Goal: Task Accomplishment & Management: Use online tool/utility

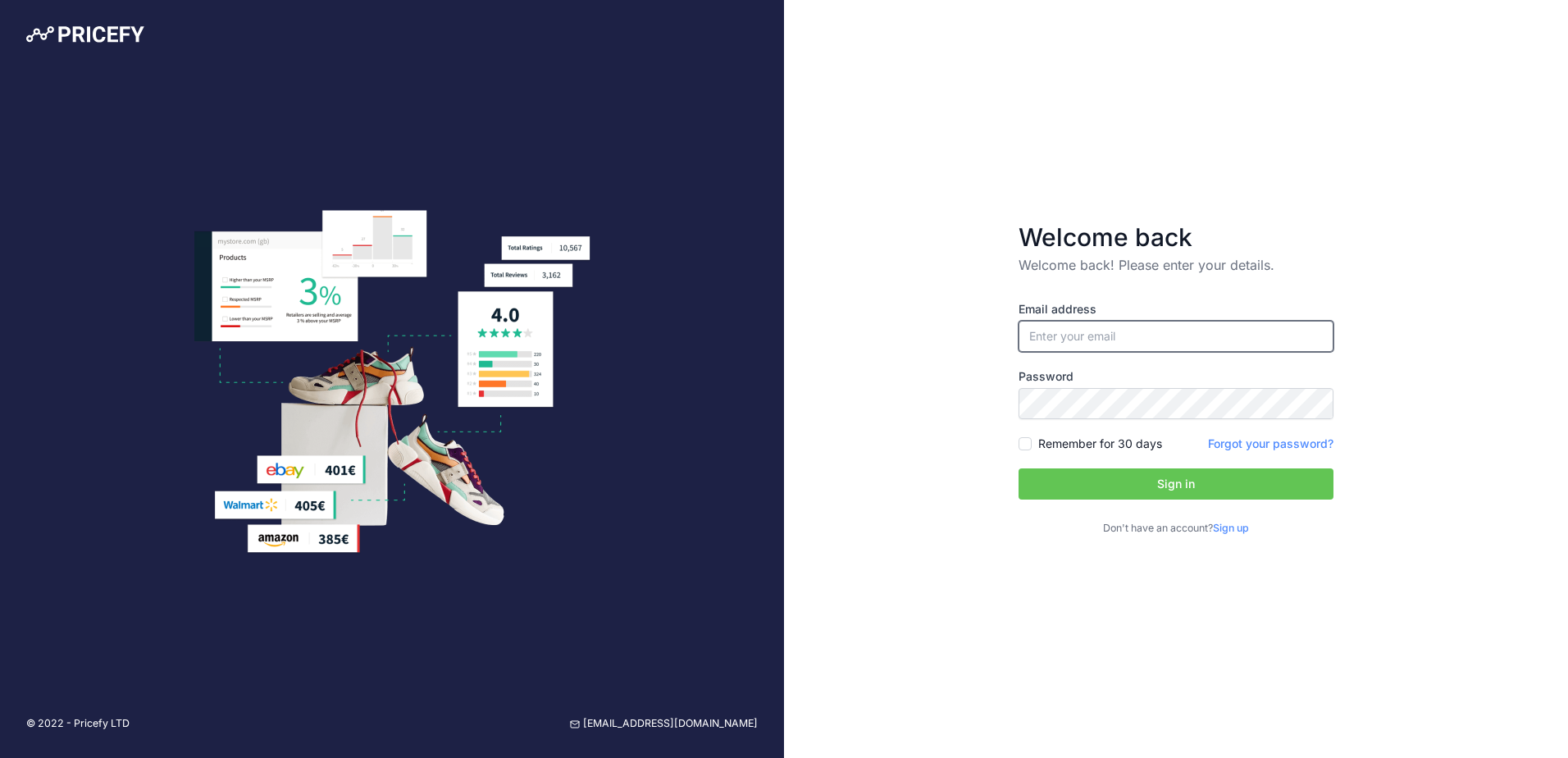
type input "[EMAIL_ADDRESS][DOMAIN_NAME]"
click at [1173, 488] on button "Sign in" at bounding box center [1176, 484] width 315 height 31
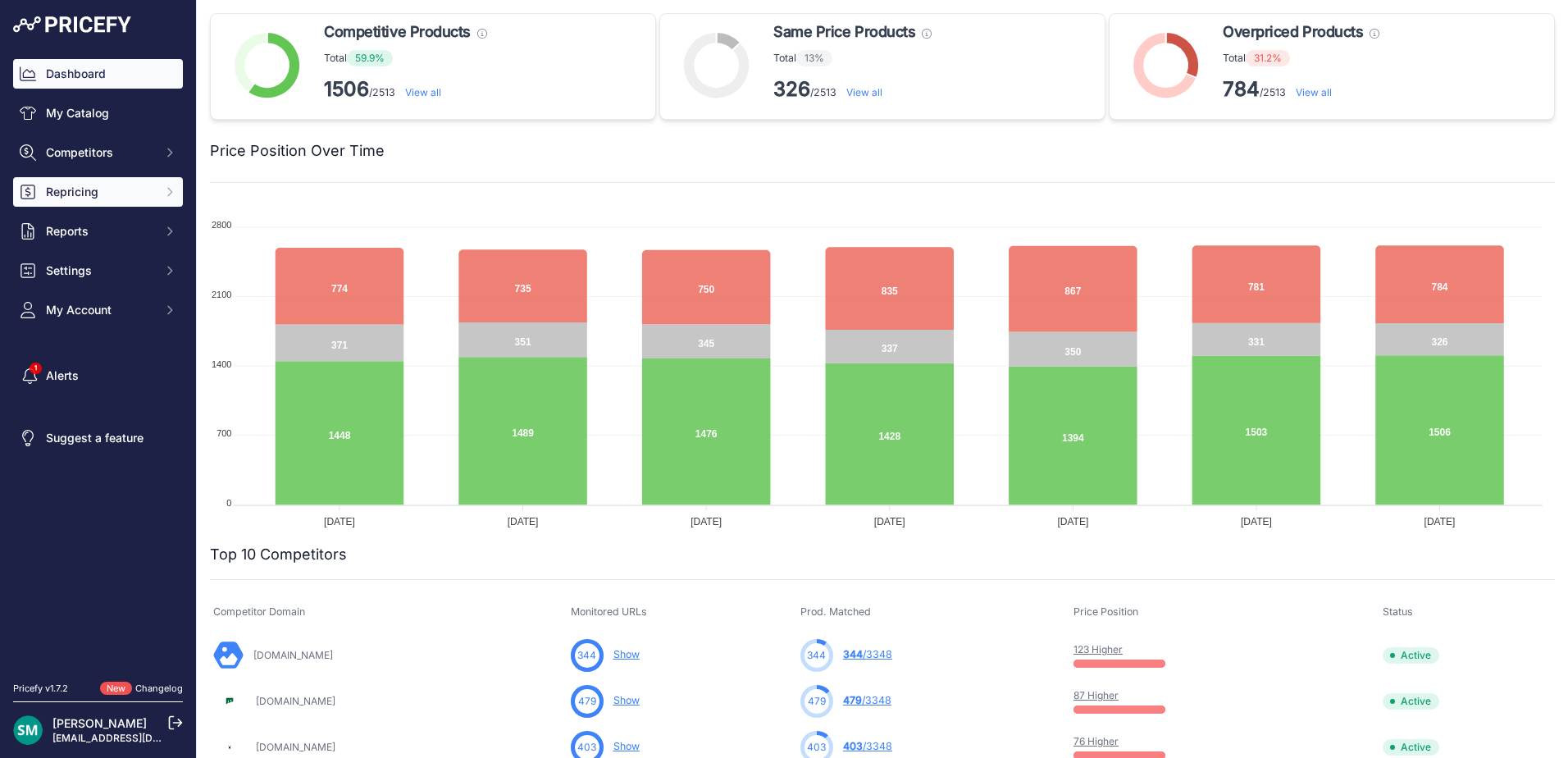
click at [115, 186] on span "Repricing" at bounding box center [100, 191] width 108 height 16
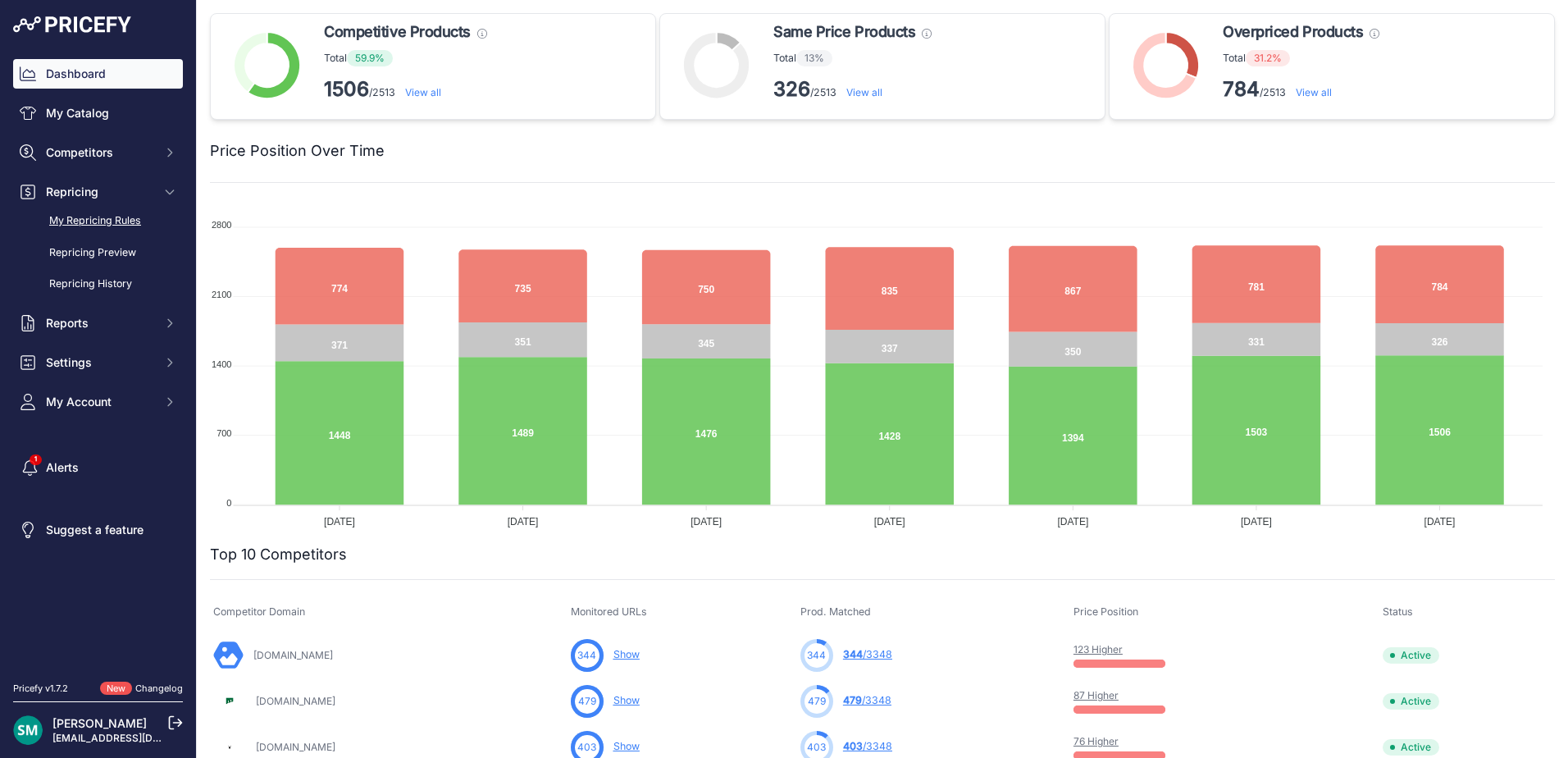
click at [81, 227] on link "My Repricing Rules" at bounding box center [98, 220] width 169 height 29
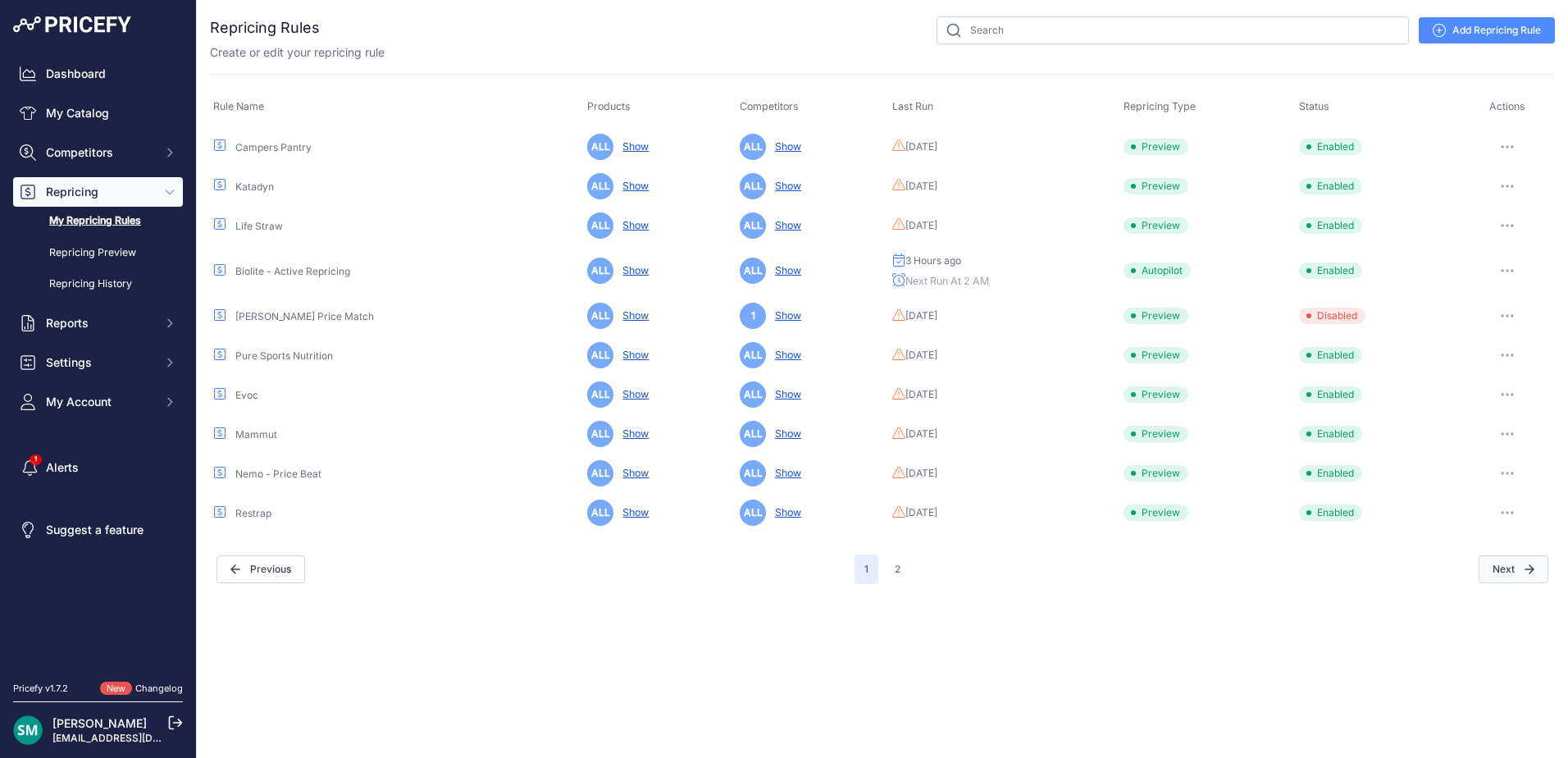
click at [1543, 563] on button "Next" at bounding box center [1513, 569] width 70 height 28
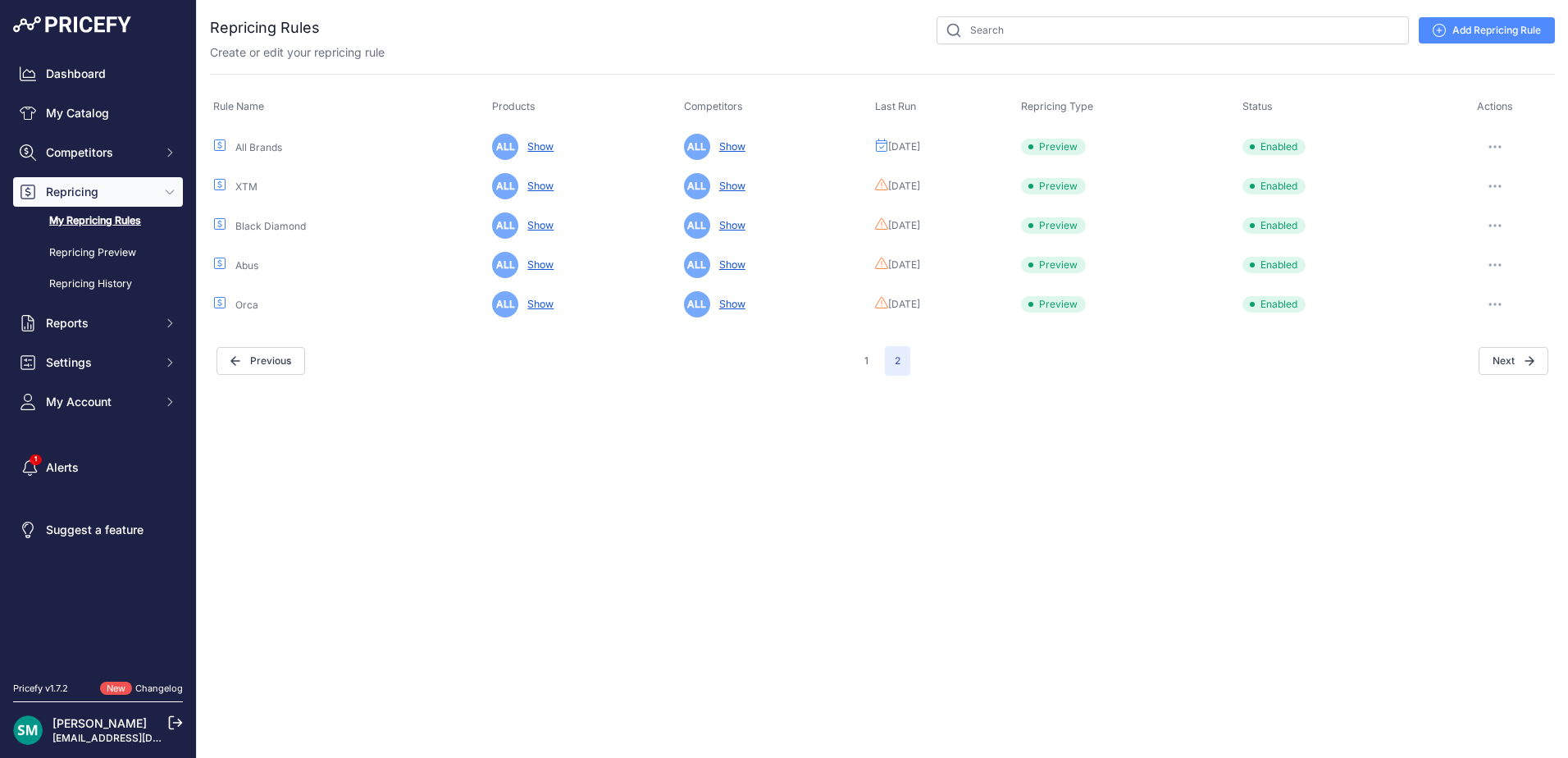
click at [1492, 143] on button "button" at bounding box center [1494, 147] width 33 height 23
click at [1500, 203] on button "Run Preview" at bounding box center [1498, 207] width 105 height 26
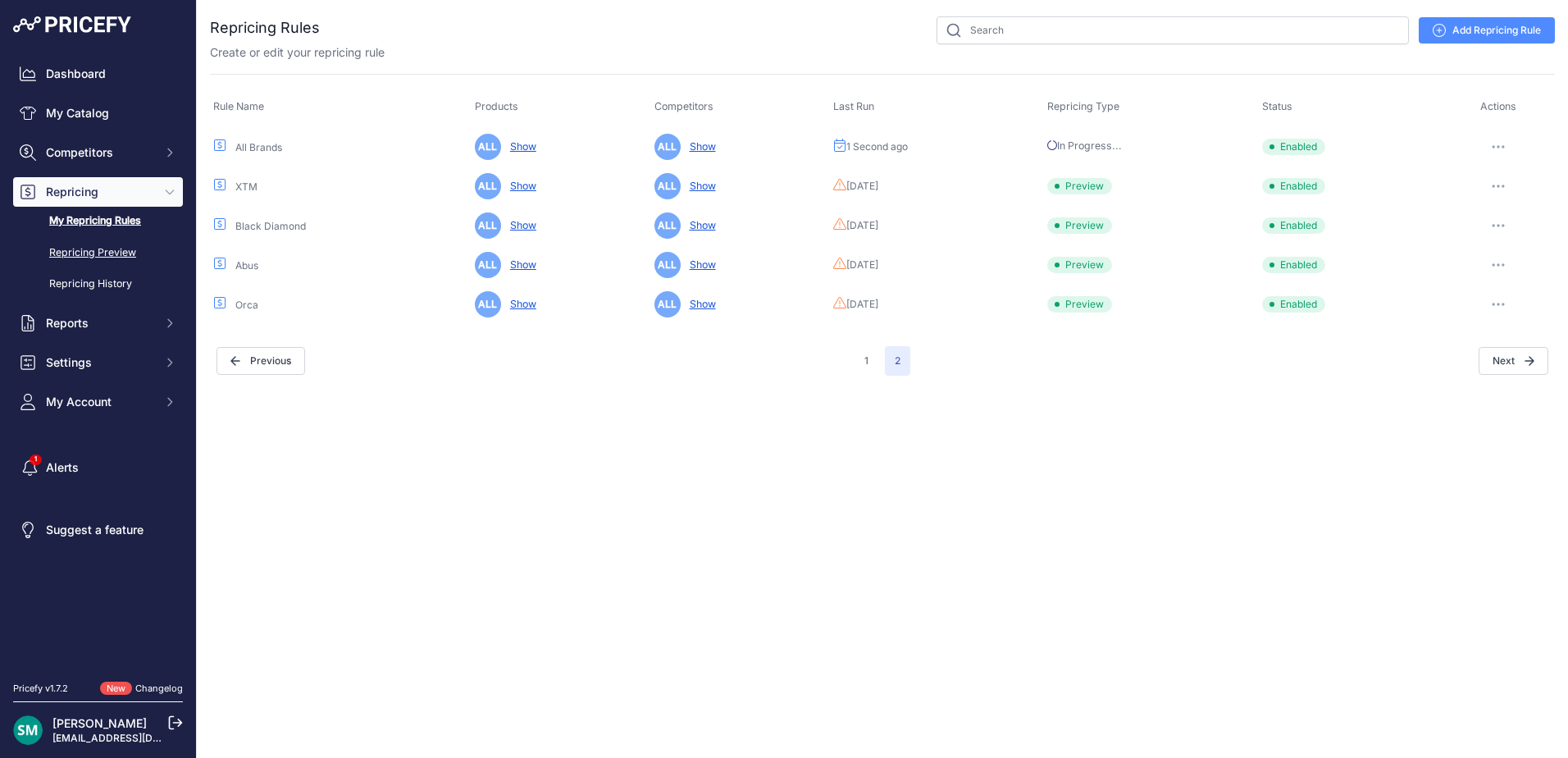
click at [100, 256] on link "Repricing Preview" at bounding box center [98, 252] width 169 height 29
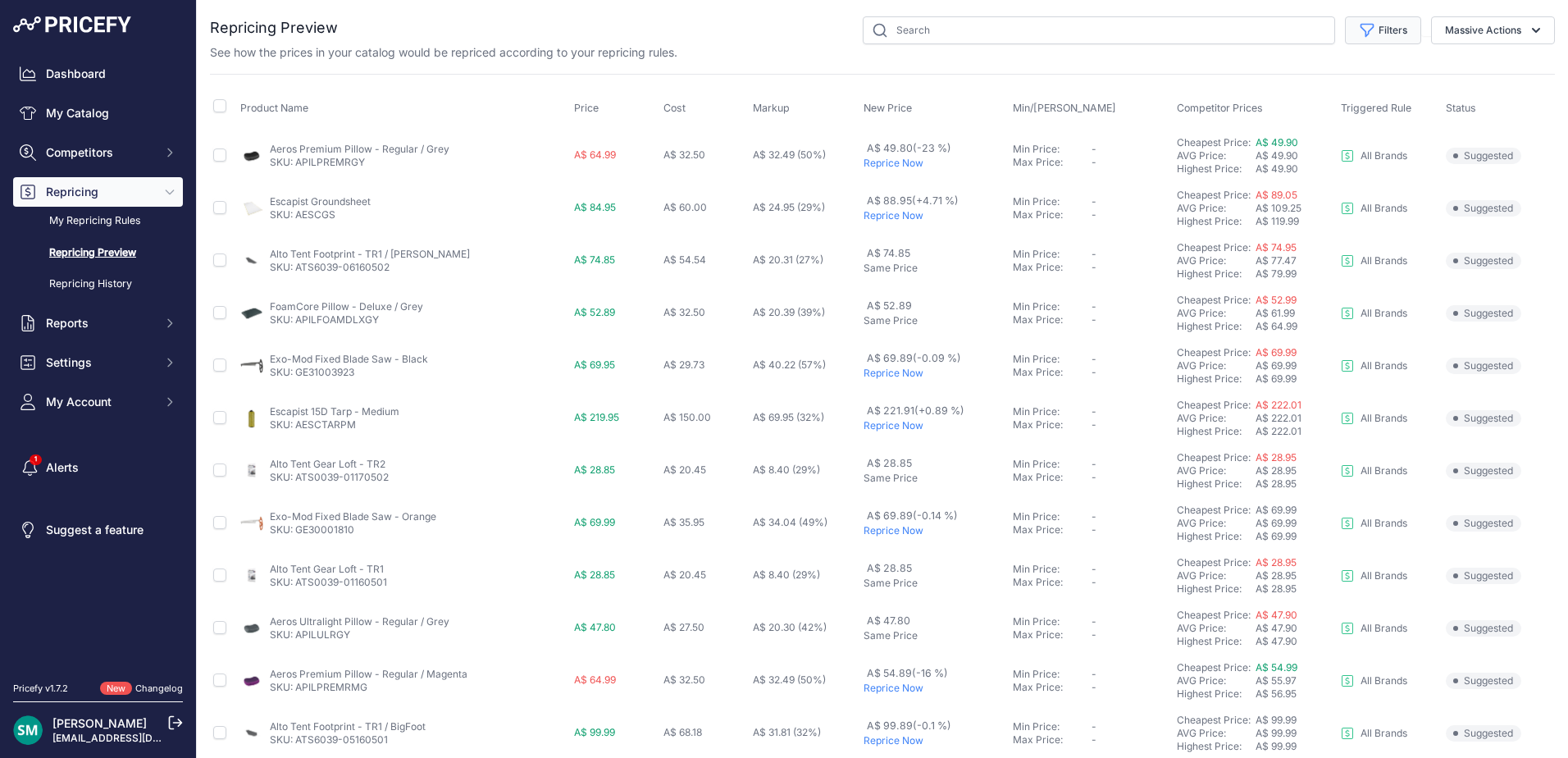
click at [1390, 30] on button "Filters" at bounding box center [1383, 30] width 77 height 28
click at [1376, 95] on select "Select an option Orca Abus Black Diamond XTM All Brands Restrap Nemo - Price Be…" at bounding box center [1330, 95] width 157 height 28
select select "9333"
click at [1251, 81] on select "Select an option Orca Abus Black Diamond XTM All Brands Restrap Nemo - Price Be…" at bounding box center [1330, 95] width 157 height 28
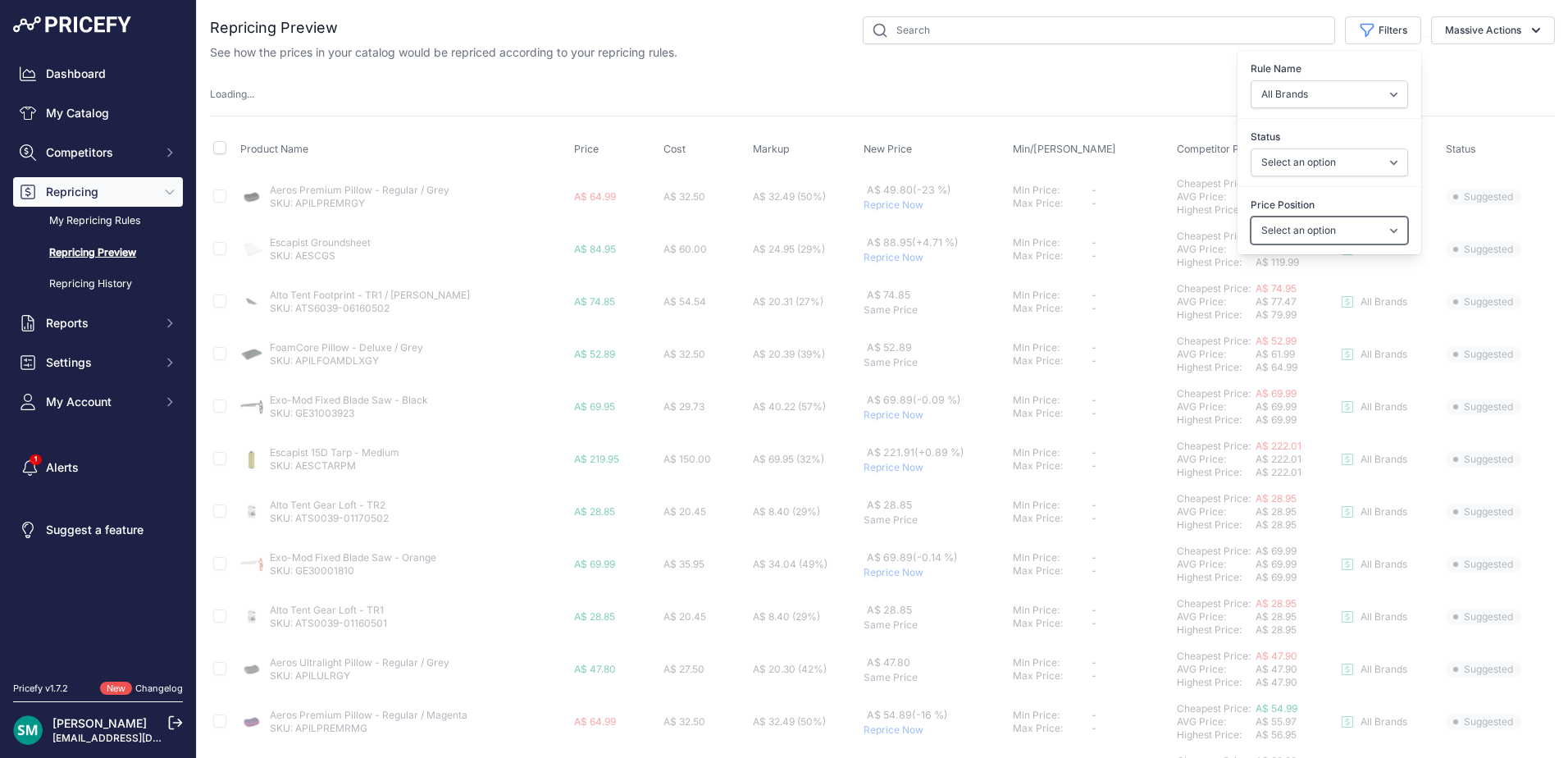
drag, startPoint x: 1353, startPoint y: 229, endPoint x: 1363, endPoint y: 243, distance: 17.2
click at [1353, 229] on select "Select an option I am higher Same price I am lower" at bounding box center [1330, 230] width 157 height 28
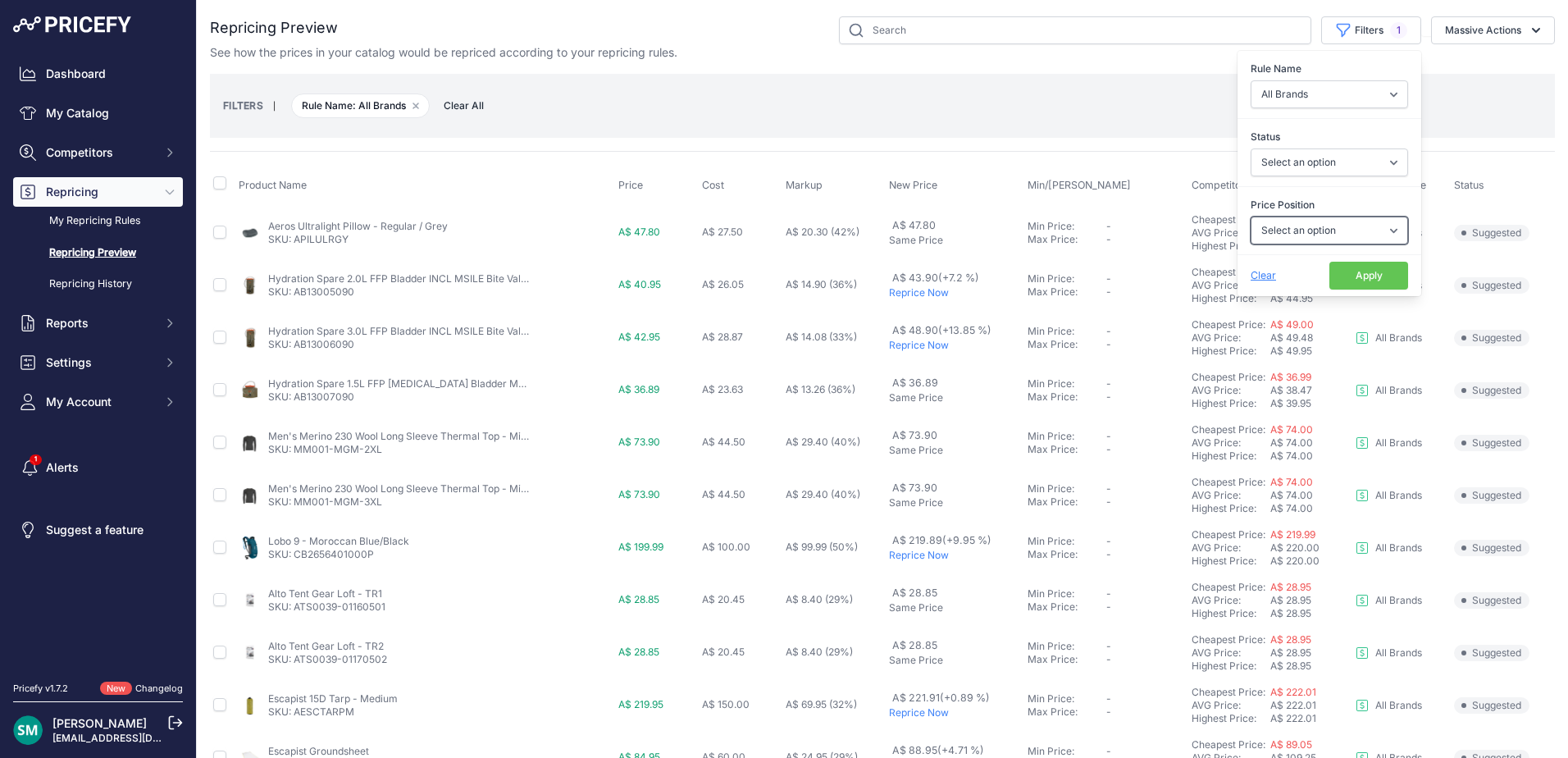
select select "1"
click at [1251, 216] on select "Select an option I am higher Same price I am lower" at bounding box center [1330, 230] width 157 height 28
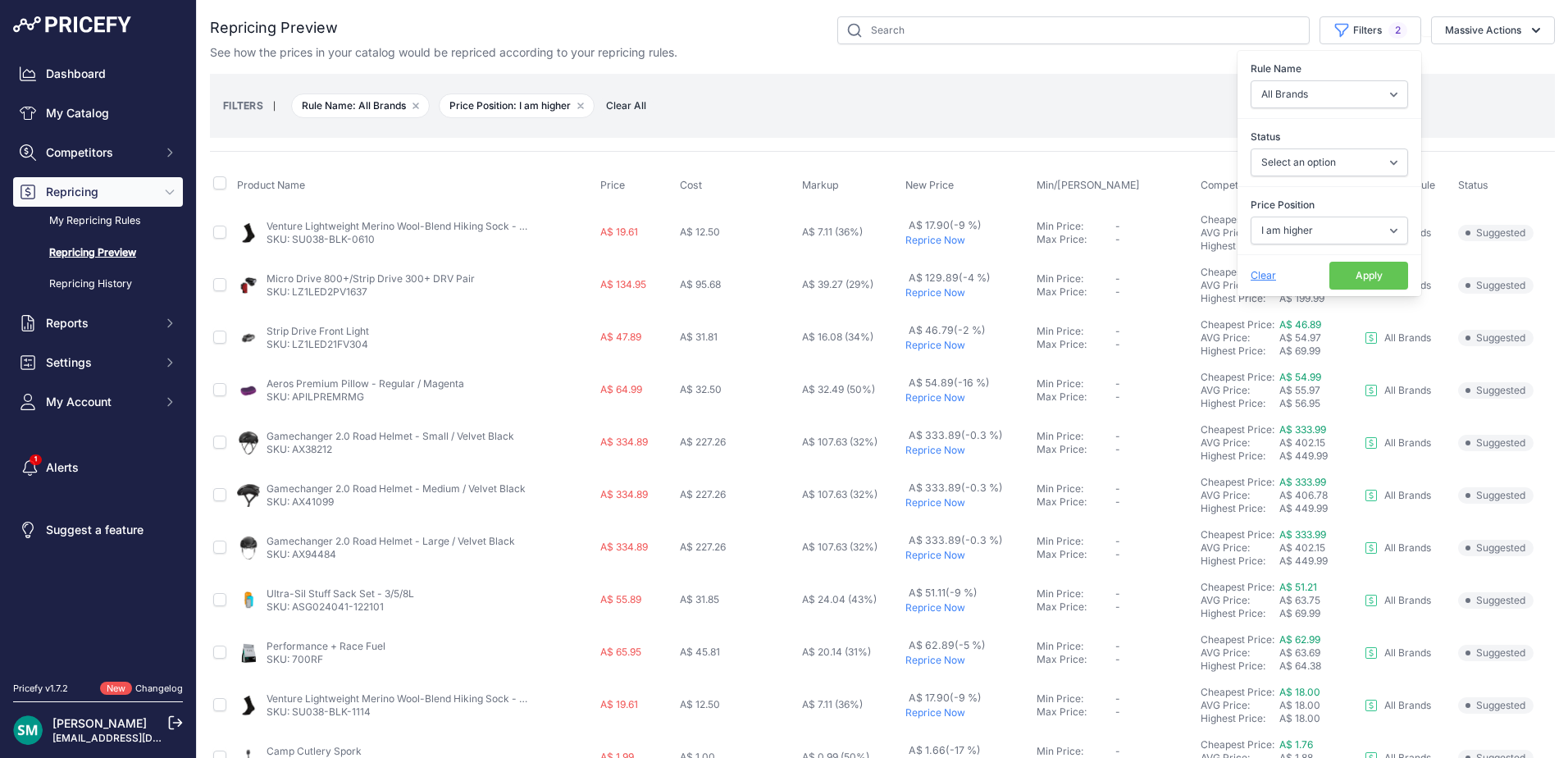
click at [1375, 282] on button "Apply" at bounding box center [1369, 275] width 79 height 28
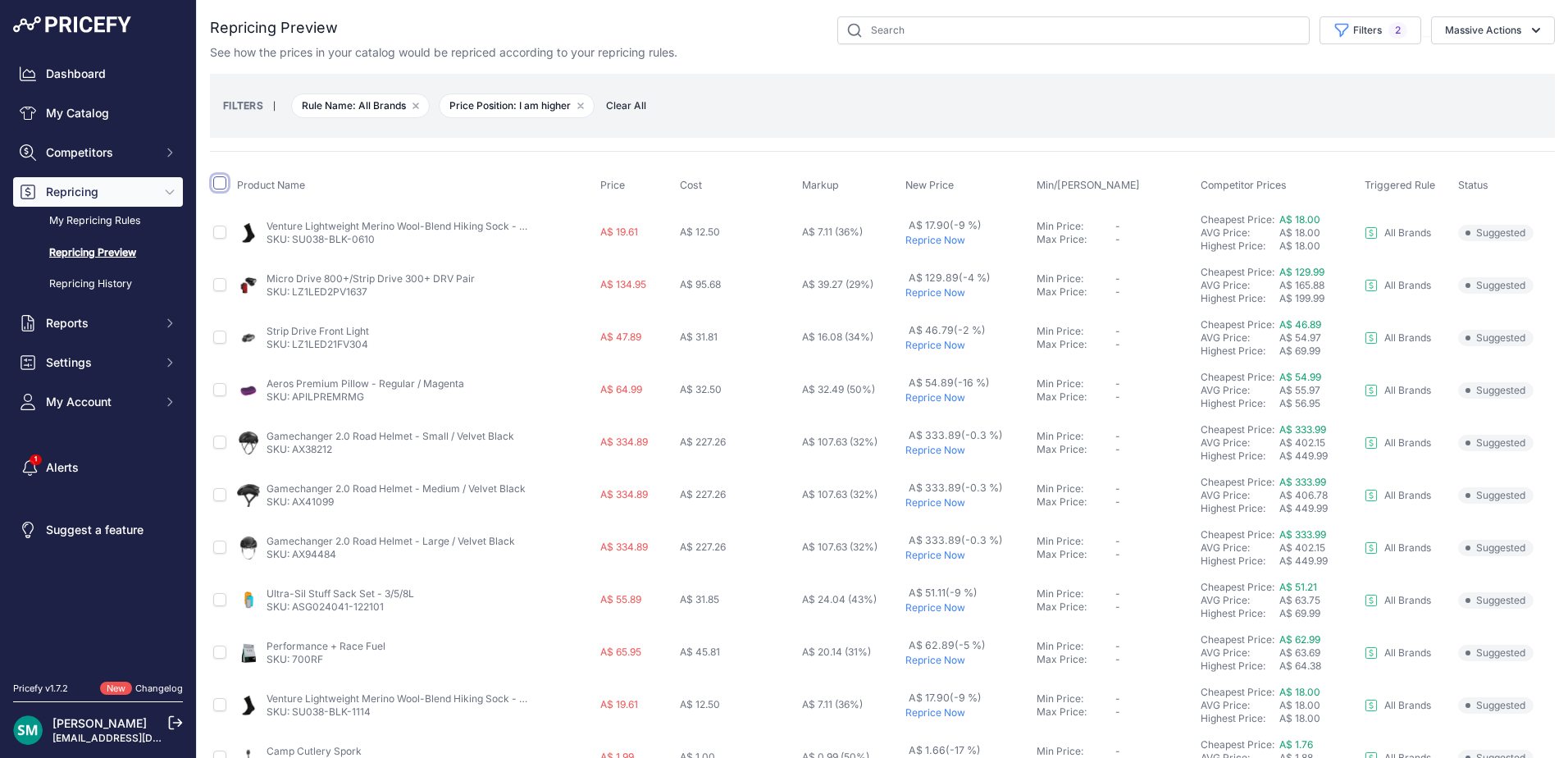
click at [218, 188] on input "checkbox" at bounding box center [219, 183] width 13 height 13
checkbox input "true"
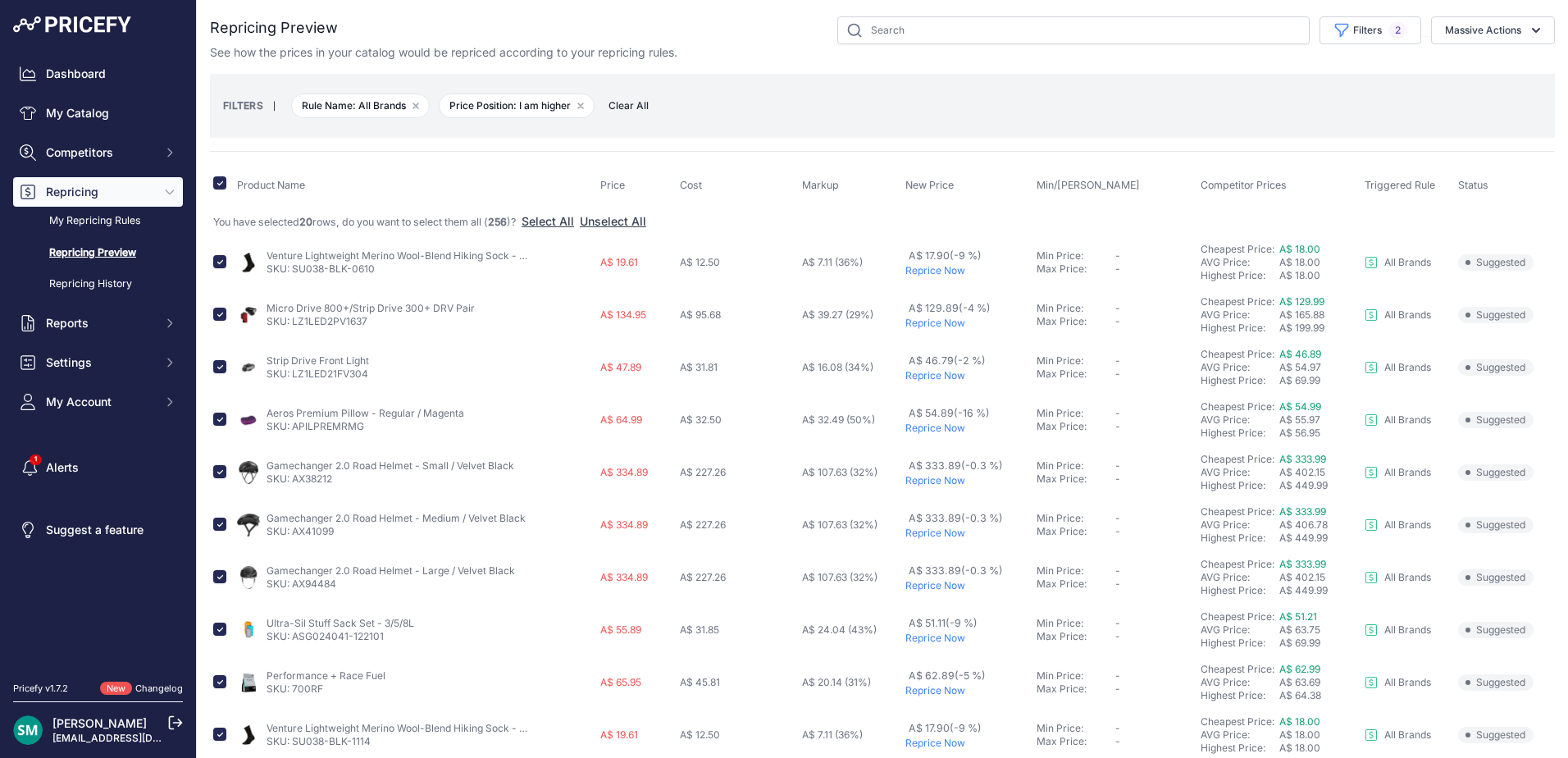
scroll to position [82, 0]
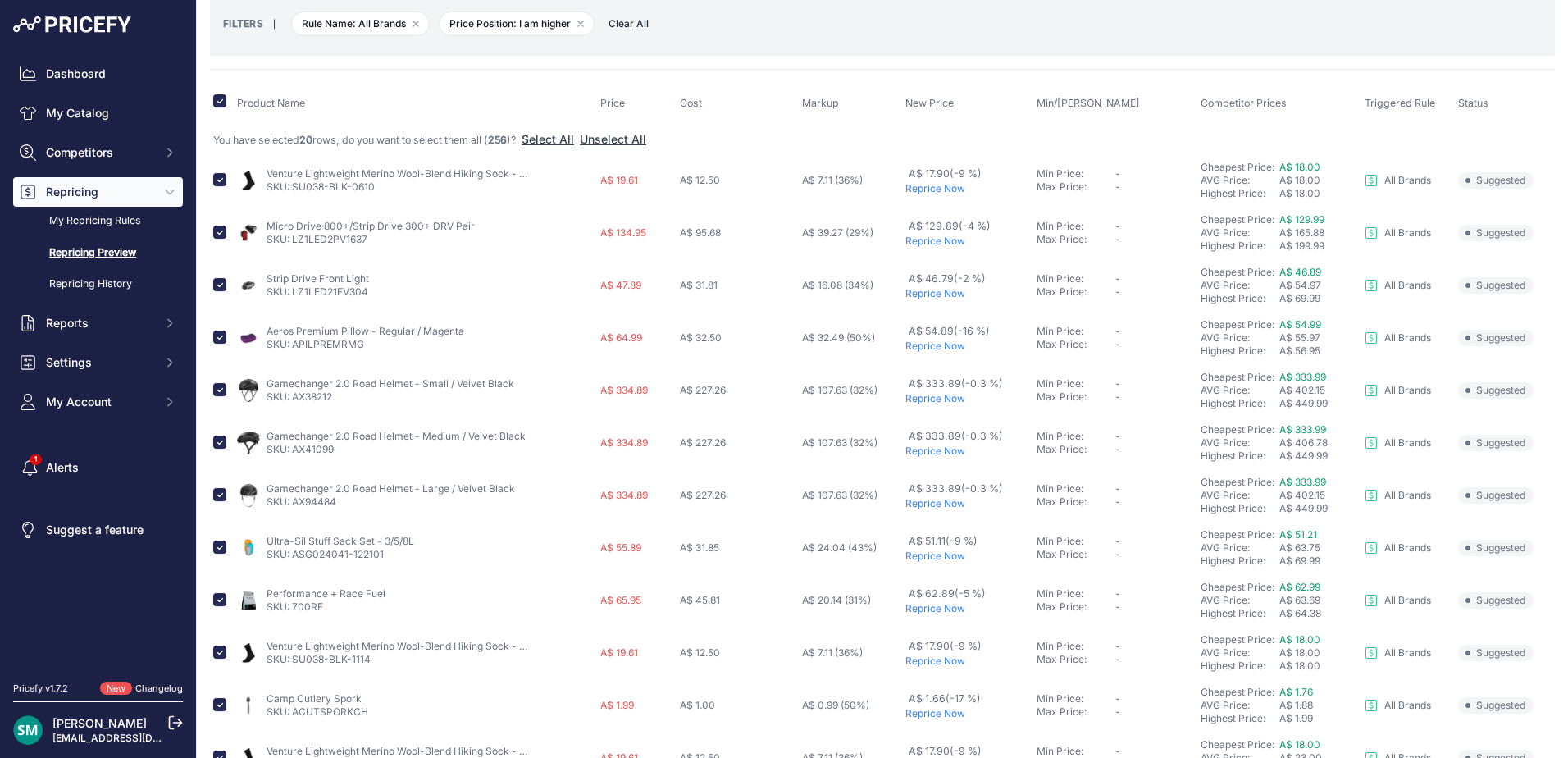
drag, startPoint x: 211, startPoint y: 226, endPoint x: 221, endPoint y: 229, distance: 10.4
click at [211, 226] on td at bounding box center [222, 232] width 24 height 53
click at [217, 233] on input "checkbox" at bounding box center [219, 231] width 13 height 13
checkbox input "false"
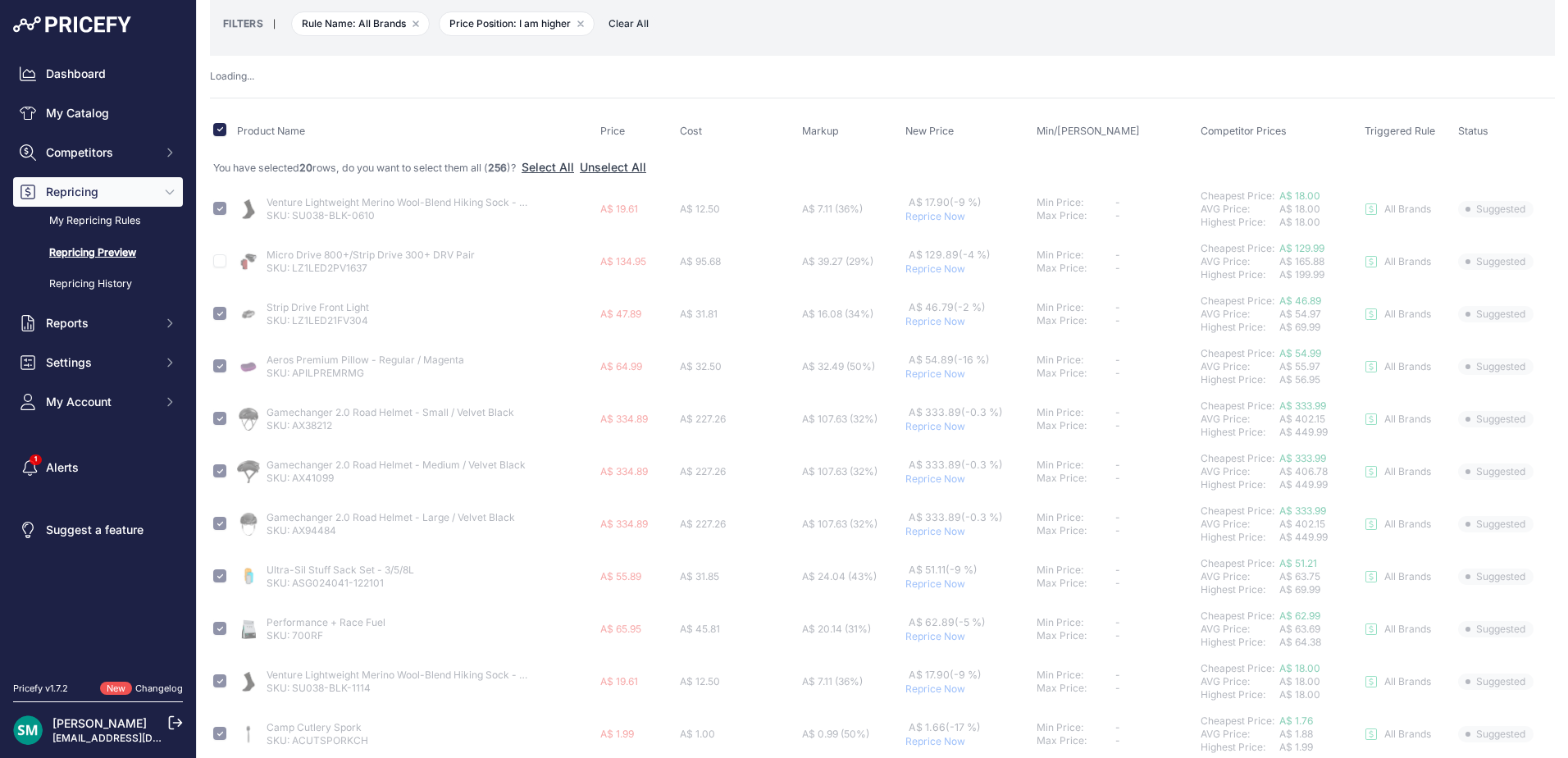
checkbox input "false"
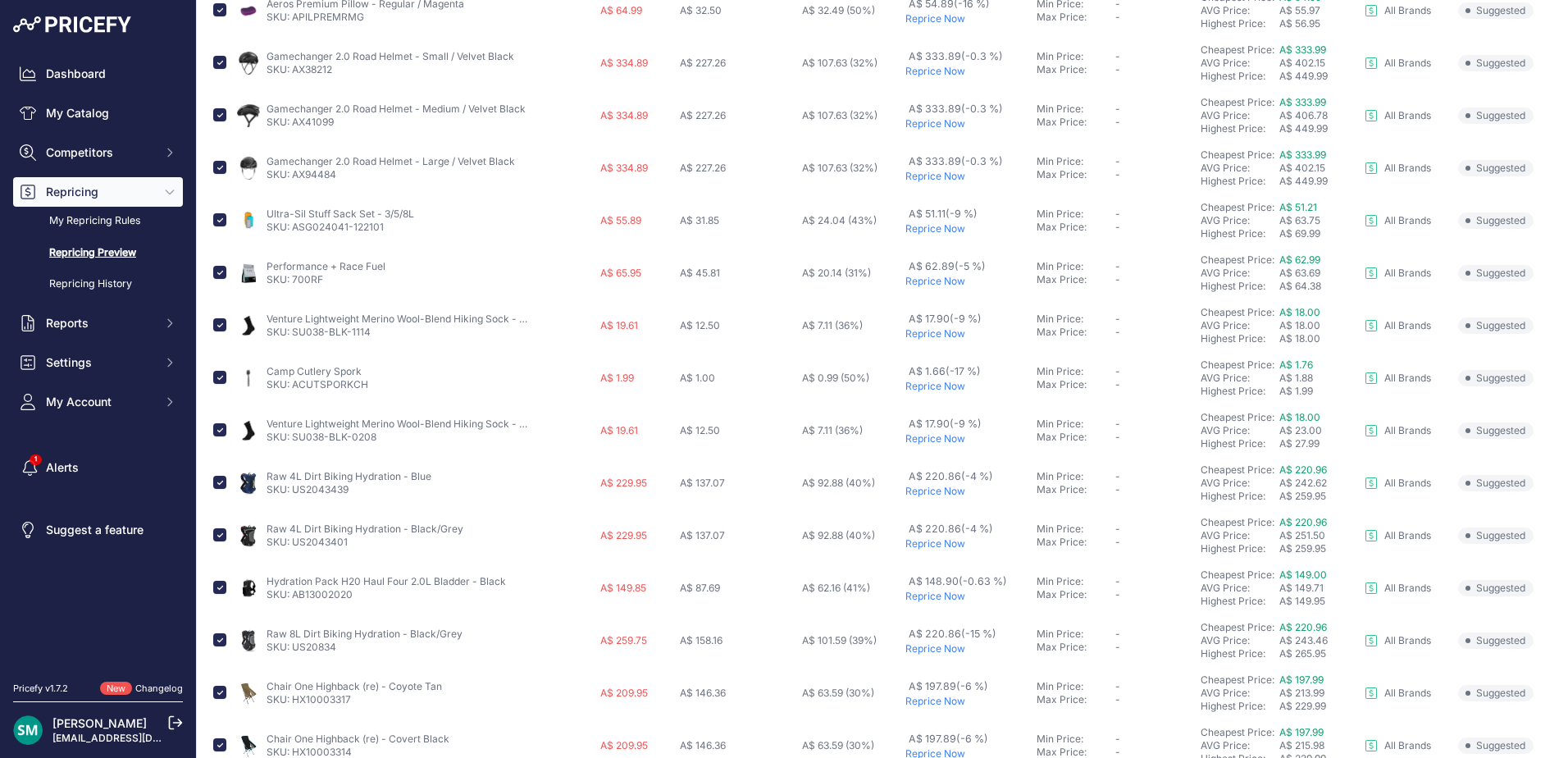
scroll to position [410, 0]
click at [220, 275] on input "checkbox" at bounding box center [219, 271] width 13 height 13
checkbox input "false"
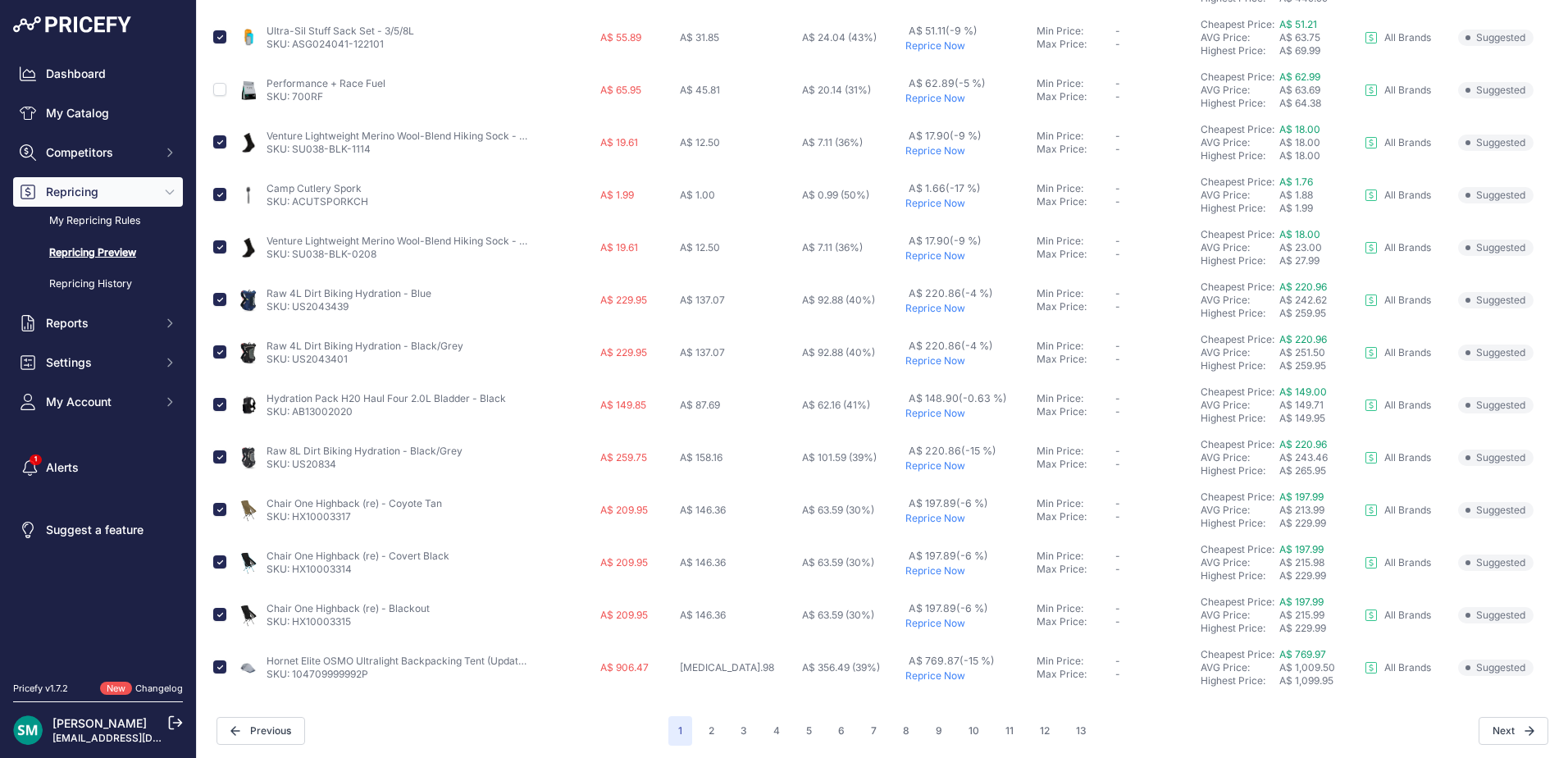
scroll to position [596, 0]
drag, startPoint x: 217, startPoint y: 503, endPoint x: 220, endPoint y: 555, distance: 52.1
click at [217, 503] on input "checkbox" at bounding box center [219, 505] width 13 height 13
checkbox input "false"
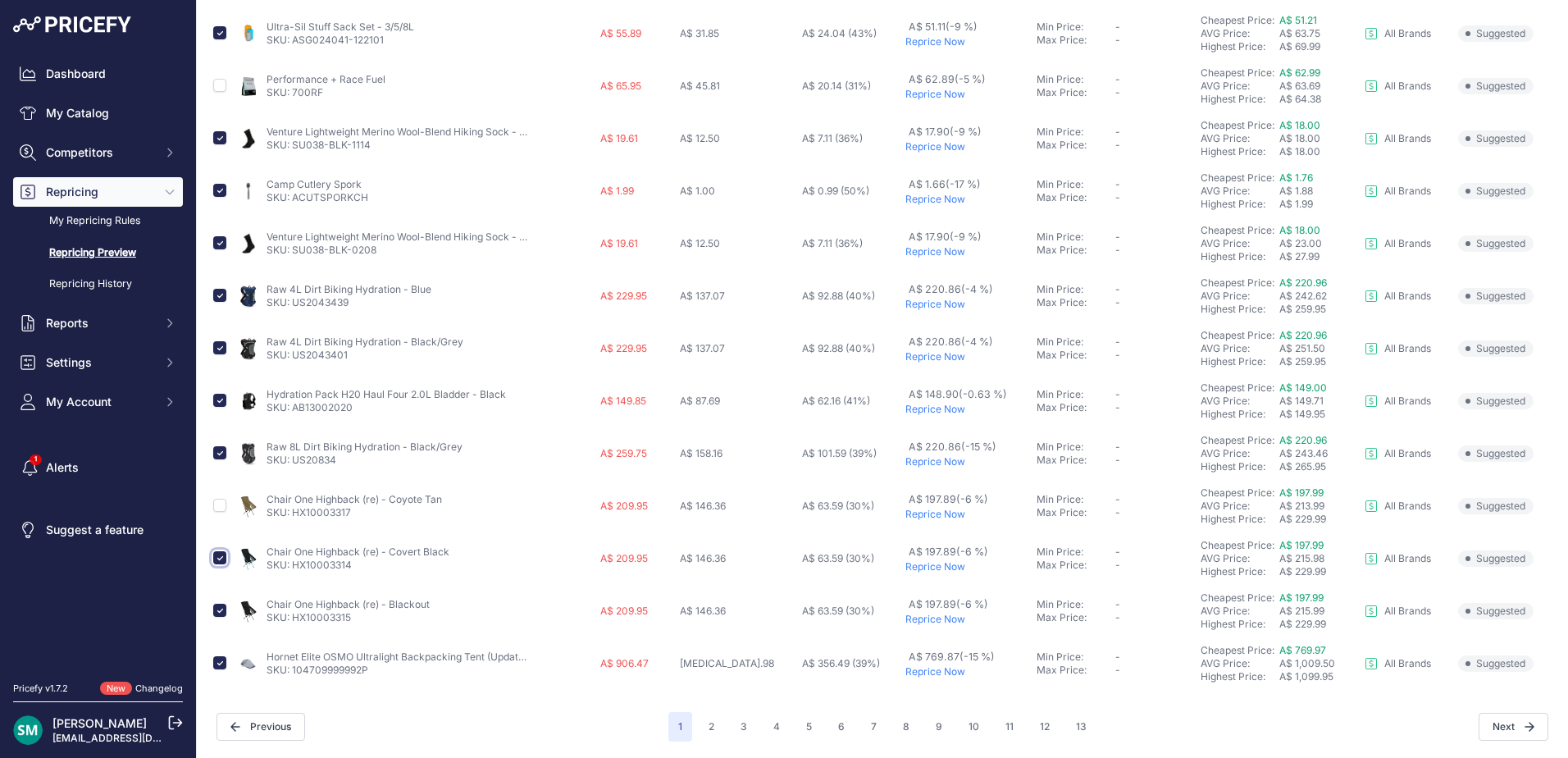
click at [219, 560] on input "checkbox" at bounding box center [219, 558] width 13 height 13
checkbox input "false"
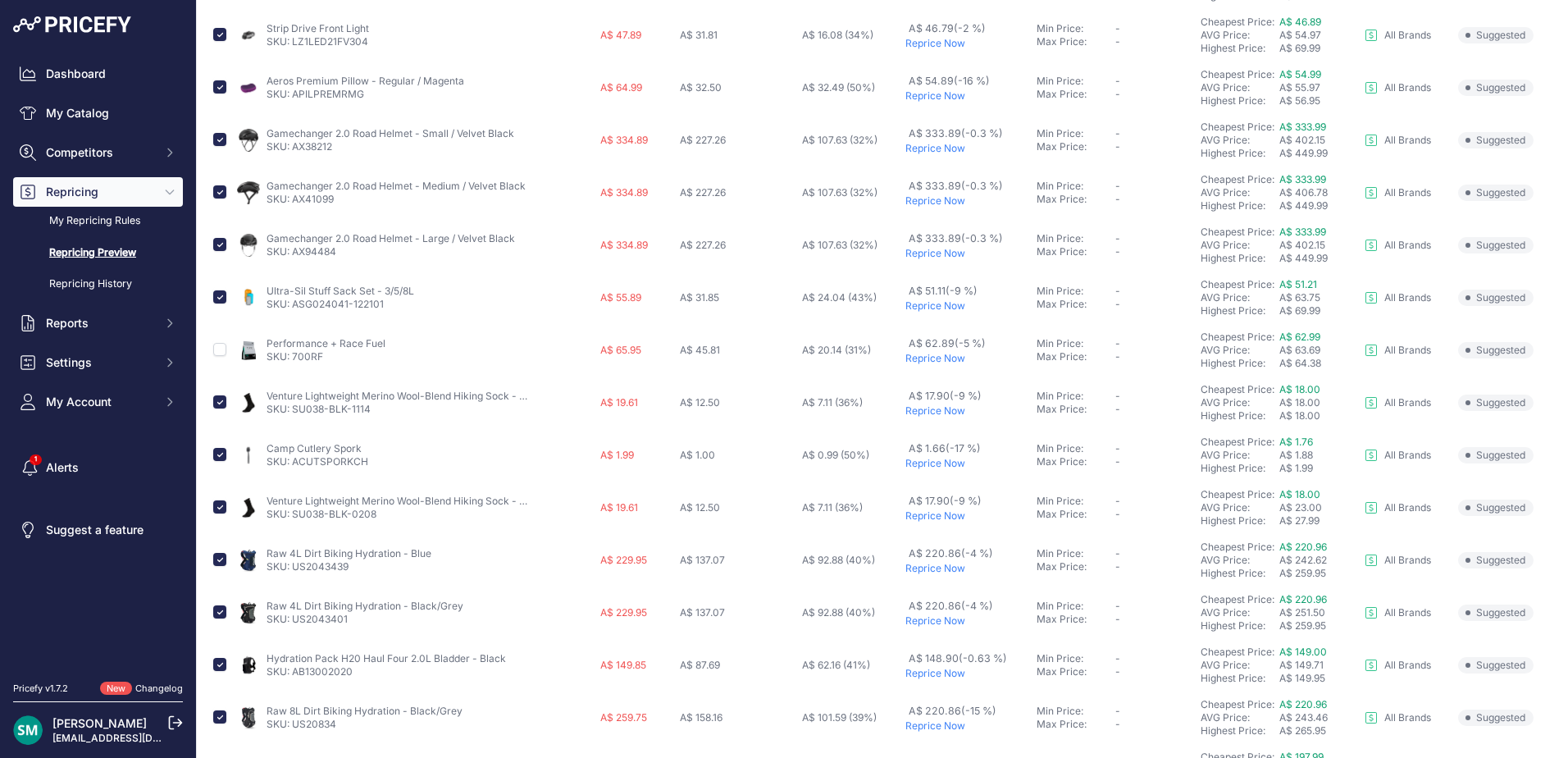
scroll to position [0, 0]
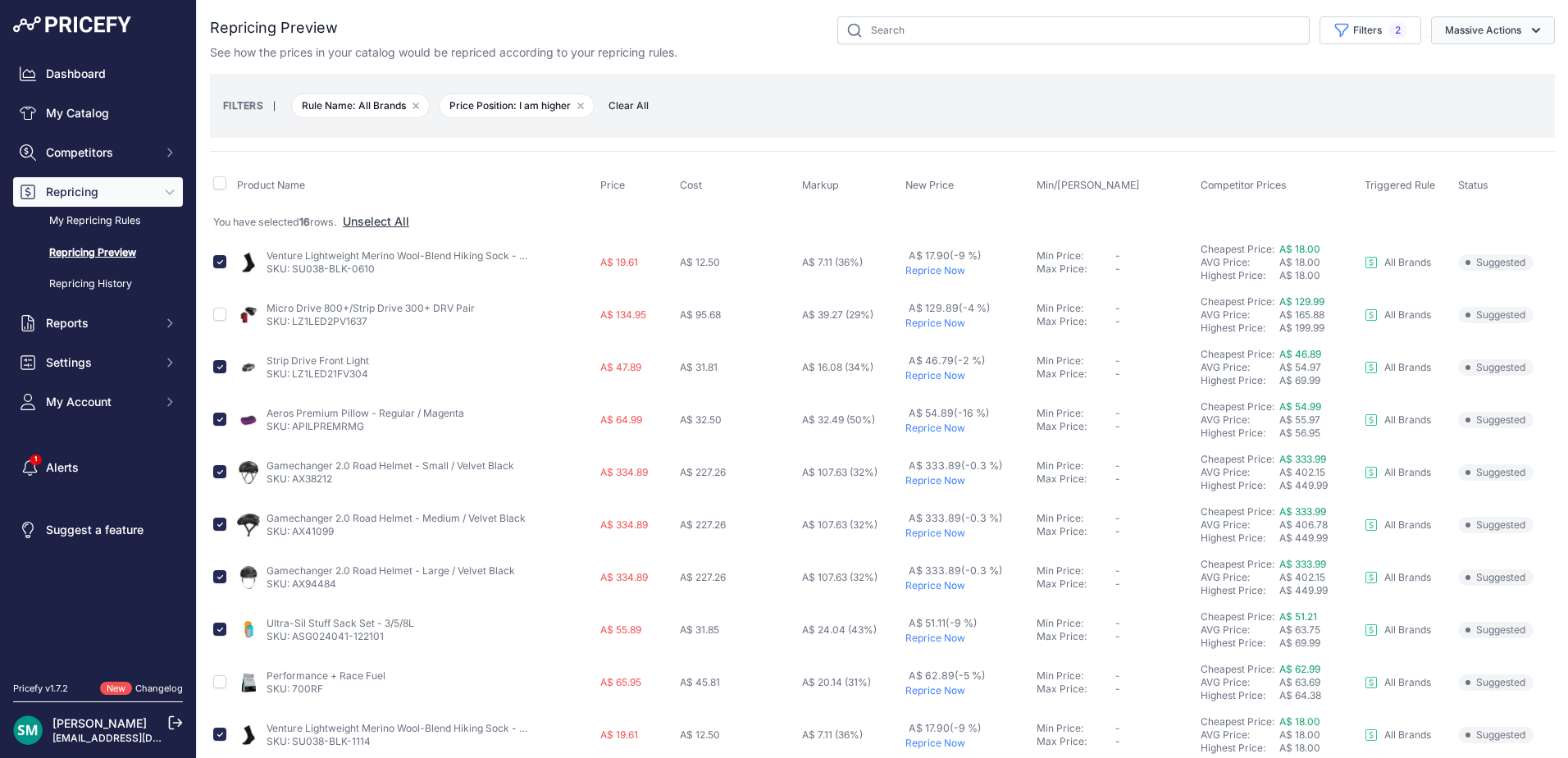
click at [1466, 39] on button "Massive Actions" at bounding box center [1493, 30] width 124 height 28
click at [1468, 58] on button "Reprice Now" at bounding box center [1489, 69] width 132 height 30
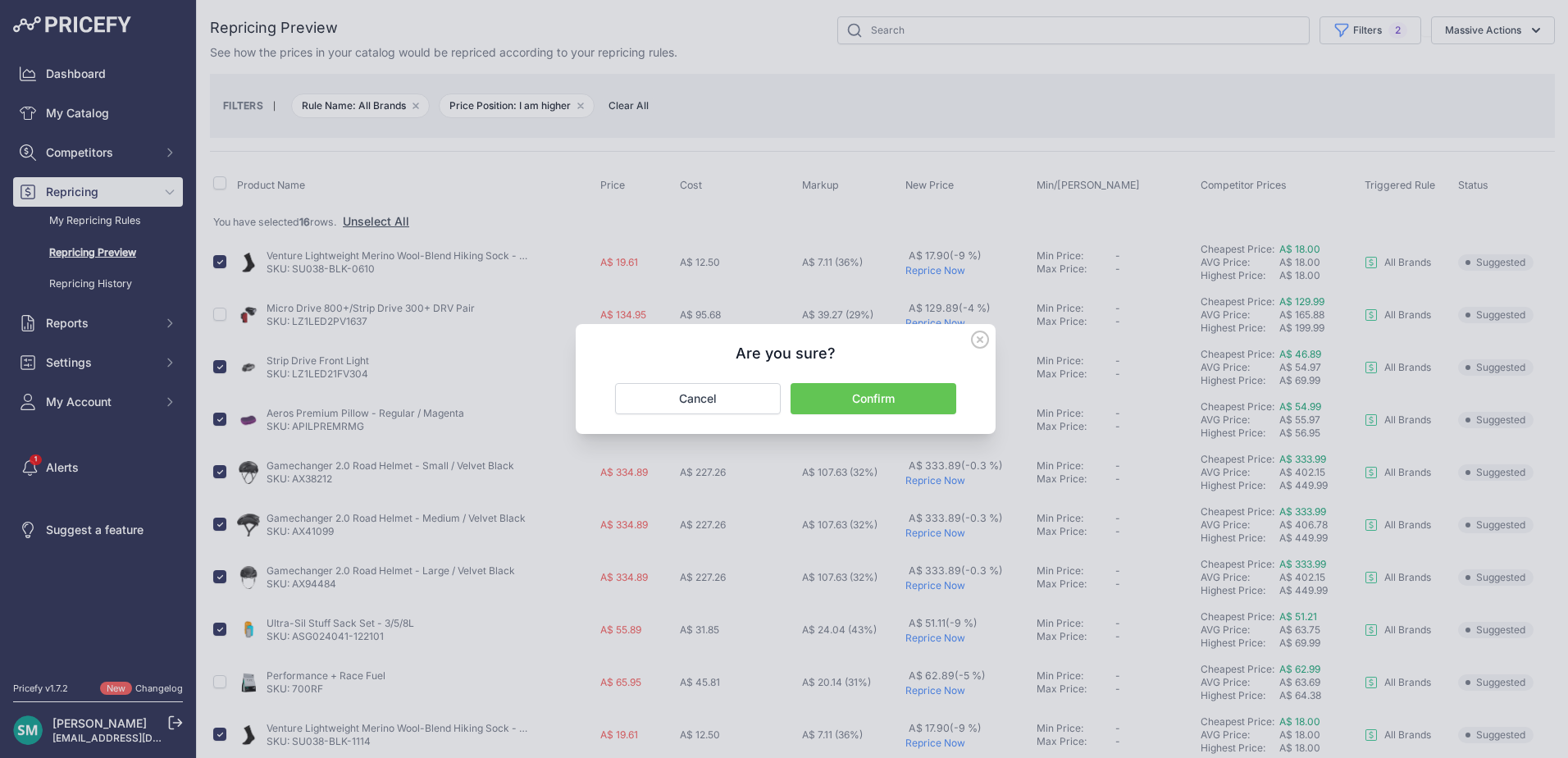
click at [915, 386] on button "Confirm" at bounding box center [873, 398] width 165 height 31
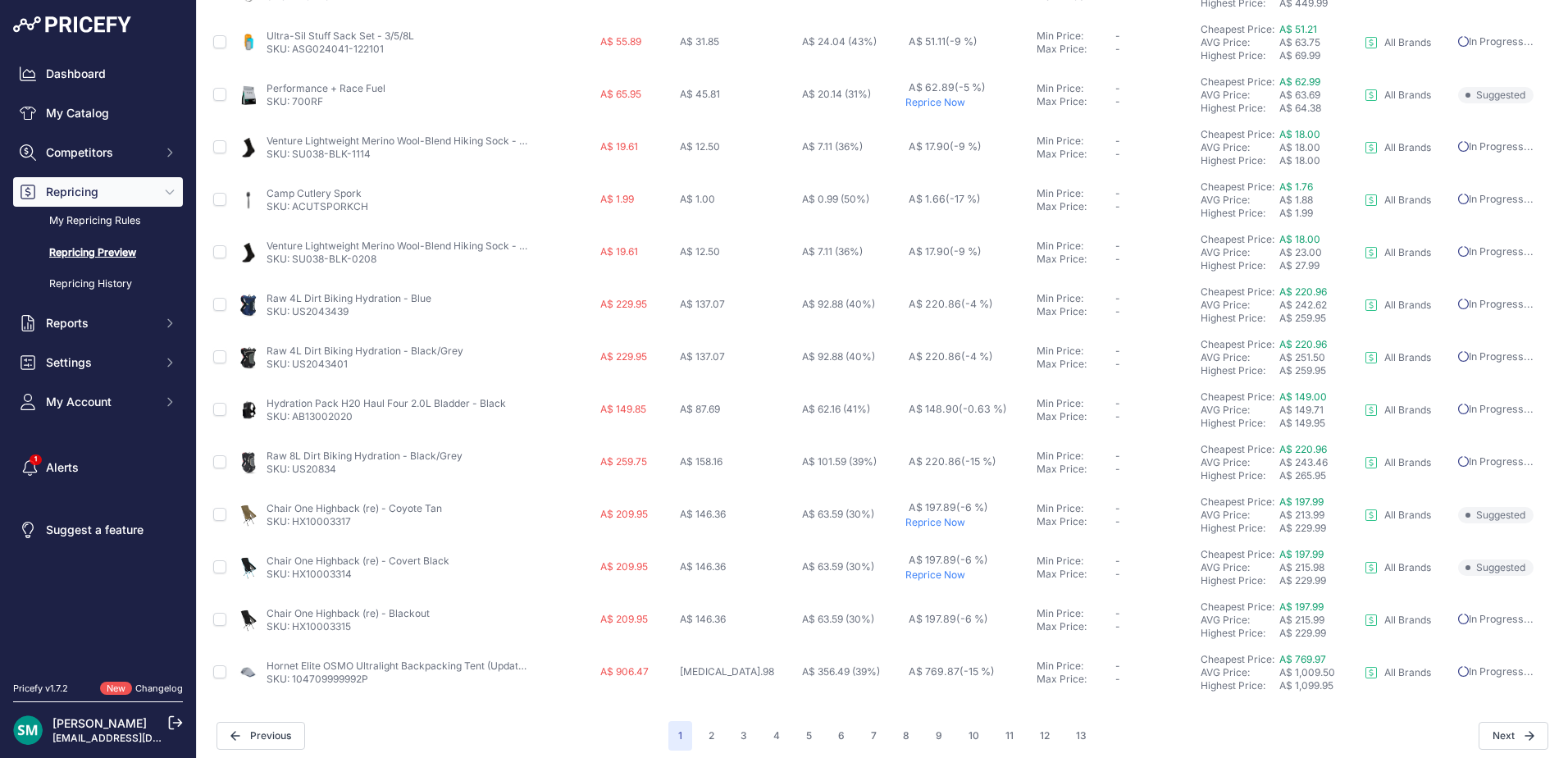
scroll to position [611, 0]
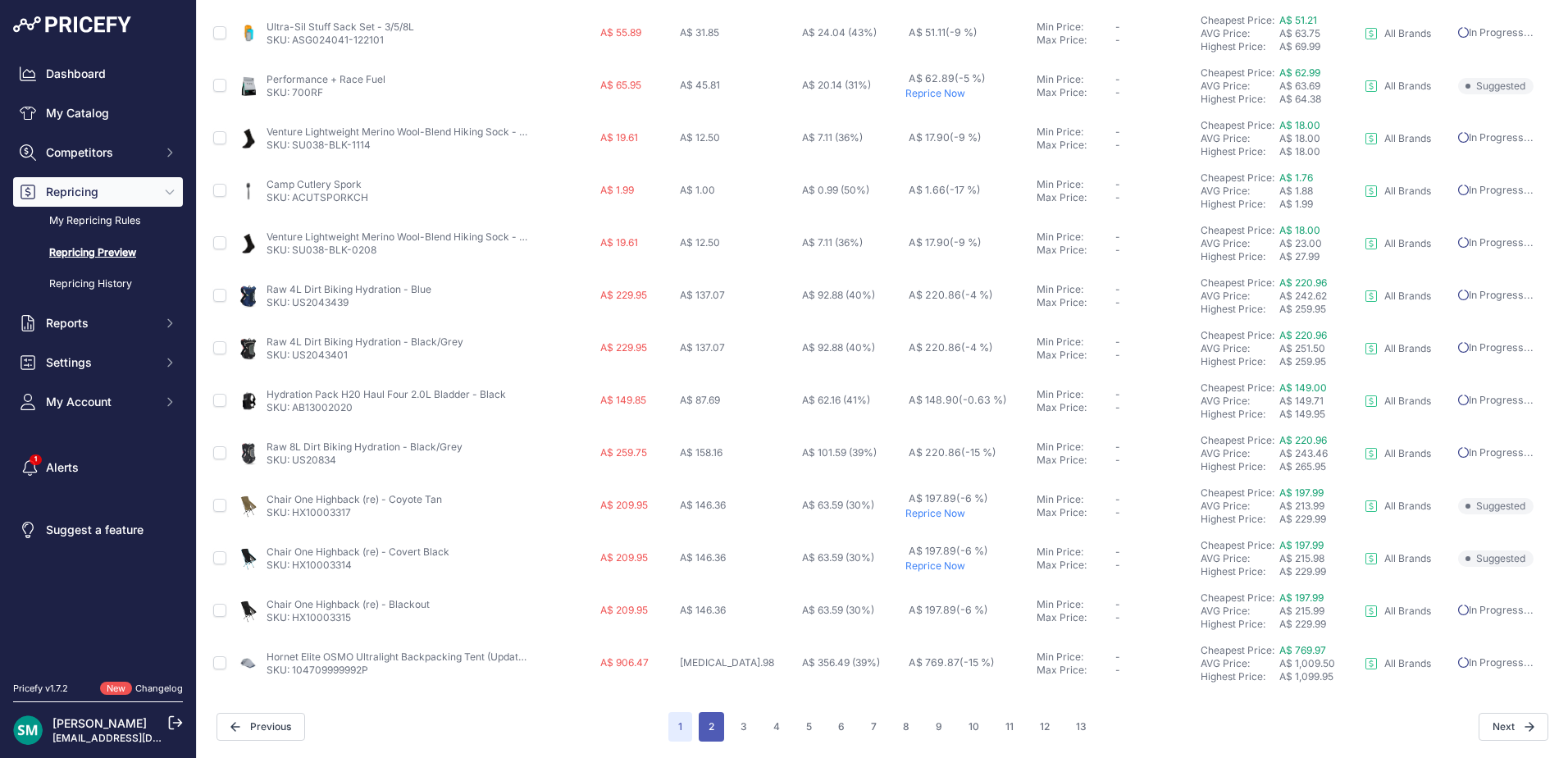
click at [709, 729] on button "2" at bounding box center [712, 727] width 26 height 30
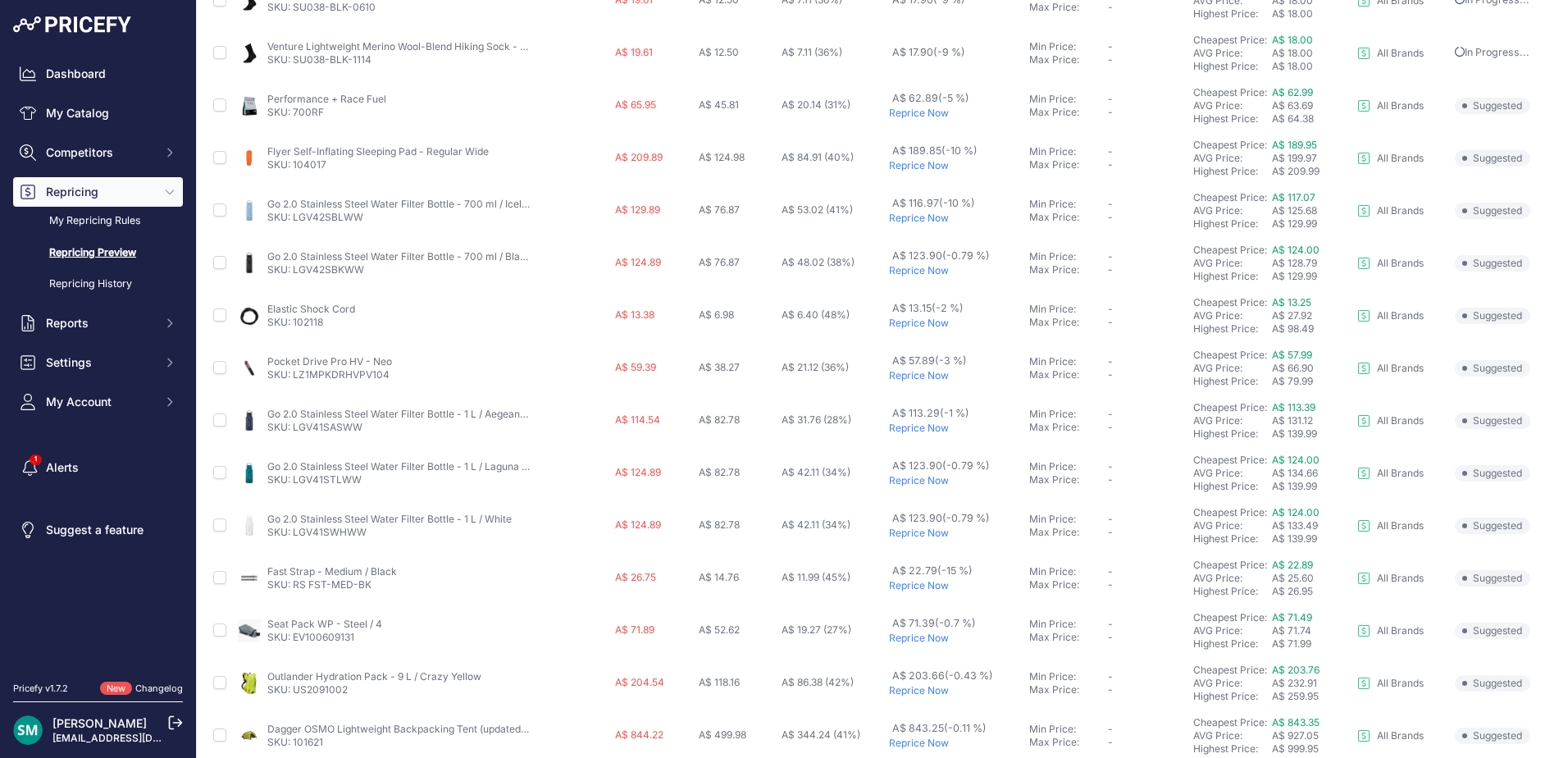
scroll to position [567, 0]
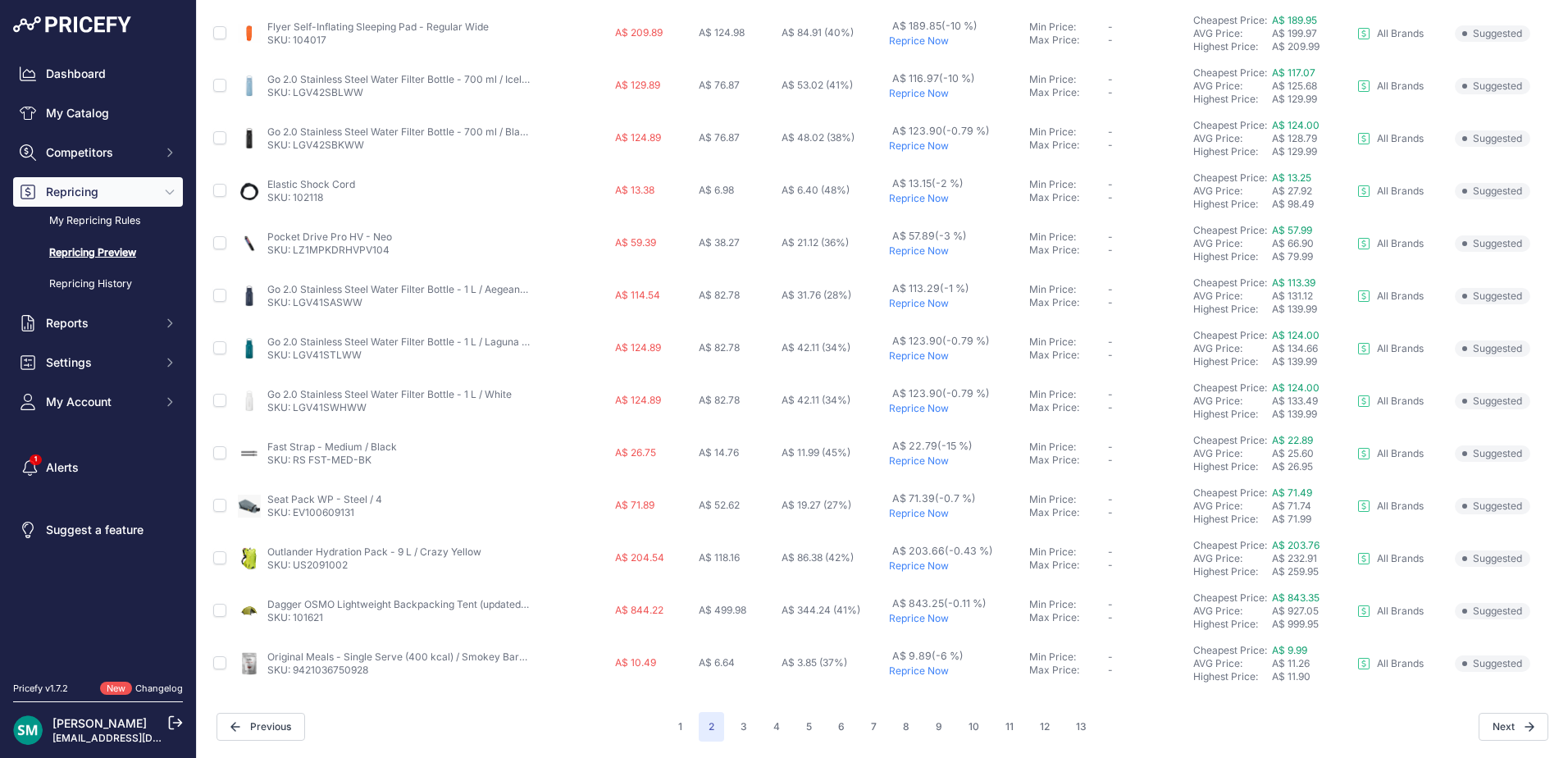
click at [904, 566] on p "Reprice Now" at bounding box center [956, 566] width 134 height 13
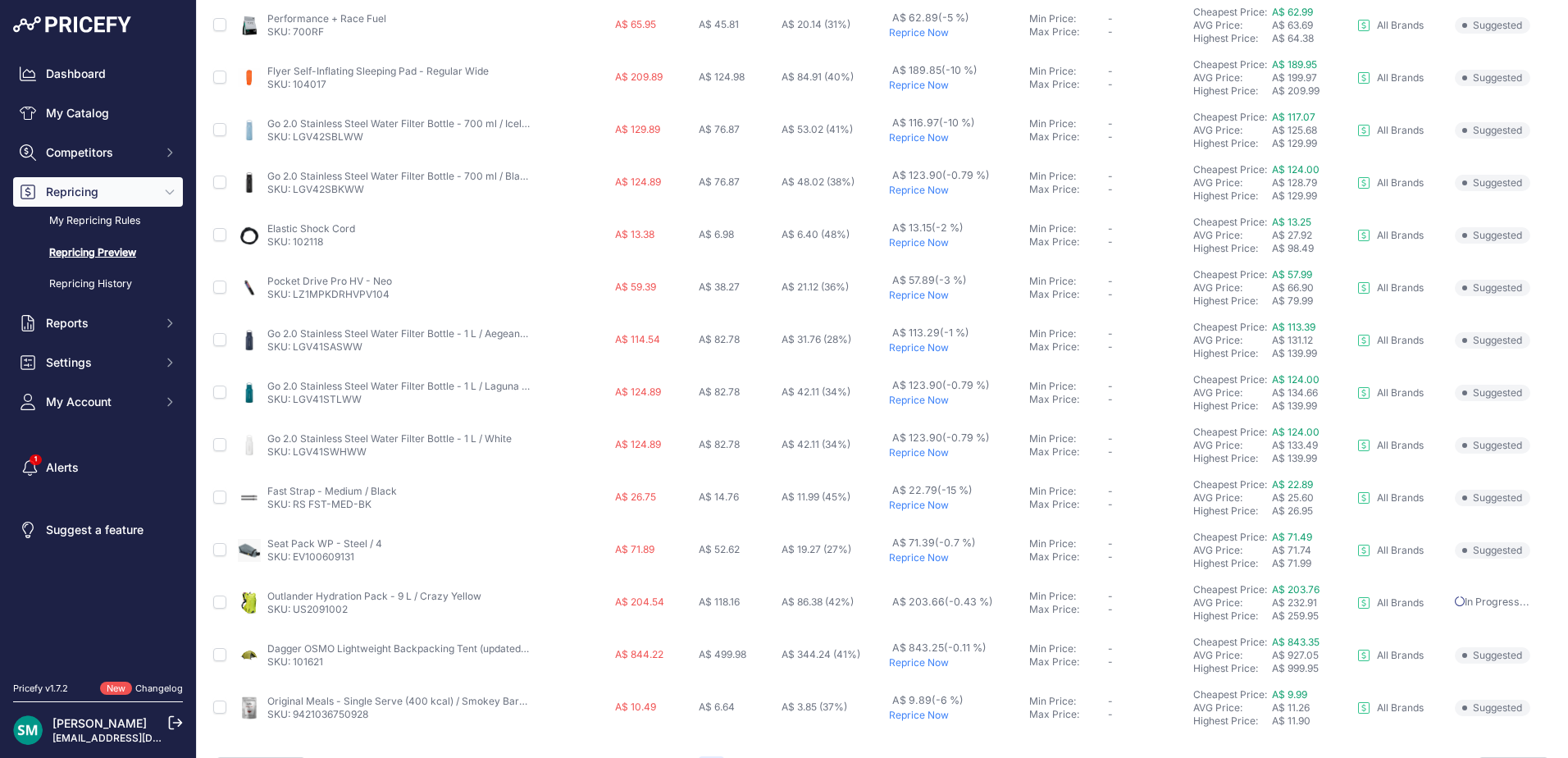
click at [911, 512] on p "Reprice Now" at bounding box center [956, 505] width 134 height 13
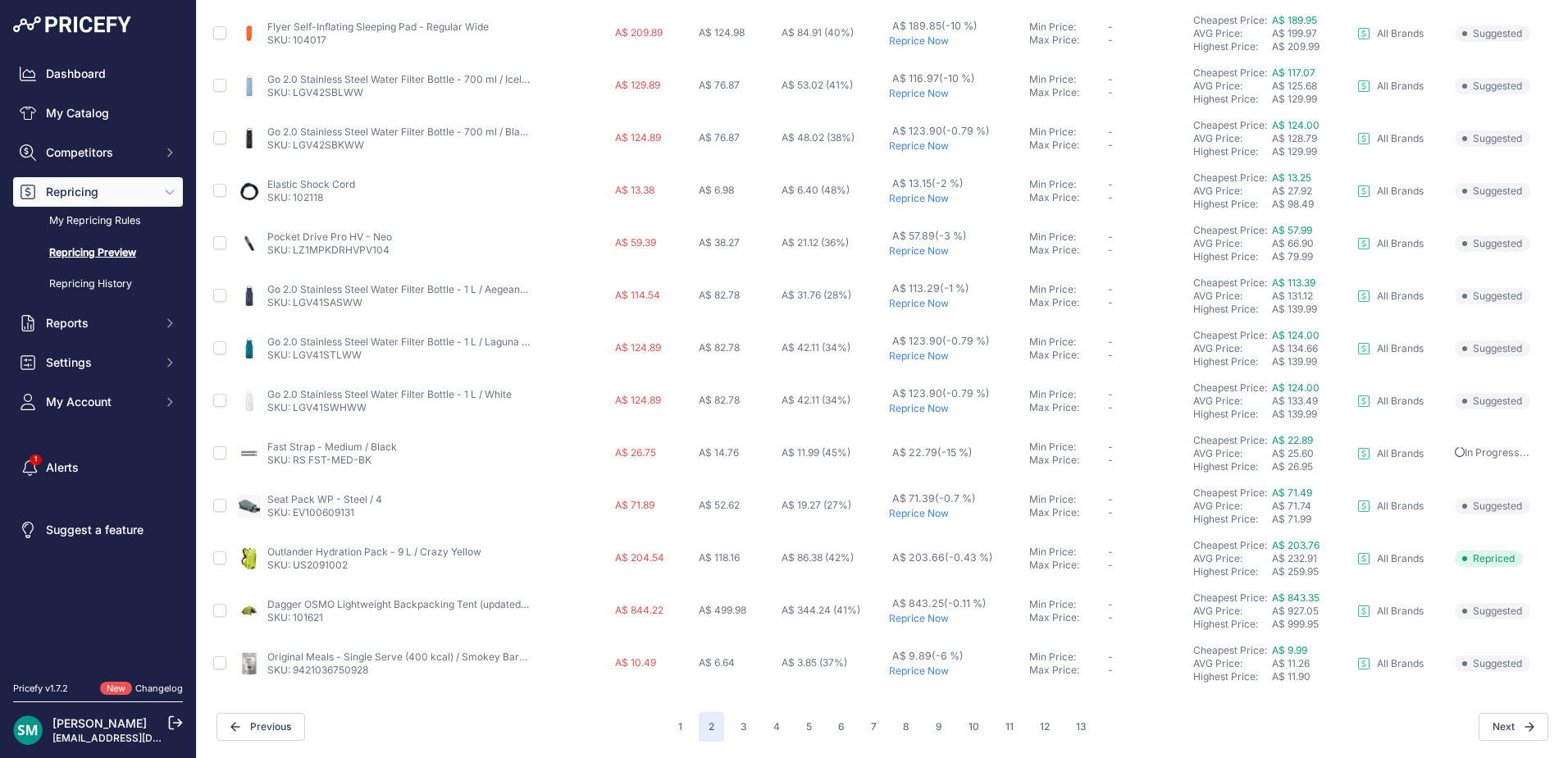
click at [915, 520] on p "Reprice Now" at bounding box center [956, 513] width 134 height 13
click at [926, 621] on p "Reprice Now" at bounding box center [956, 618] width 134 height 13
click at [929, 673] on p "Reprice Now" at bounding box center [956, 670] width 134 height 13
click at [917, 252] on p "Reprice Now" at bounding box center [956, 250] width 134 height 13
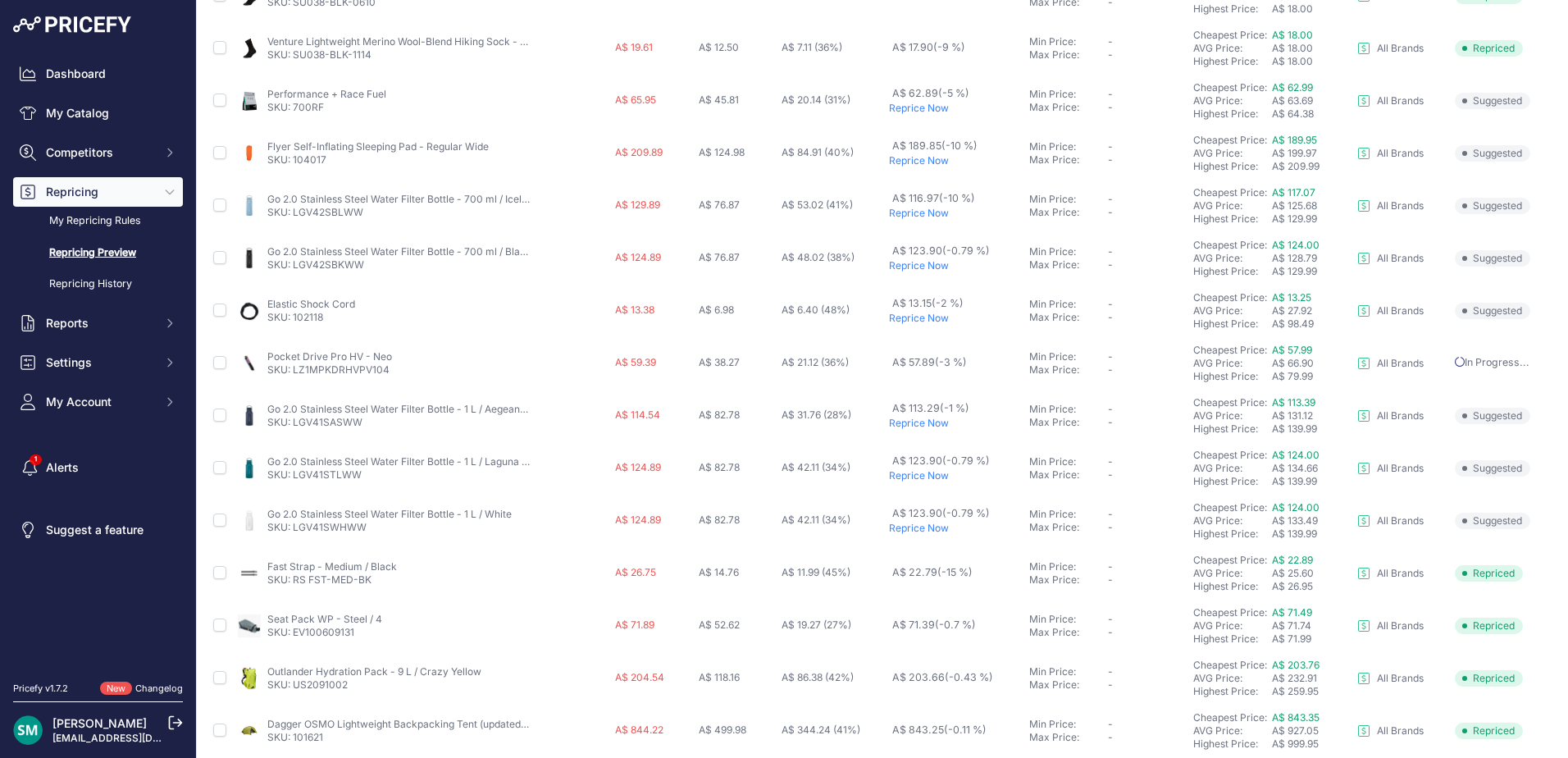
scroll to position [403, 0]
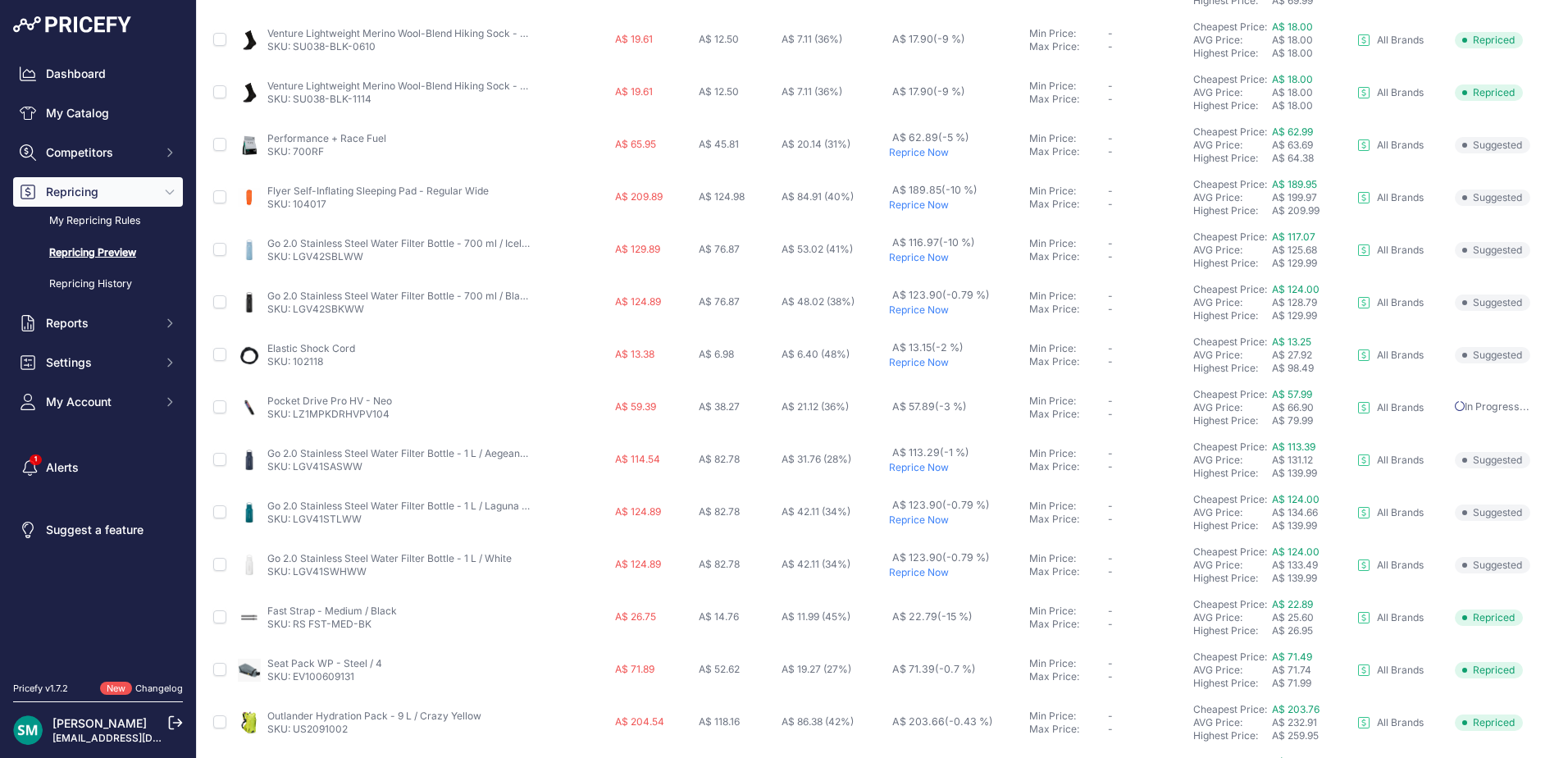
click at [909, 362] on p "Reprice Now" at bounding box center [956, 362] width 134 height 13
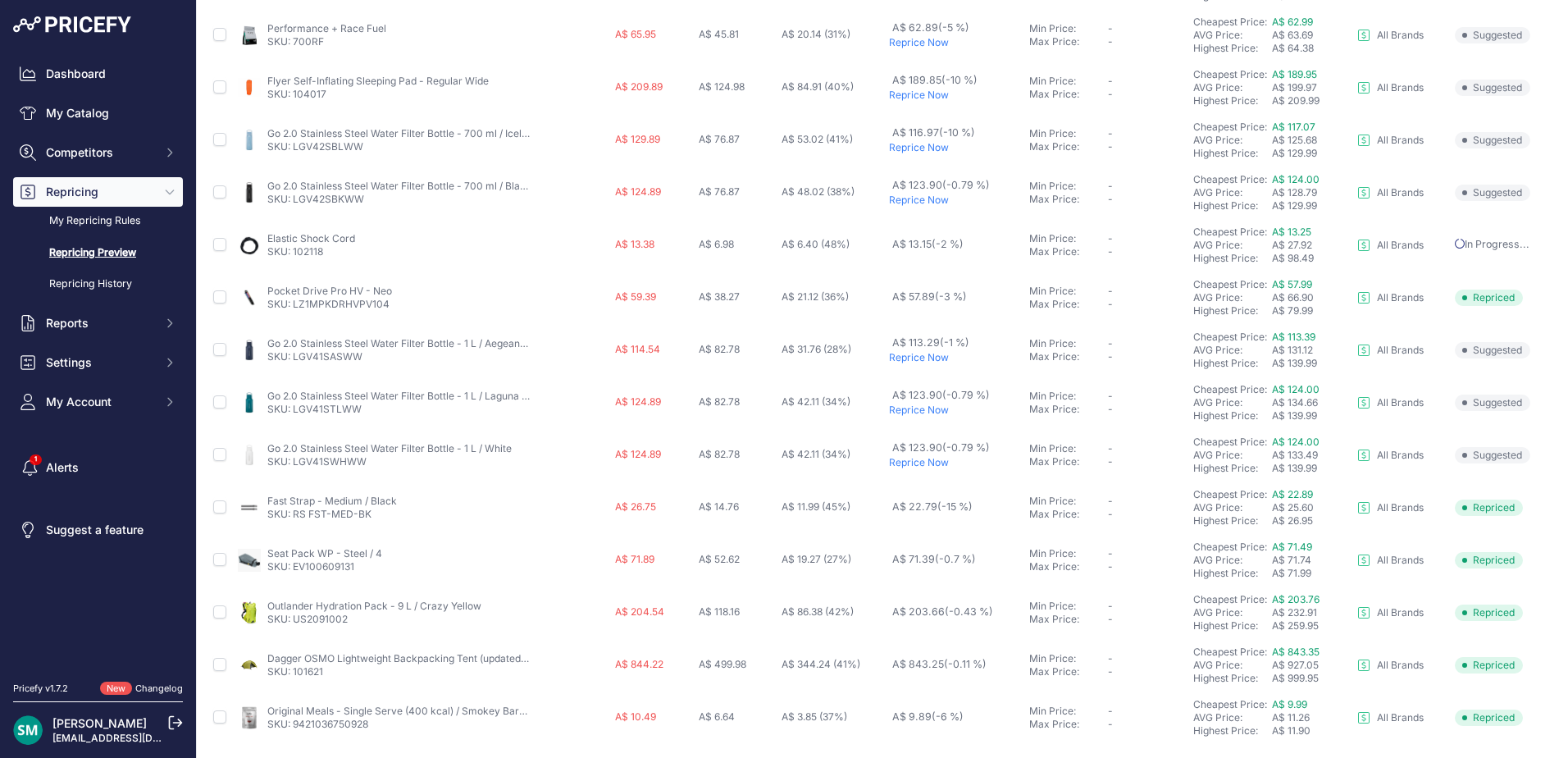
scroll to position [611, 0]
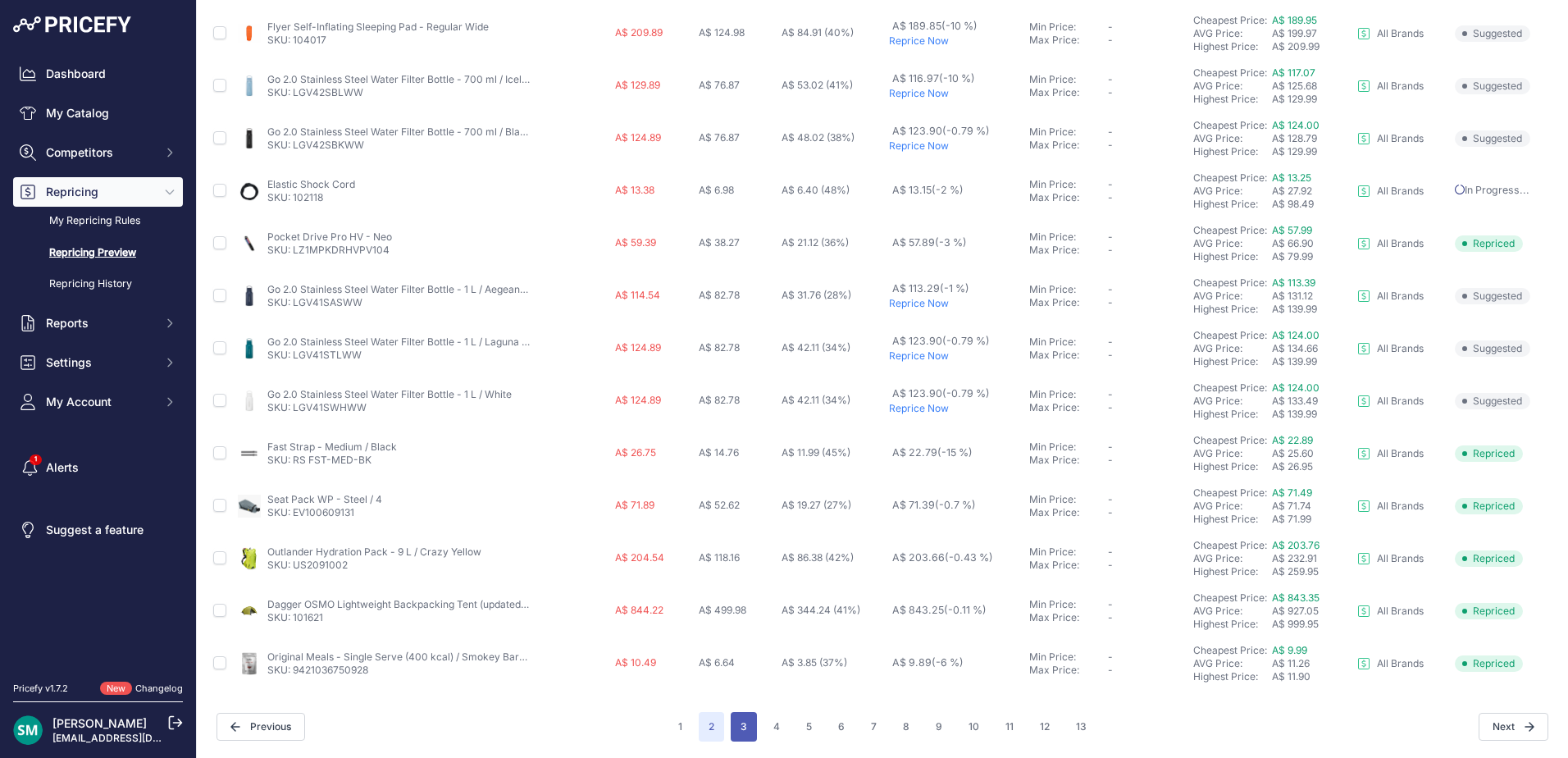
click at [744, 735] on button "3" at bounding box center [744, 727] width 26 height 30
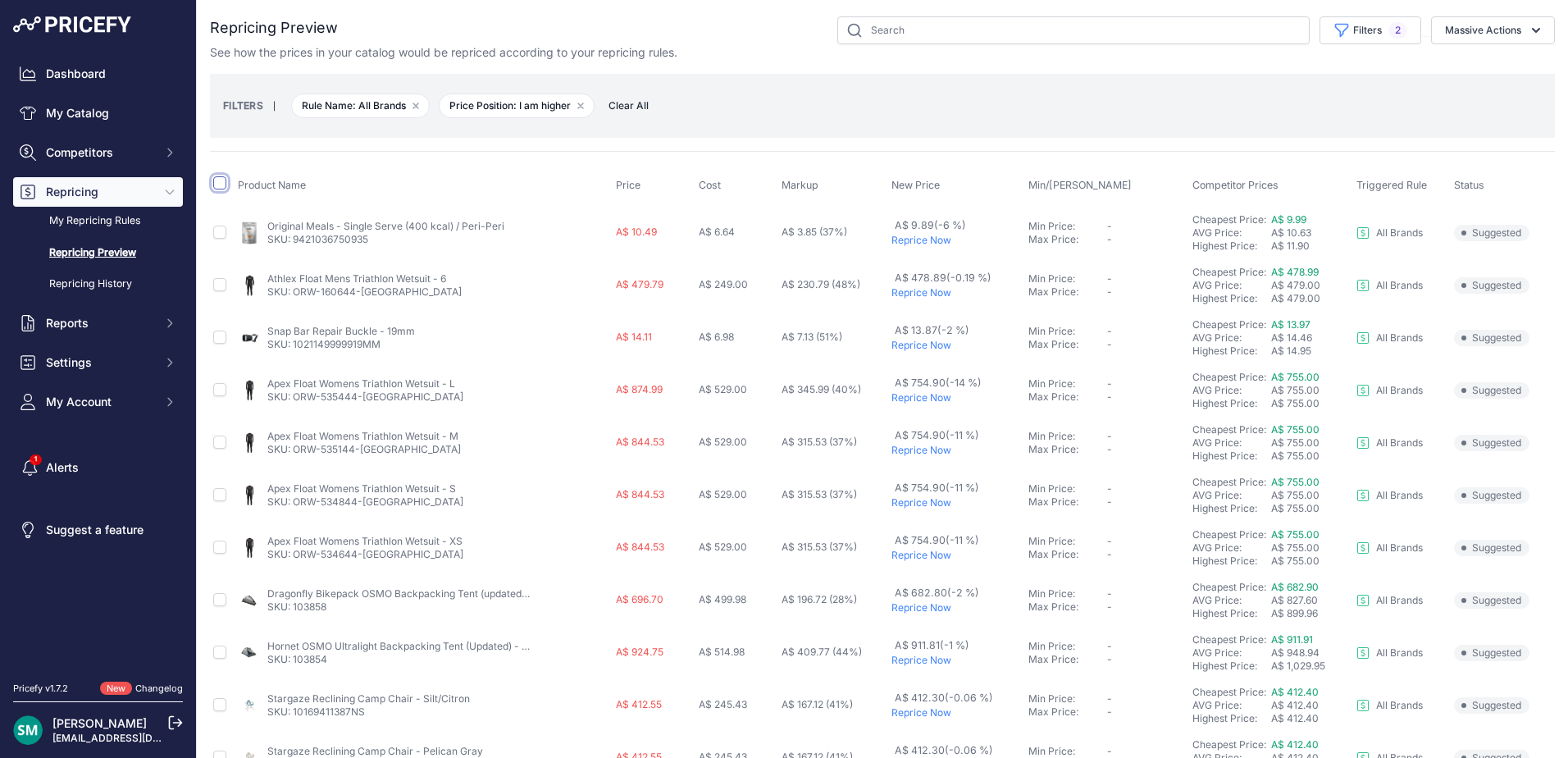
click at [224, 181] on input "checkbox" at bounding box center [219, 183] width 13 height 13
checkbox input "true"
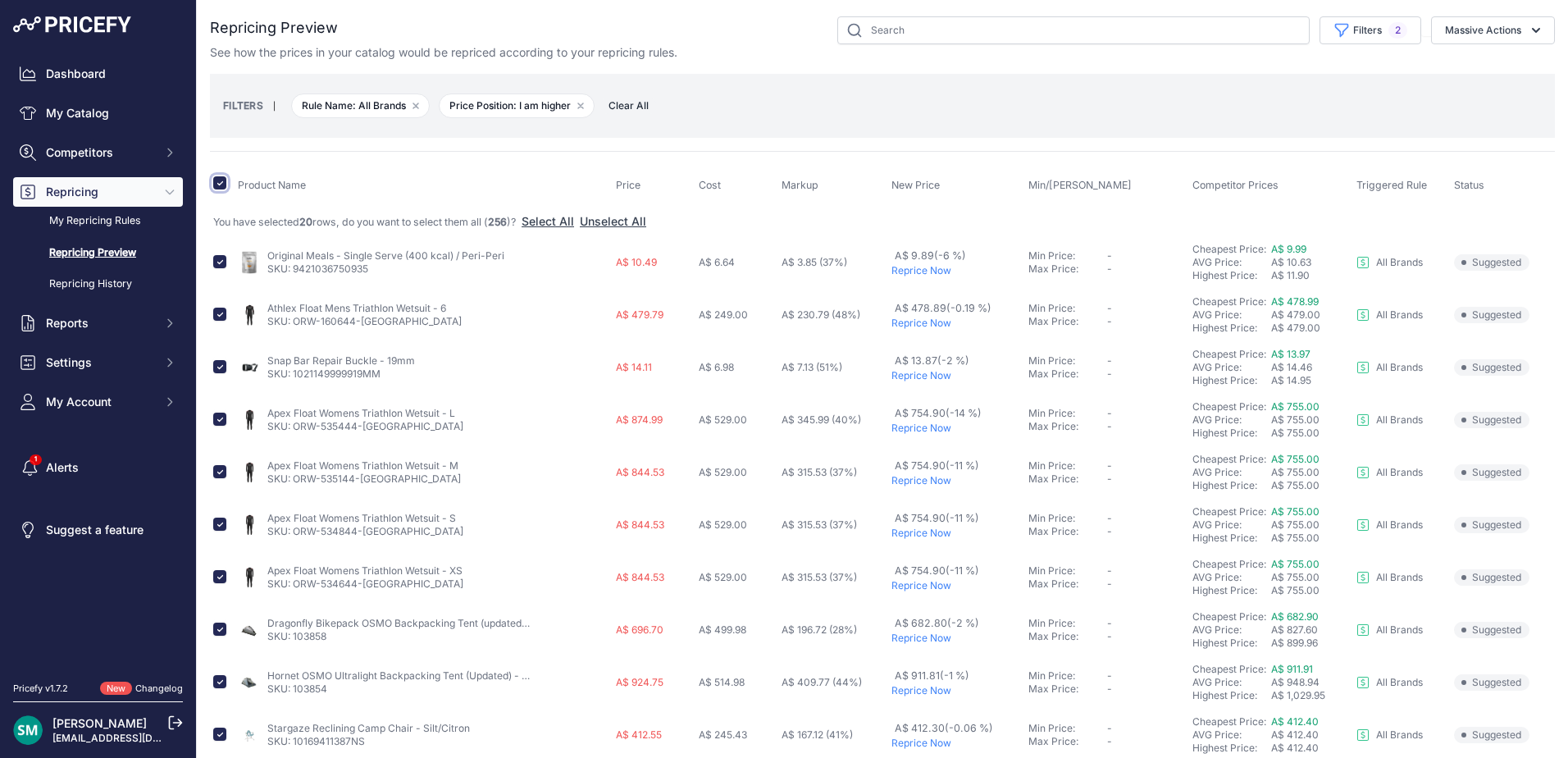
click at [213, 182] on input "checkbox" at bounding box center [219, 183] width 13 height 13
checkbox input "false"
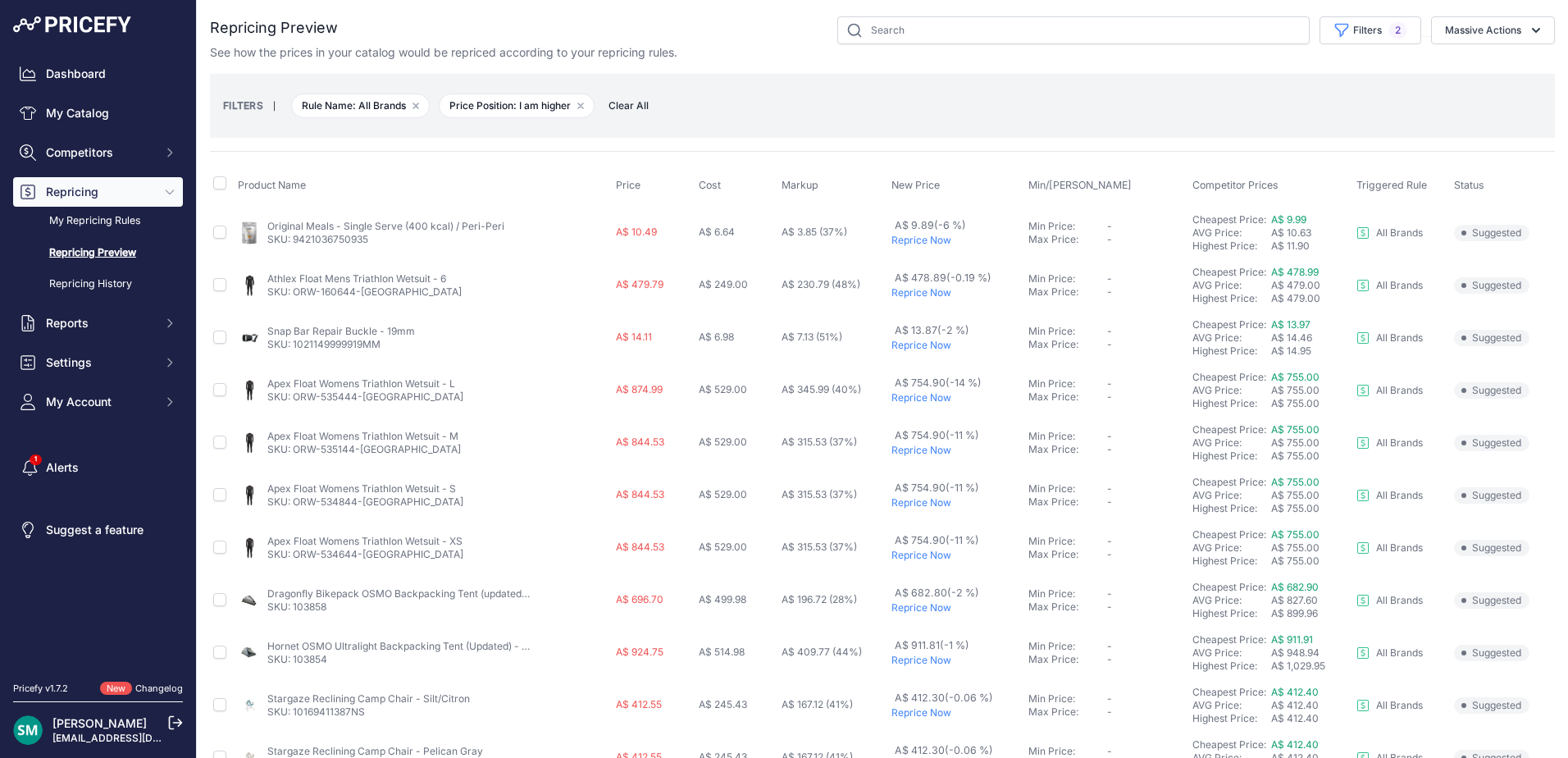
click at [931, 241] on p "Reprice Now" at bounding box center [956, 239] width 131 height 13
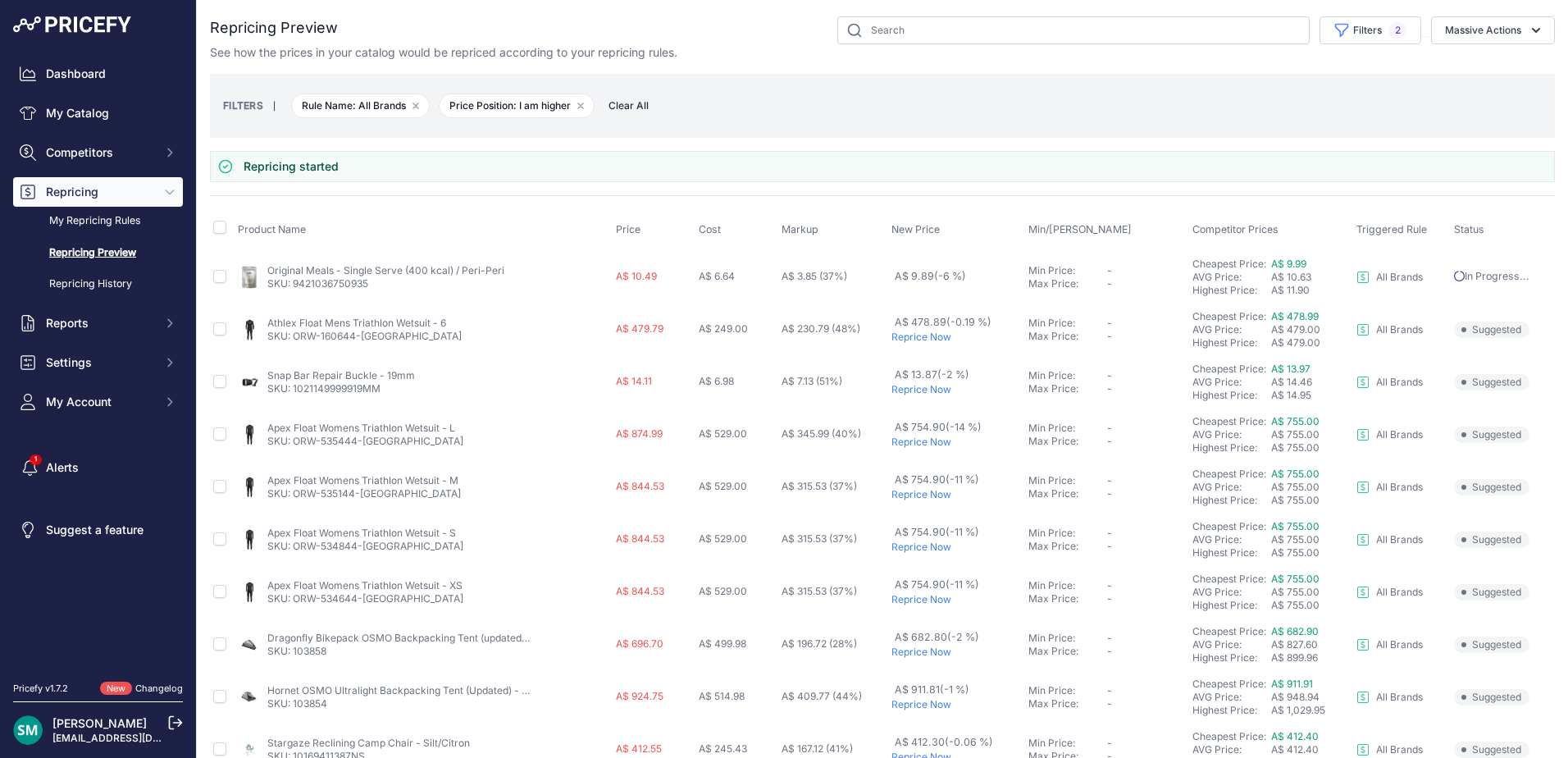
click at [935, 393] on p "Reprice Now" at bounding box center [956, 389] width 131 height 13
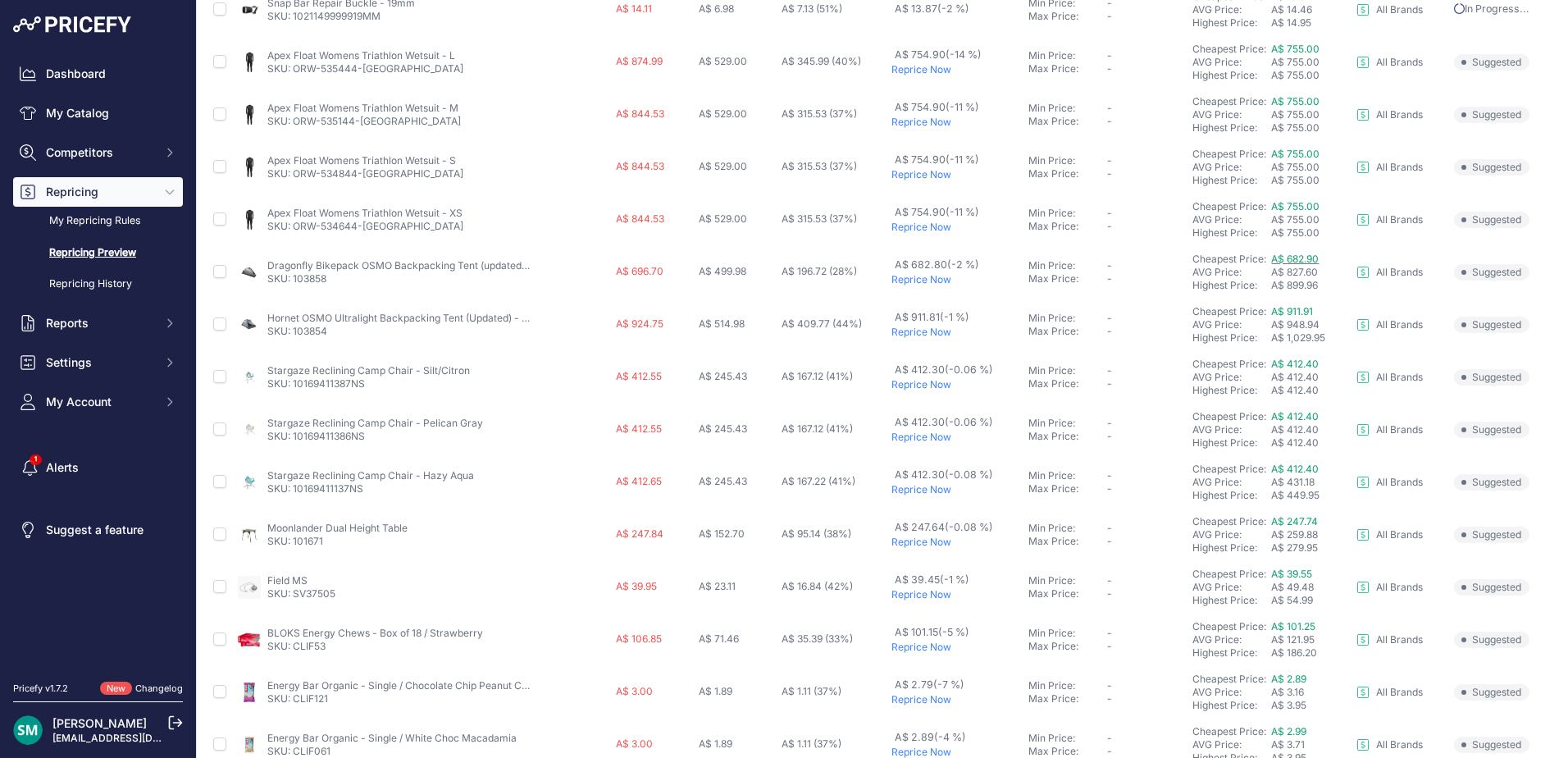
scroll to position [284, 0]
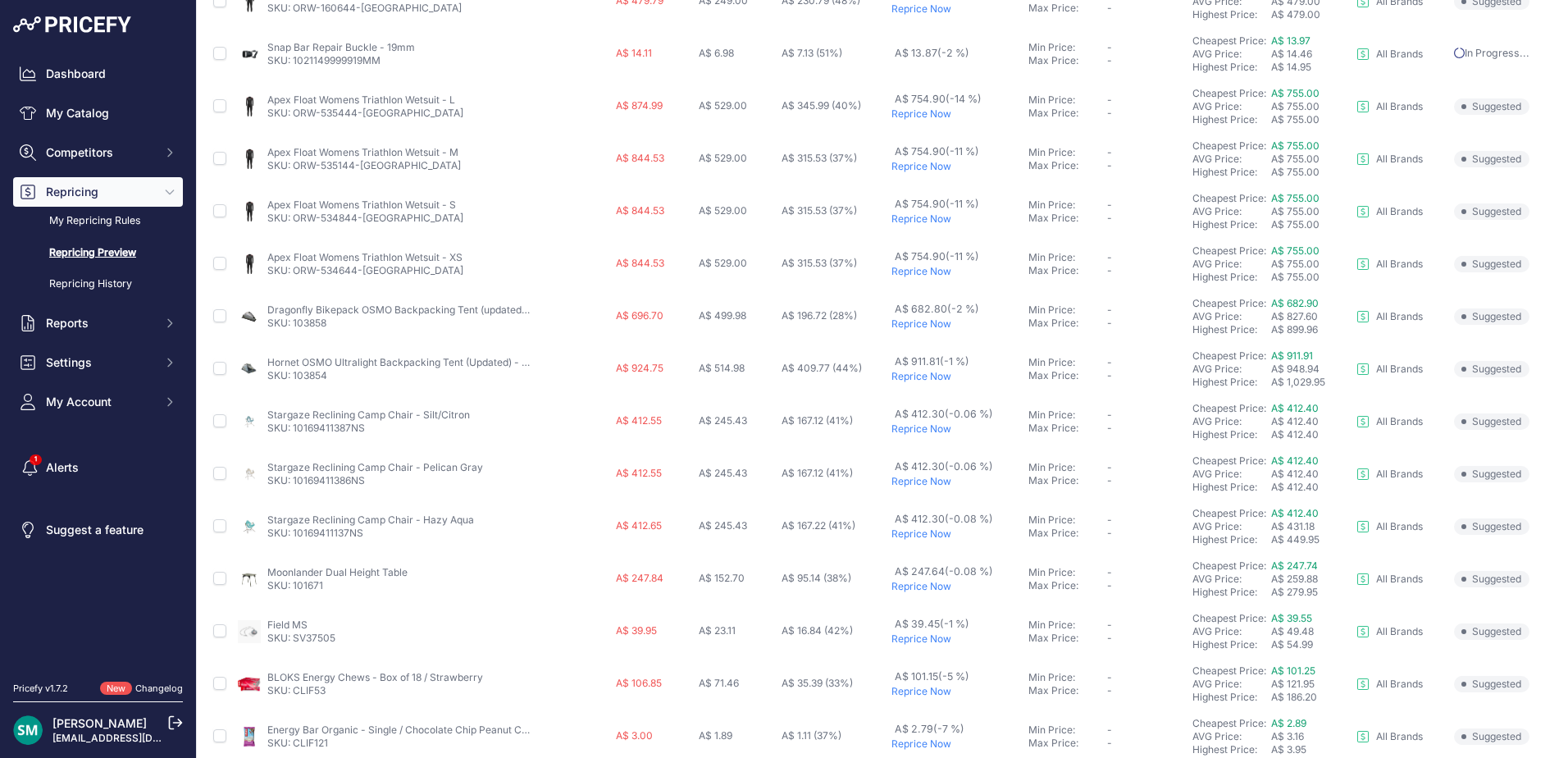
click at [913, 377] on p "Reprice Now" at bounding box center [956, 376] width 131 height 13
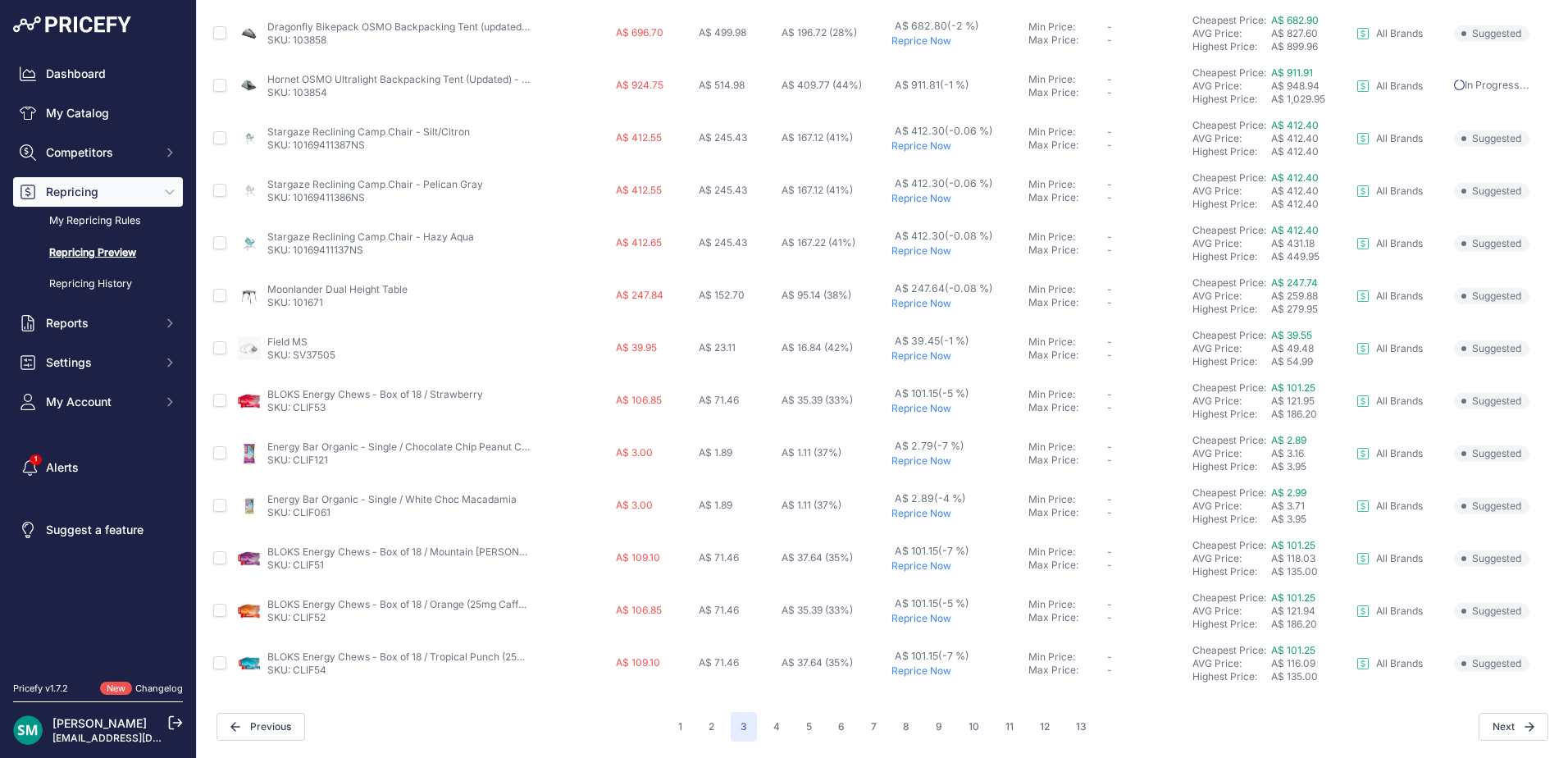
scroll to position [0, 0]
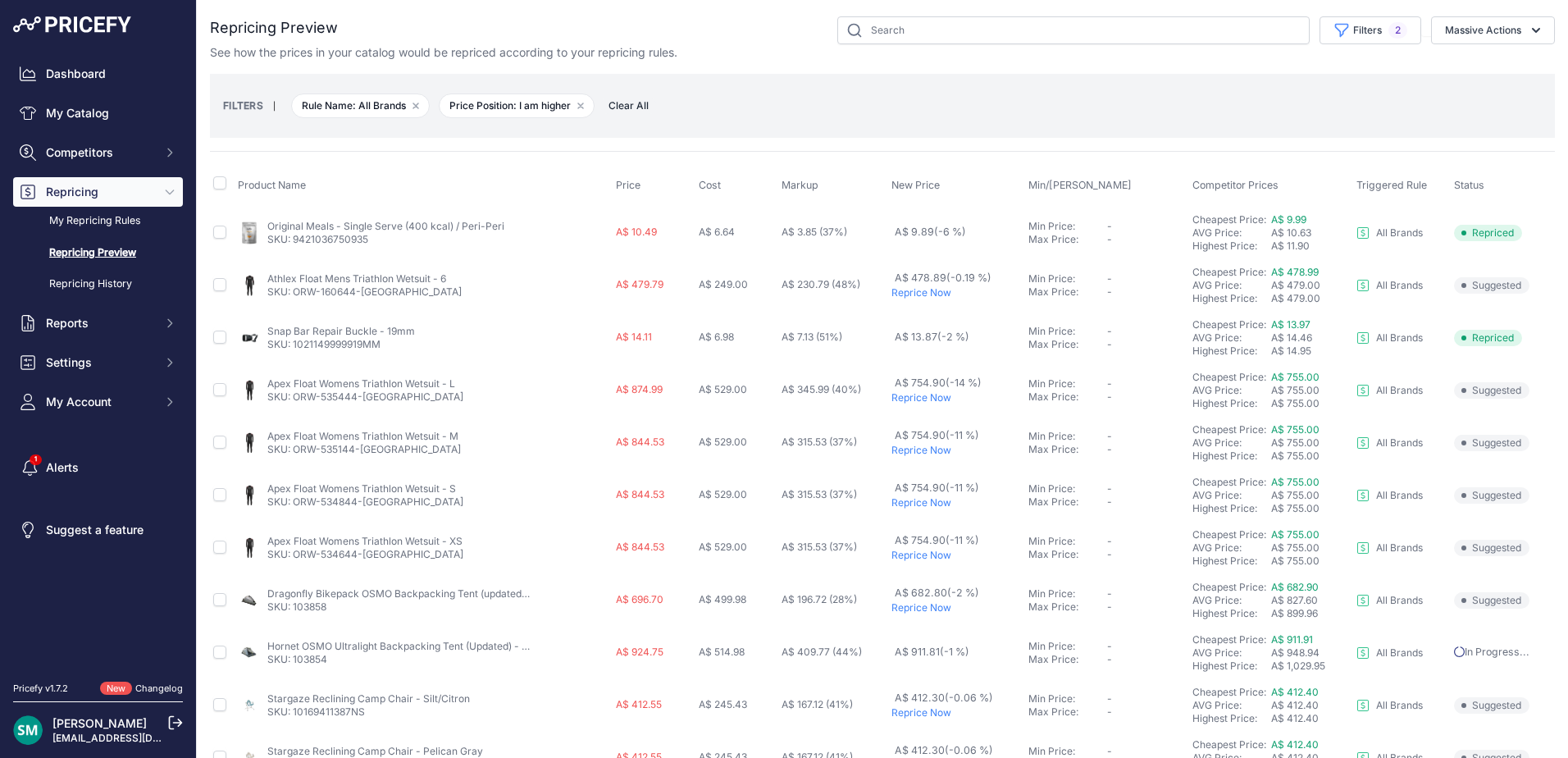
click at [1123, 156] on div "Product Name Price Cost Markup New Price Min/Max Price" at bounding box center [882, 703] width 1345 height 1106
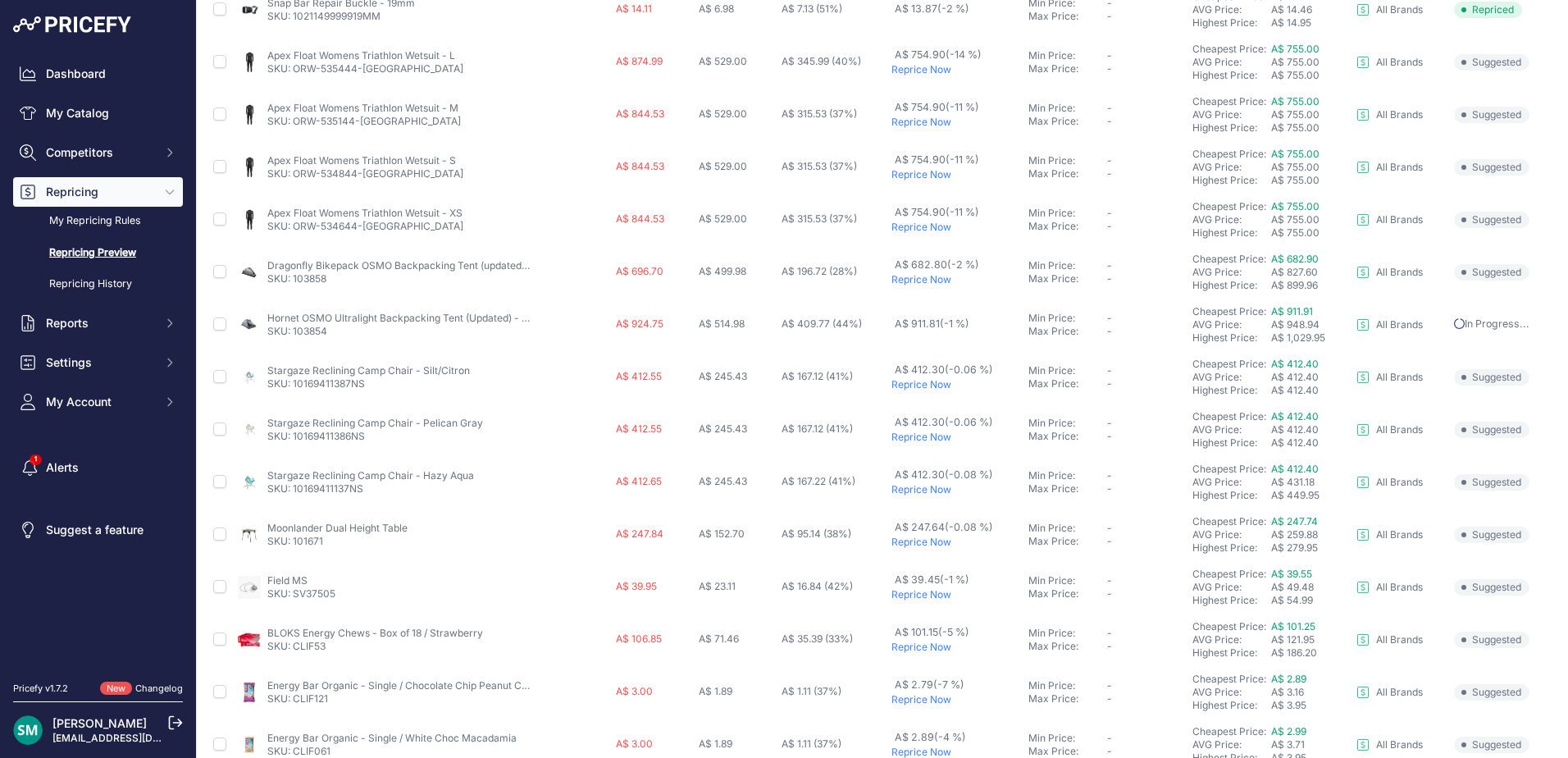
scroll to position [410, 0]
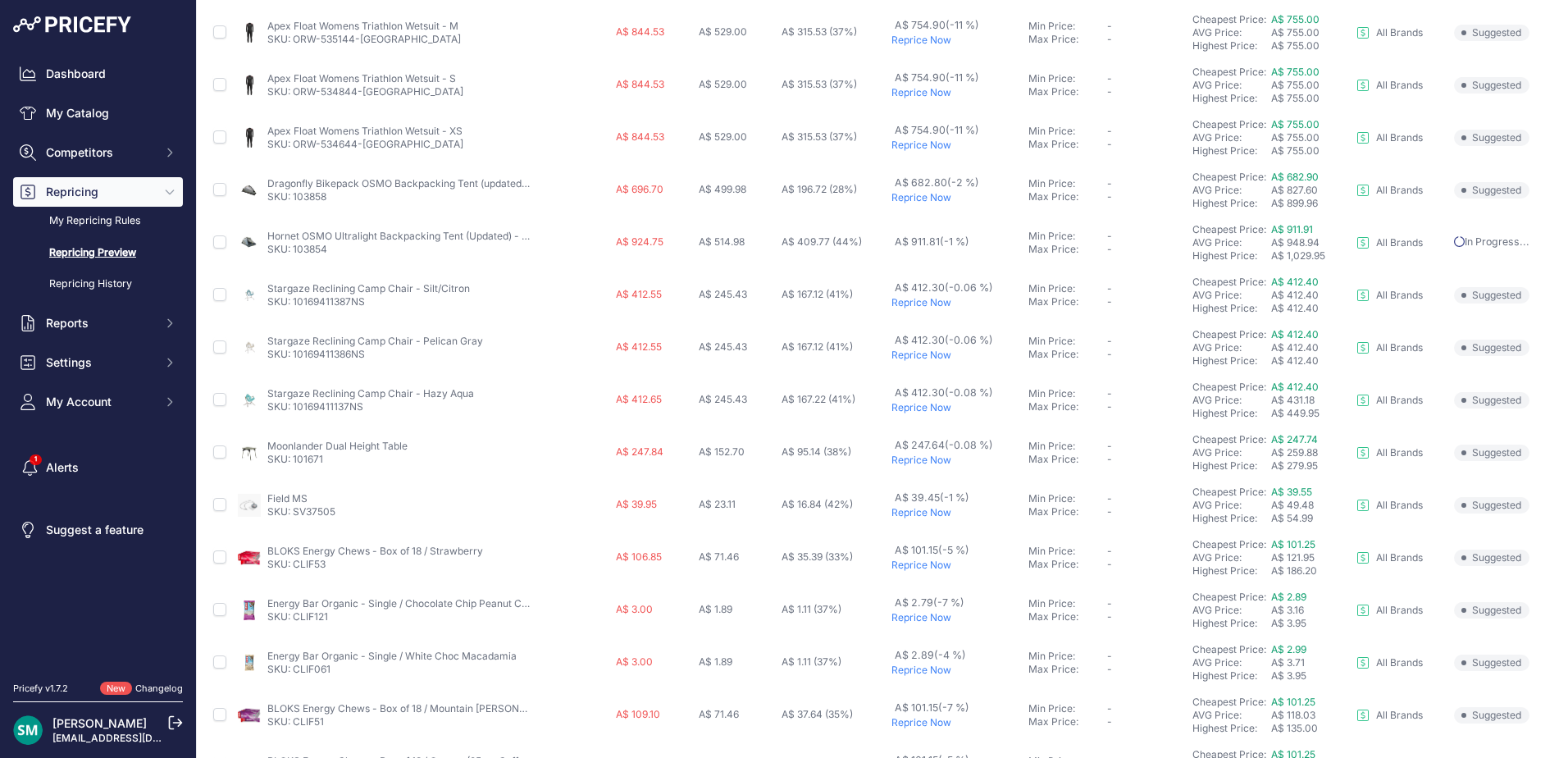
click at [930, 306] on p "Reprice Now" at bounding box center [956, 302] width 131 height 13
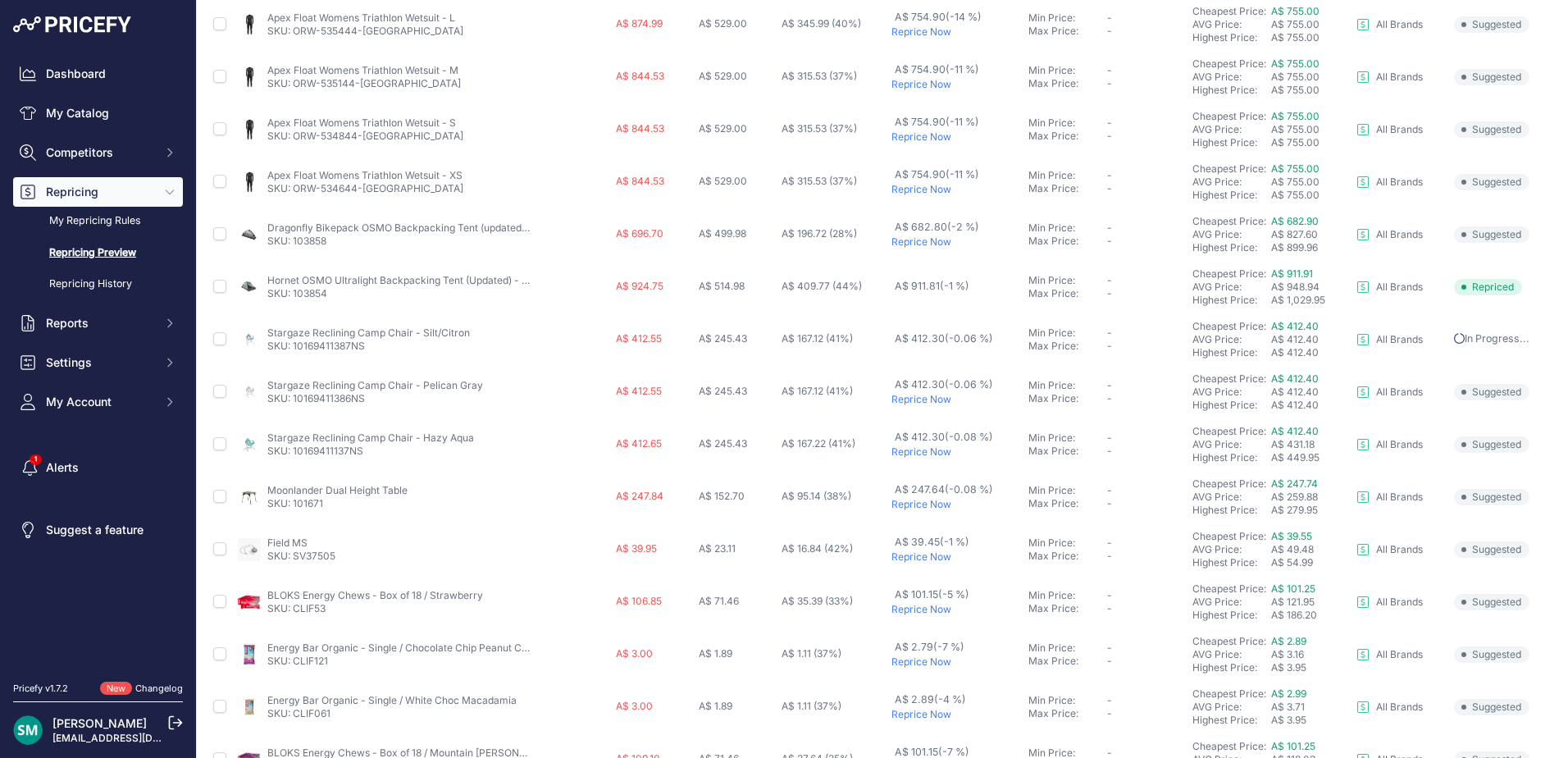
scroll to position [455, 0]
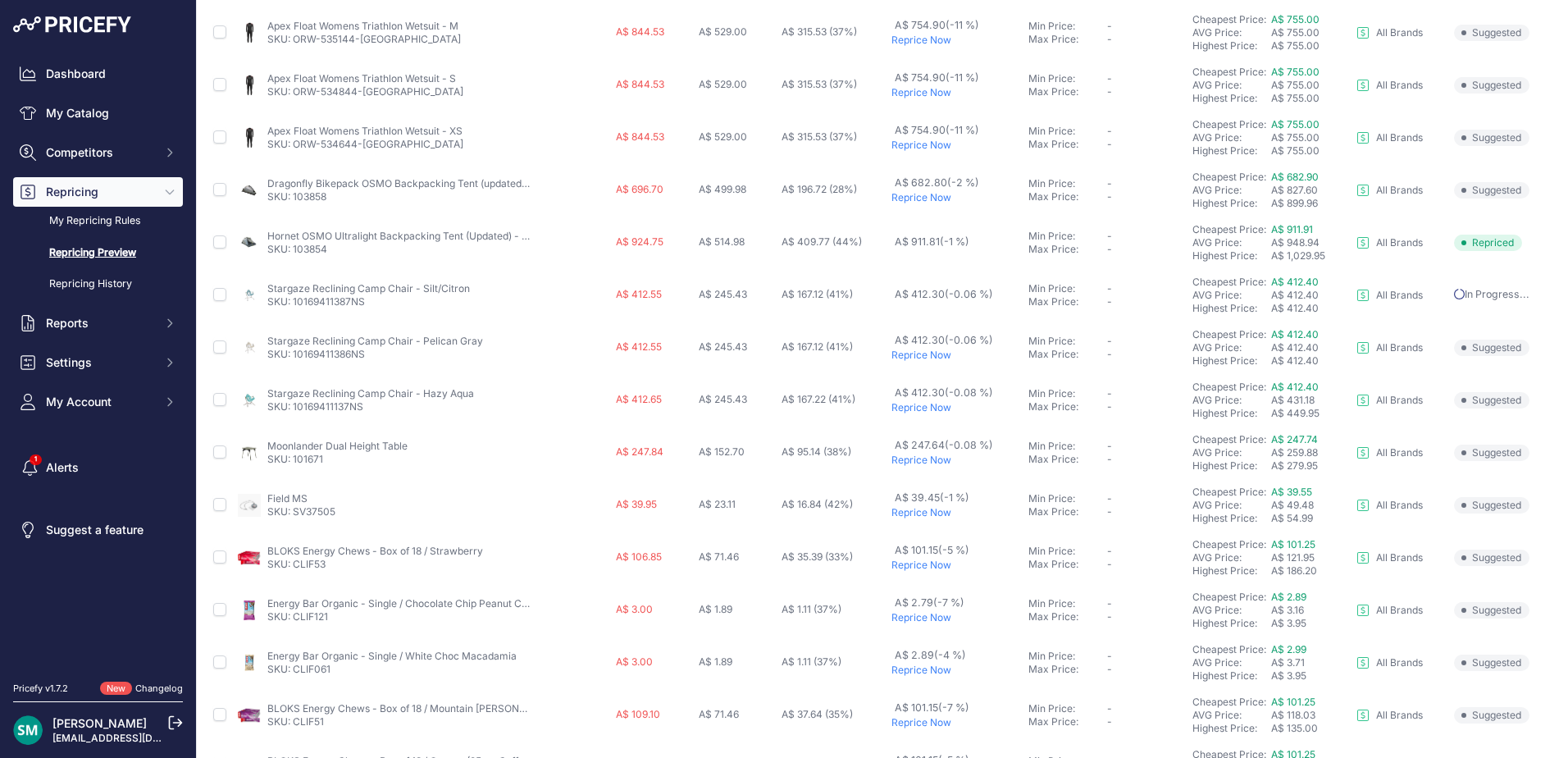
click at [931, 358] on p "Reprice Now" at bounding box center [956, 355] width 131 height 13
click at [927, 411] on p "Reprice Now" at bounding box center [956, 407] width 131 height 13
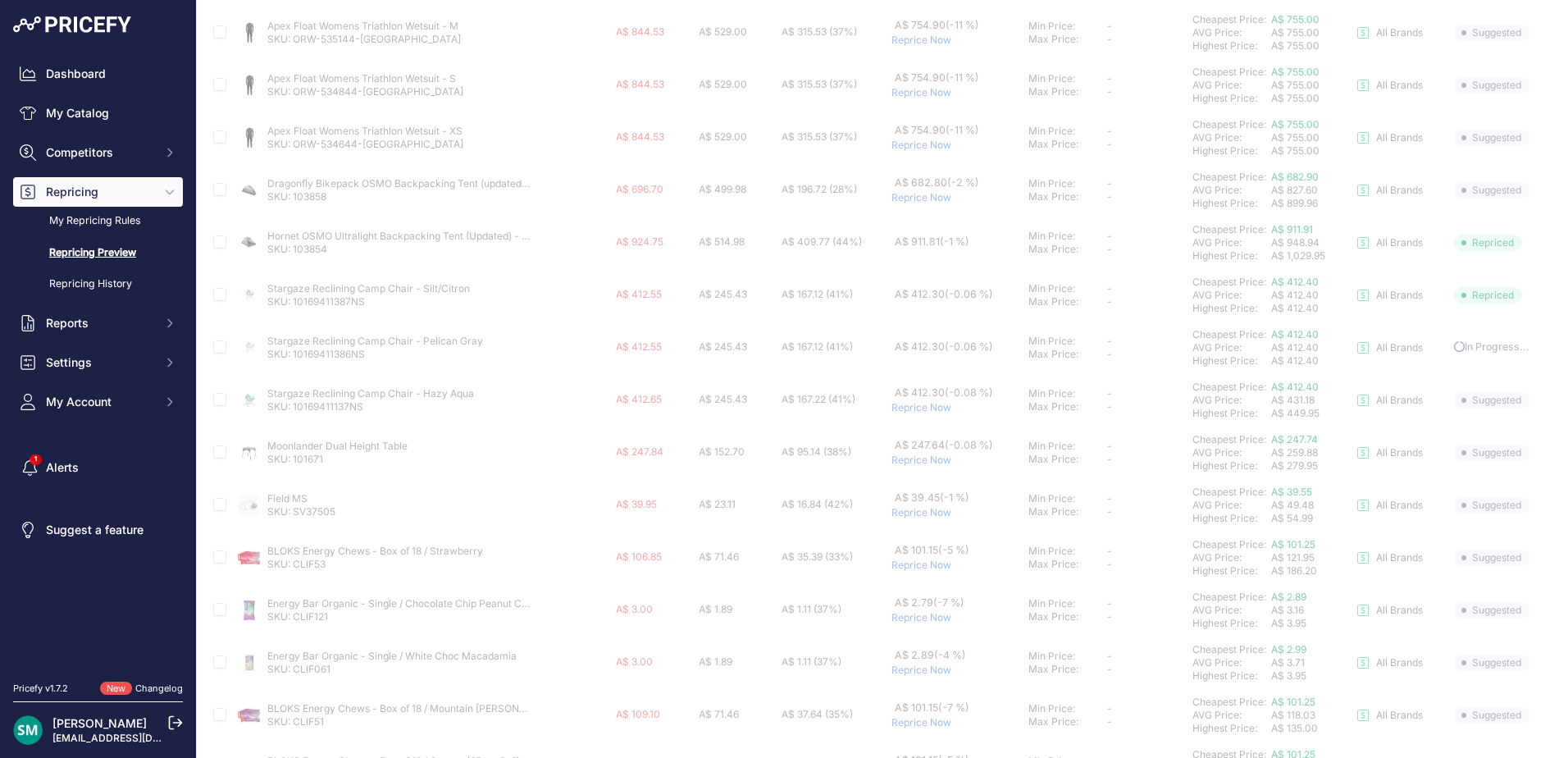
drag, startPoint x: 932, startPoint y: 458, endPoint x: 953, endPoint y: 461, distance: 21.2
click at [934, 458] on p "Reprice Now" at bounding box center [956, 460] width 131 height 13
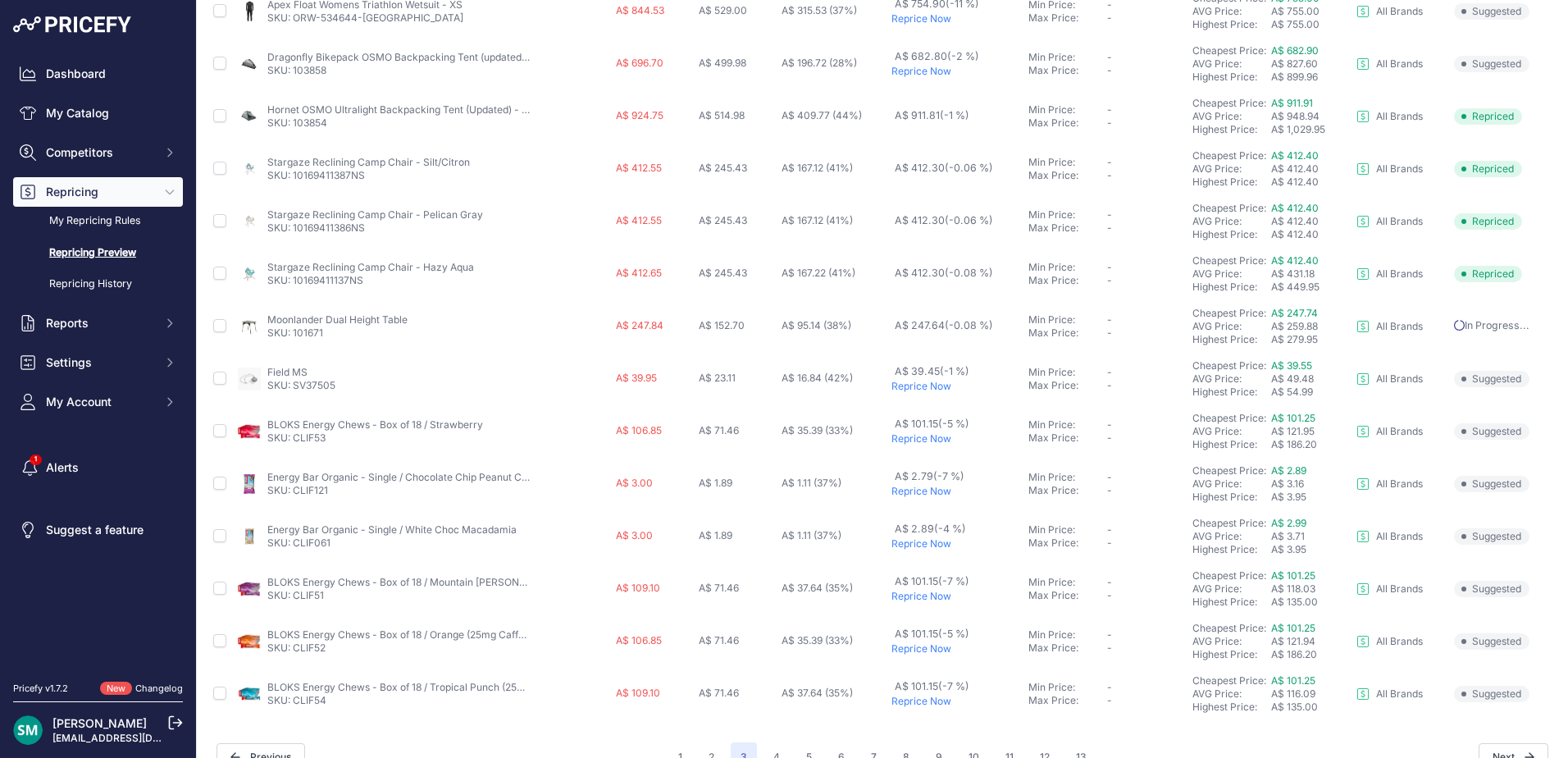
scroll to position [493, 0]
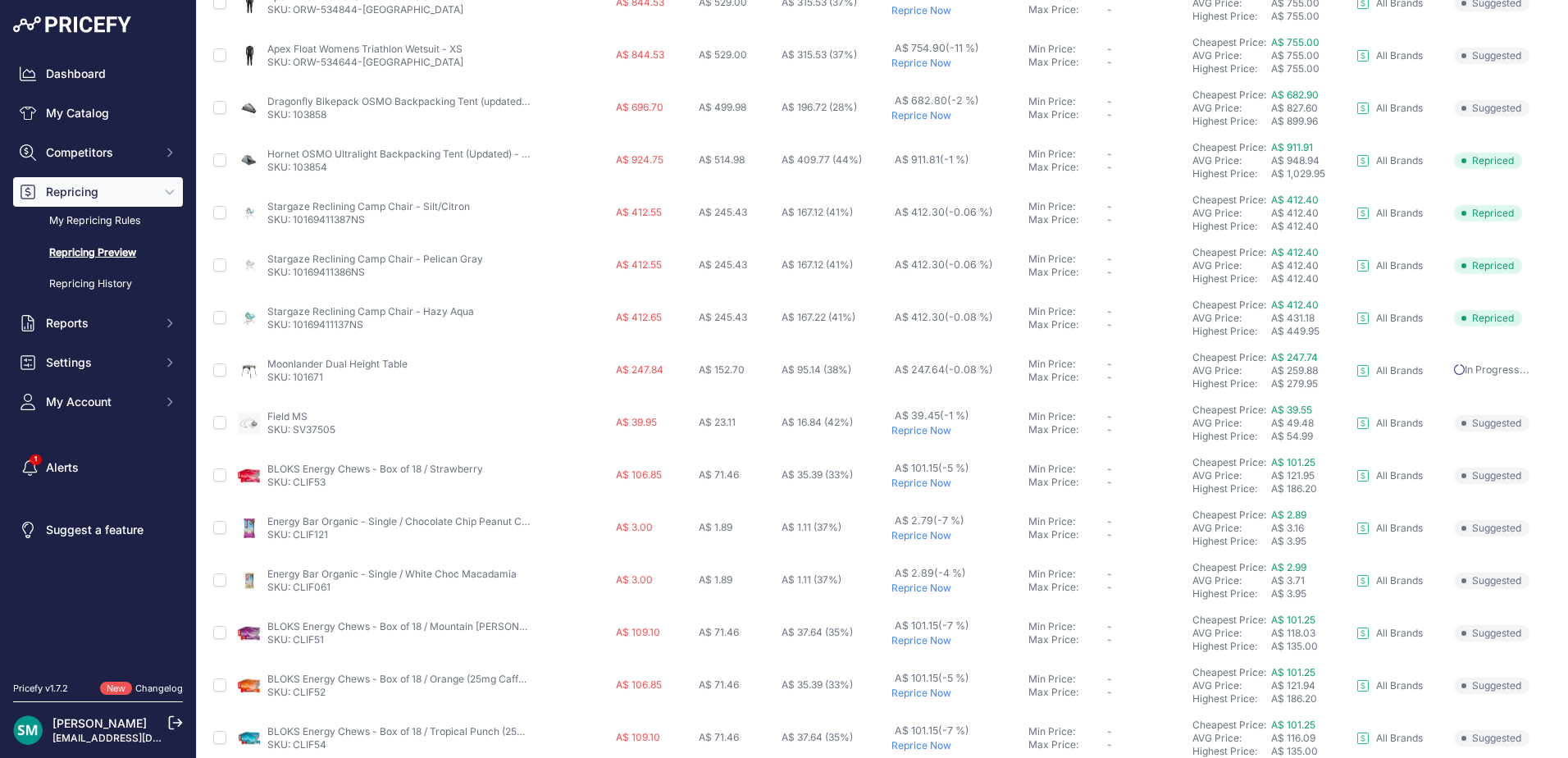
click at [923, 430] on p "Reprice Now" at bounding box center [956, 430] width 131 height 13
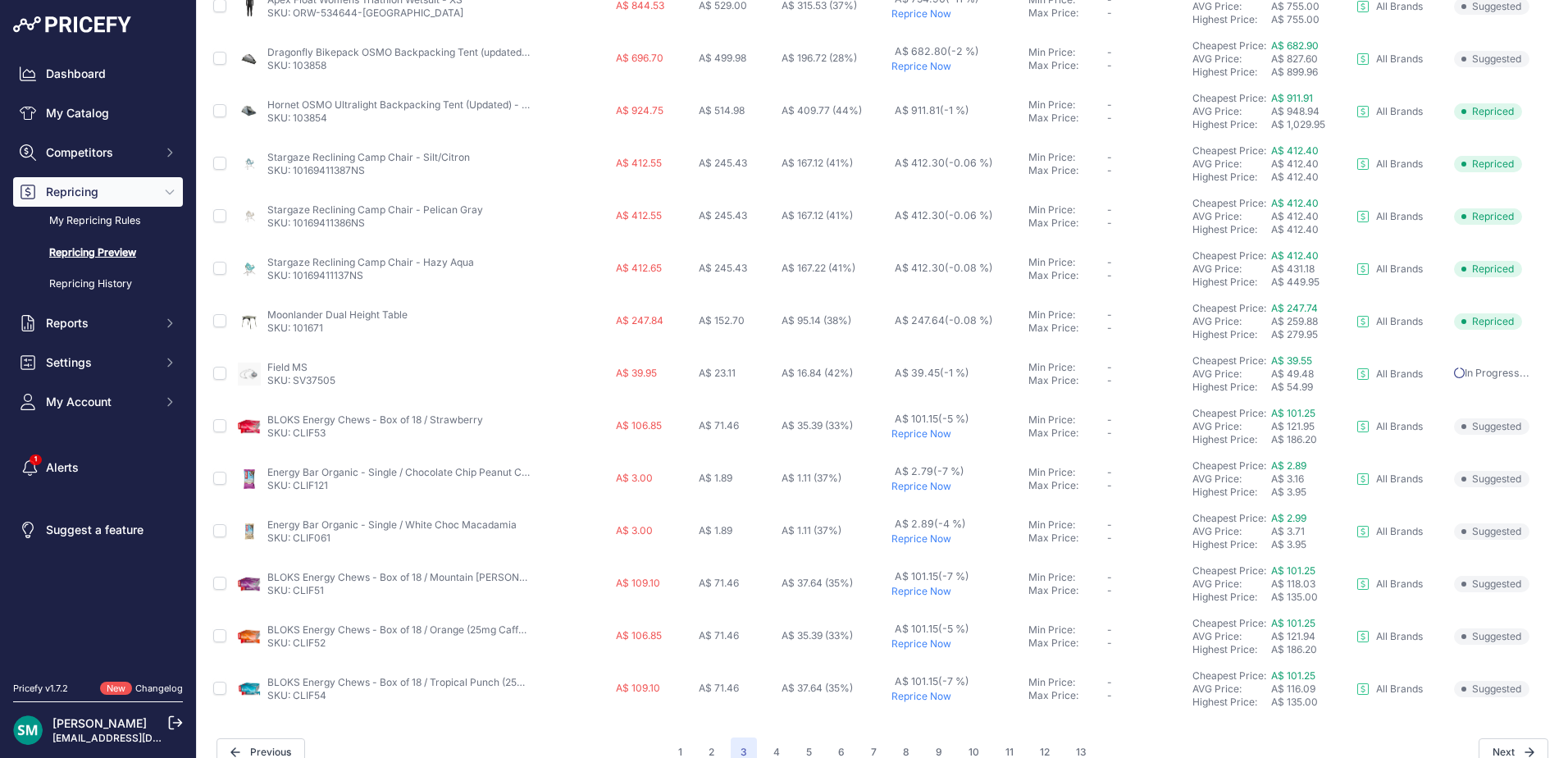
scroll to position [567, 0]
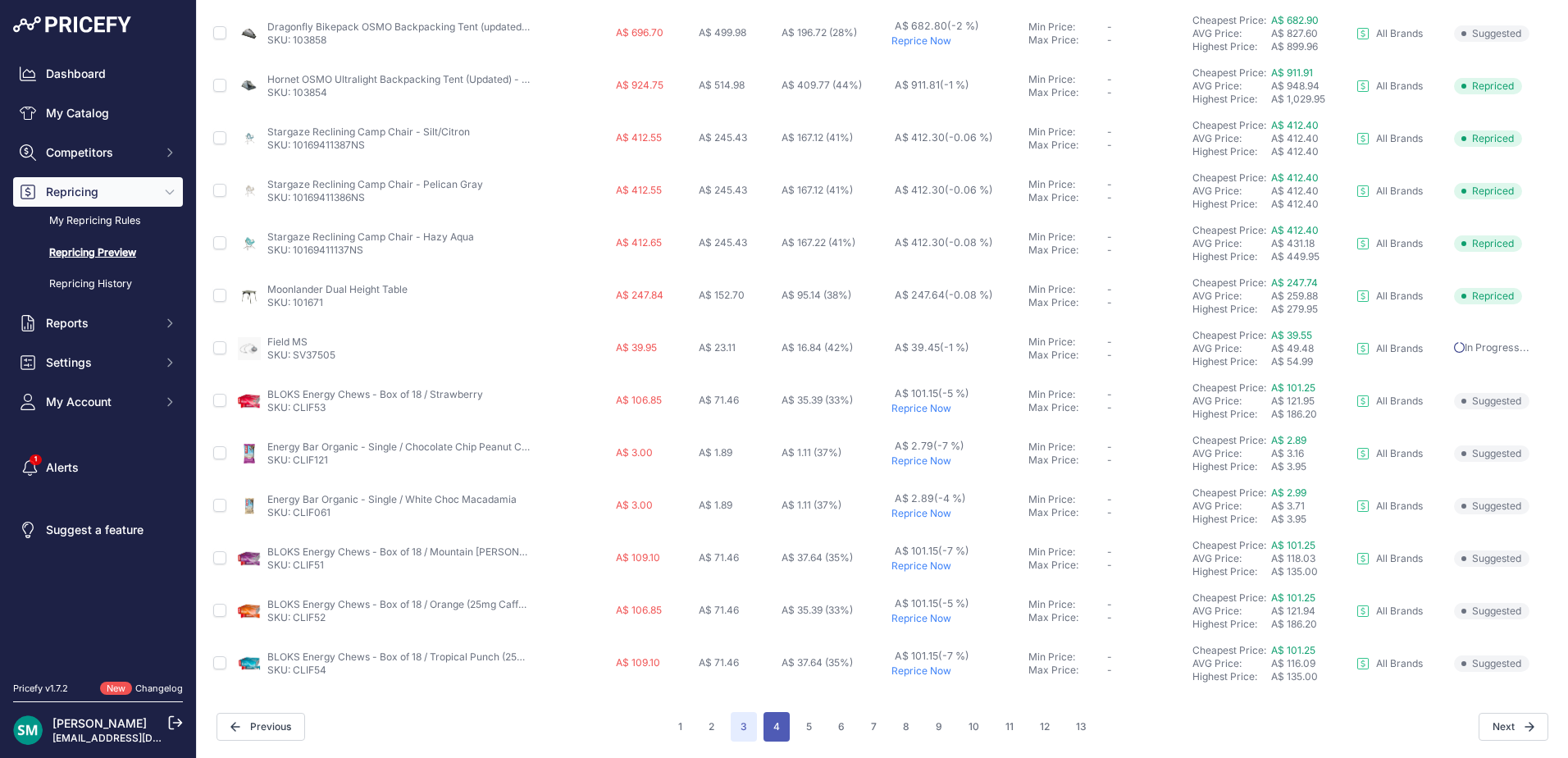
drag, startPoint x: 774, startPoint y: 728, endPoint x: 793, endPoint y: 738, distance: 21.5
click at [774, 727] on button "4" at bounding box center [777, 727] width 26 height 30
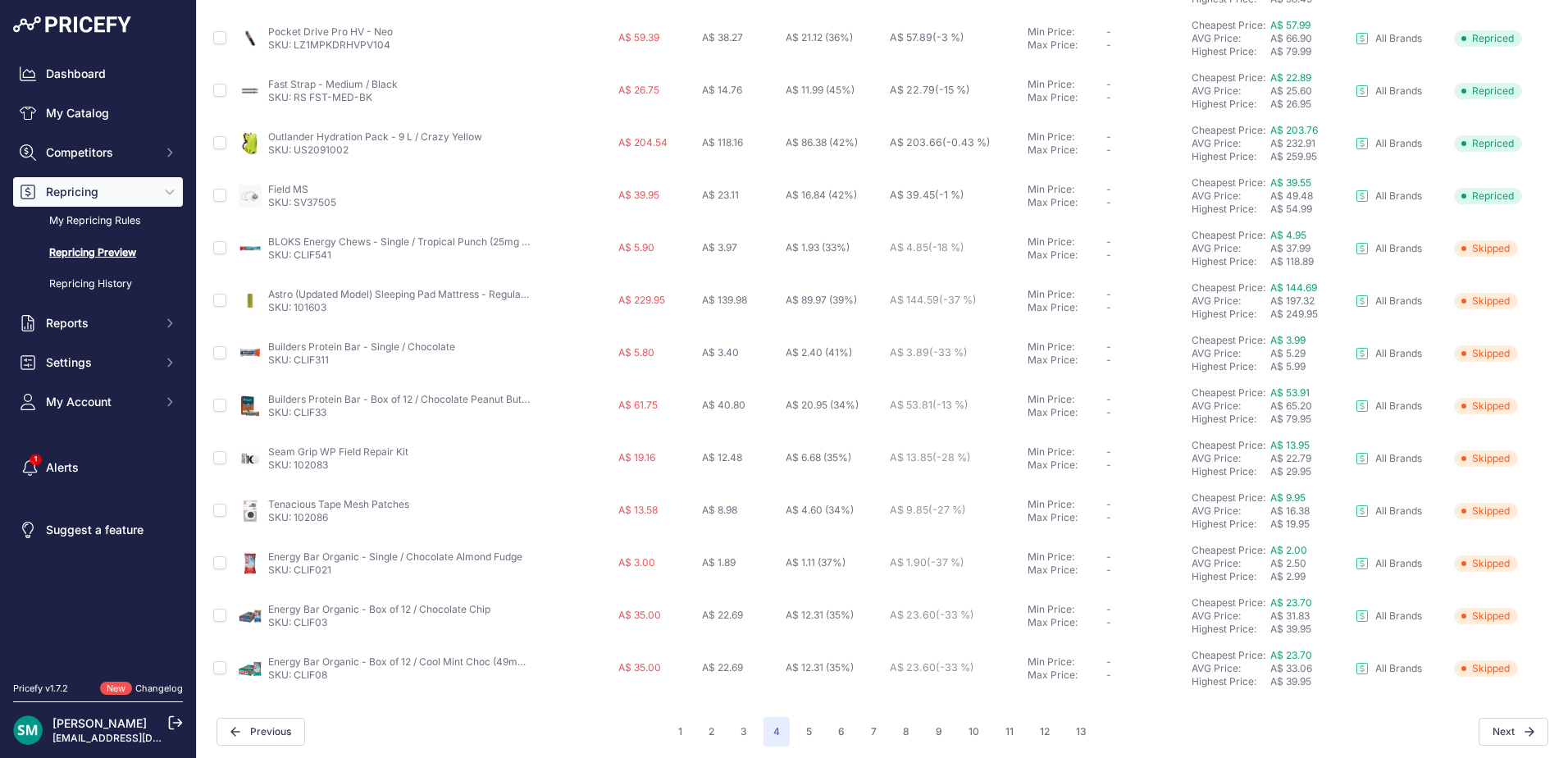
scroll to position [567, 0]
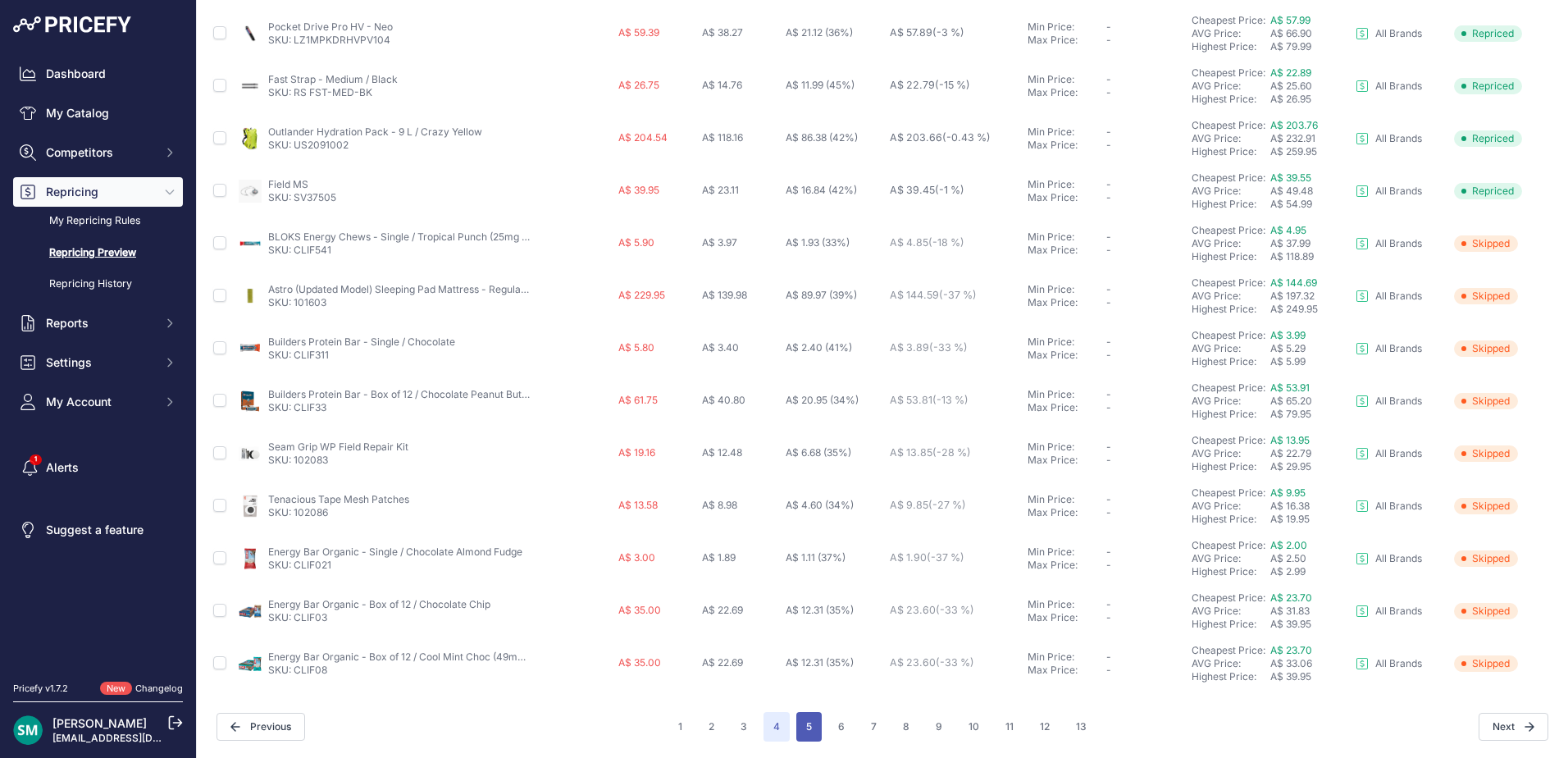
click at [796, 739] on button "5" at bounding box center [809, 727] width 26 height 30
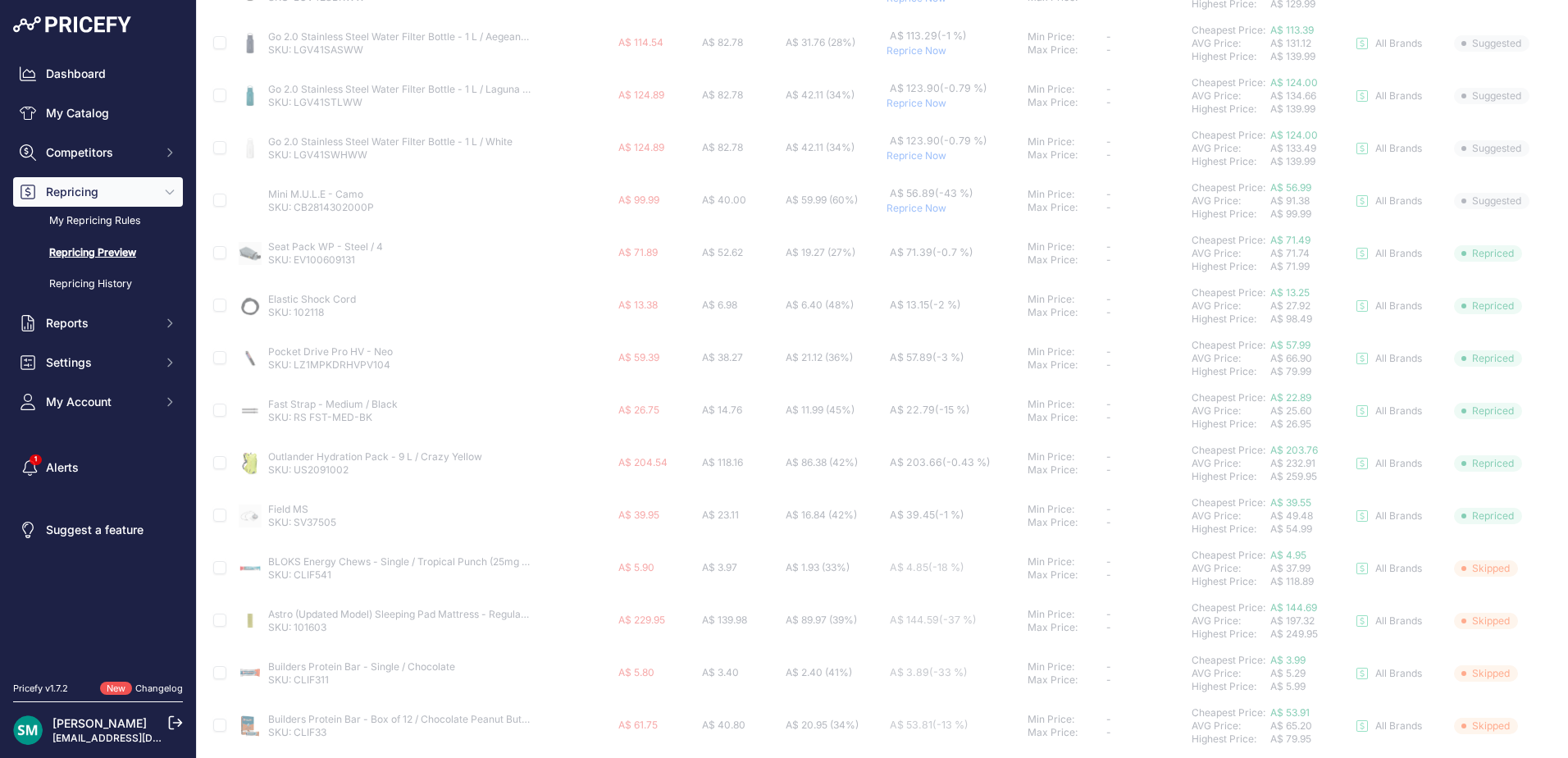
scroll to position [75, 0]
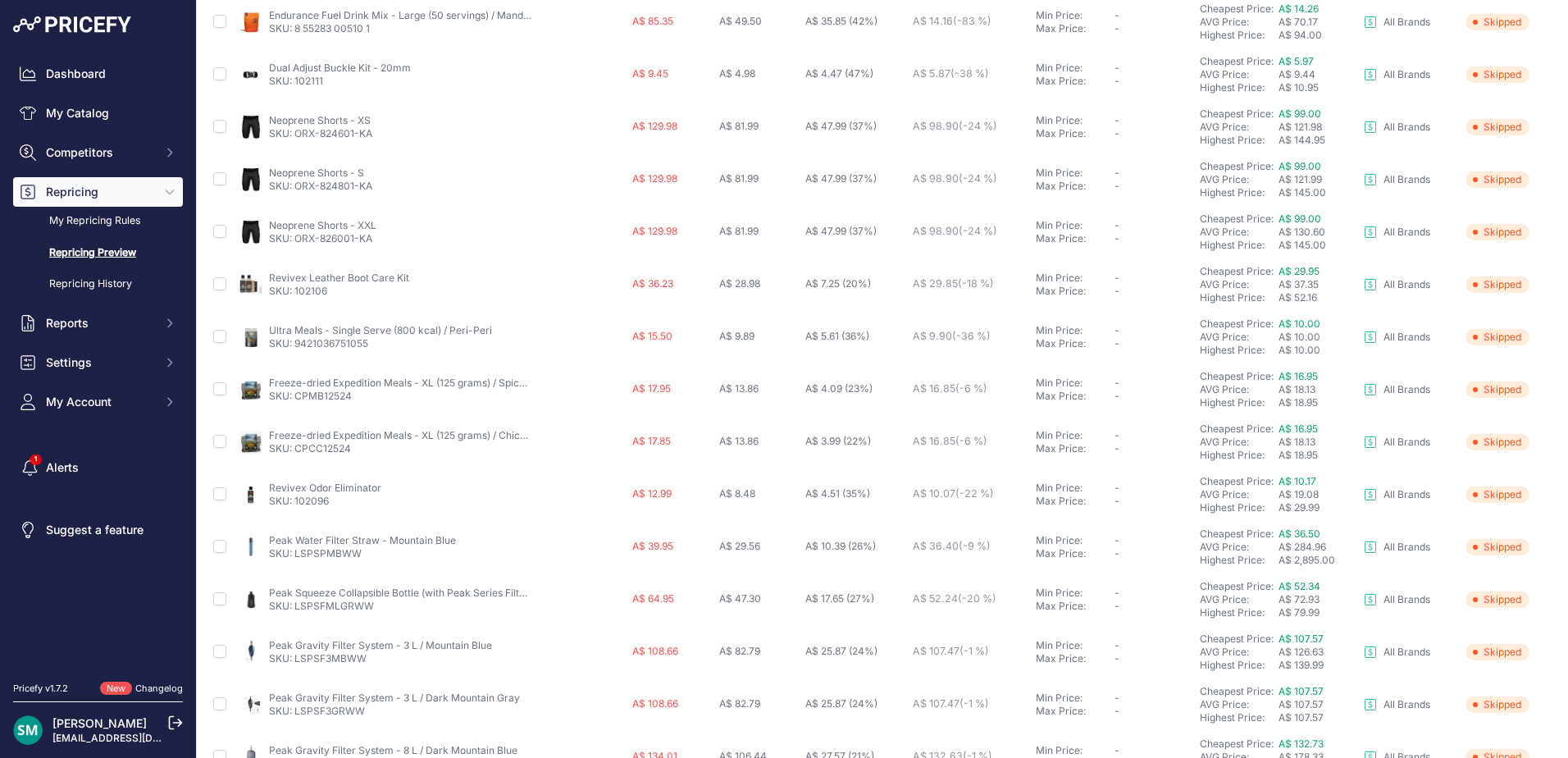
scroll to position [567, 0]
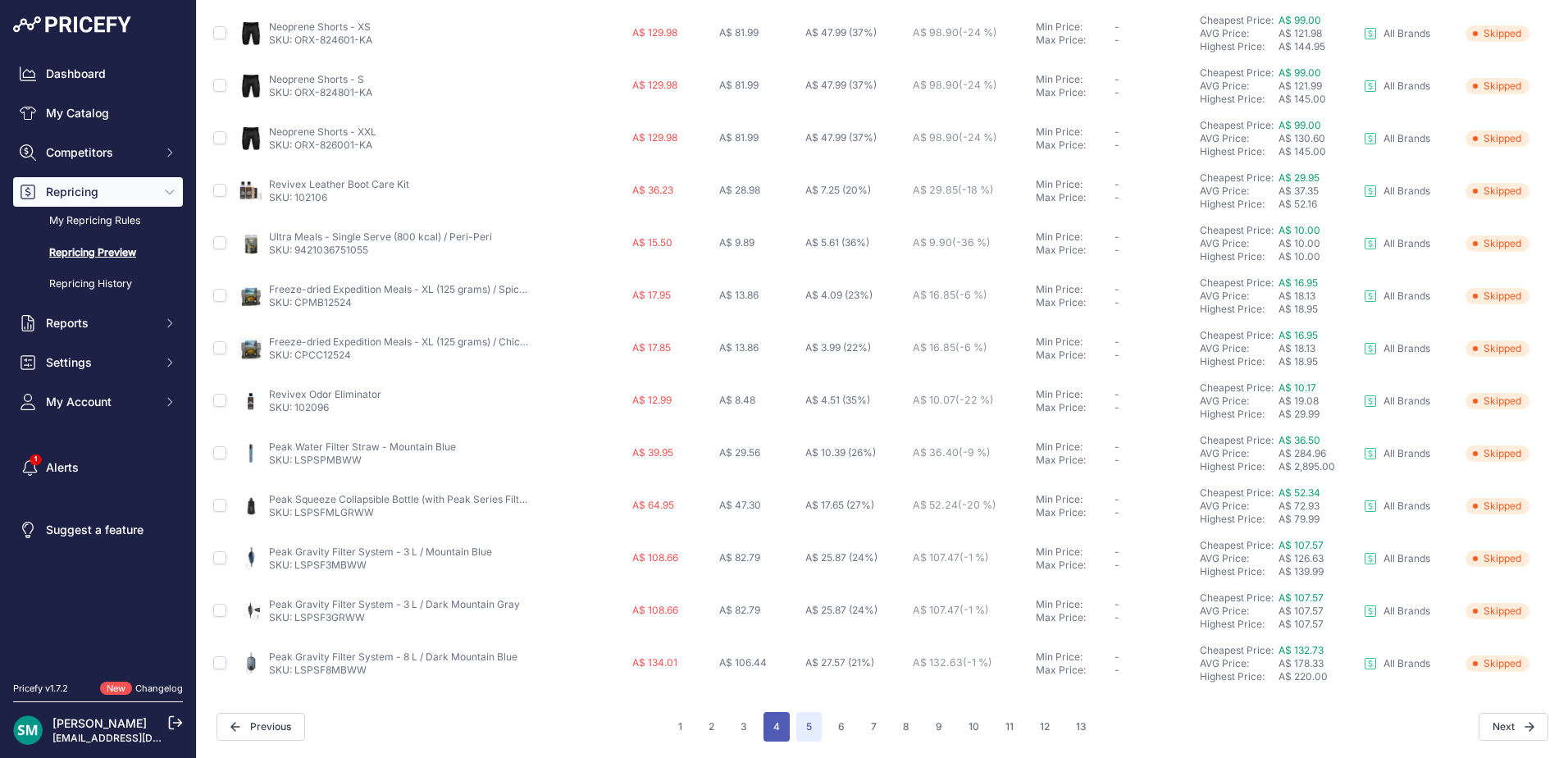
click at [765, 739] on button "4" at bounding box center [777, 727] width 26 height 30
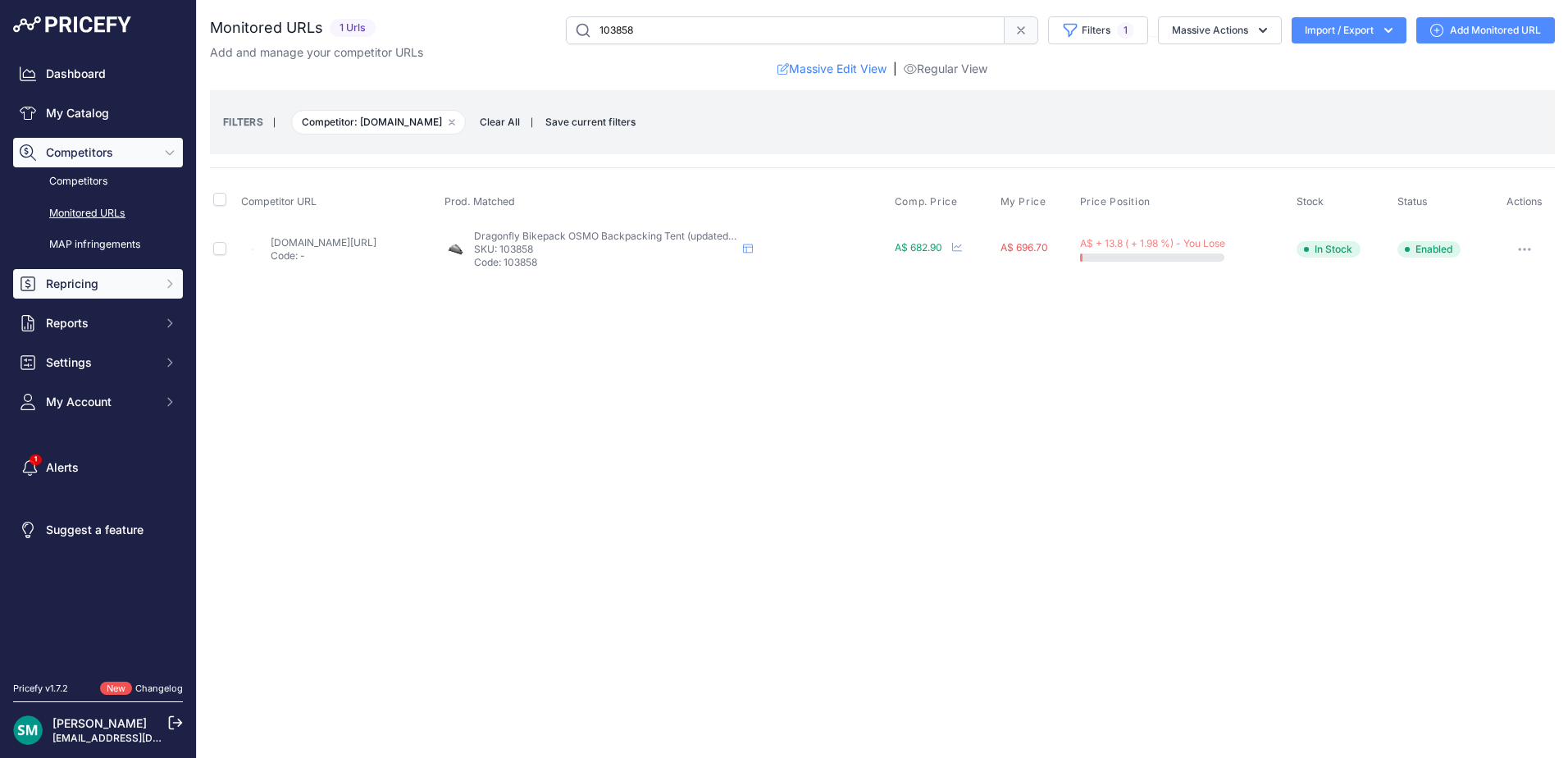
click at [79, 295] on button "Repricing" at bounding box center [98, 284] width 169 height 30
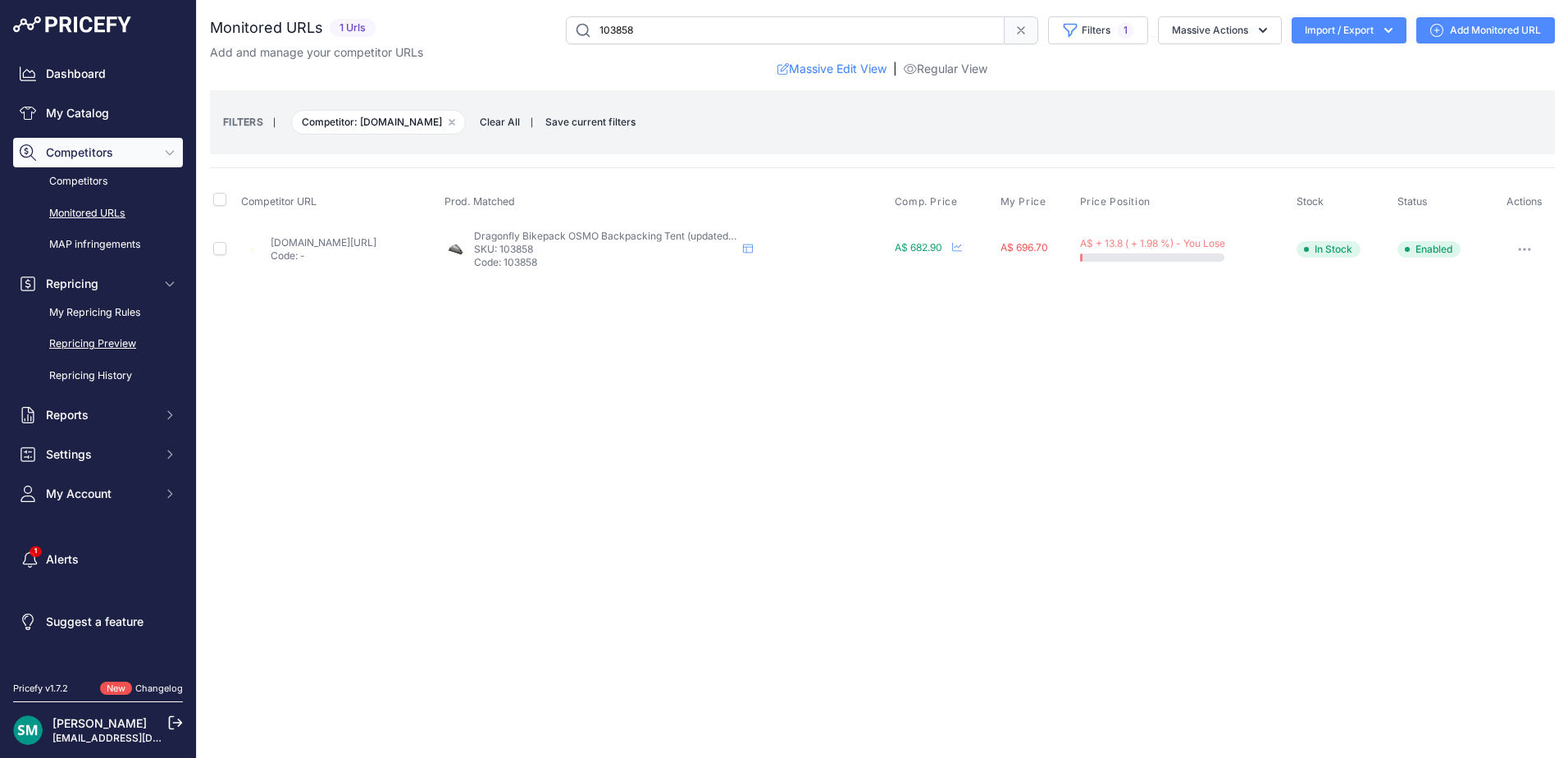
click at [99, 353] on link "Repricing Preview" at bounding box center [98, 344] width 169 height 29
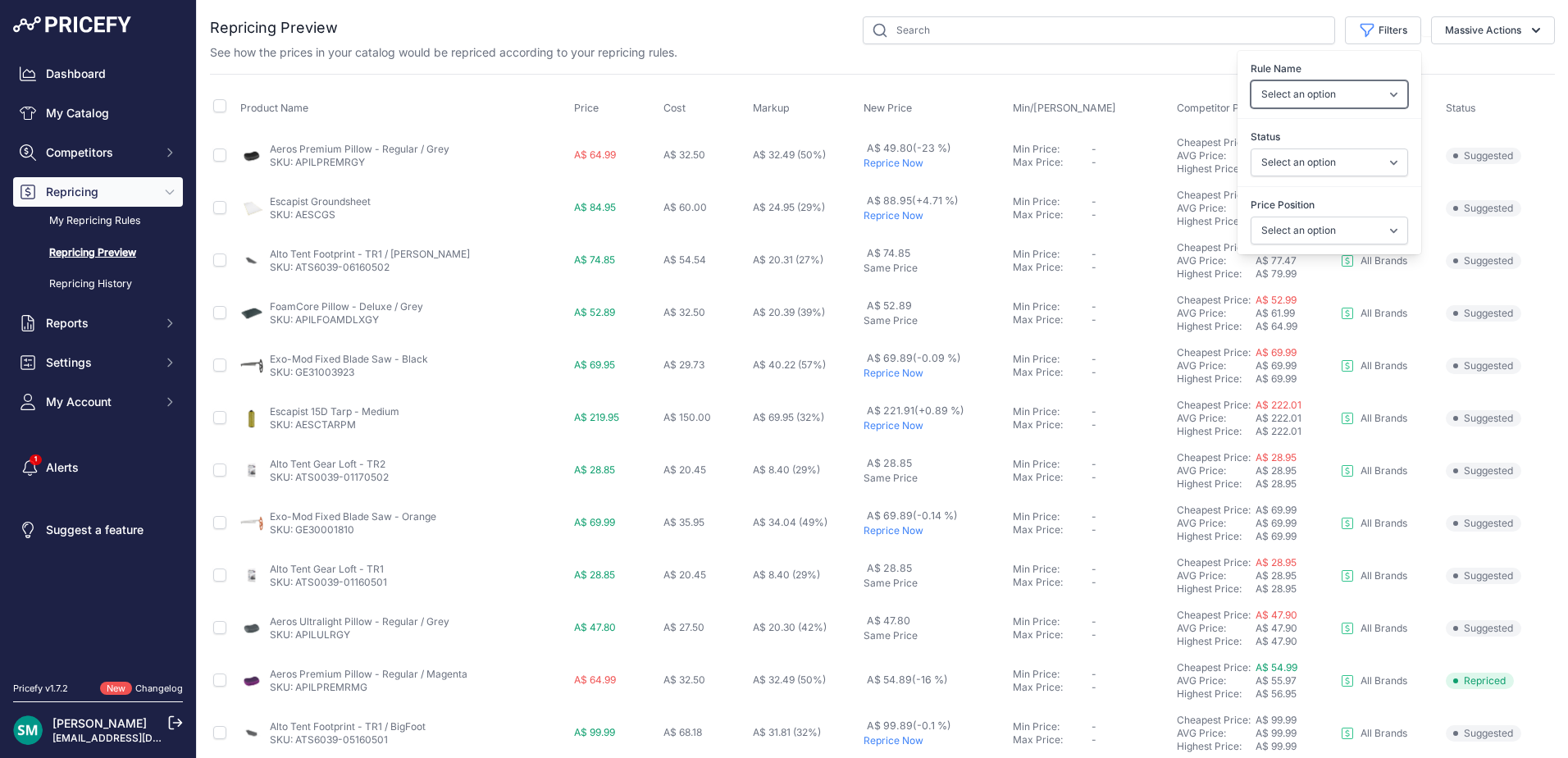
click at [1390, 84] on select "Select an option Orca Abus Black Diamond XTM All Brands Restrap Nemo - Price Be…" at bounding box center [1330, 95] width 157 height 28
select select "9333"
click at [1251, 81] on select "Select an option Orca Abus Black Diamond XTM All Brands Restrap Nemo - Price Be…" at bounding box center [1330, 95] width 157 height 28
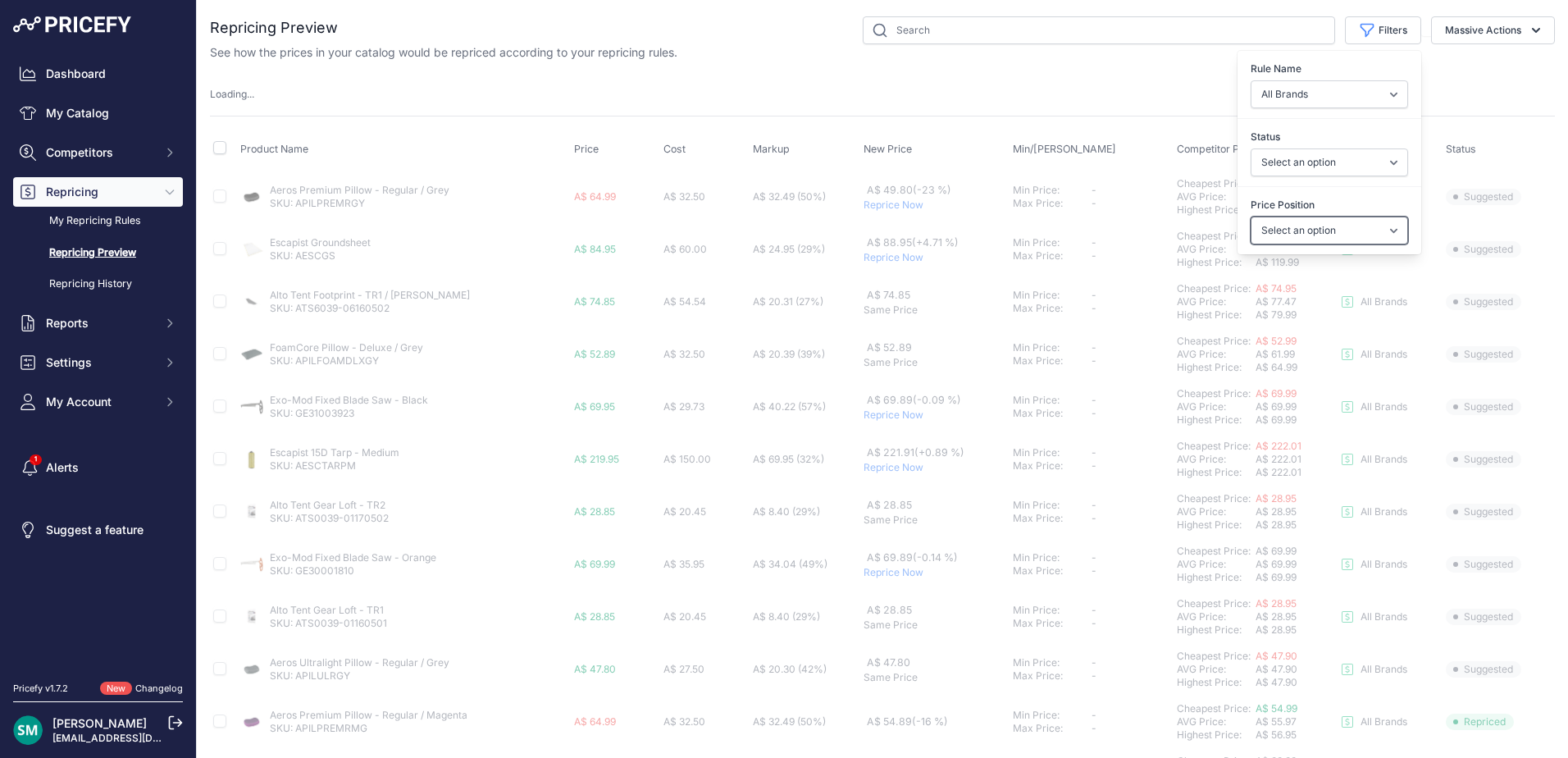
click at [1344, 237] on select "Select an option I am higher Same price I am lower" at bounding box center [1330, 230] width 157 height 28
select select "0"
click at [1251, 216] on select "Select an option I am higher Same price I am lower" at bounding box center [1330, 230] width 157 height 28
select select
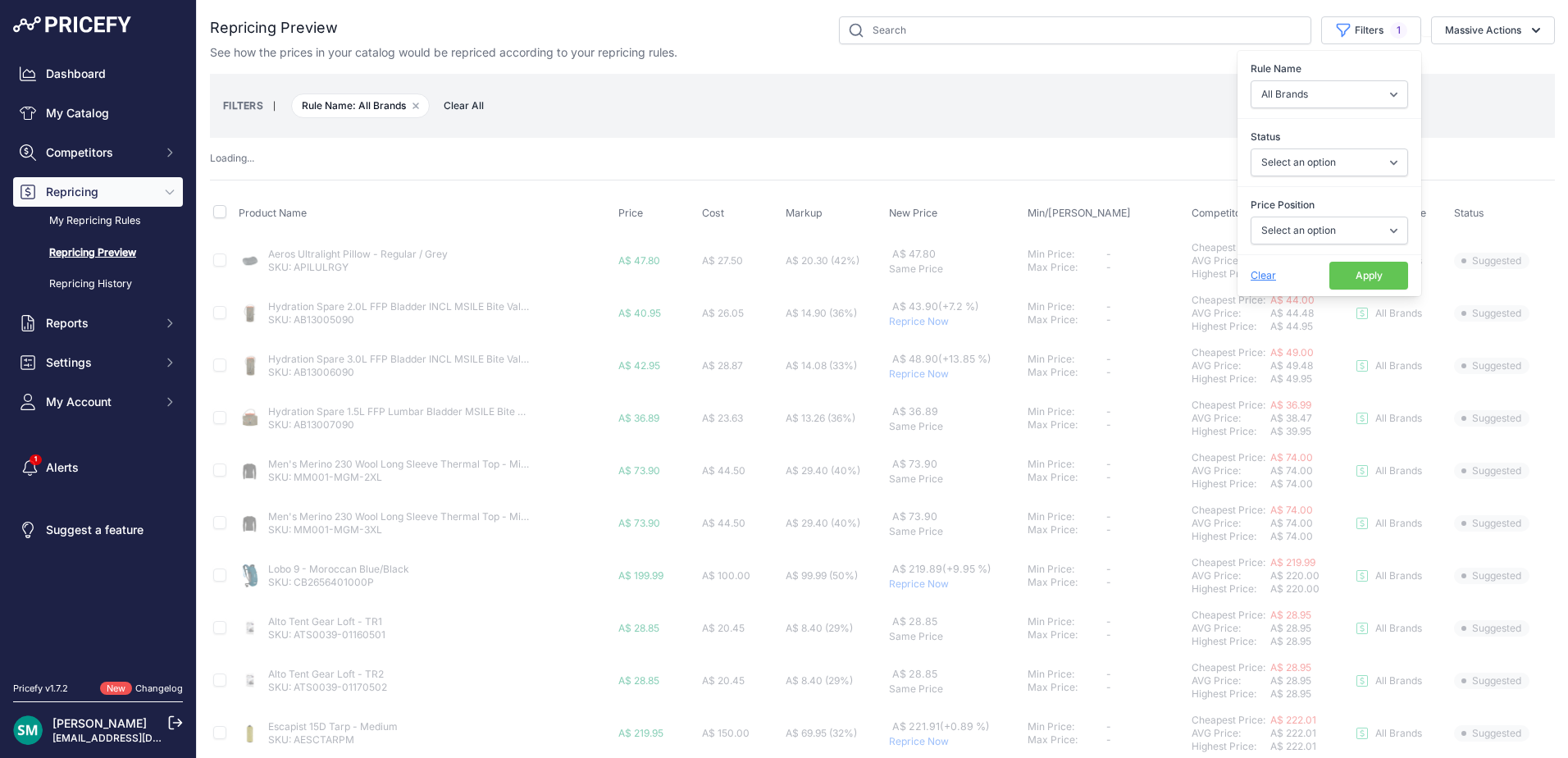
click at [1384, 278] on button "Apply" at bounding box center [1369, 275] width 79 height 28
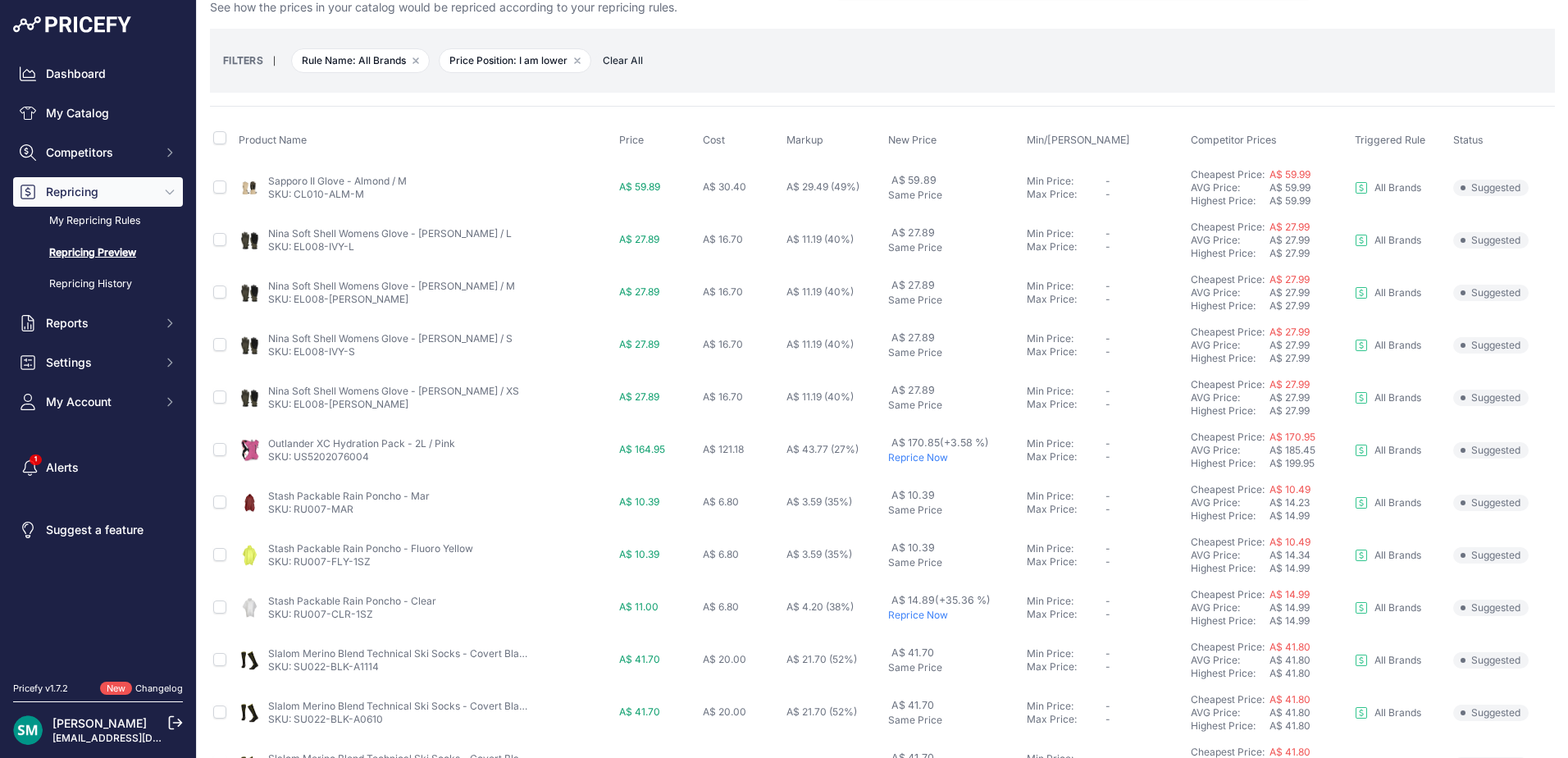
scroll to position [82, 0]
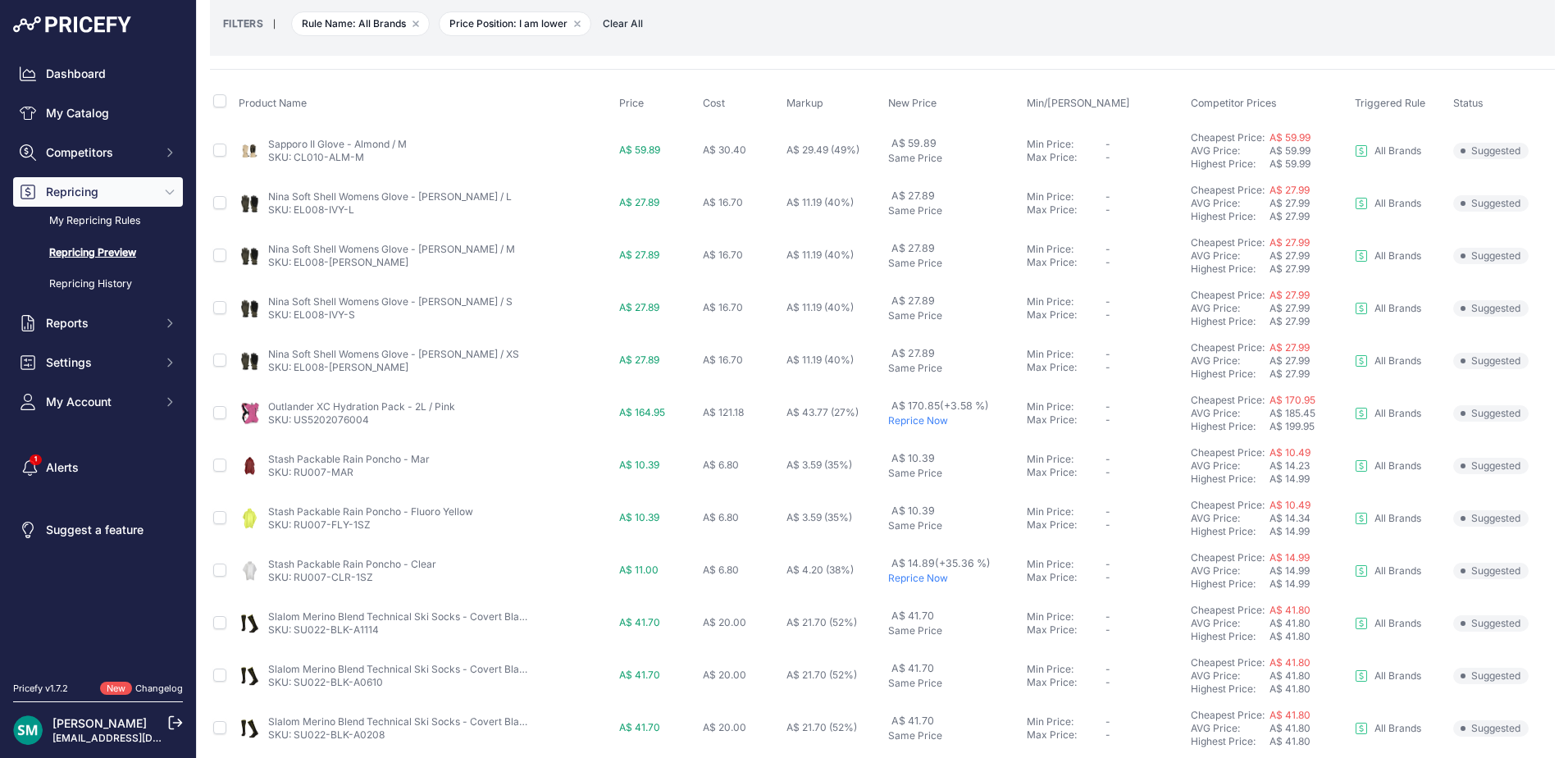
click at [907, 422] on p "Reprice Now" at bounding box center [954, 420] width 133 height 13
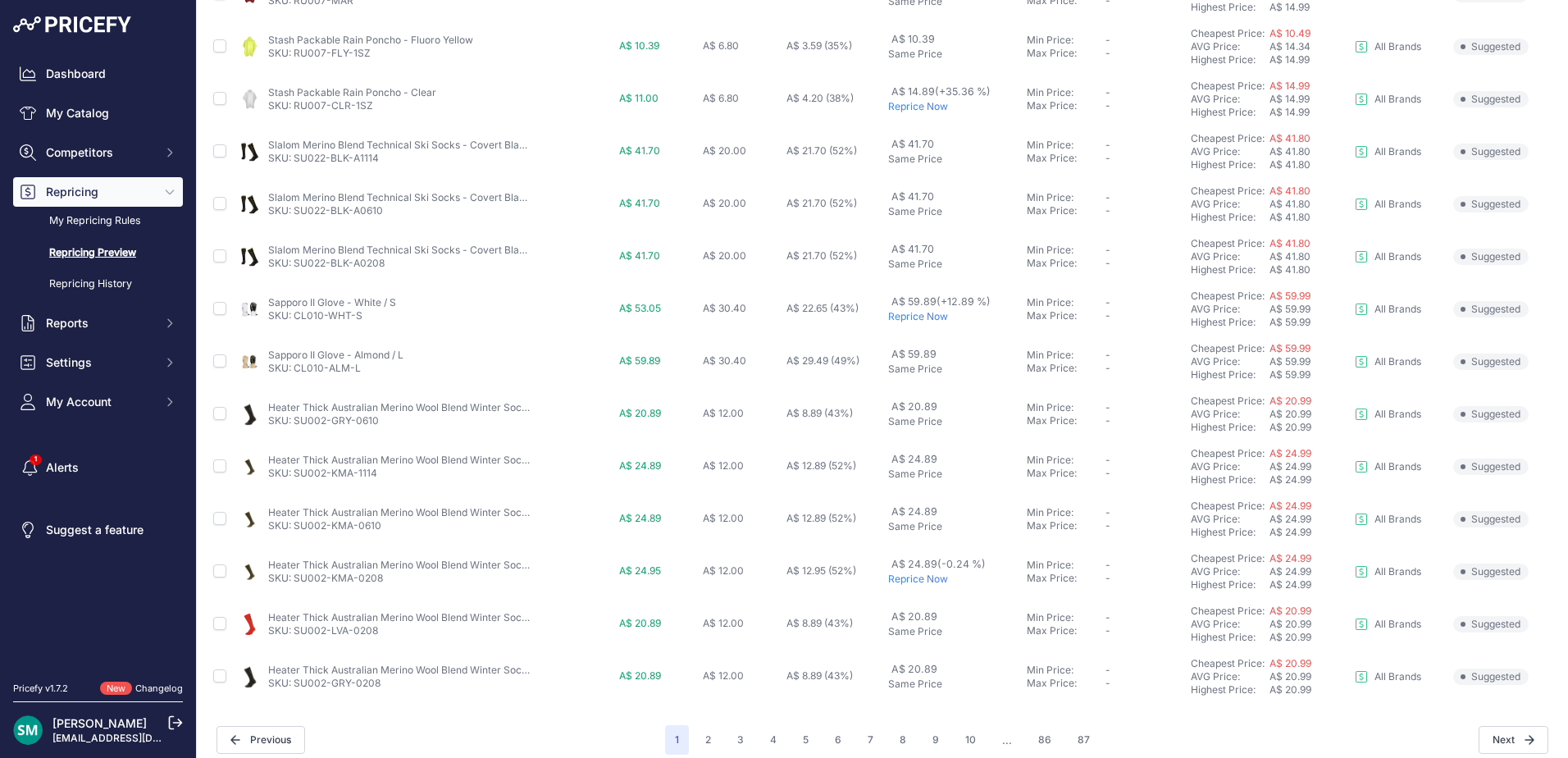
scroll to position [611, 0]
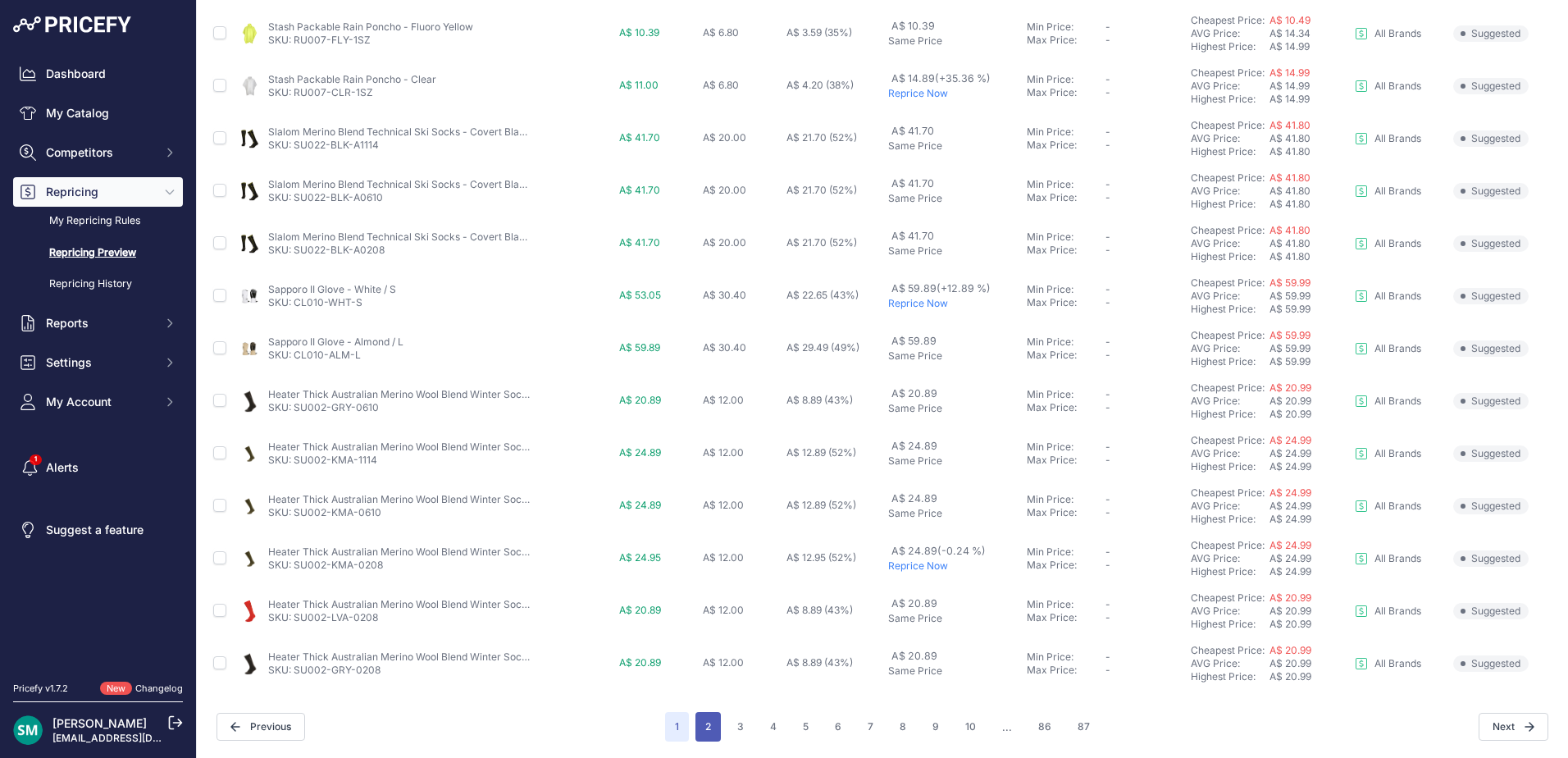
click at [702, 719] on button "2" at bounding box center [709, 727] width 26 height 30
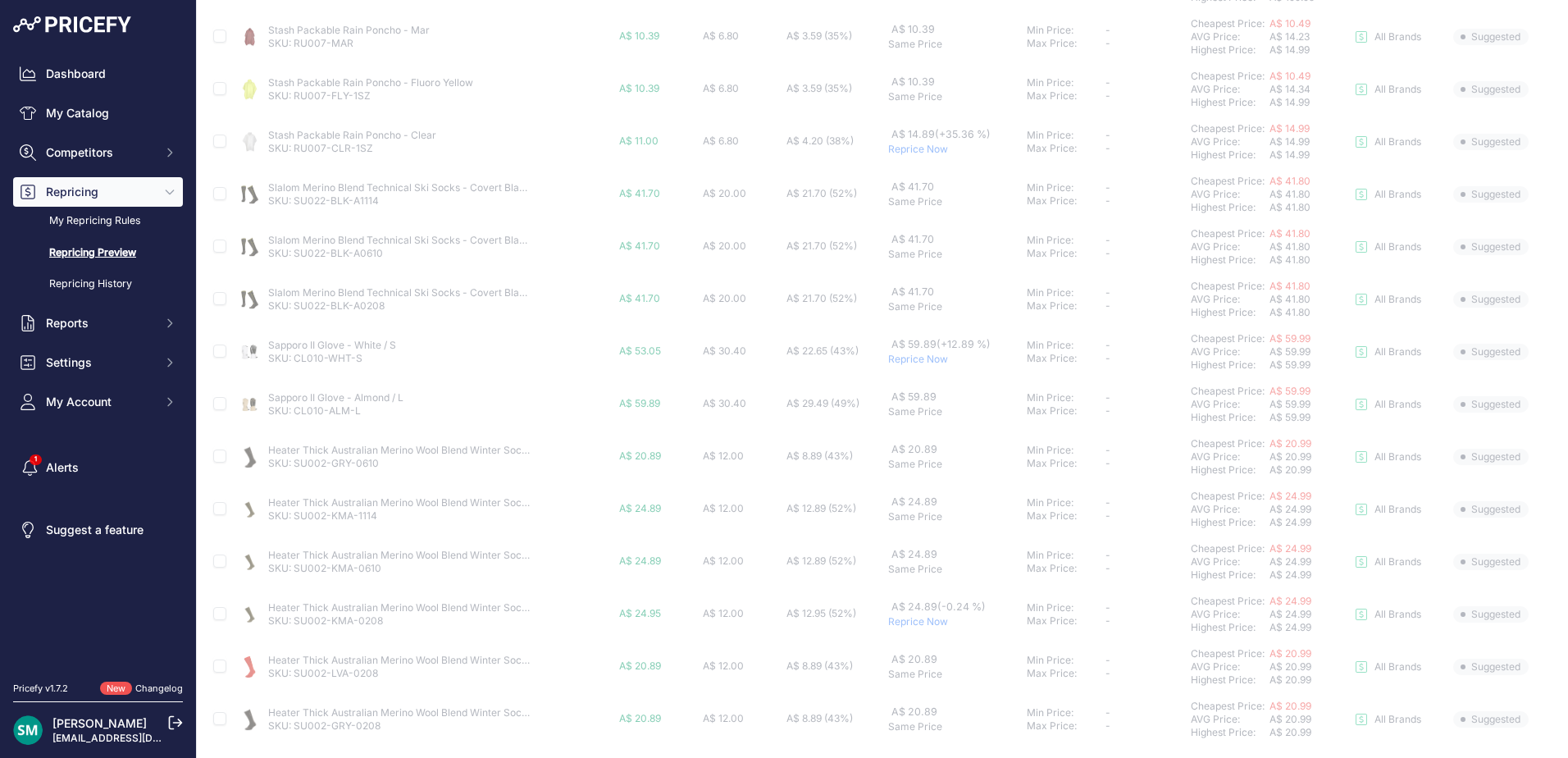
scroll to position [530, 0]
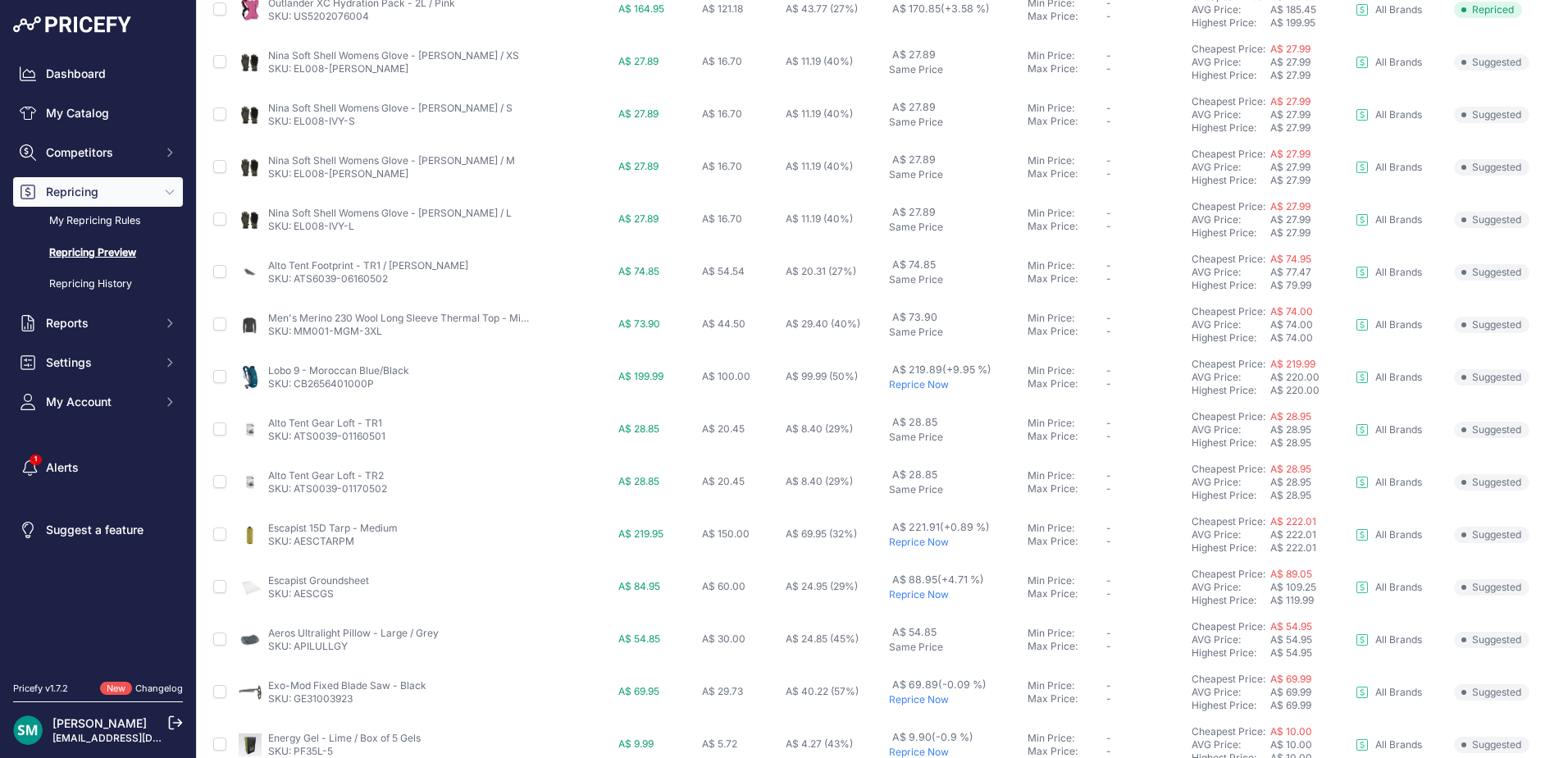
scroll to position [493, 0]
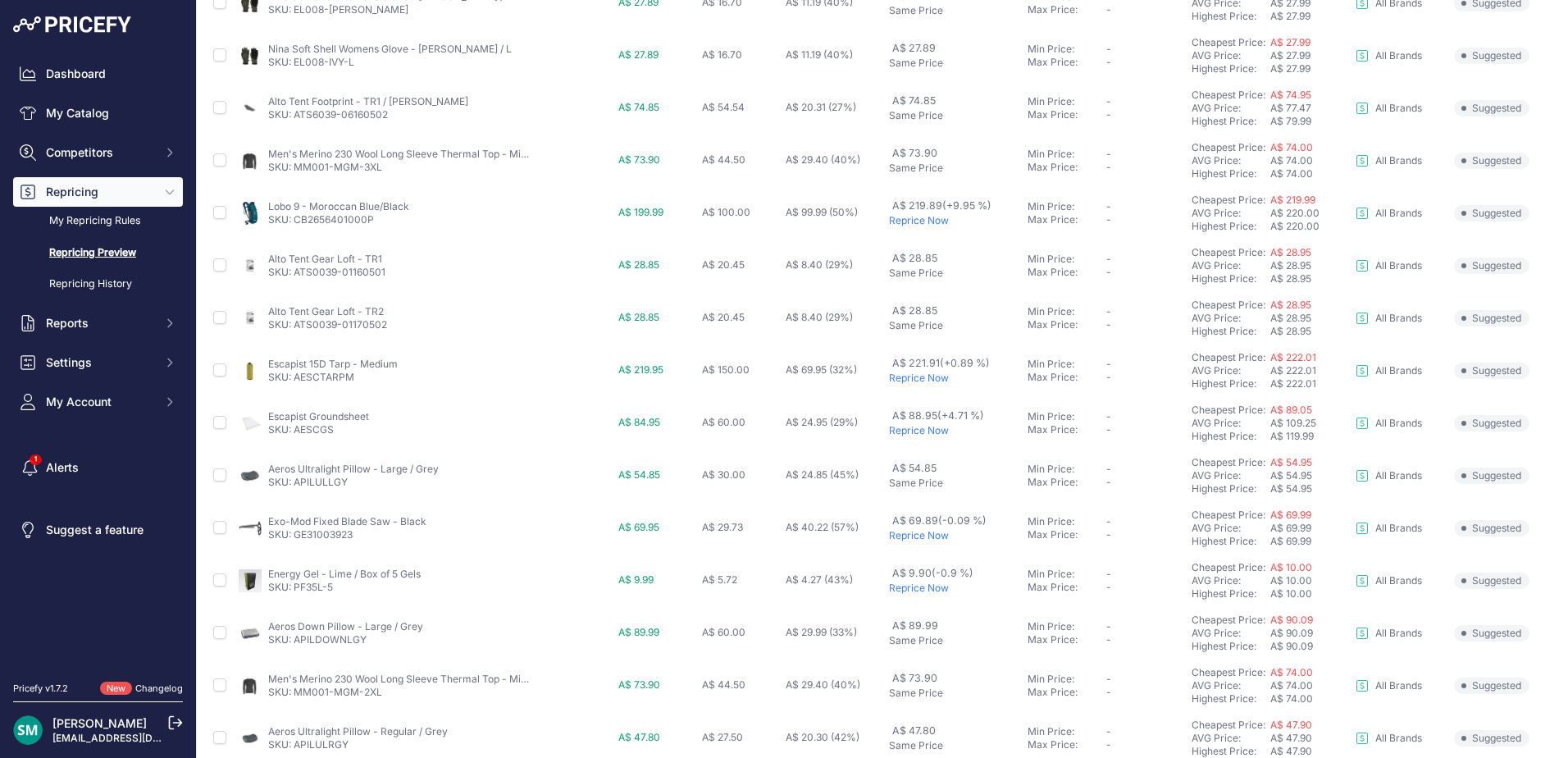
click at [901, 374] on p "Reprice Now" at bounding box center [955, 378] width 132 height 13
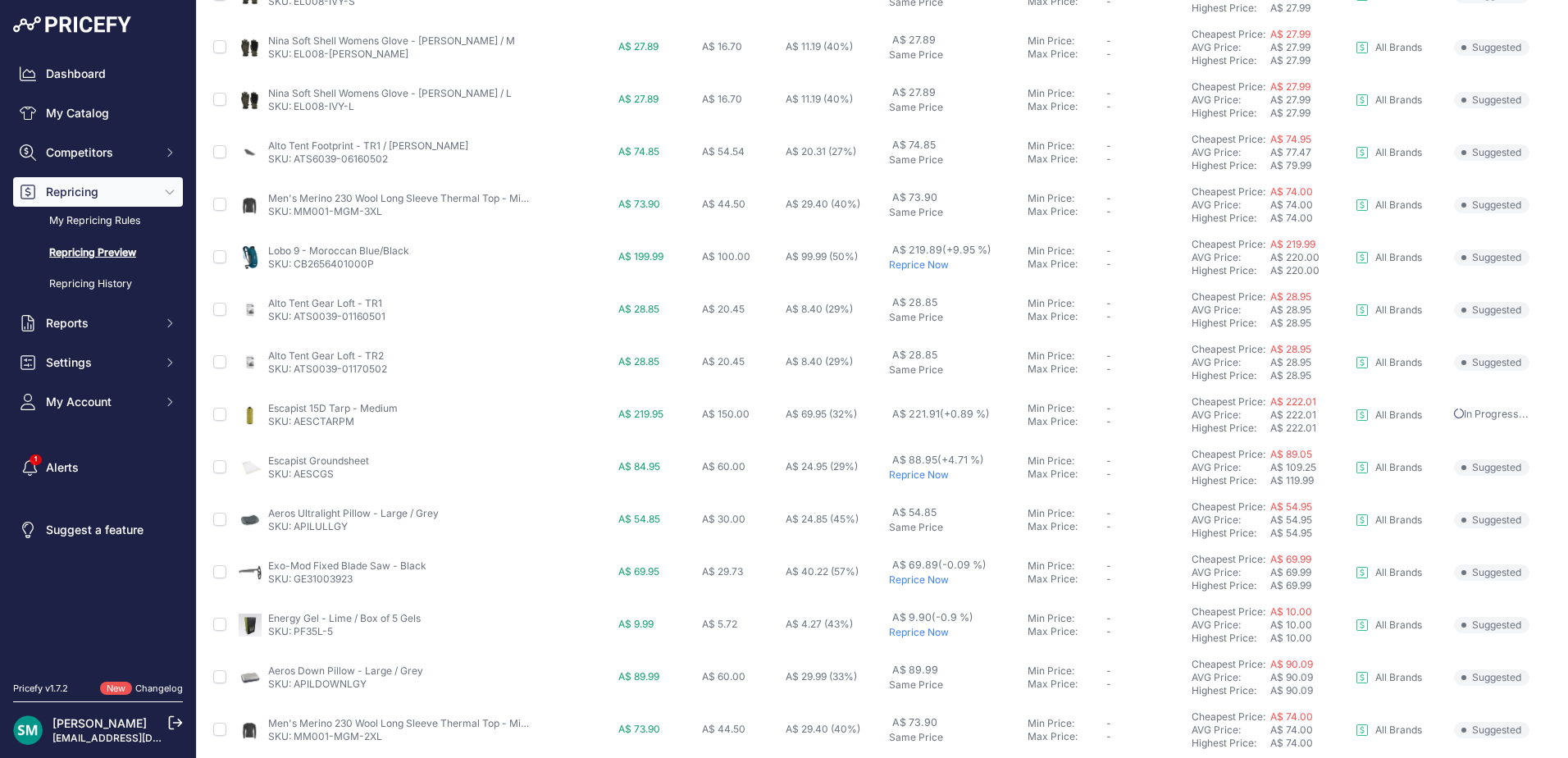
click at [925, 479] on p "Reprice Now" at bounding box center [955, 475] width 132 height 13
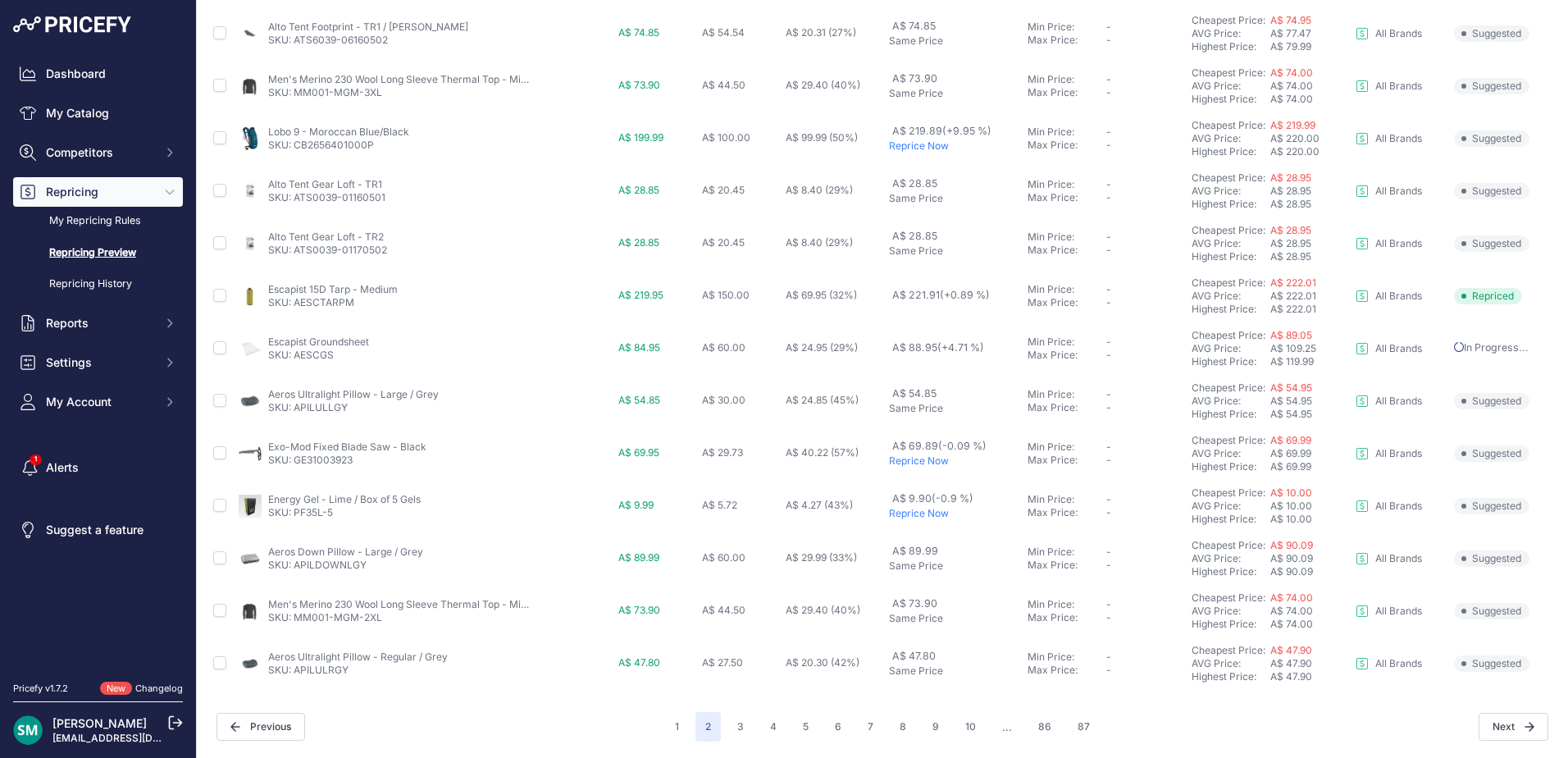
scroll to position [611, 0]
click at [741, 719] on button "3" at bounding box center [741, 727] width 26 height 30
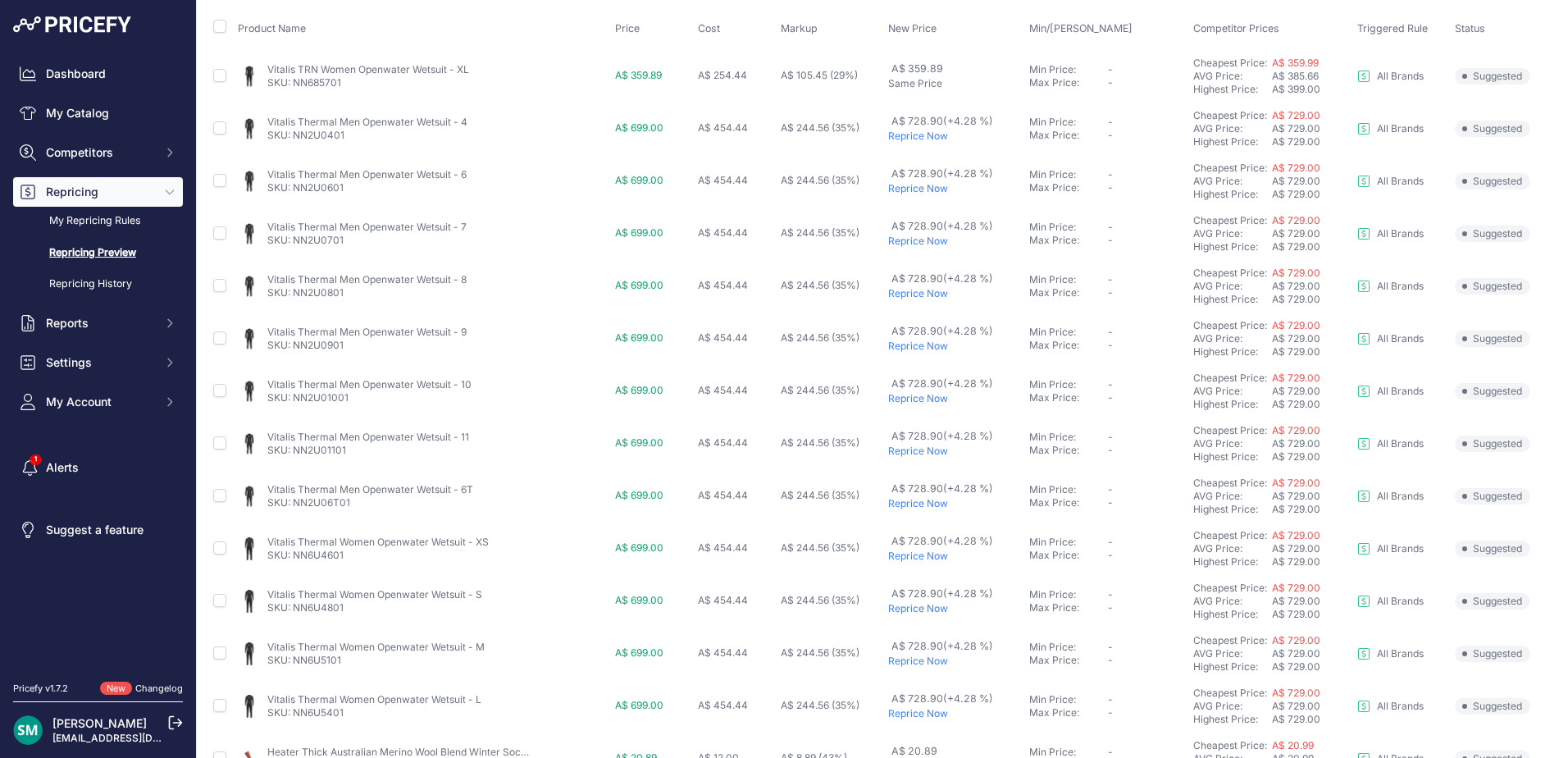
scroll to position [567, 0]
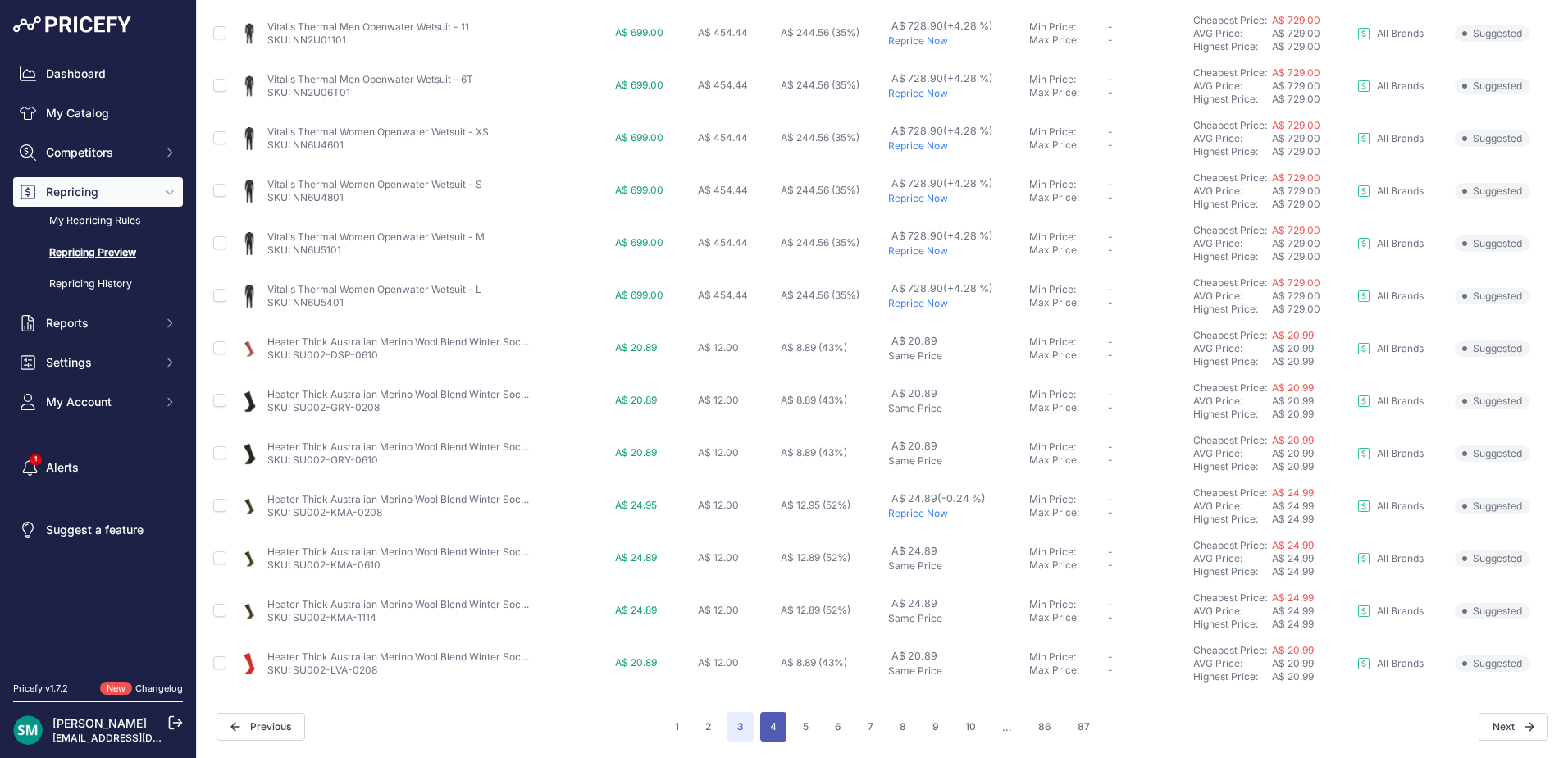
click at [773, 731] on button "4" at bounding box center [774, 727] width 26 height 30
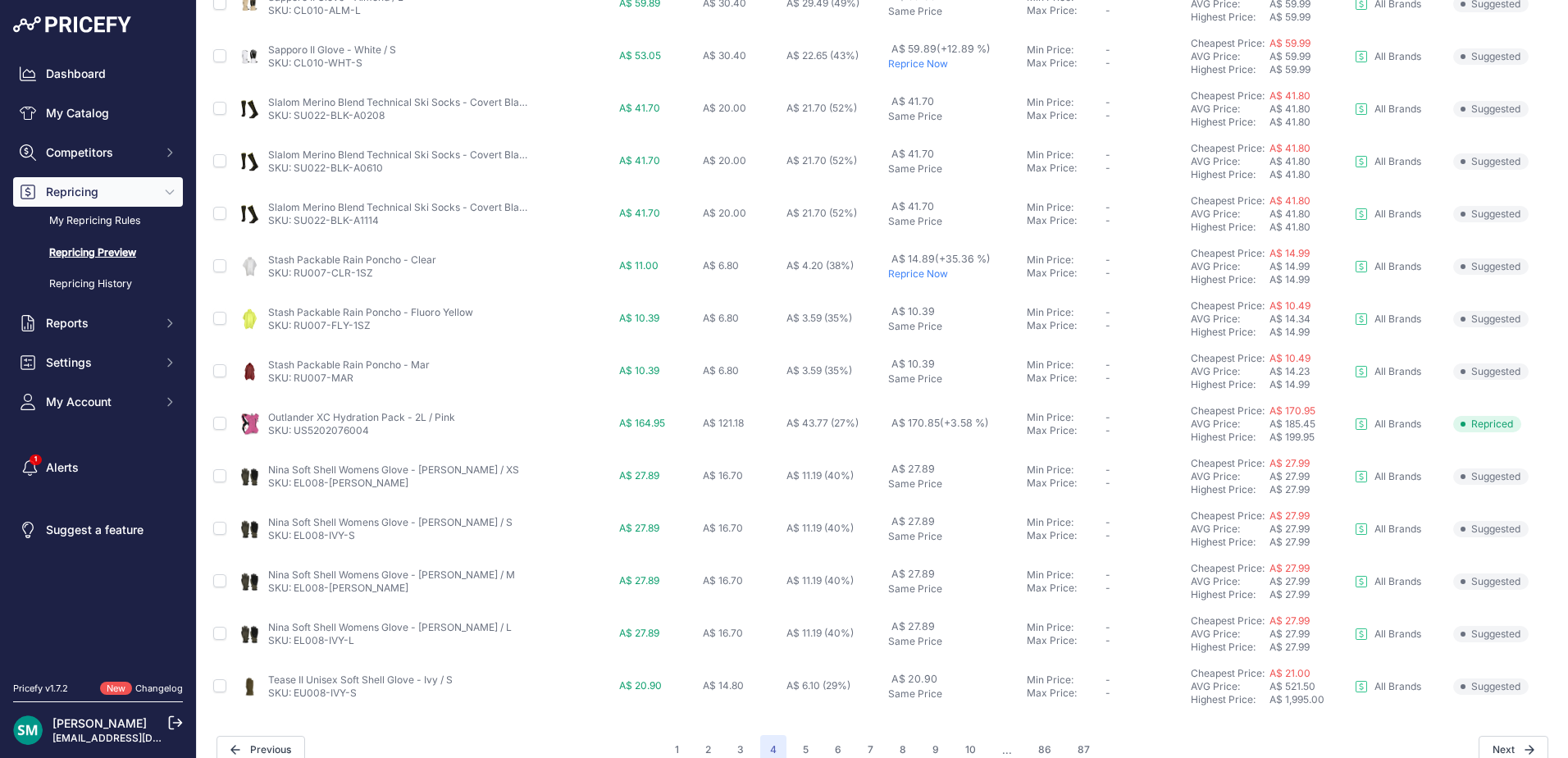
scroll to position [567, 0]
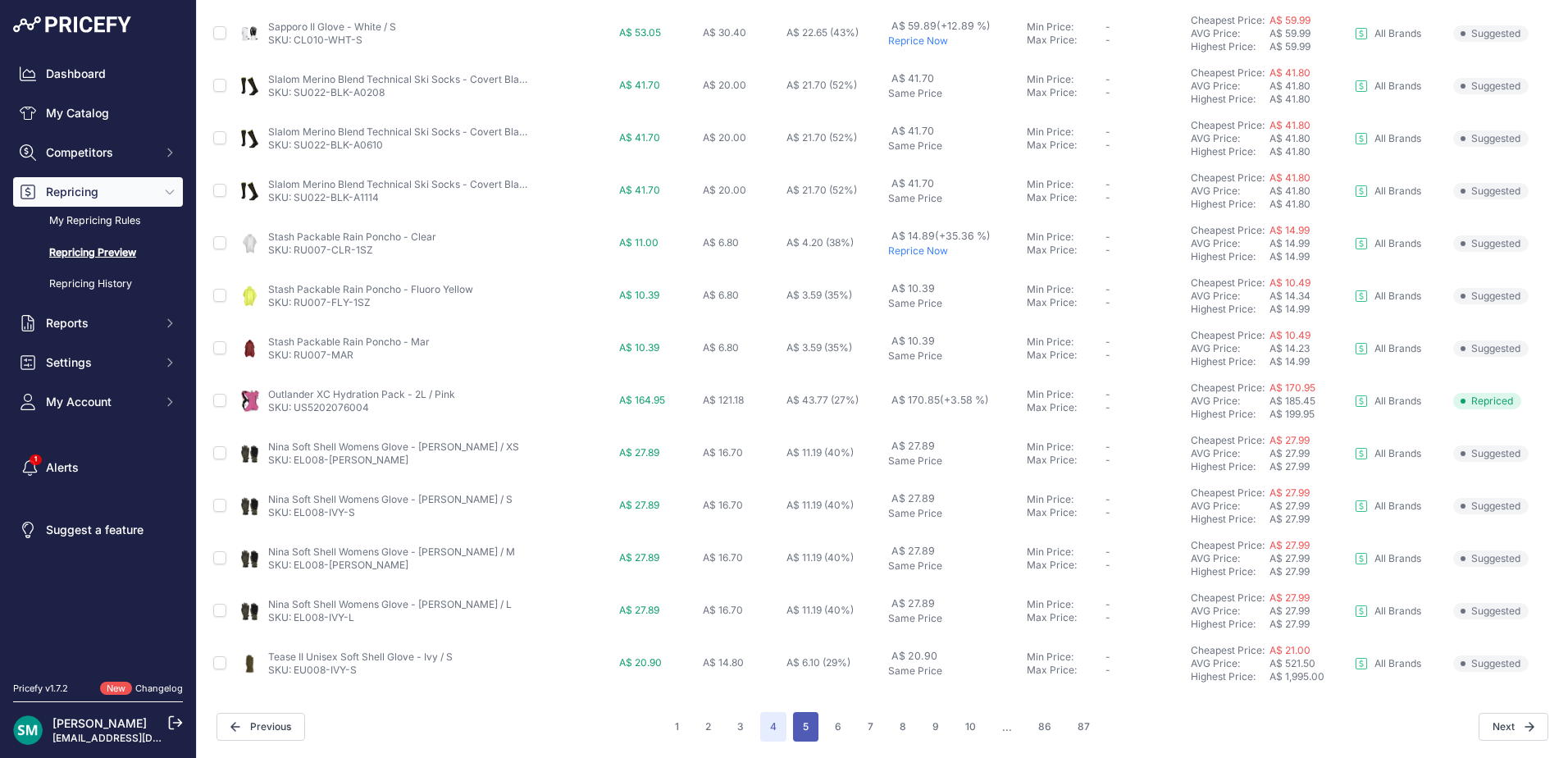
click at [803, 725] on button "5" at bounding box center [806, 727] width 26 height 30
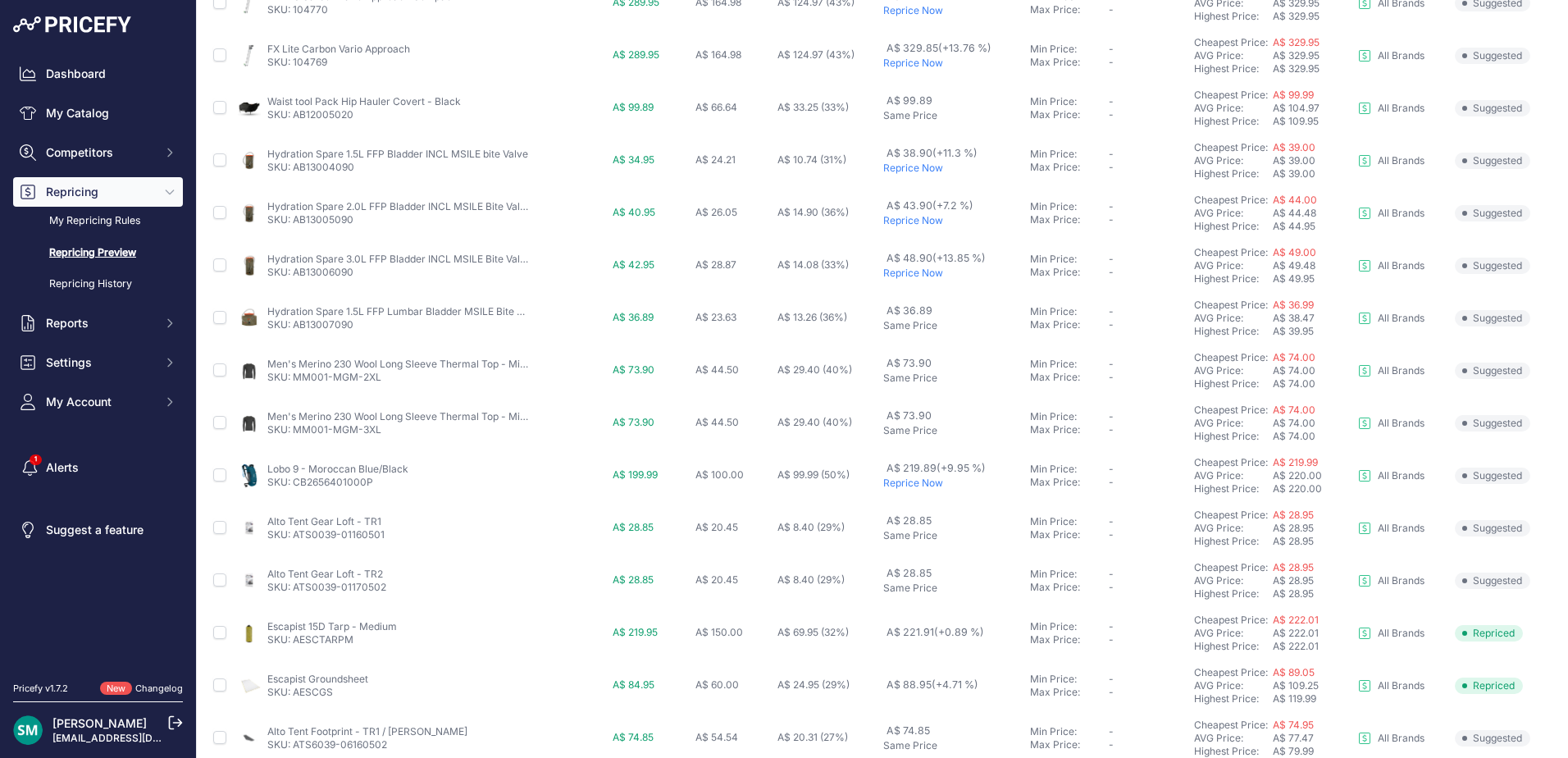
scroll to position [567, 0]
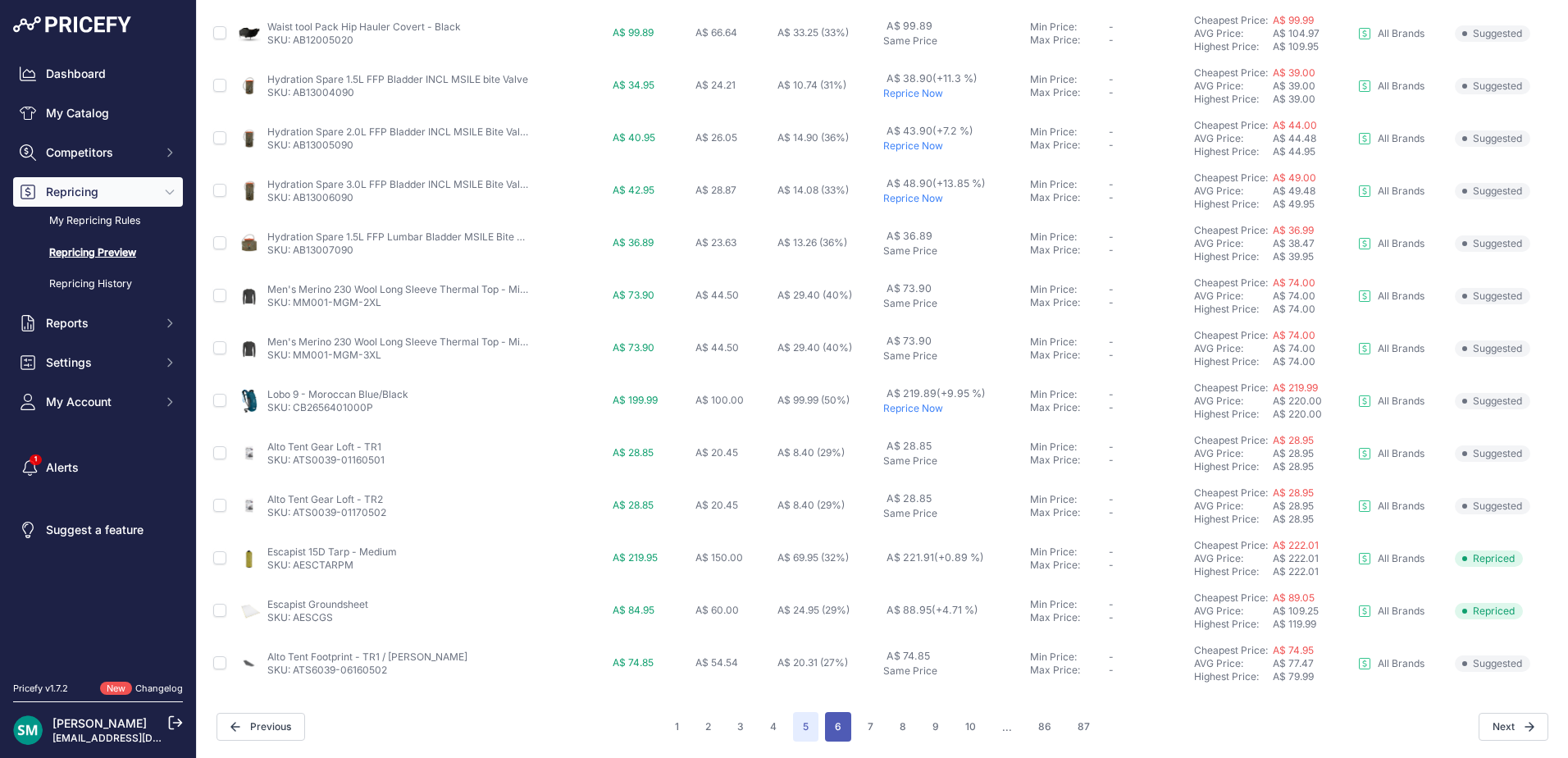
click at [825, 735] on button "6" at bounding box center [838, 727] width 26 height 30
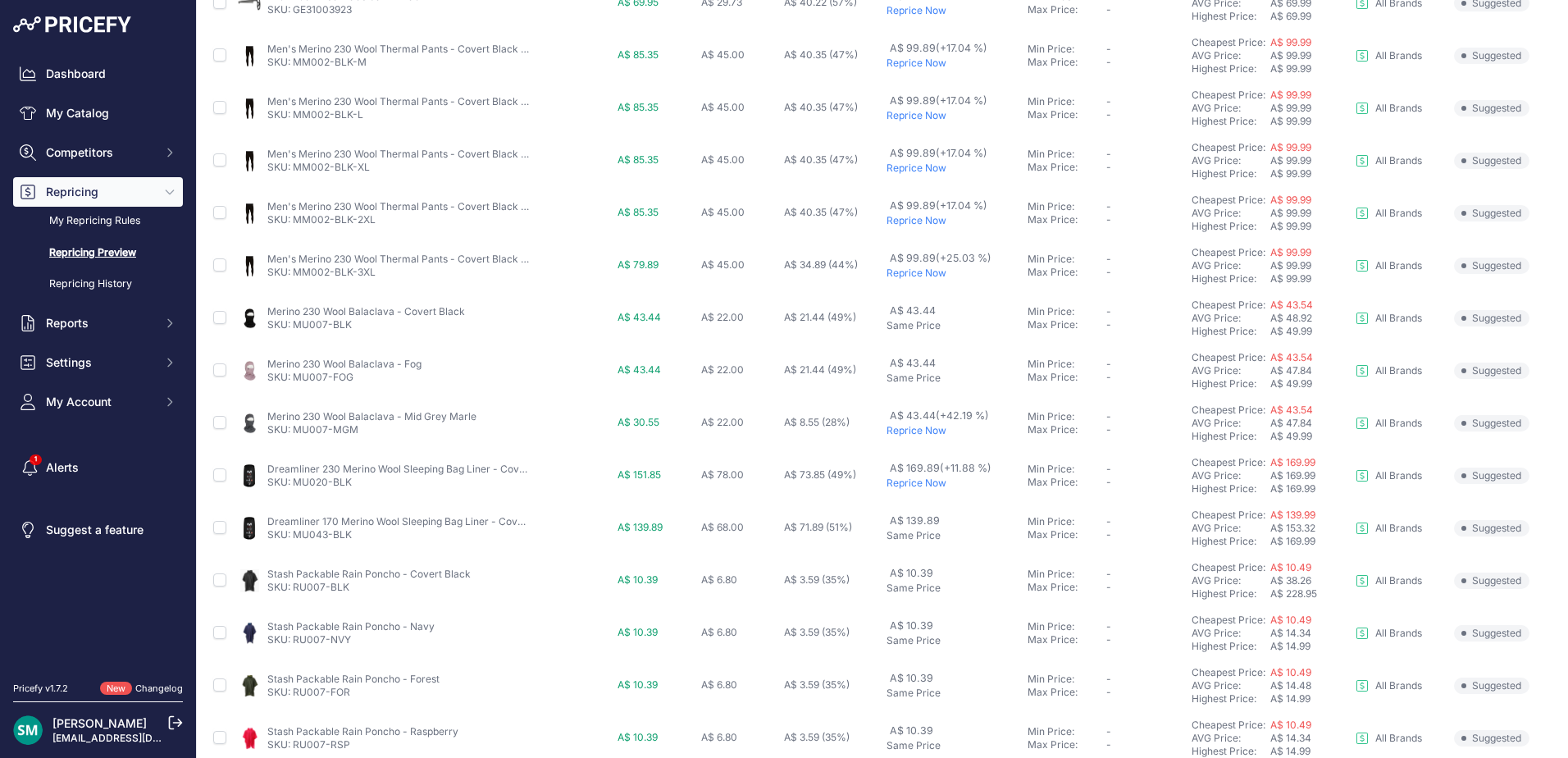
scroll to position [567, 0]
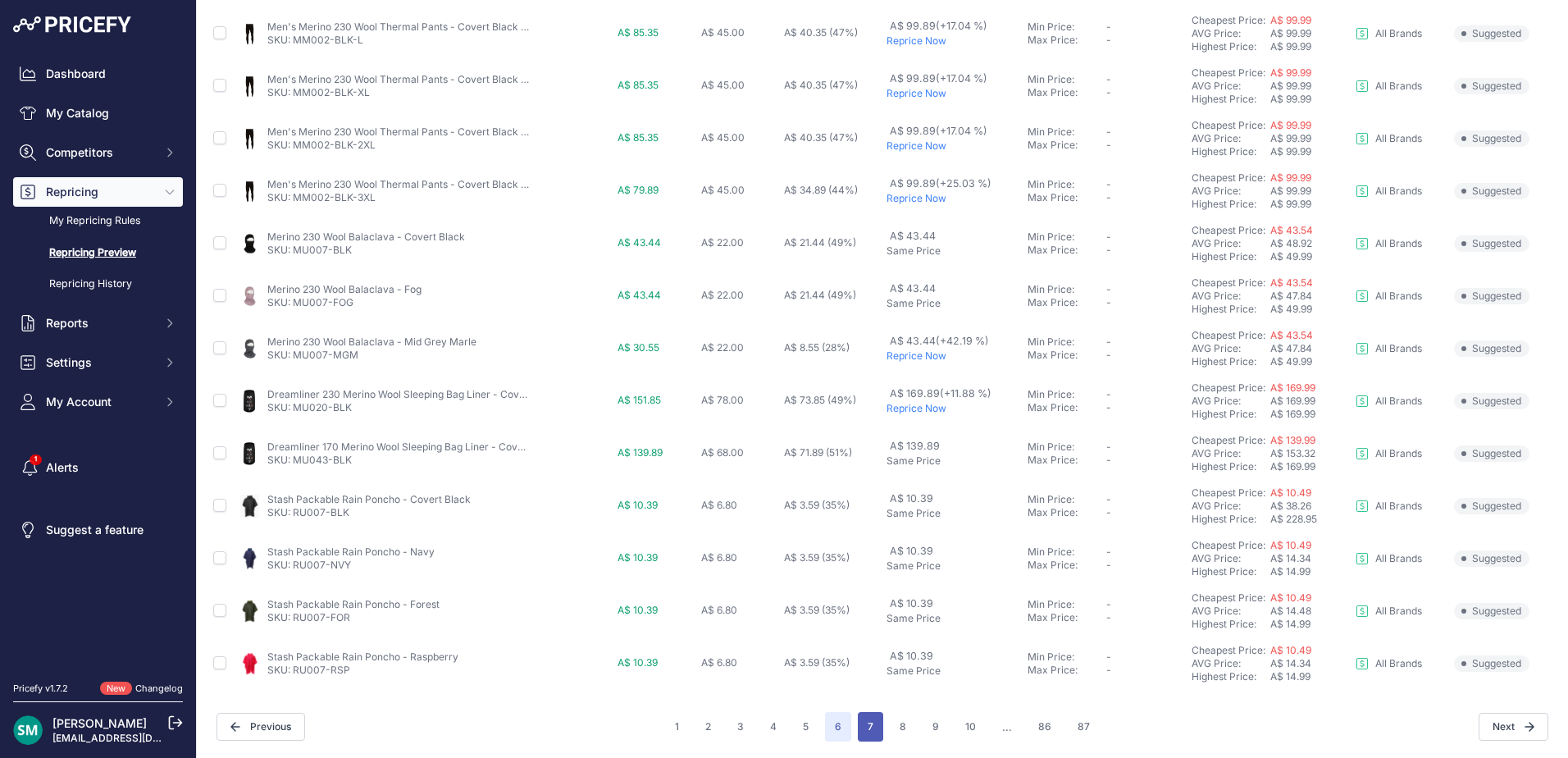
click at [866, 734] on button "7" at bounding box center [871, 727] width 26 height 30
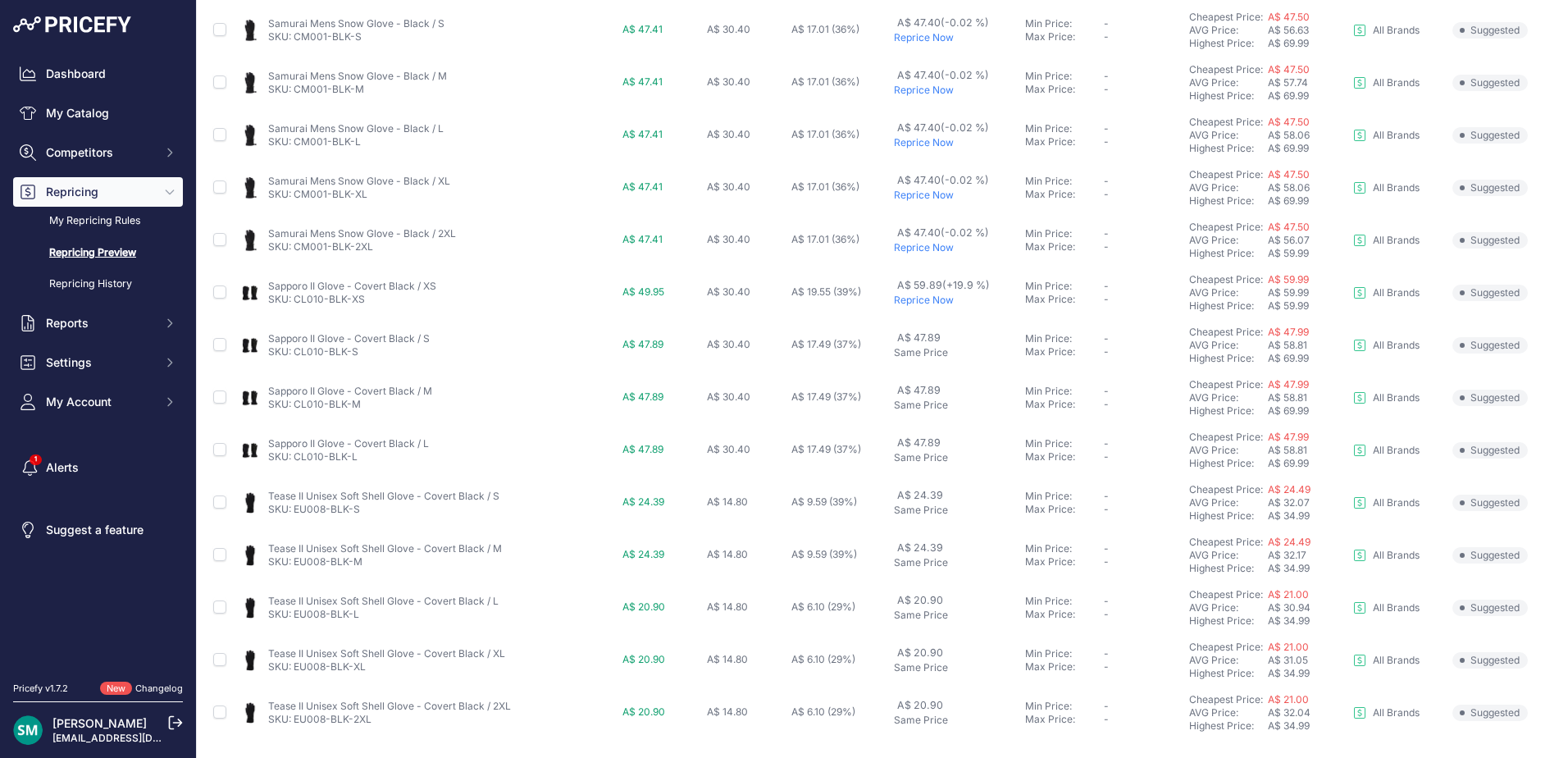
scroll to position [567, 0]
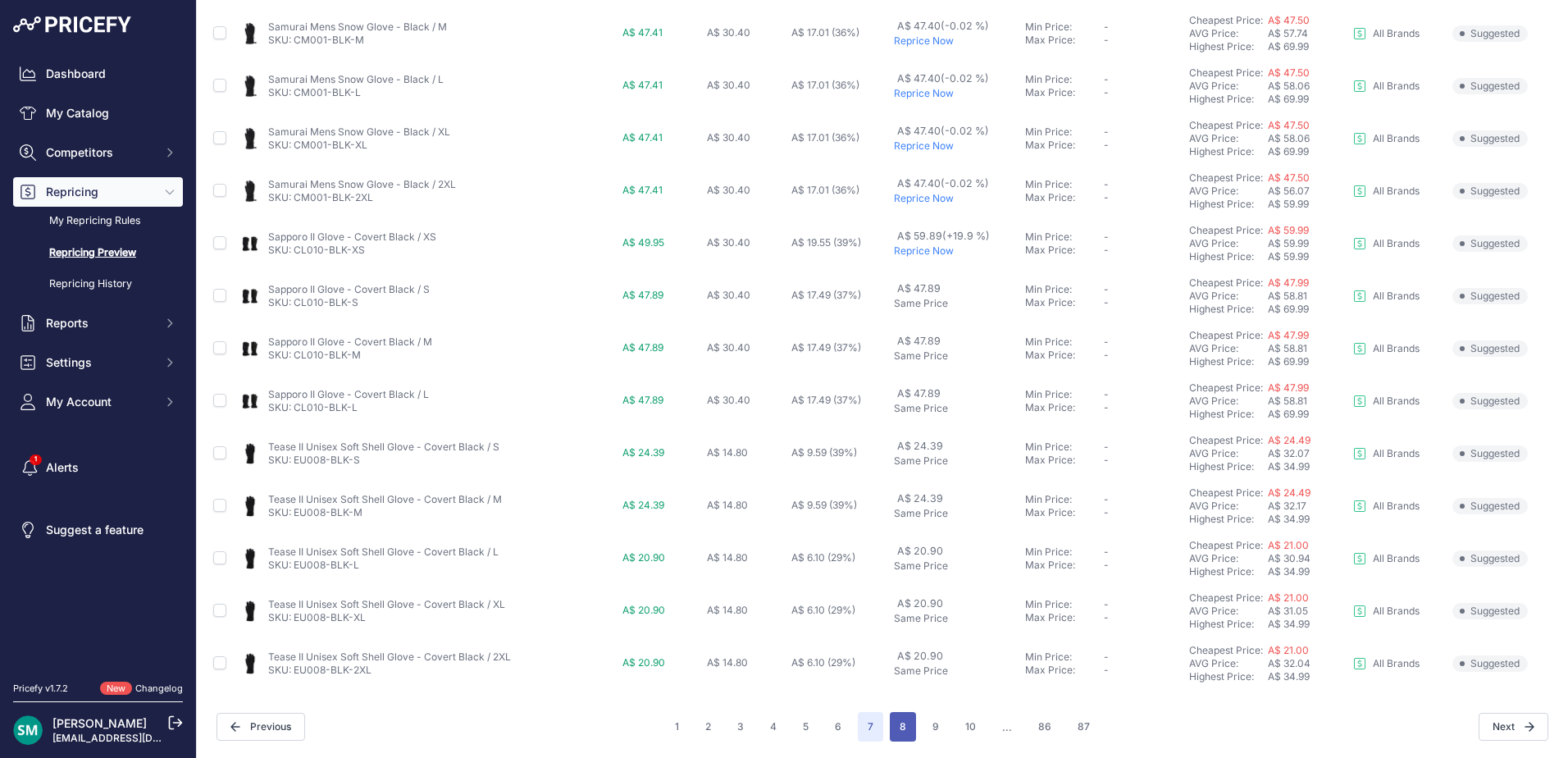
click at [890, 724] on button "8" at bounding box center [903, 727] width 26 height 30
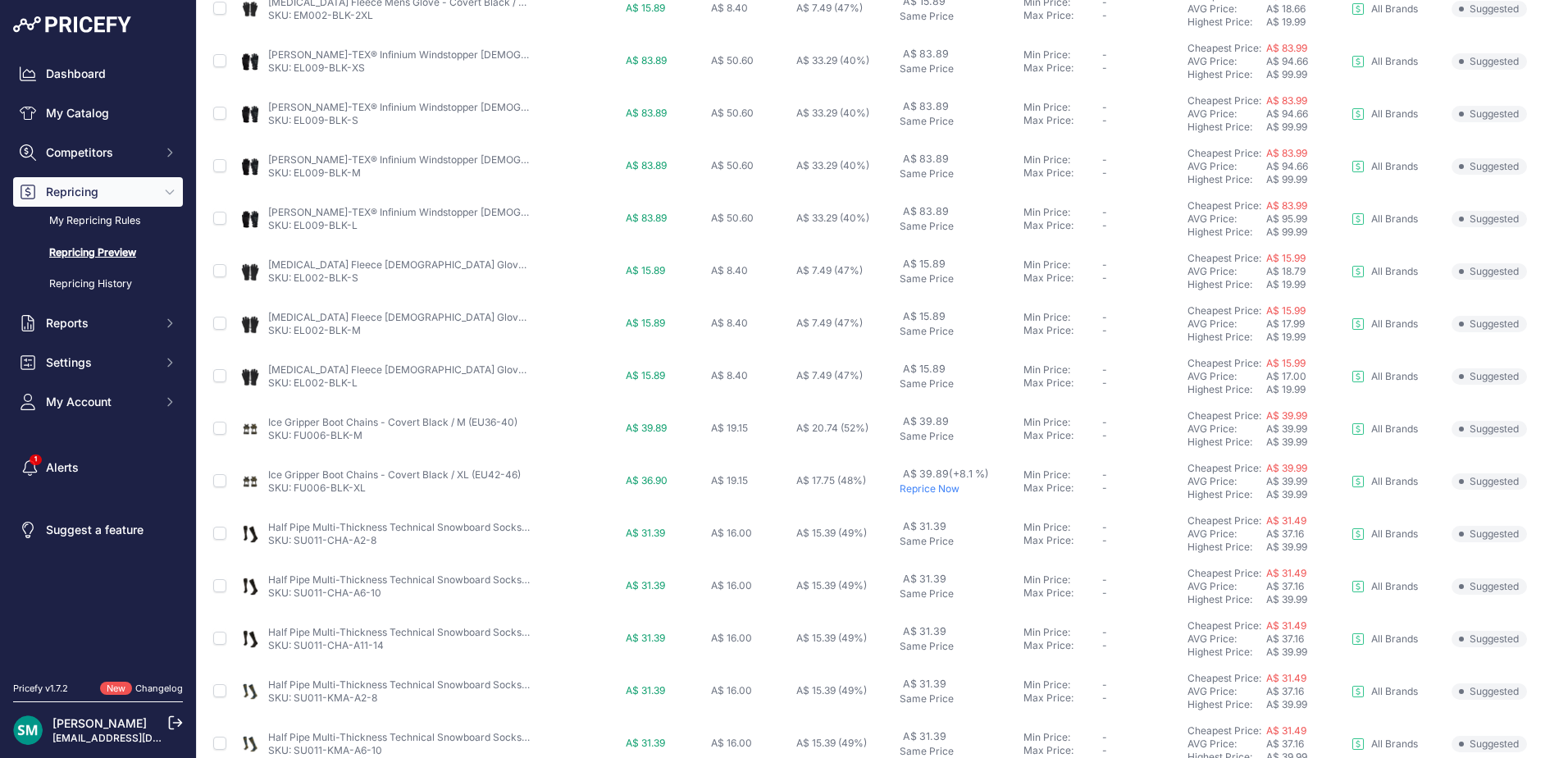
scroll to position [567, 0]
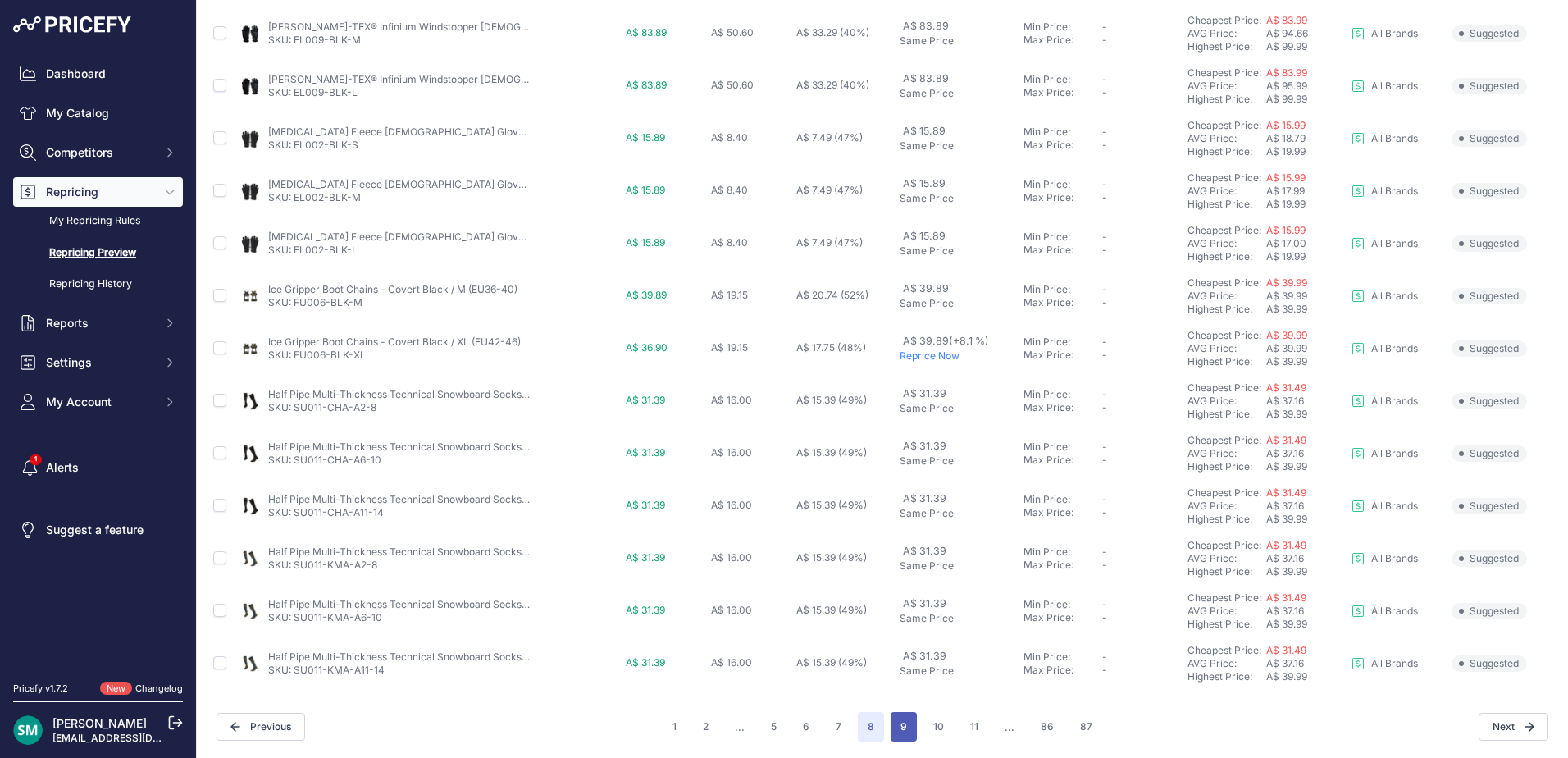
click at [890, 722] on button "9" at bounding box center [903, 727] width 26 height 30
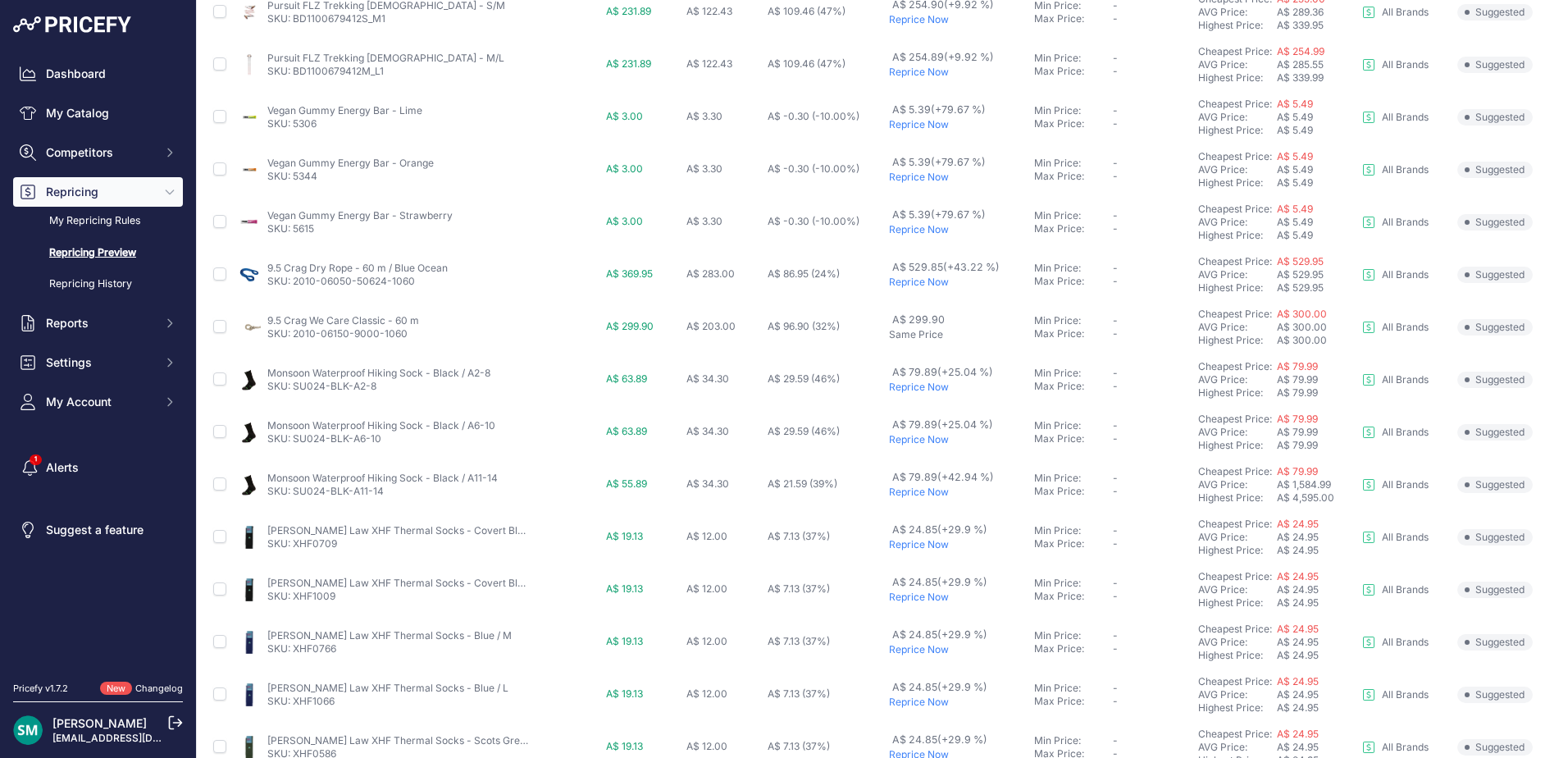
scroll to position [246, 0]
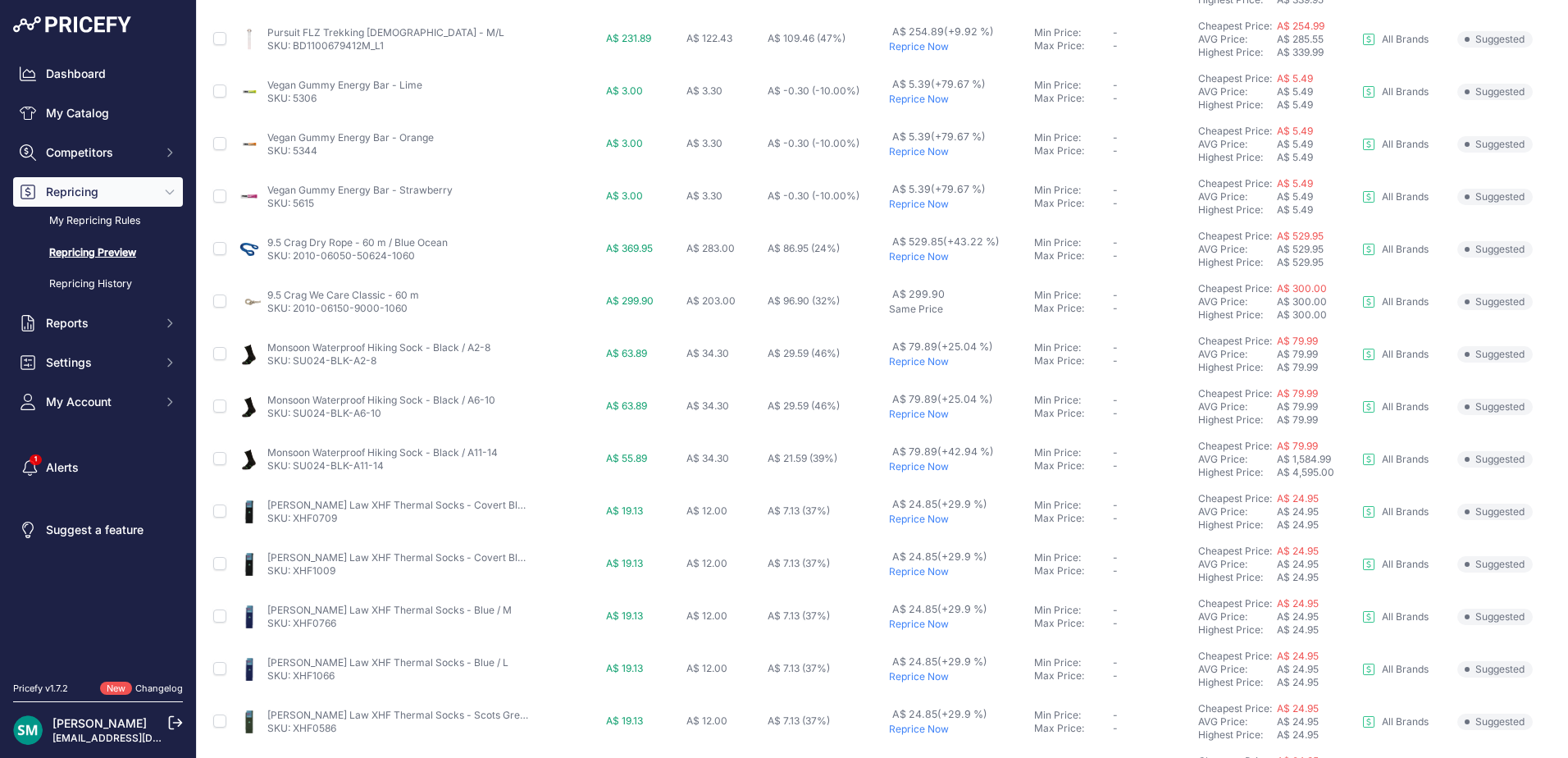
click at [1176, 21] on td "Min Price: - Max Price: -" at bounding box center [1112, 39] width 164 height 53
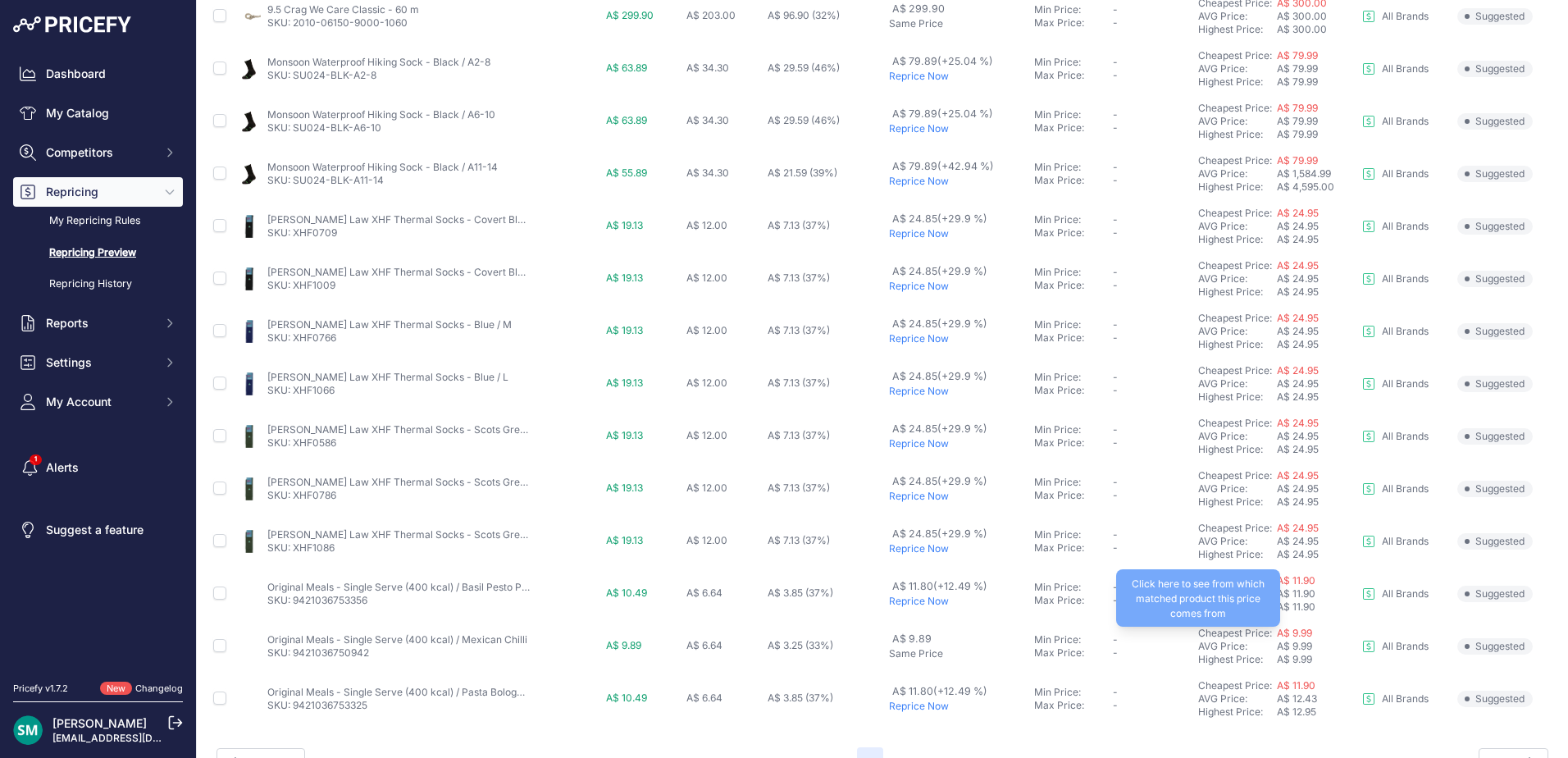
scroll to position [567, 0]
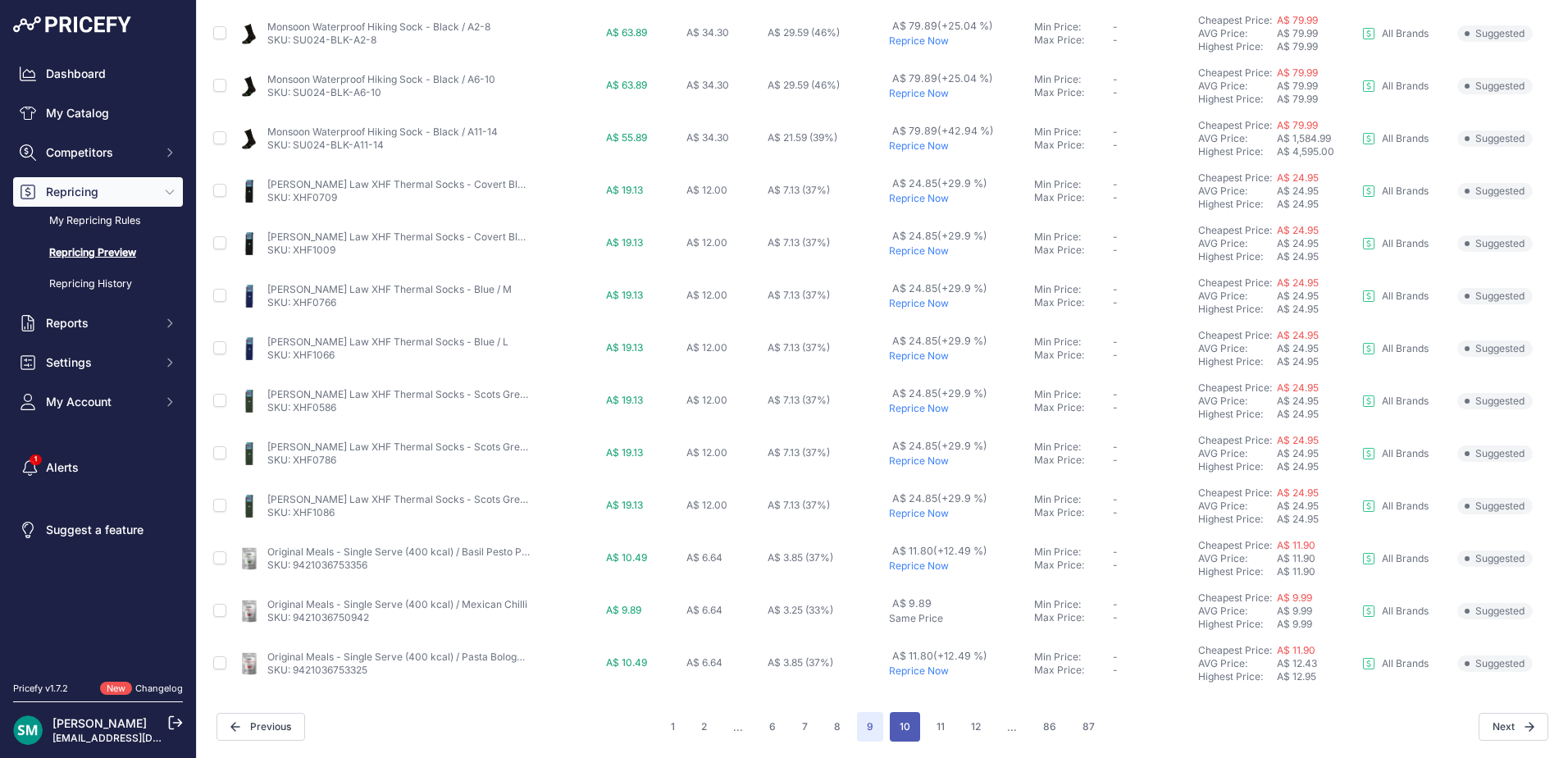
click at [910, 729] on button "10" at bounding box center [905, 727] width 30 height 30
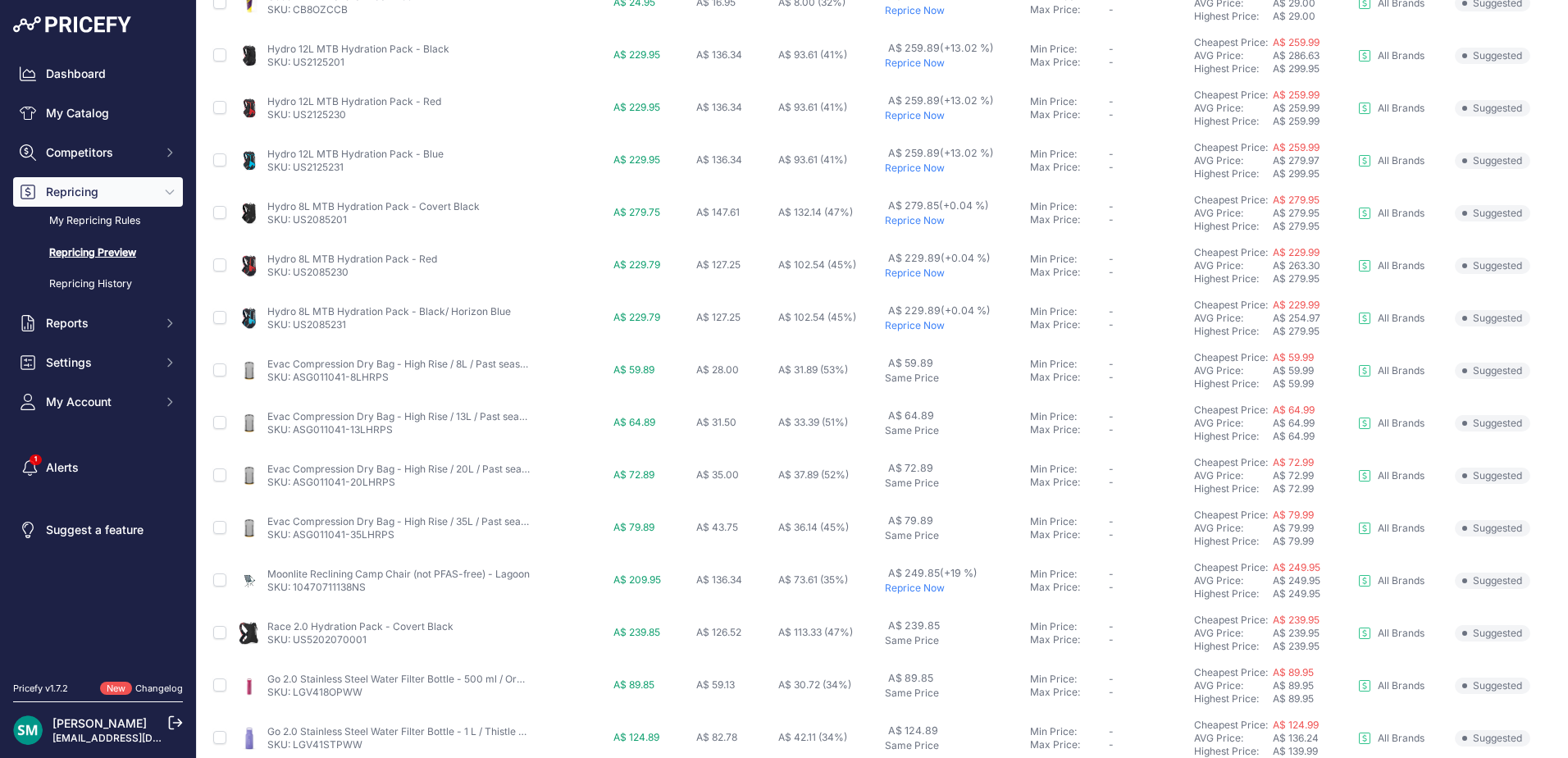
scroll to position [567, 0]
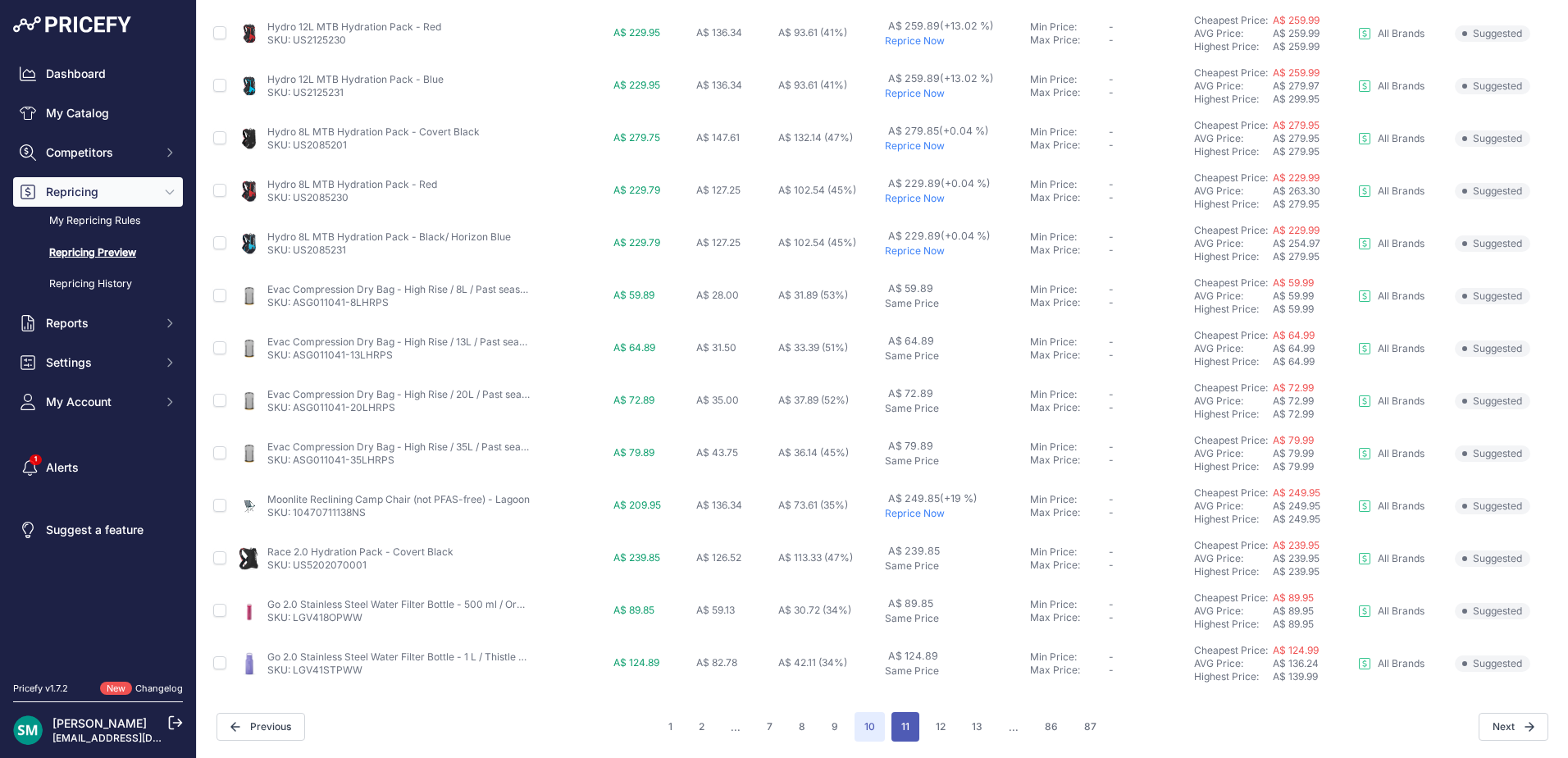
click at [912, 724] on button "11" at bounding box center [905, 727] width 28 height 30
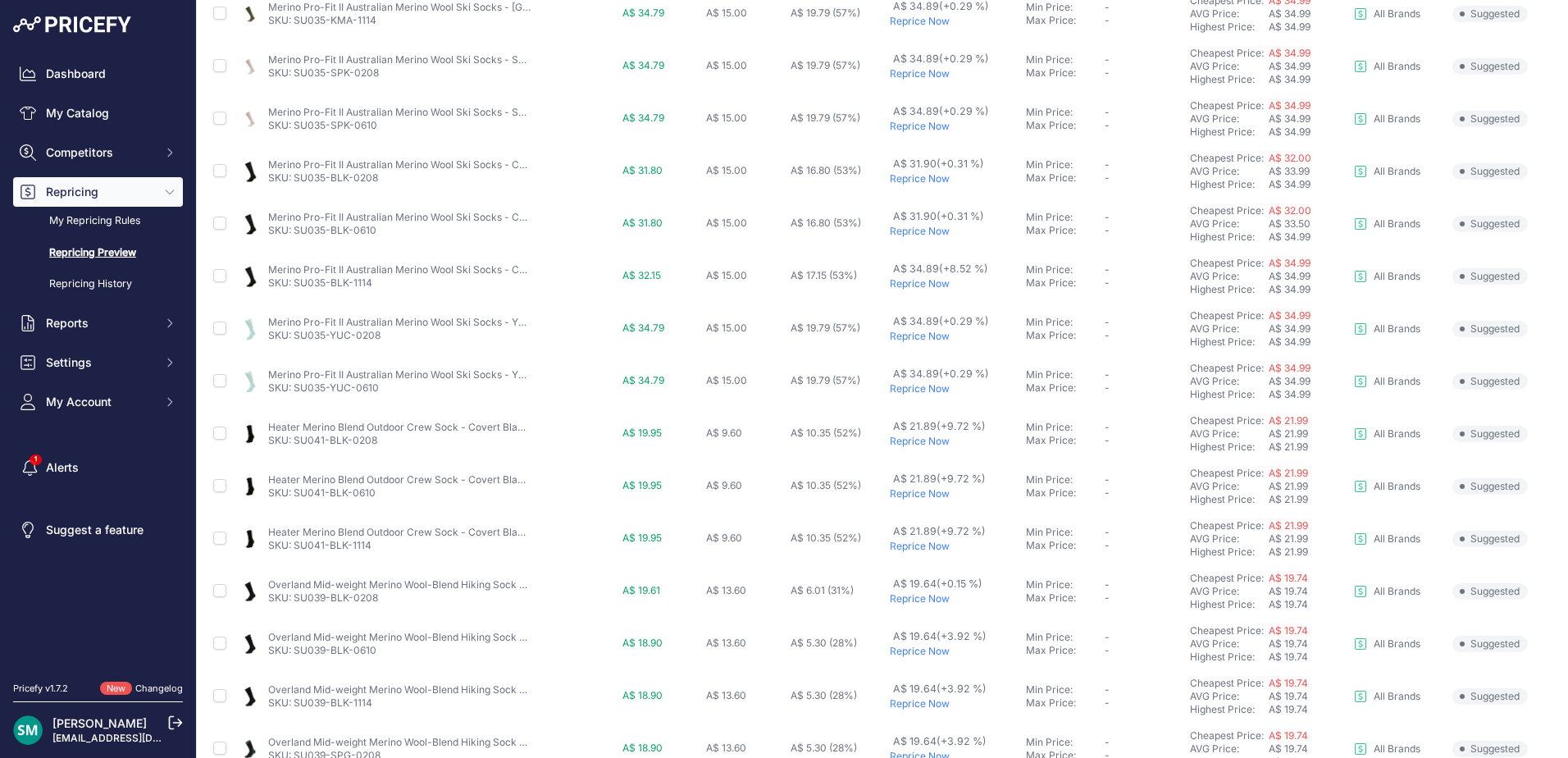
scroll to position [567, 0]
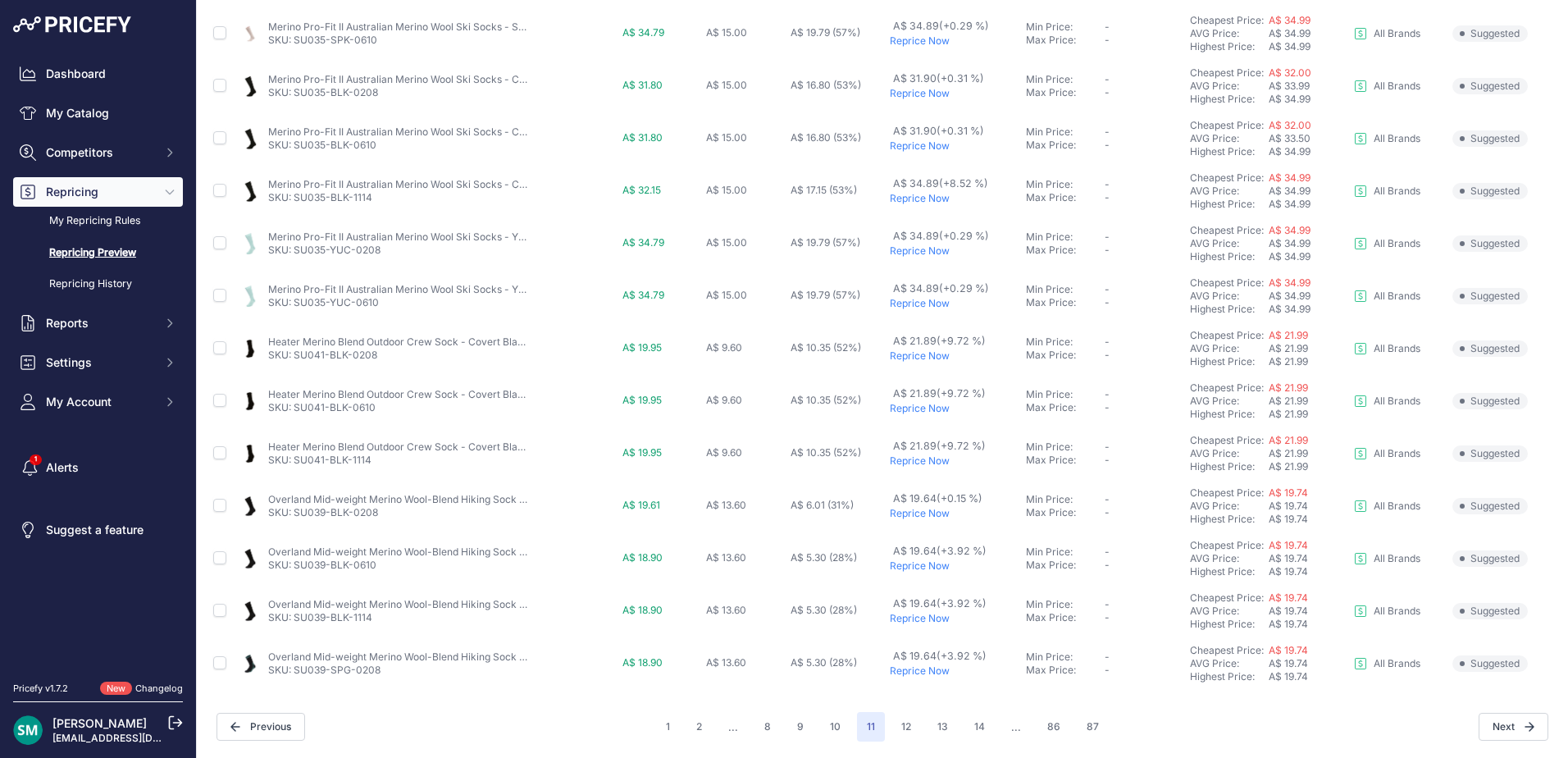
click at [915, 617] on p "Reprice Now" at bounding box center [955, 618] width 130 height 13
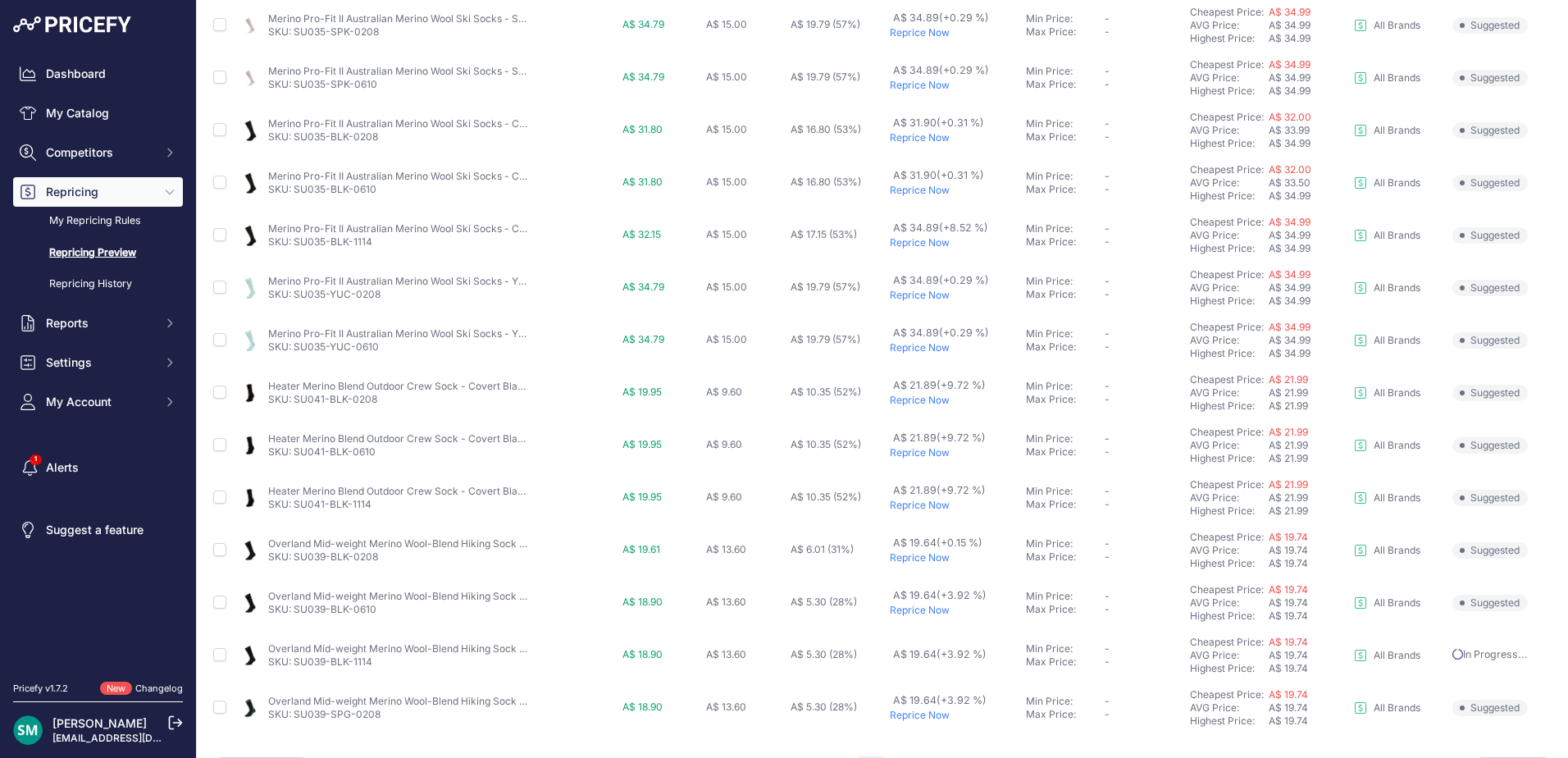
scroll to position [611, 0]
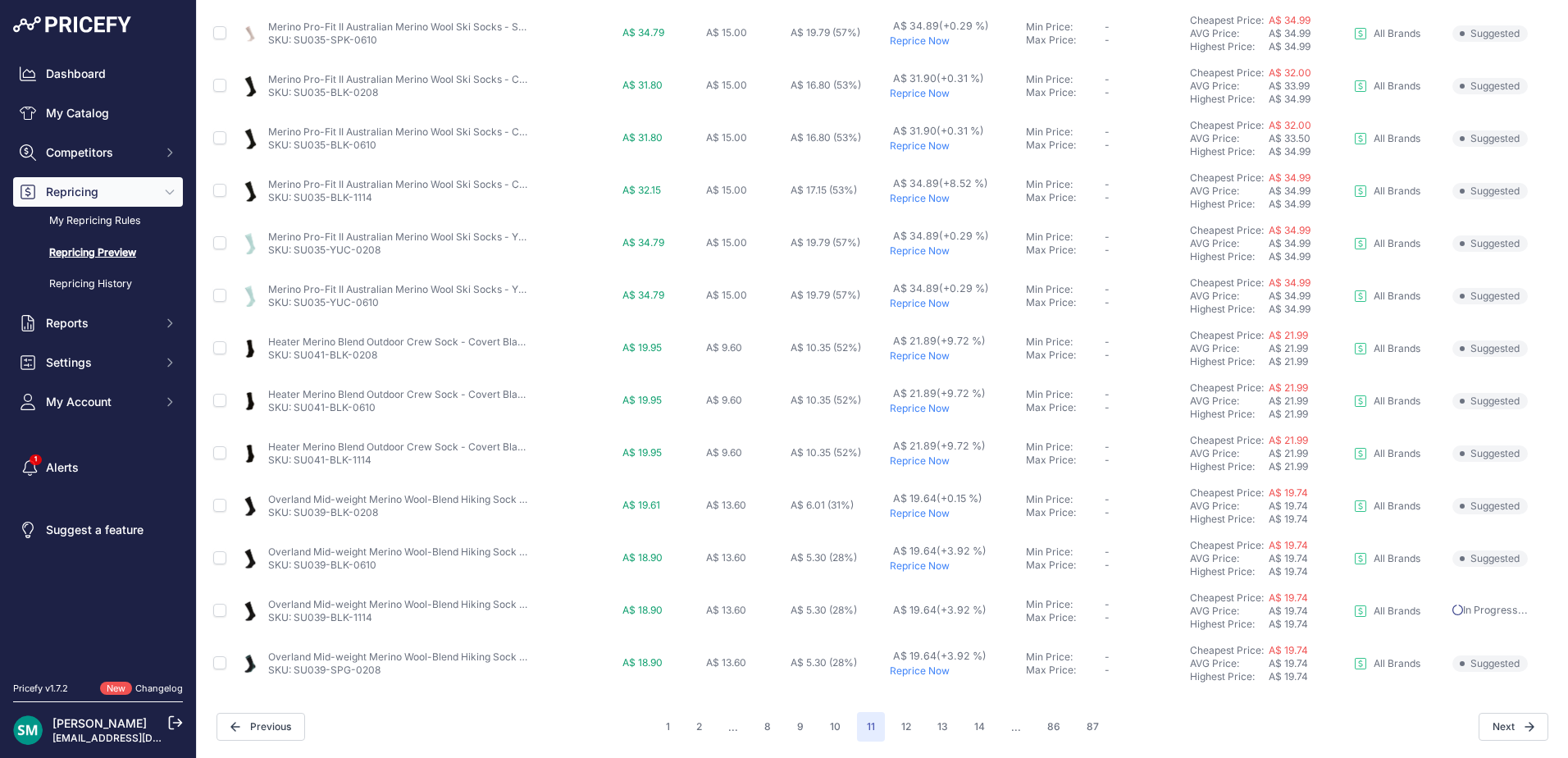
click at [922, 670] on p "Reprice Now" at bounding box center [955, 670] width 130 height 13
click at [921, 570] on p "Reprice Now" at bounding box center [955, 566] width 130 height 13
click at [921, 514] on p "Reprice Now" at bounding box center [955, 513] width 130 height 13
click at [904, 733] on button "12" at bounding box center [906, 727] width 30 height 30
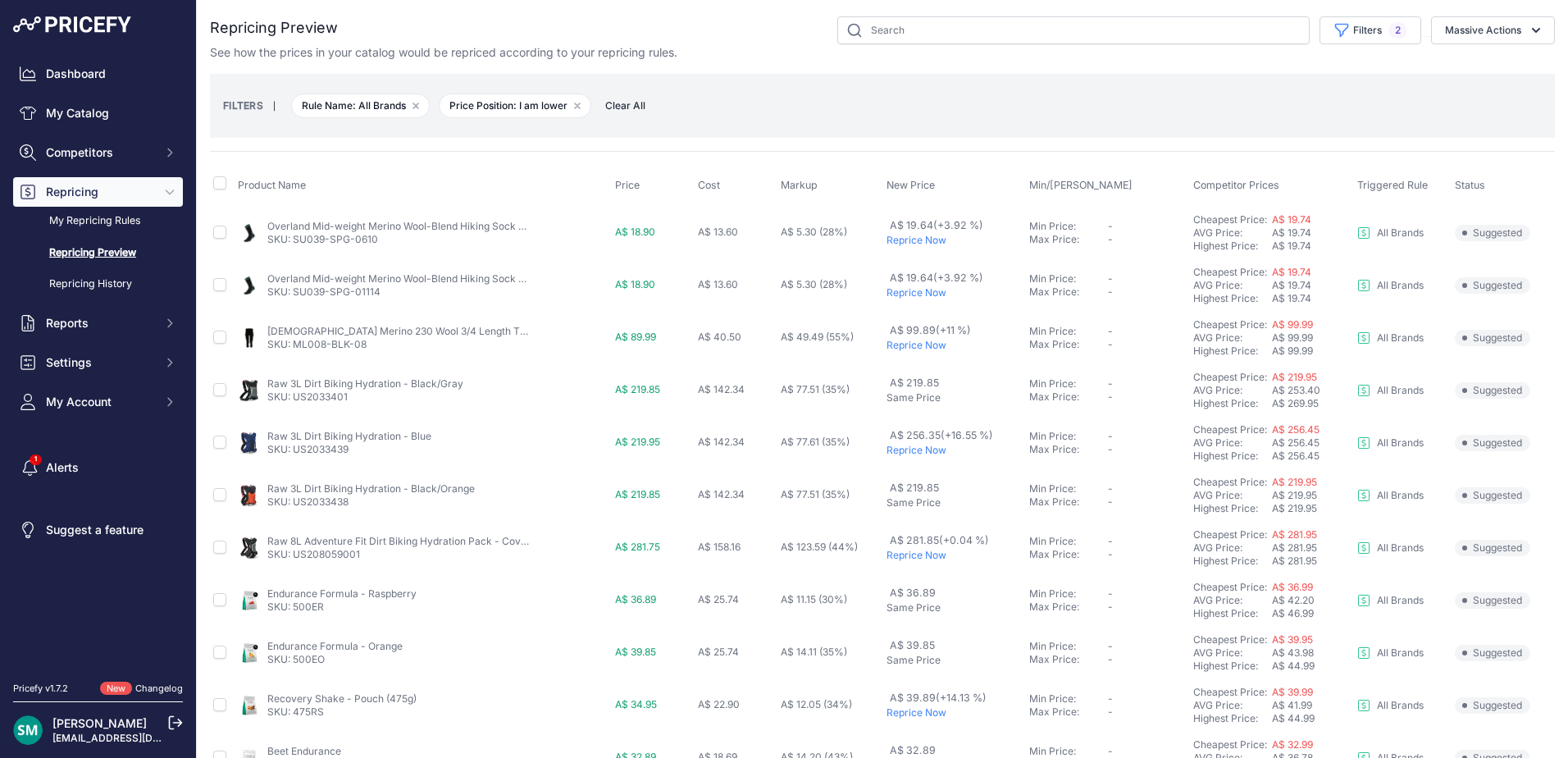
click at [916, 239] on p "Reprice Now" at bounding box center [954, 239] width 137 height 13
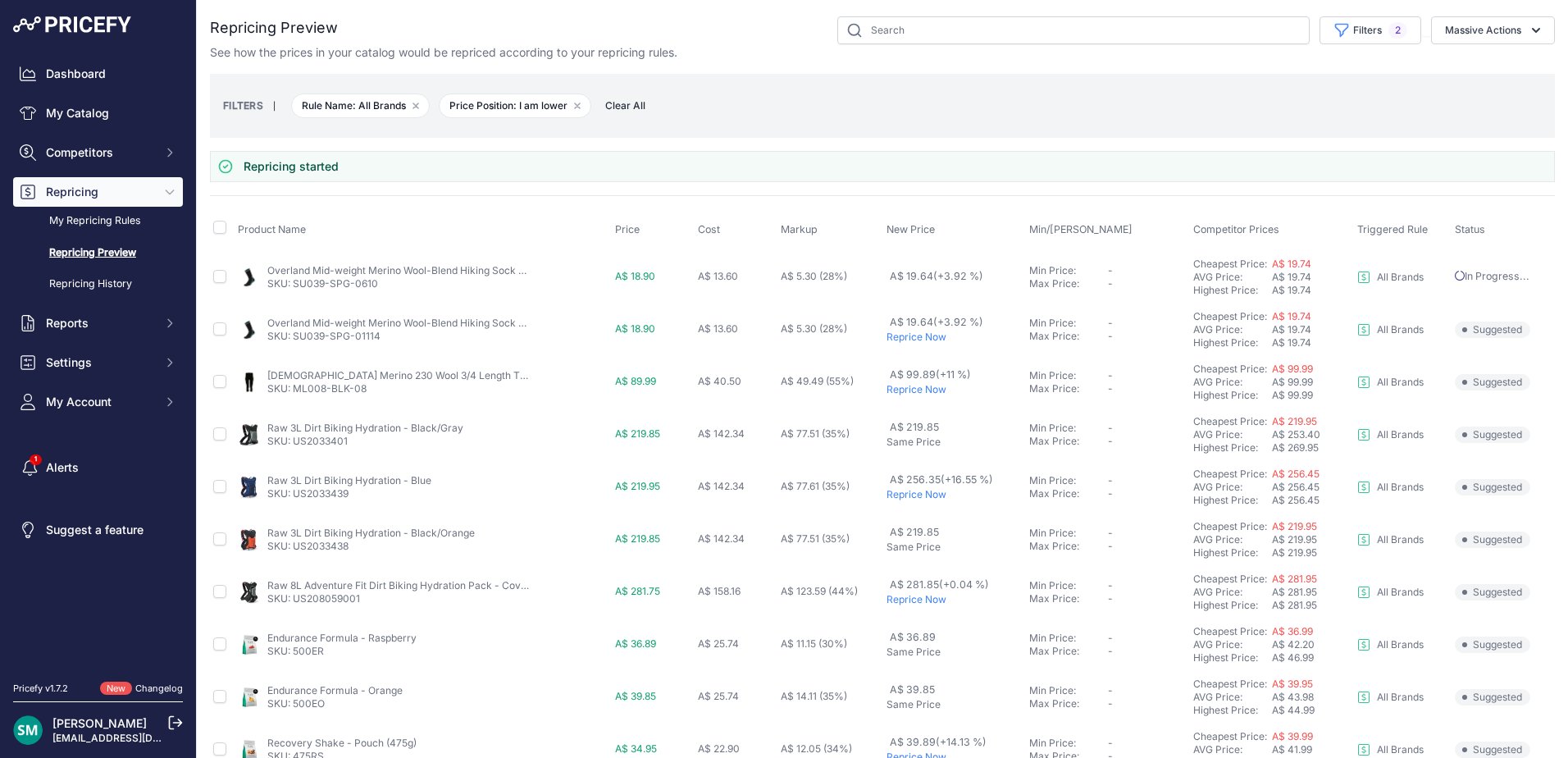
click at [926, 338] on p "Reprice Now" at bounding box center [954, 337] width 137 height 13
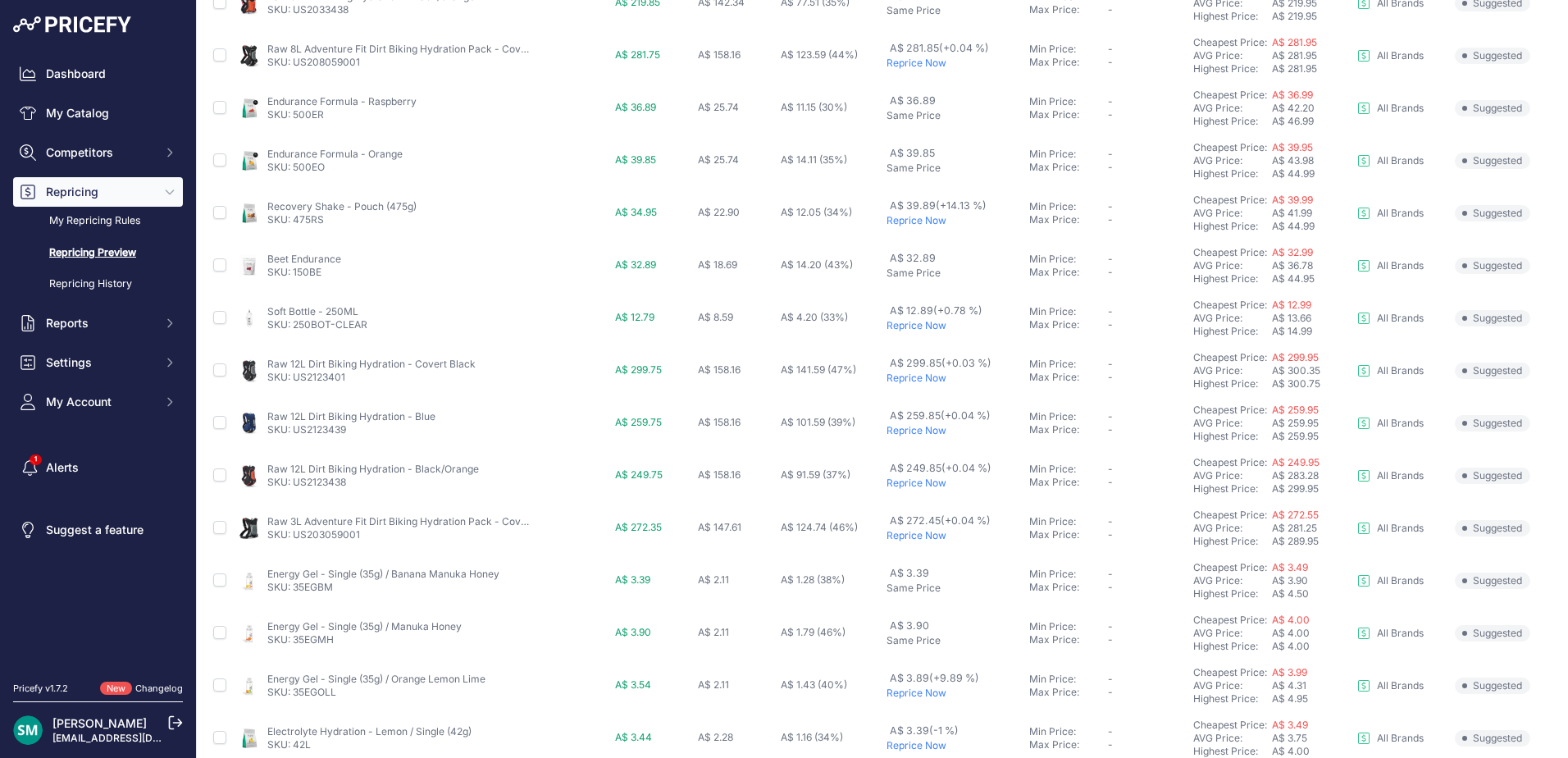
scroll to position [567, 0]
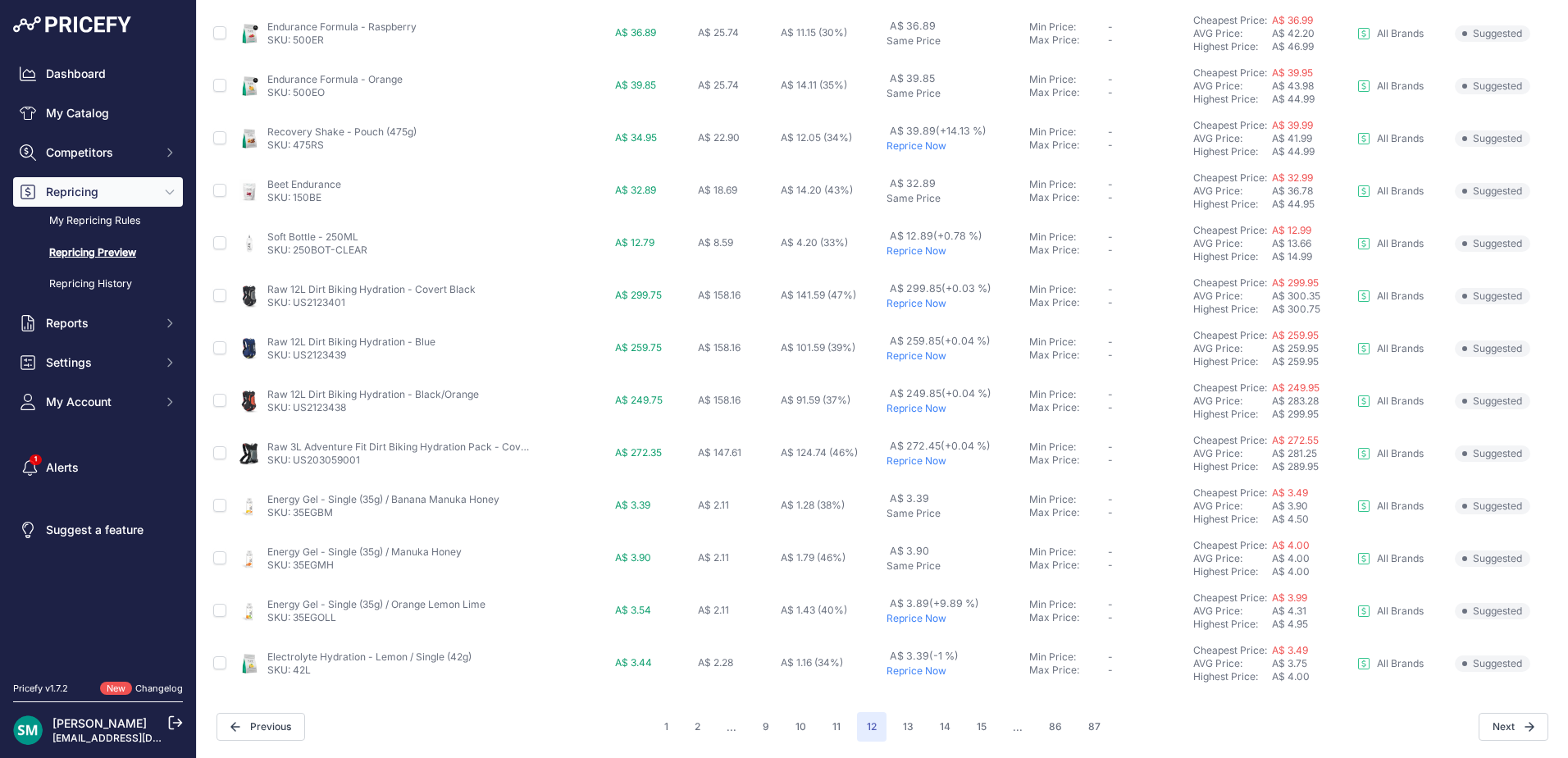
click at [920, 247] on p "Reprice Now" at bounding box center [954, 250] width 137 height 13
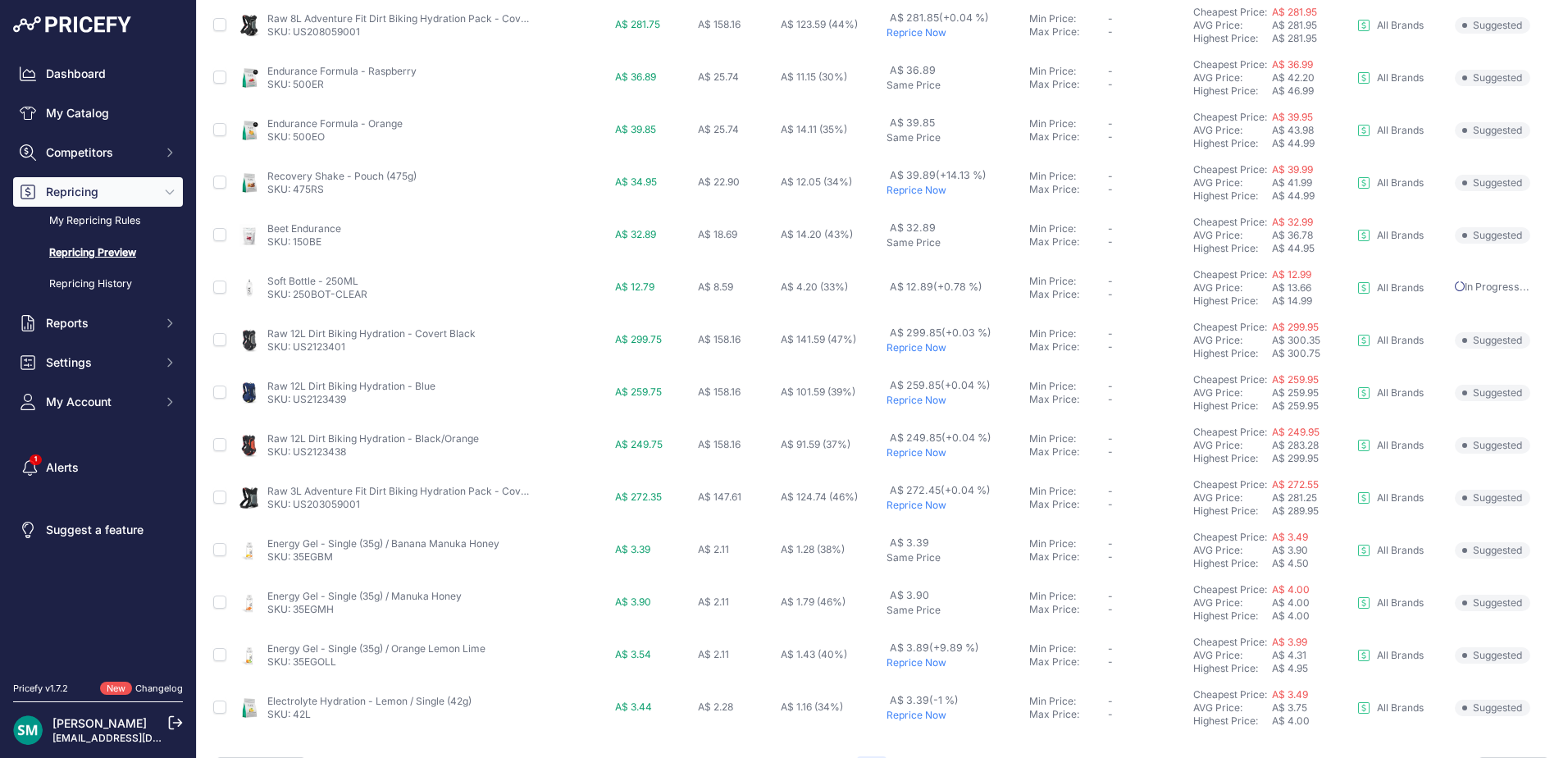
scroll to position [611, 0]
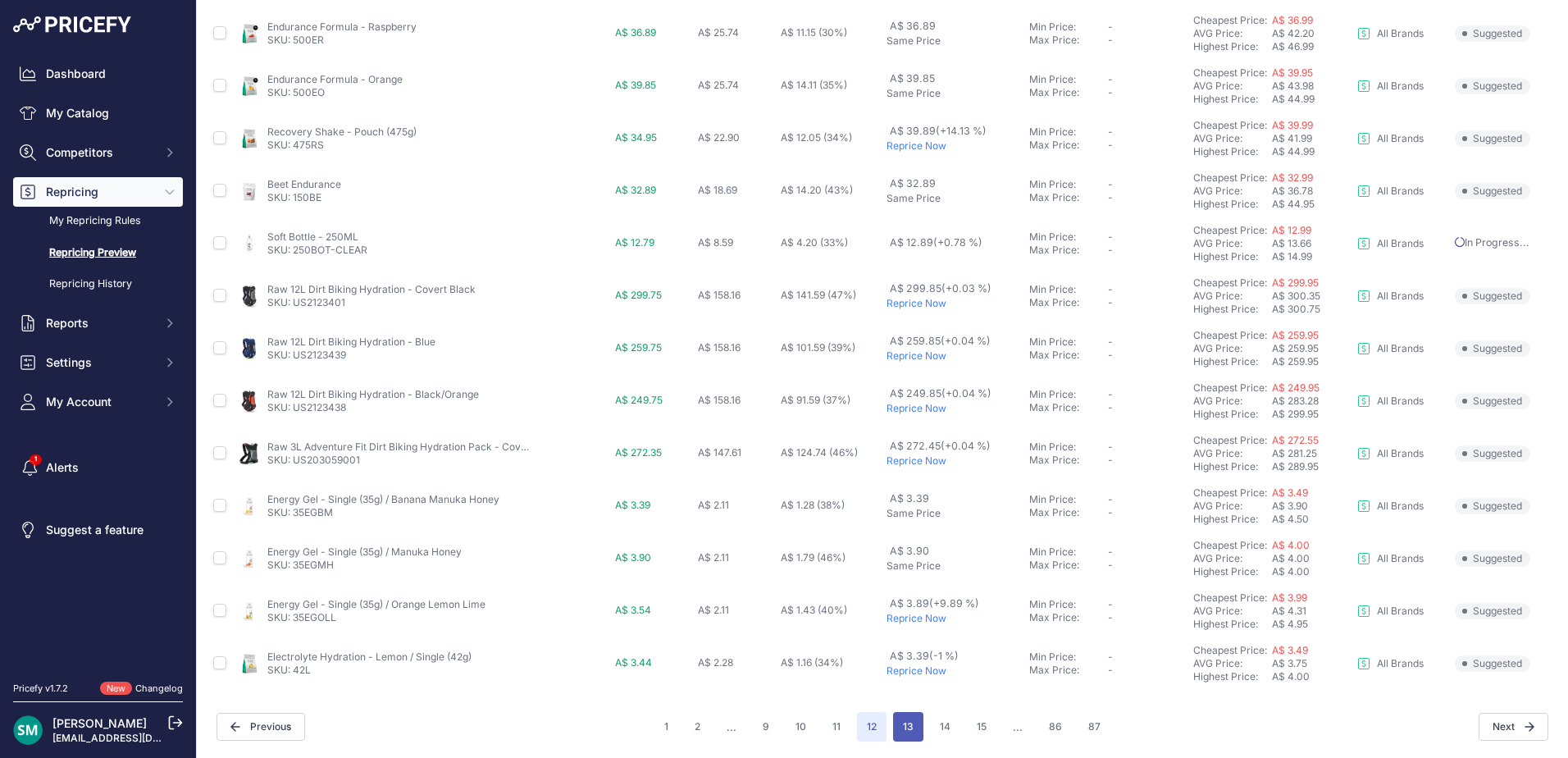
click at [906, 731] on button "13" at bounding box center [908, 727] width 30 height 30
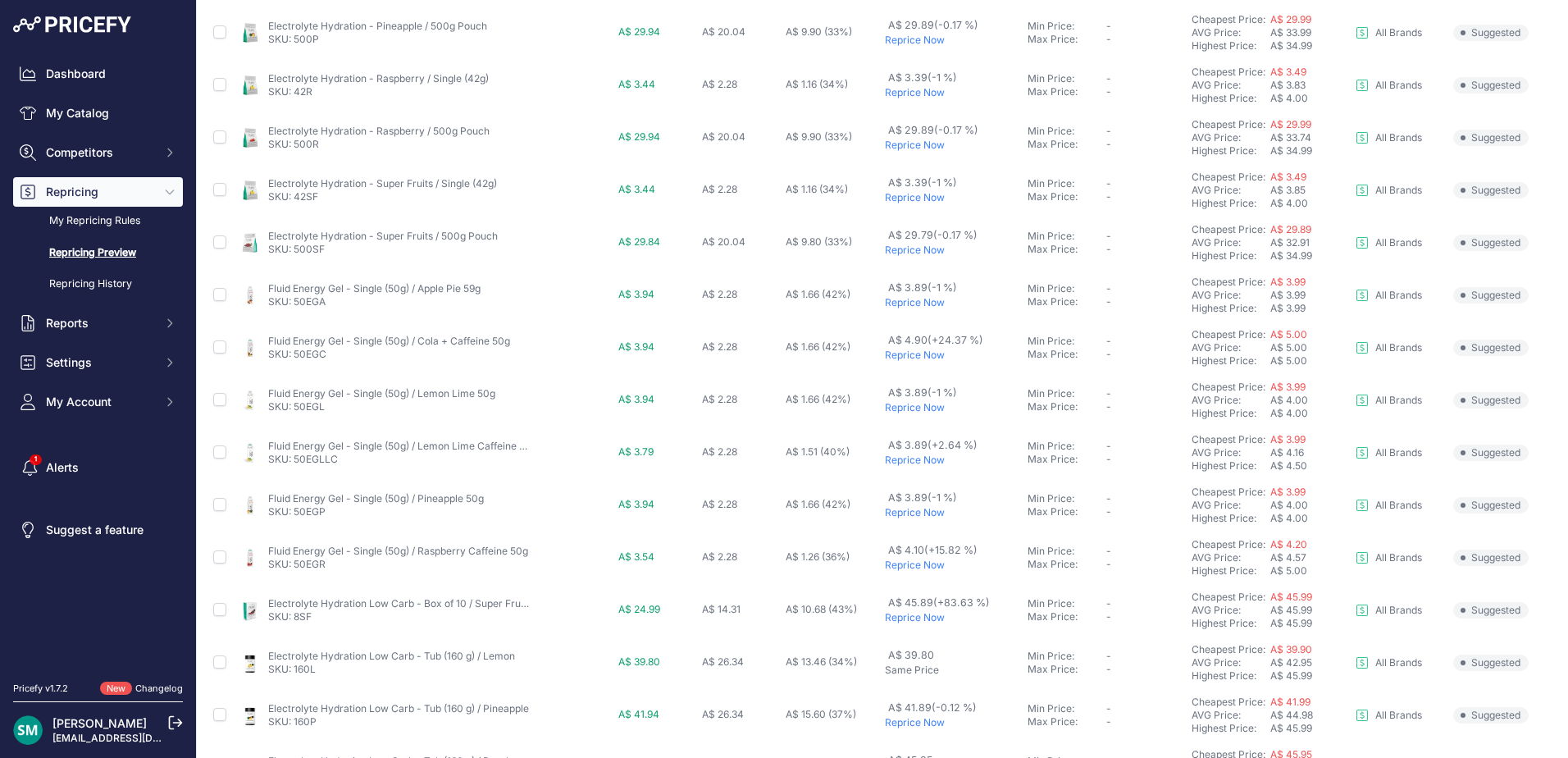
scroll to position [567, 0]
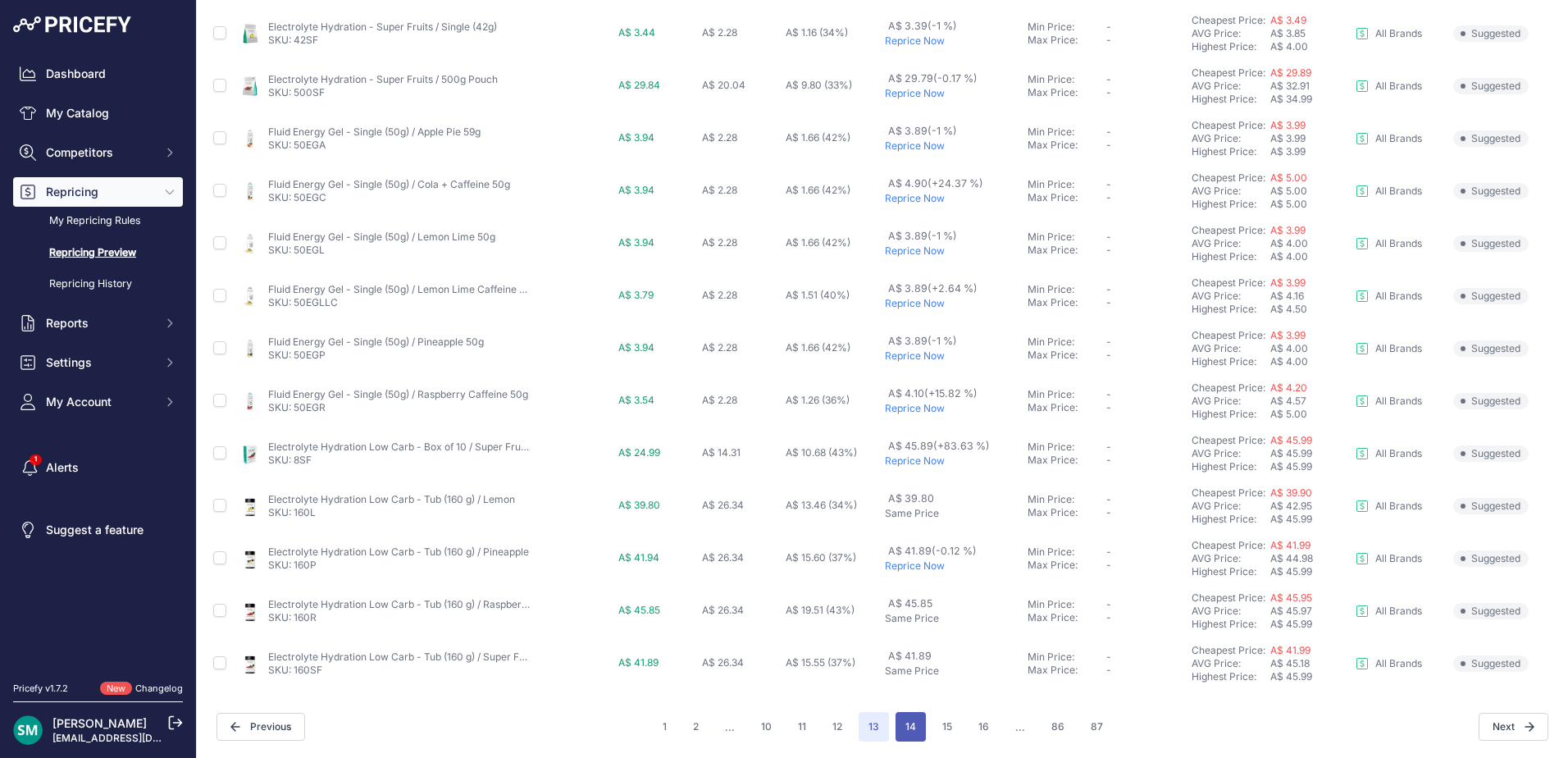
click at [912, 737] on button "14" at bounding box center [910, 727] width 30 height 30
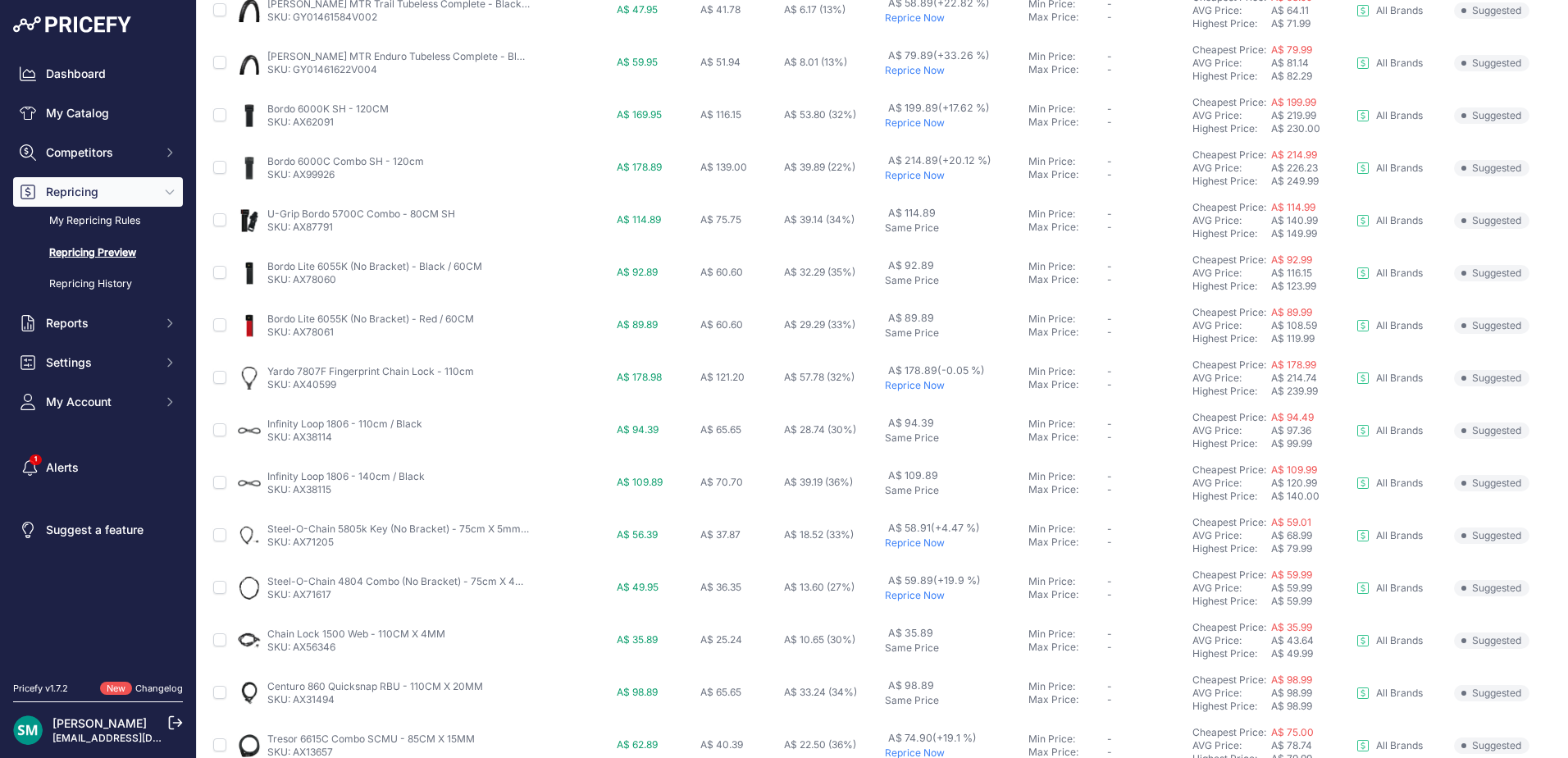
scroll to position [567, 0]
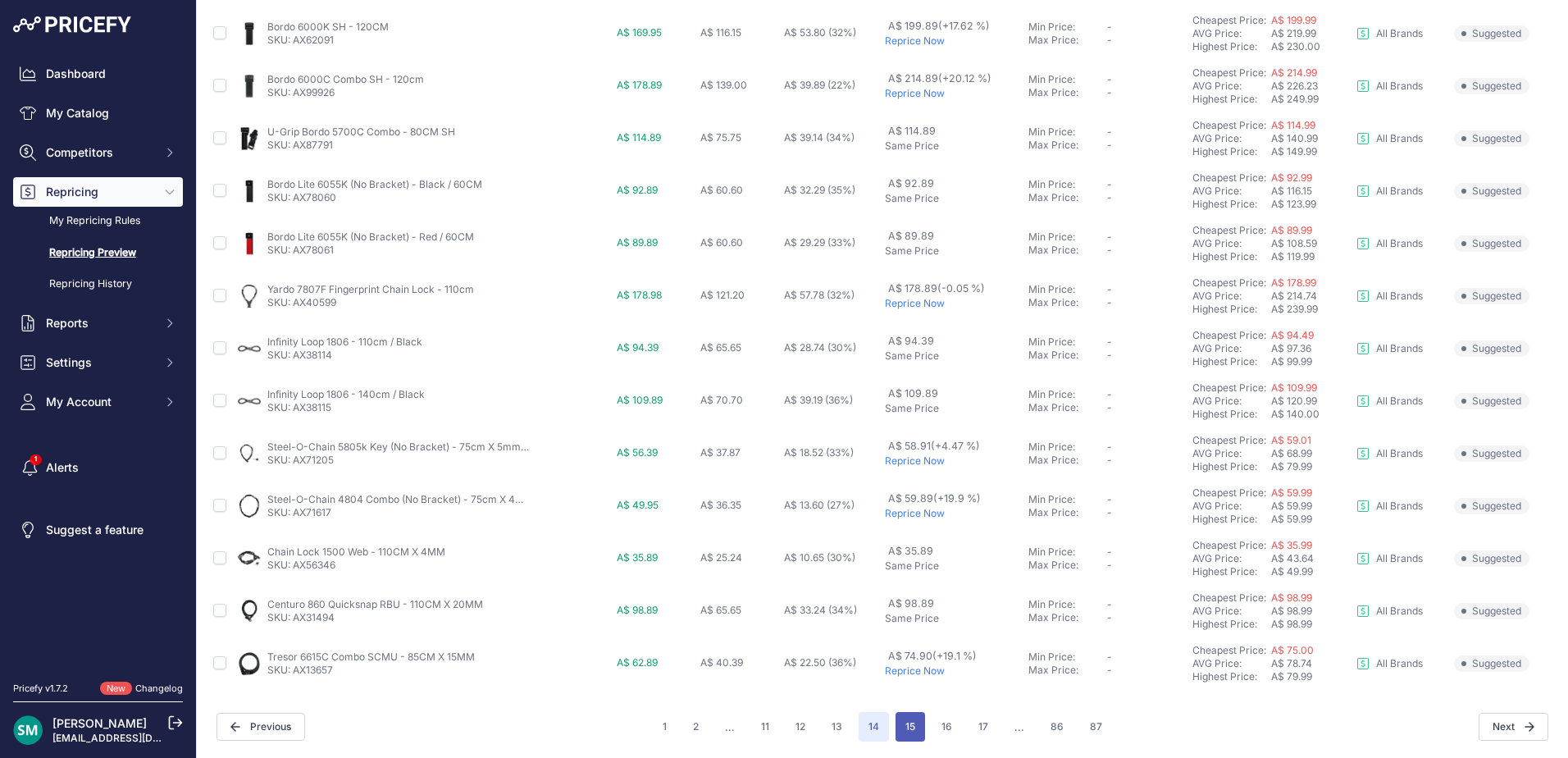
click at [899, 729] on button "15" at bounding box center [910, 727] width 30 height 30
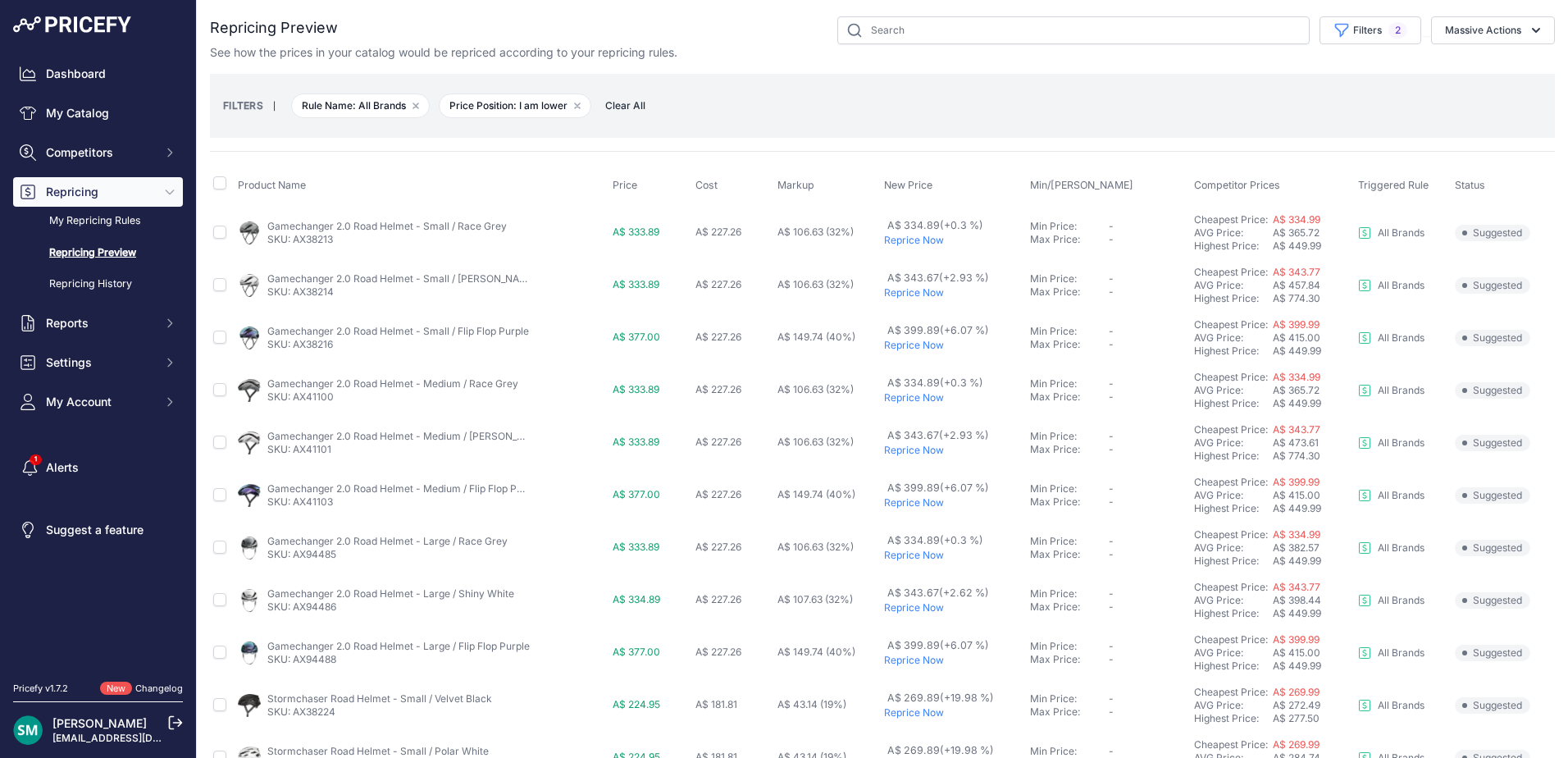
scroll to position [567, 0]
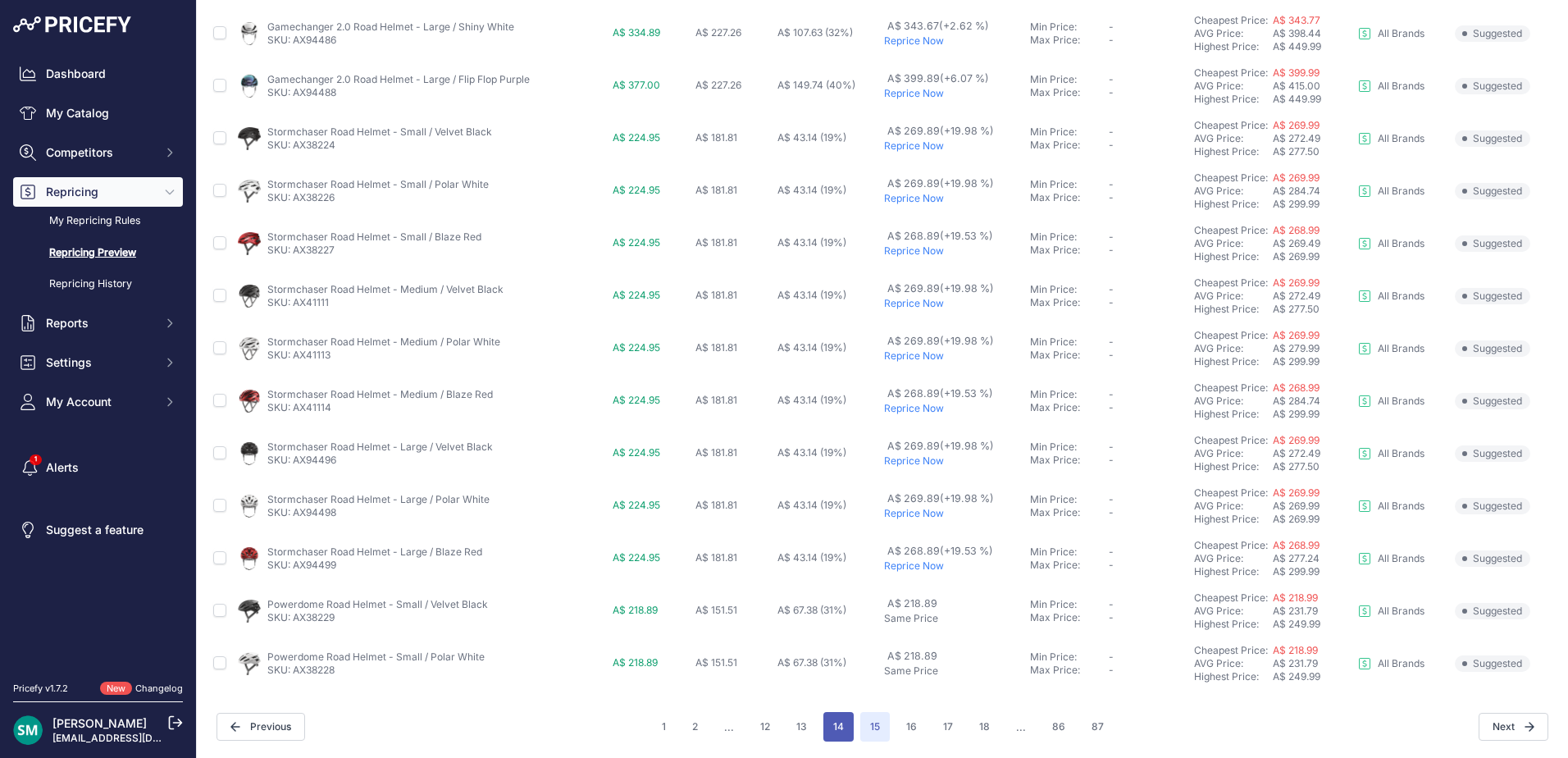
click at [844, 730] on button "14" at bounding box center [838, 727] width 30 height 30
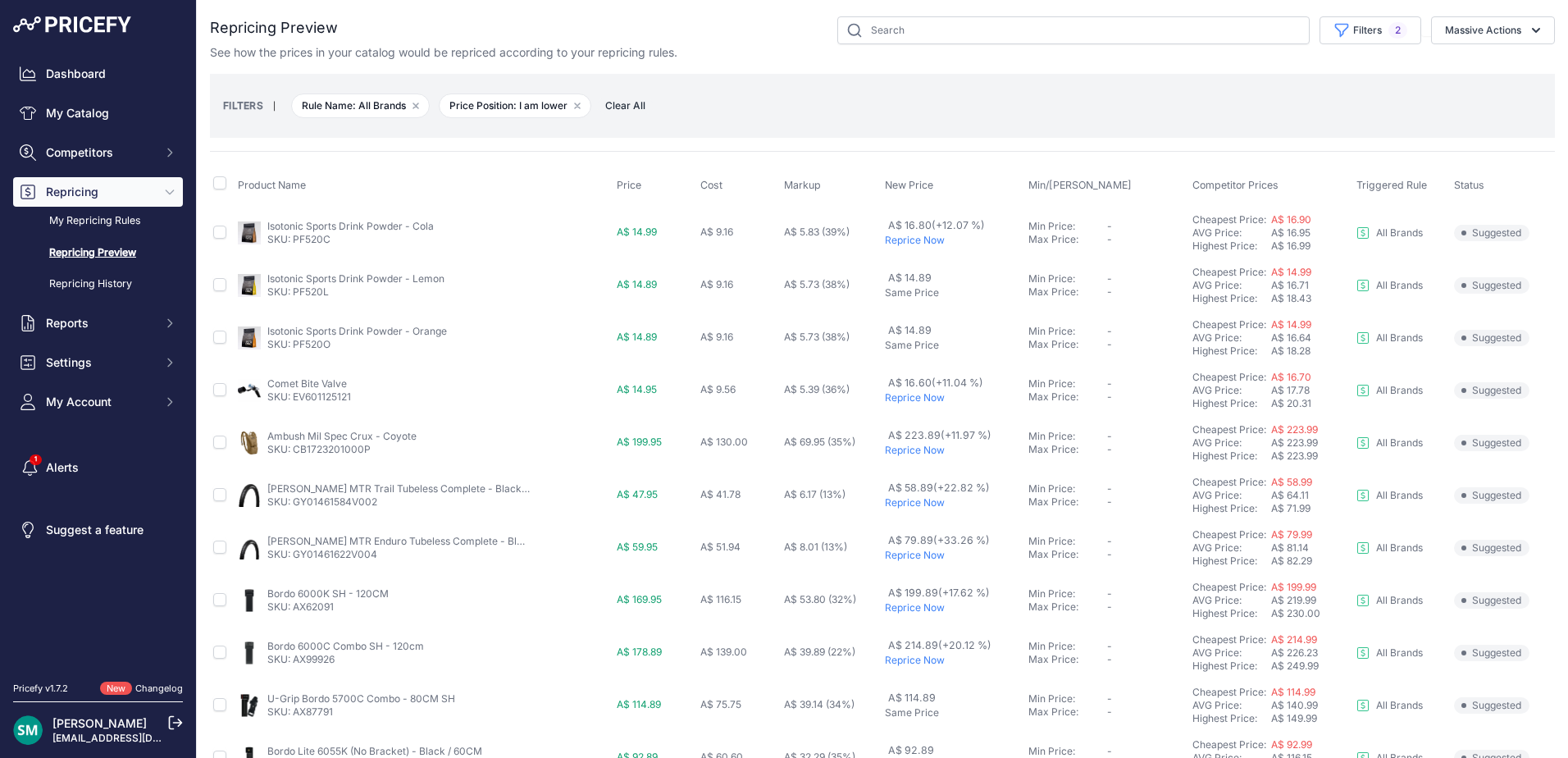
scroll to position [567, 0]
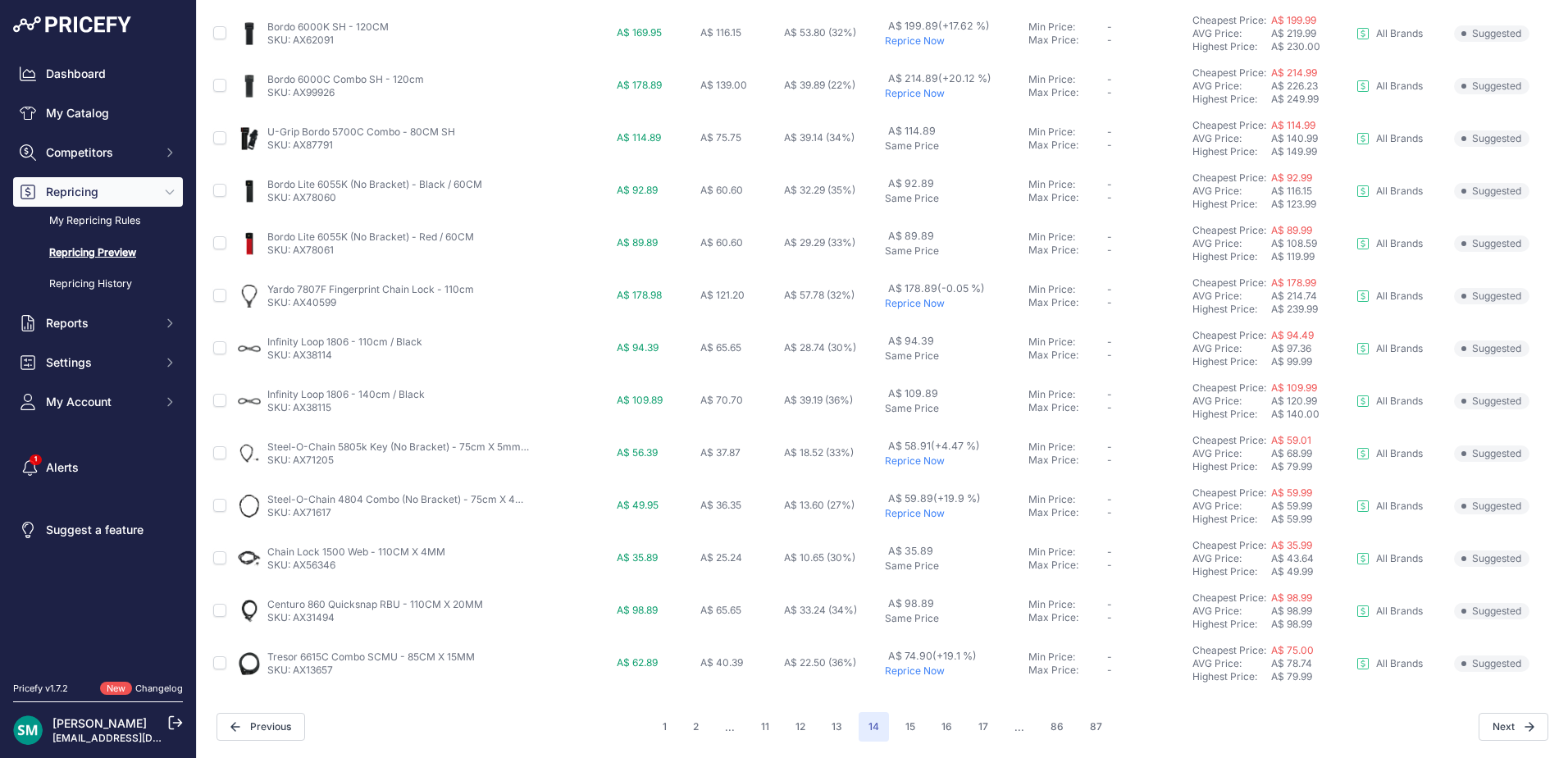
click at [919, 464] on p "Reprice Now" at bounding box center [953, 461] width 137 height 13
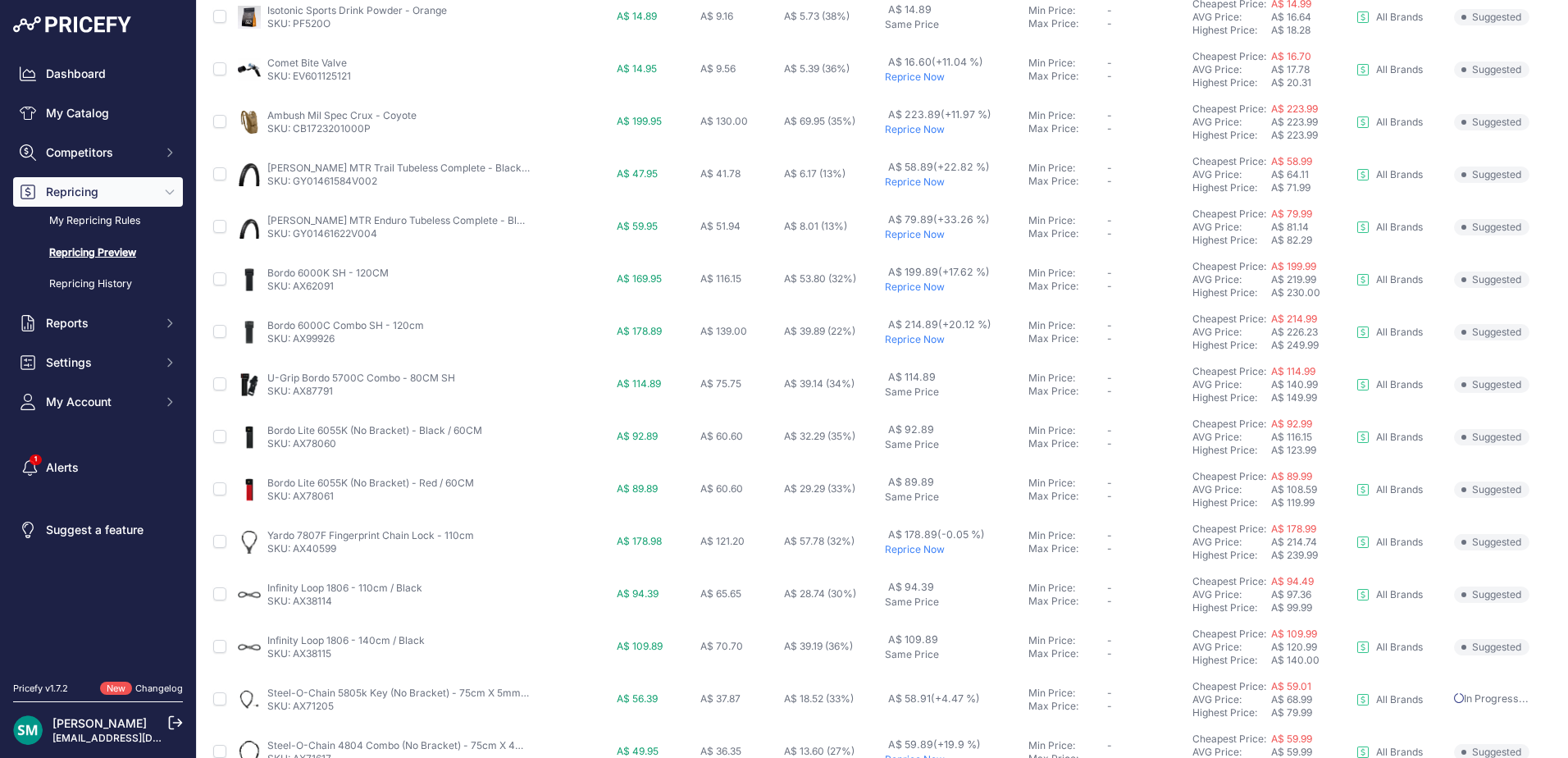
scroll to position [321, 0]
drag, startPoint x: 85, startPoint y: 607, endPoint x: 127, endPoint y: 601, distance: 42.4
click at [86, 606] on nav "Dashboard My Catalog Competitors Competitors Monitored URLs MAP infringements R…" at bounding box center [98, 360] width 169 height 603
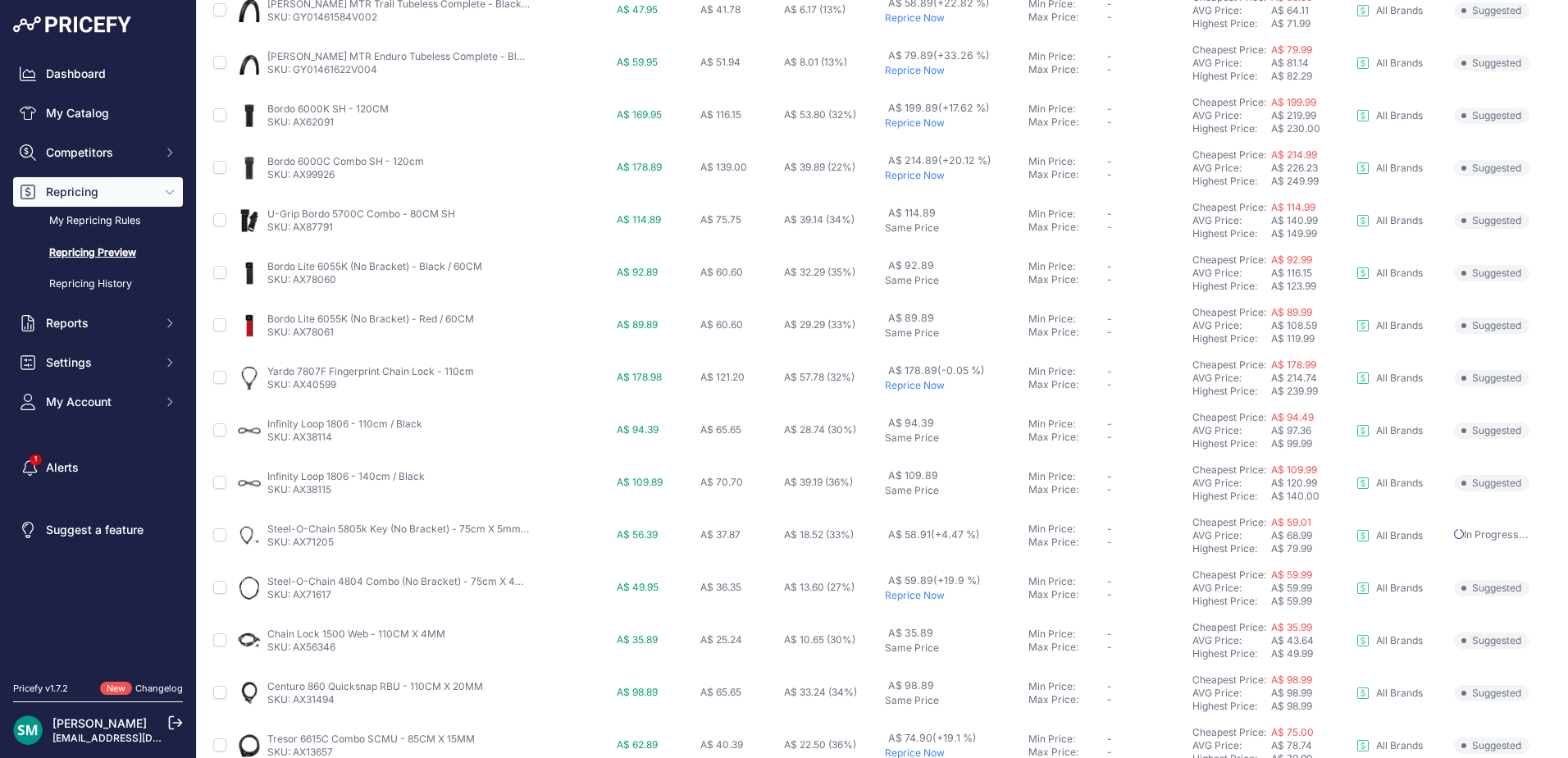
scroll to position [567, 0]
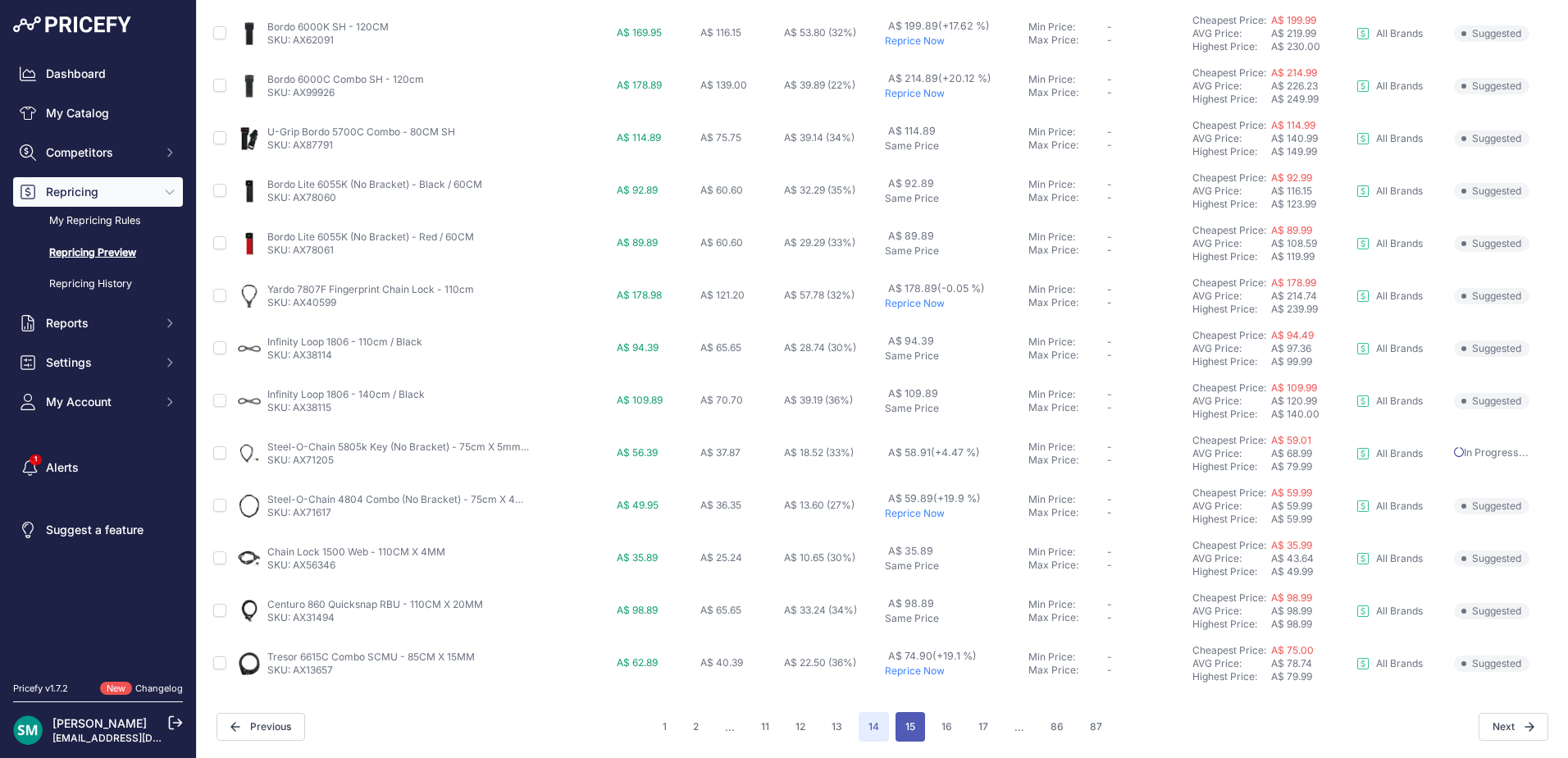
click at [900, 732] on button "15" at bounding box center [910, 727] width 30 height 30
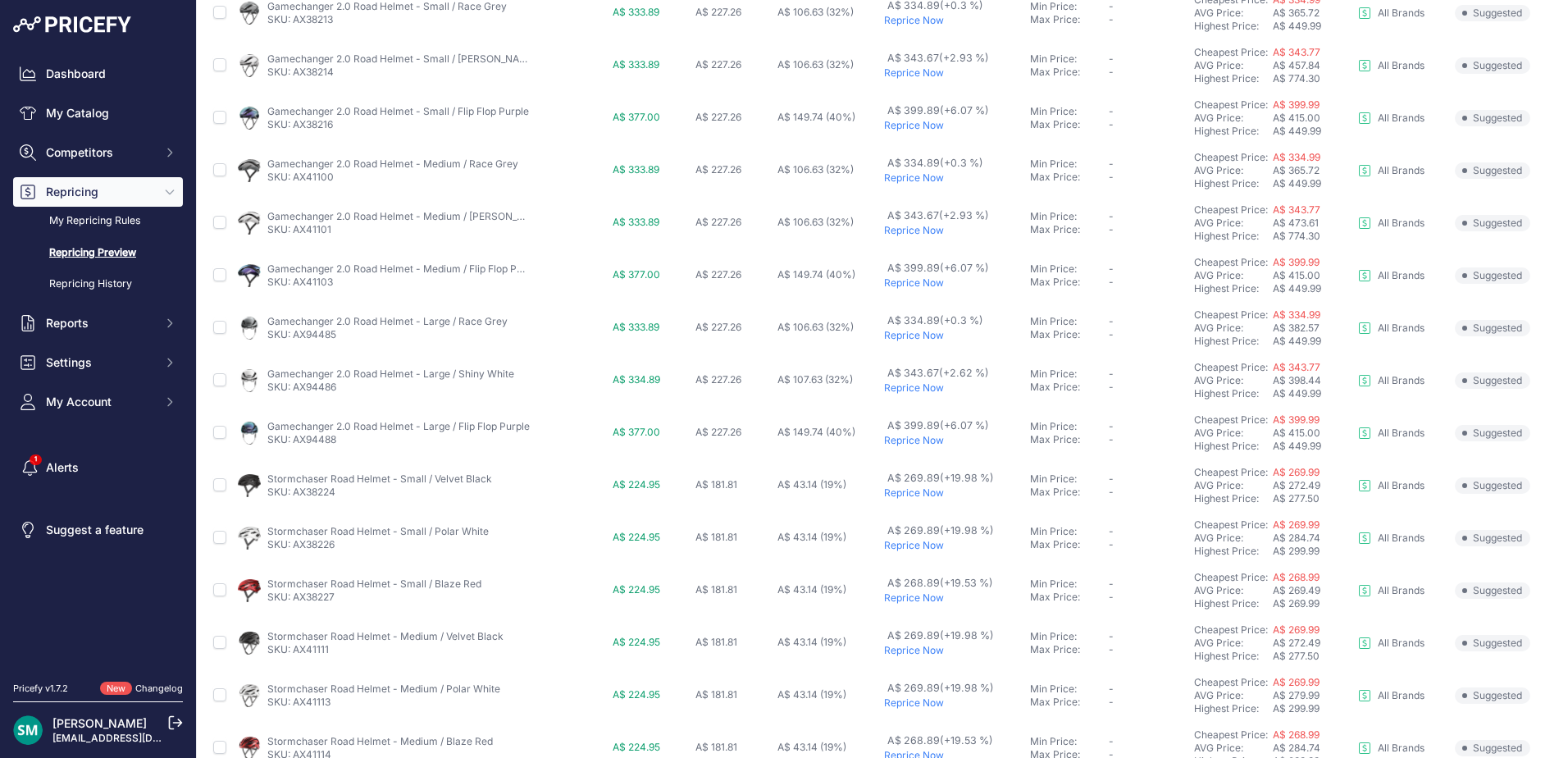
scroll to position [246, 0]
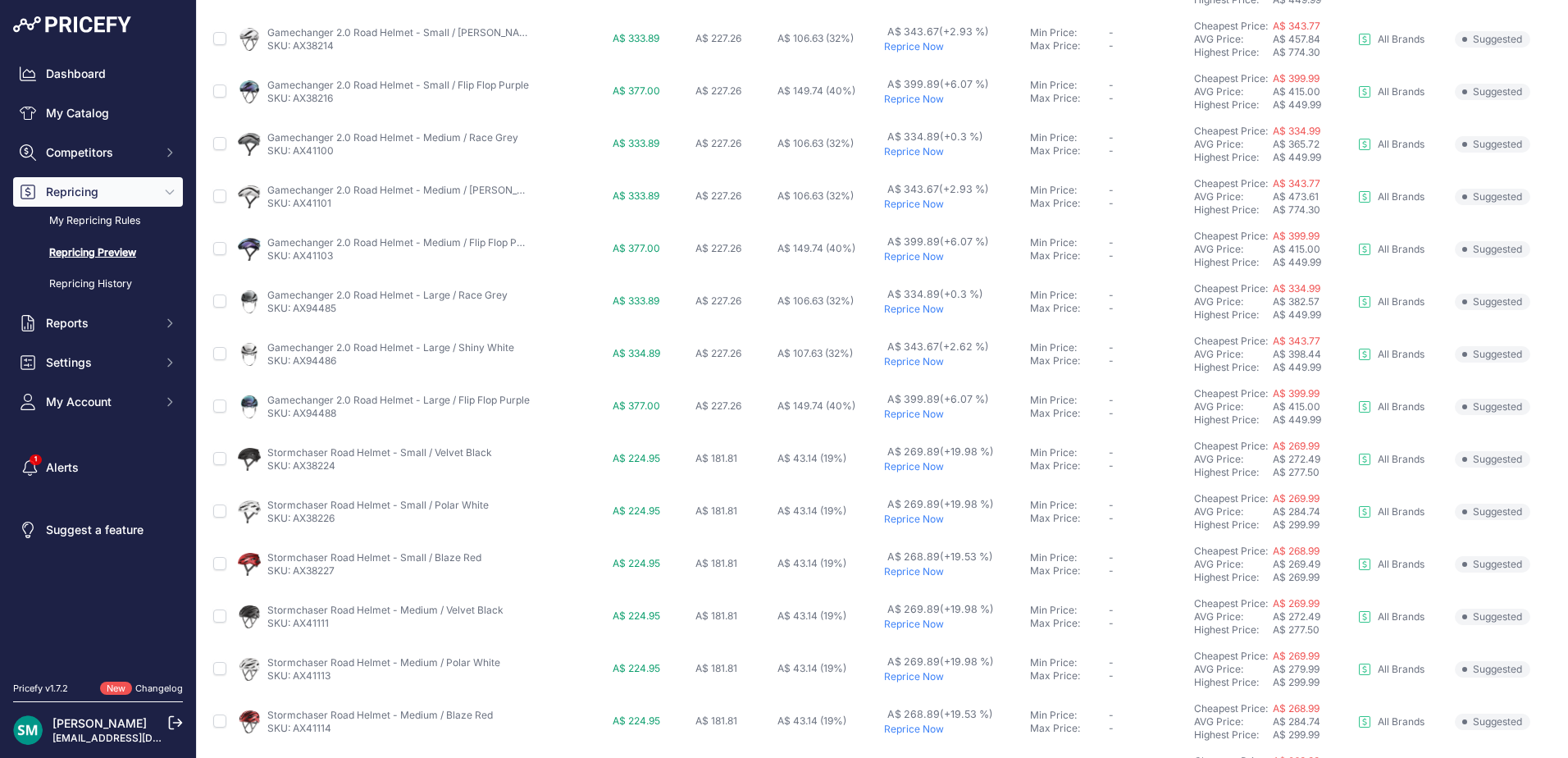
click at [919, 255] on p "Reprice Now" at bounding box center [954, 256] width 140 height 13
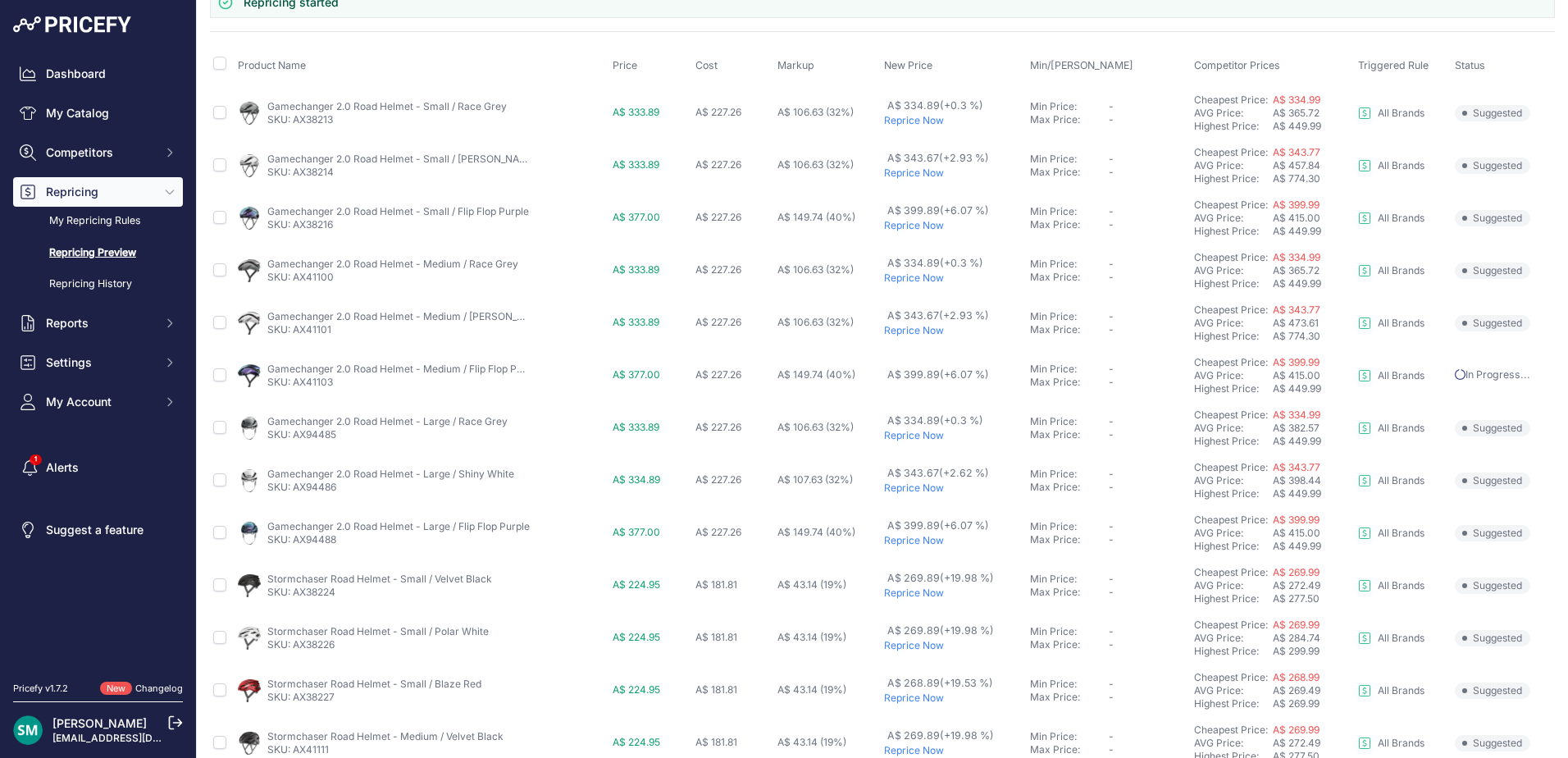
scroll to position [208, 0]
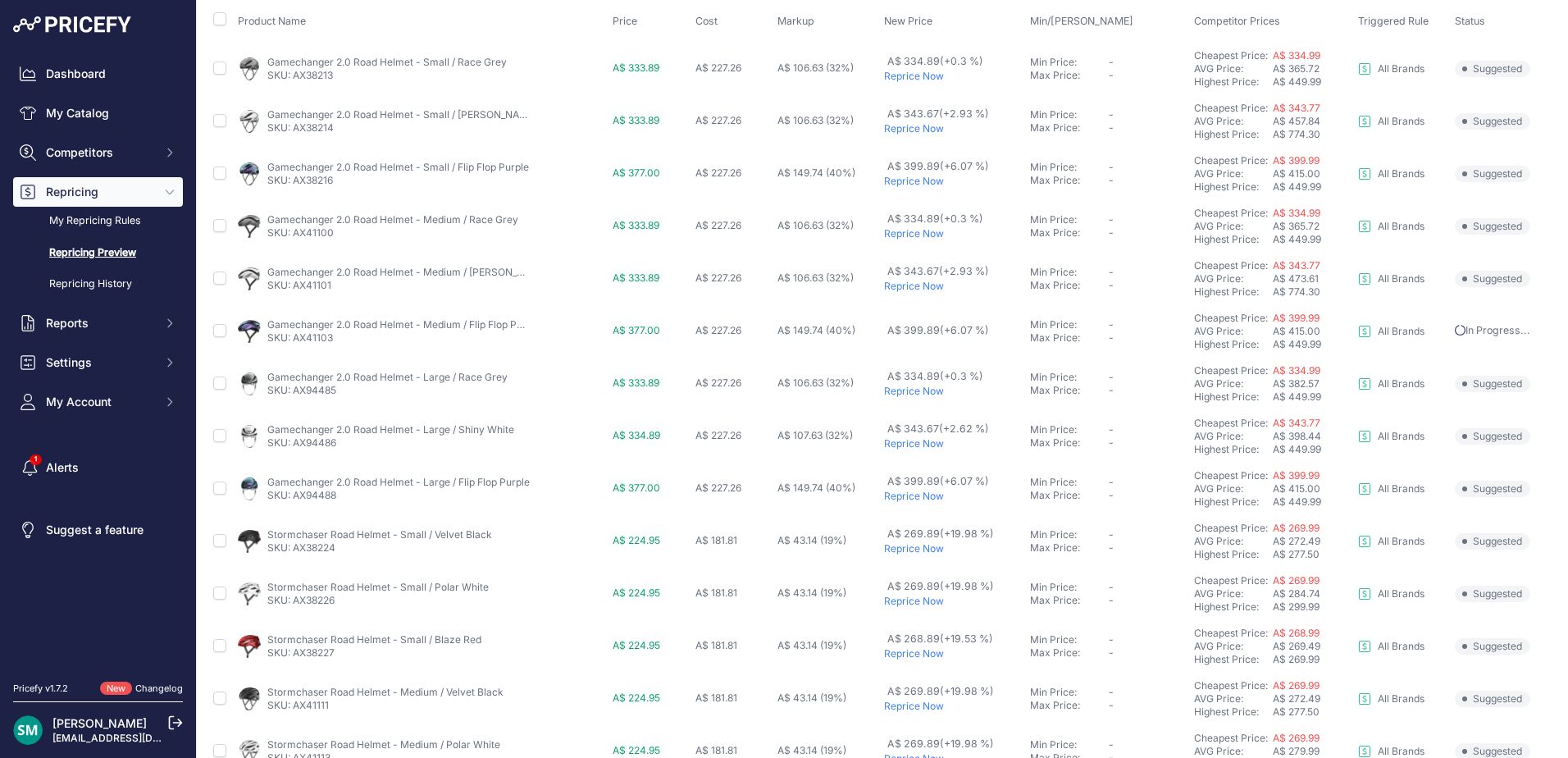
click at [921, 290] on p "Reprice Now" at bounding box center [954, 286] width 140 height 13
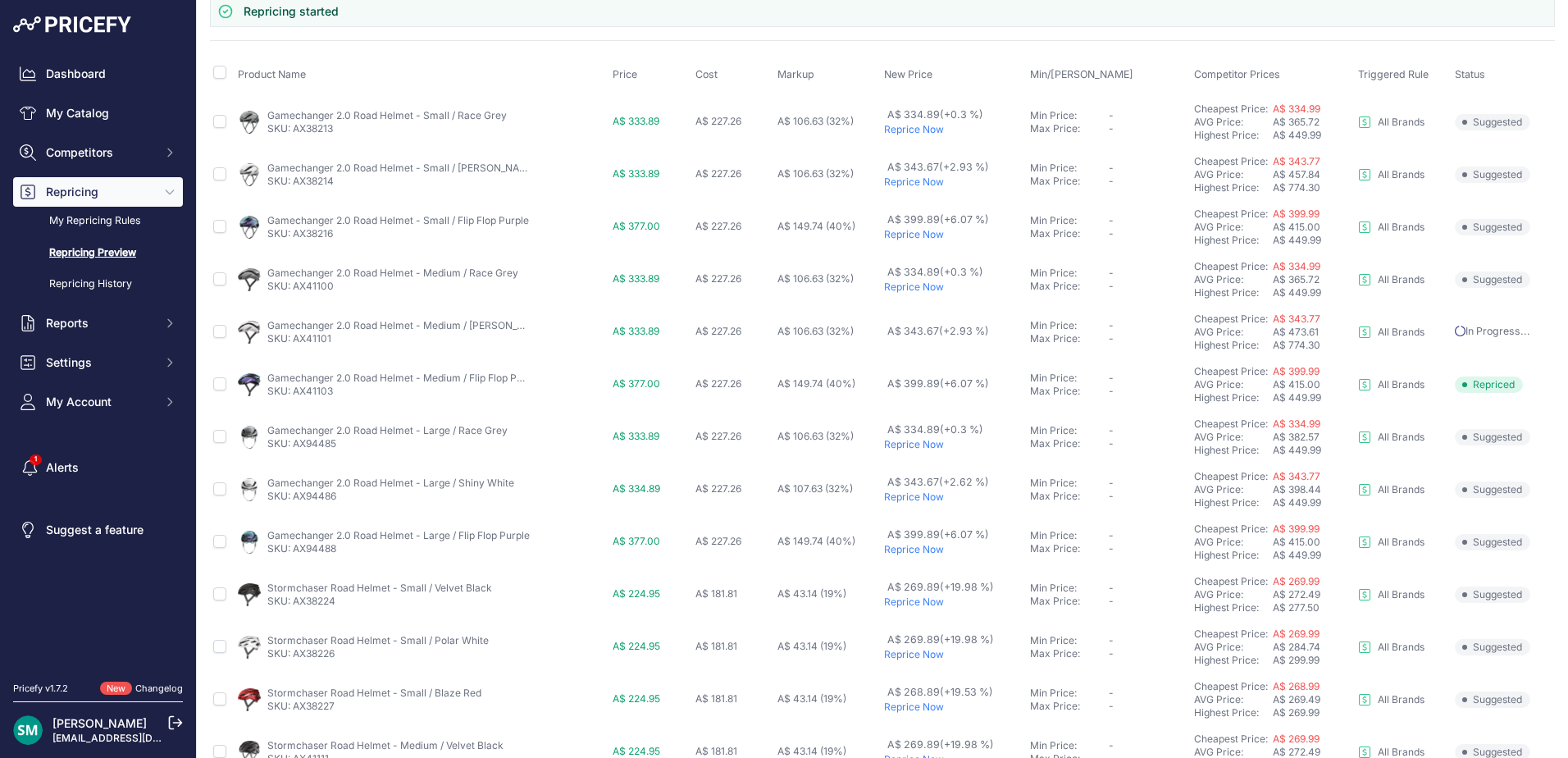
scroll to position [127, 0]
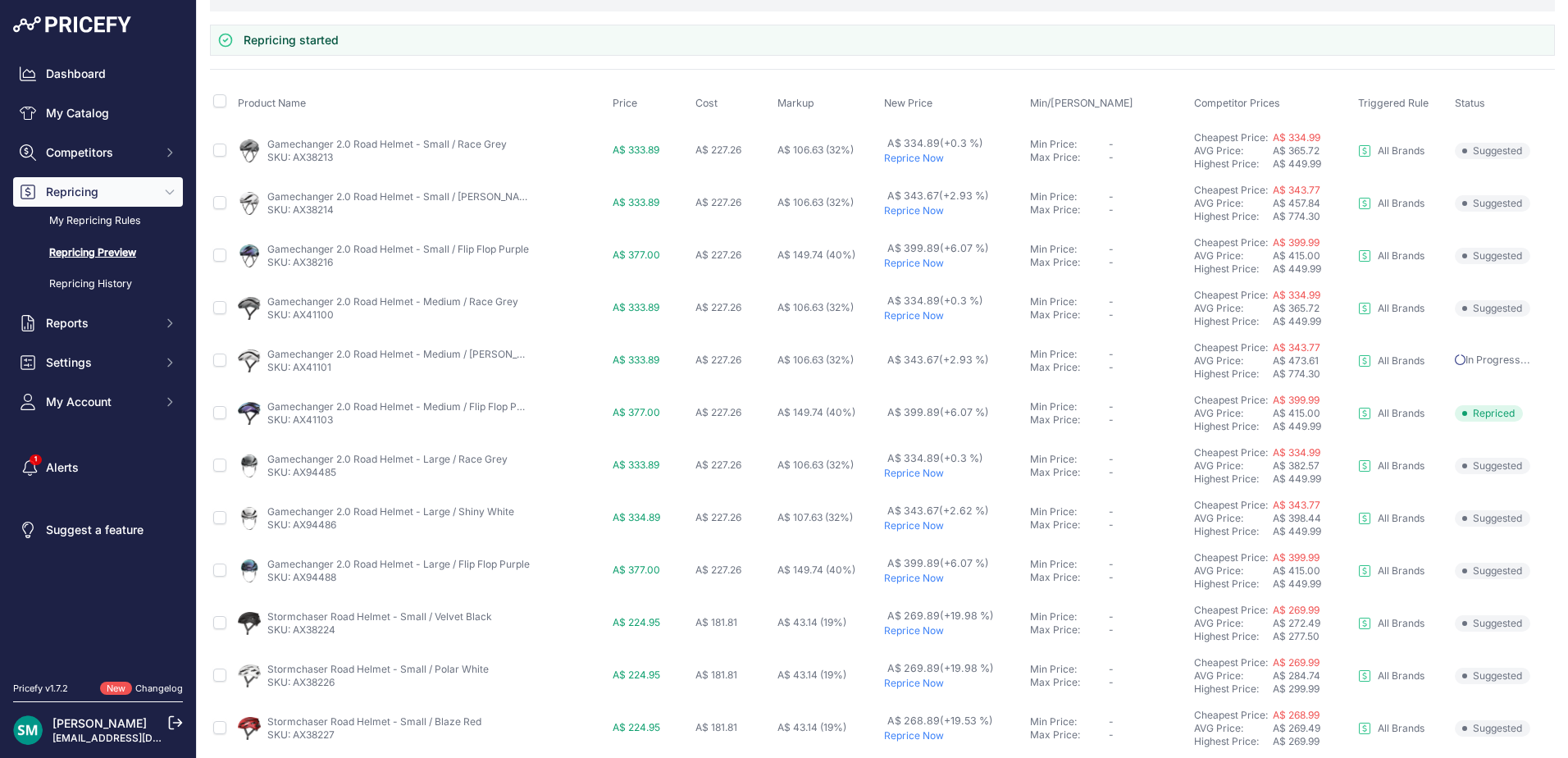
click at [924, 212] on p "Reprice Now" at bounding box center [954, 210] width 140 height 13
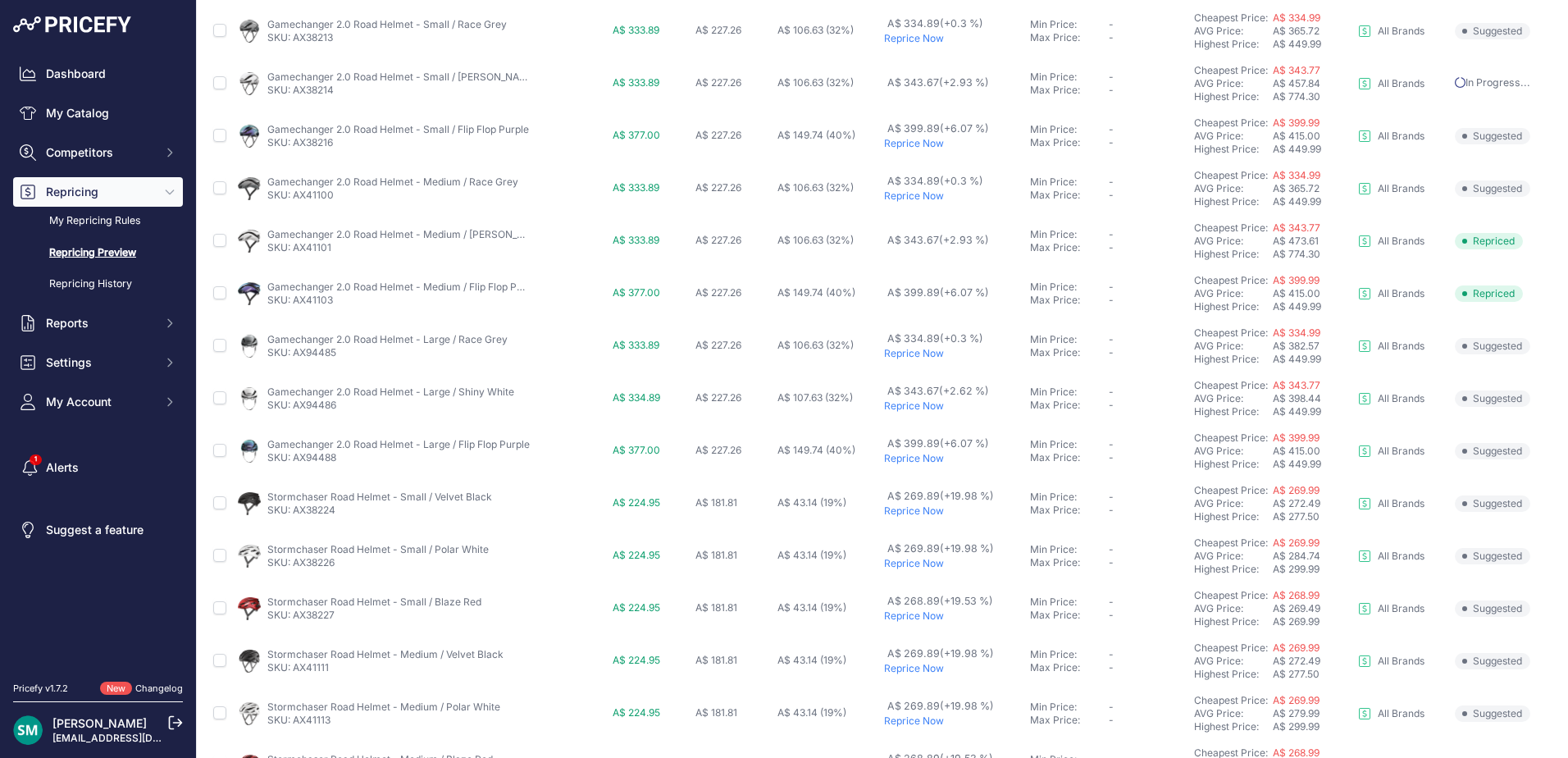
scroll to position [290, 0]
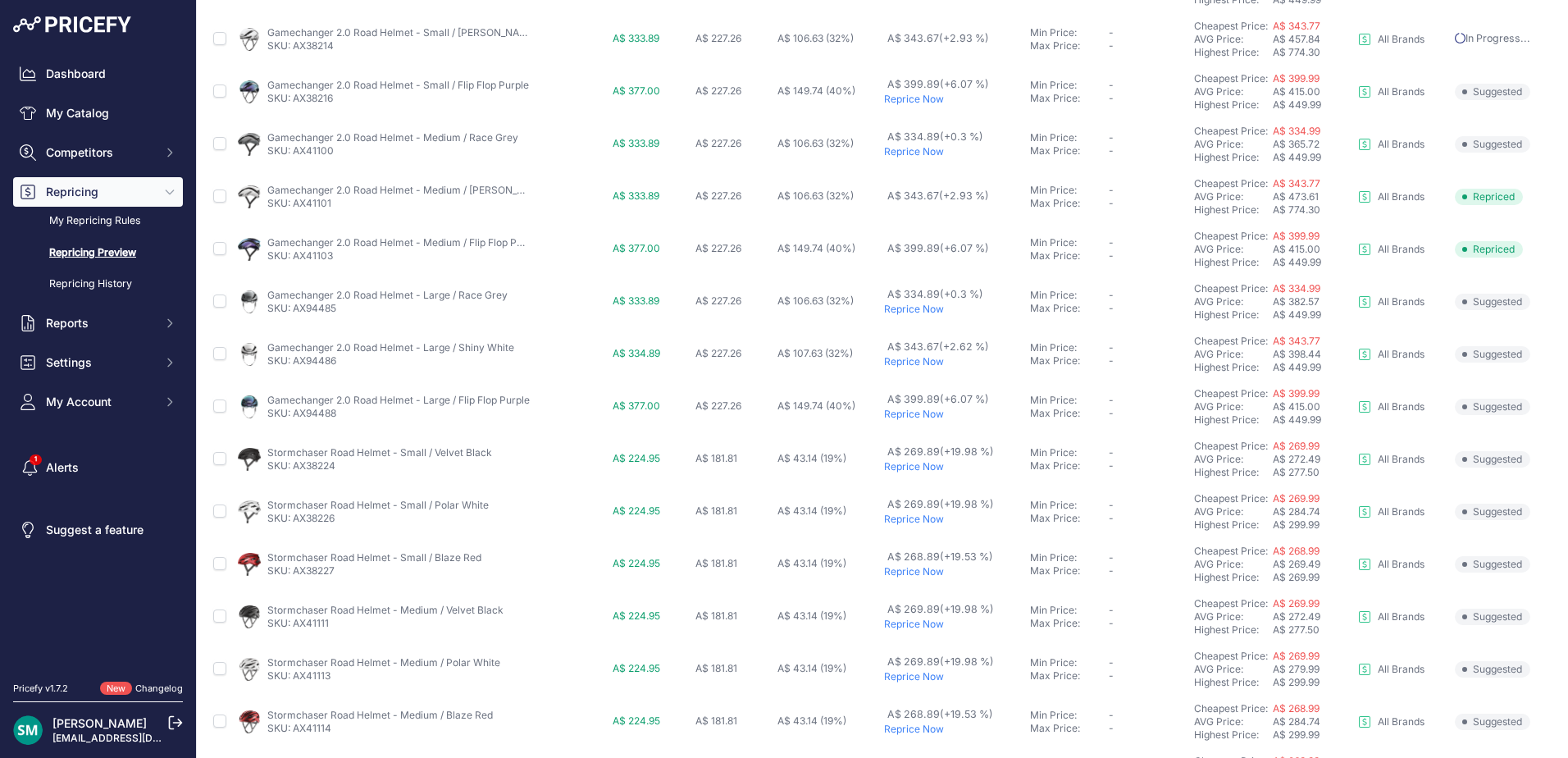
click at [906, 102] on p "Reprice Now" at bounding box center [954, 99] width 140 height 13
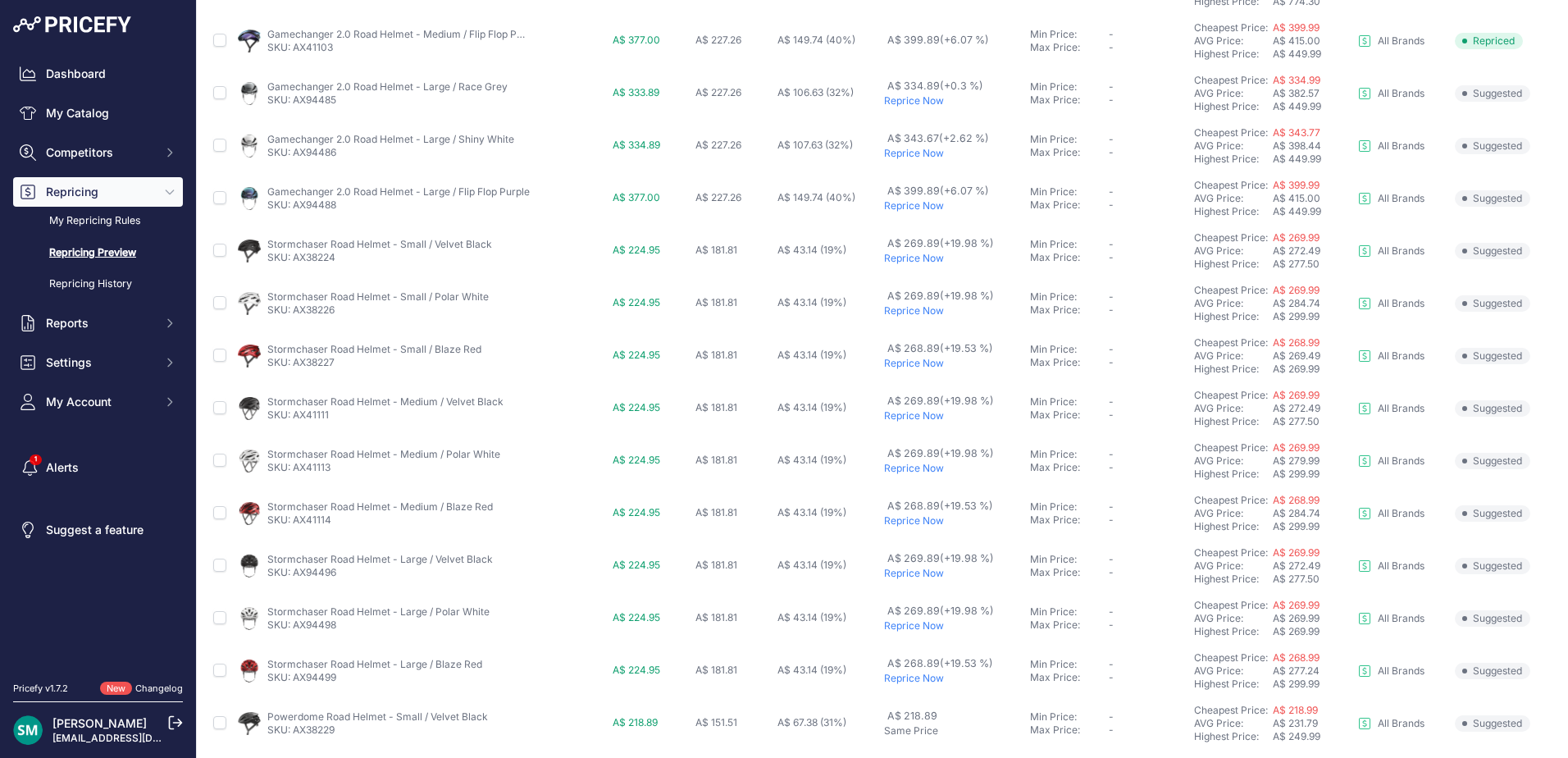
scroll to position [410, 0]
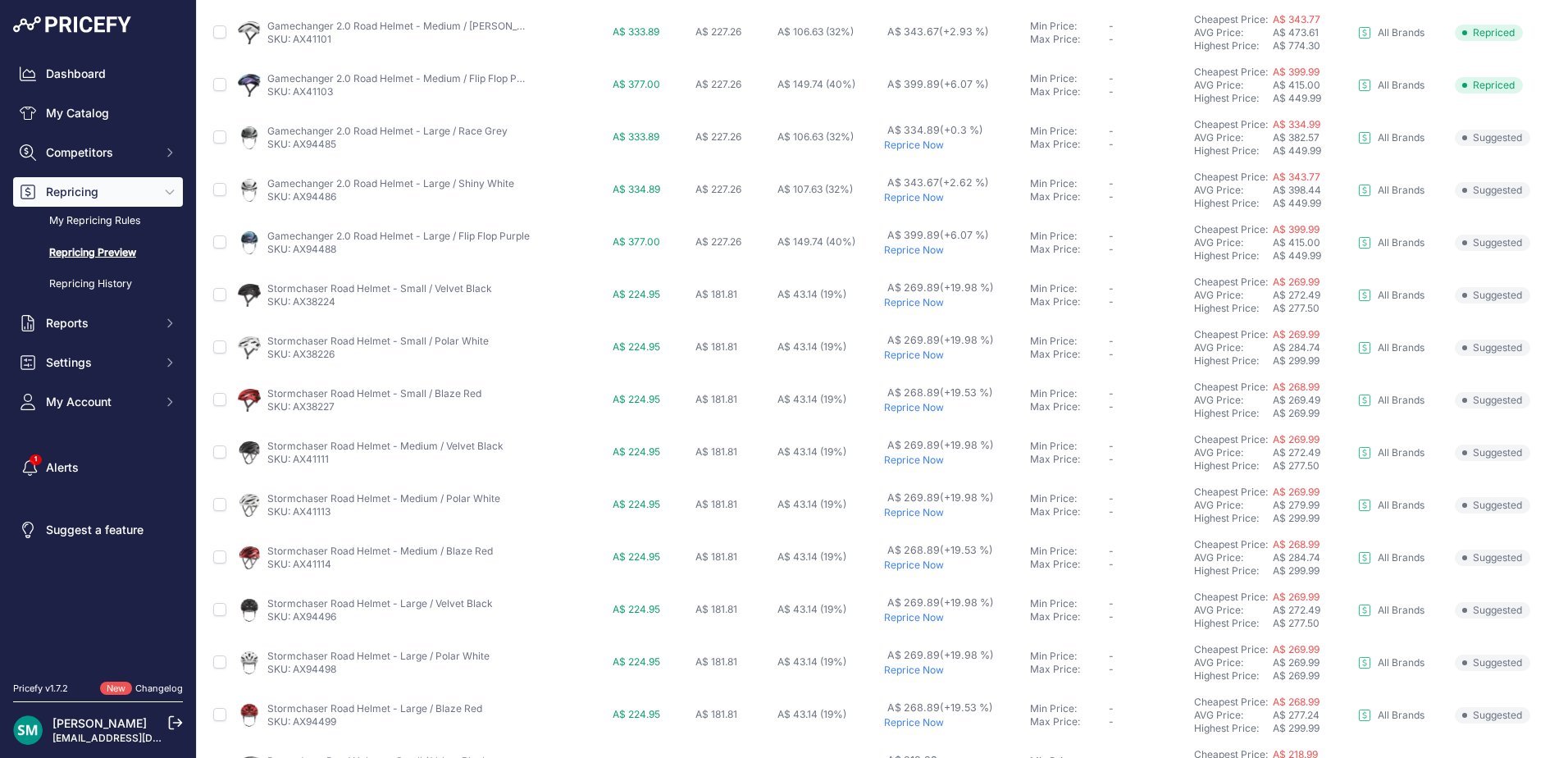
click at [921, 195] on p "Reprice Now" at bounding box center [954, 197] width 140 height 13
click at [914, 253] on p "Reprice Now" at bounding box center [954, 249] width 140 height 13
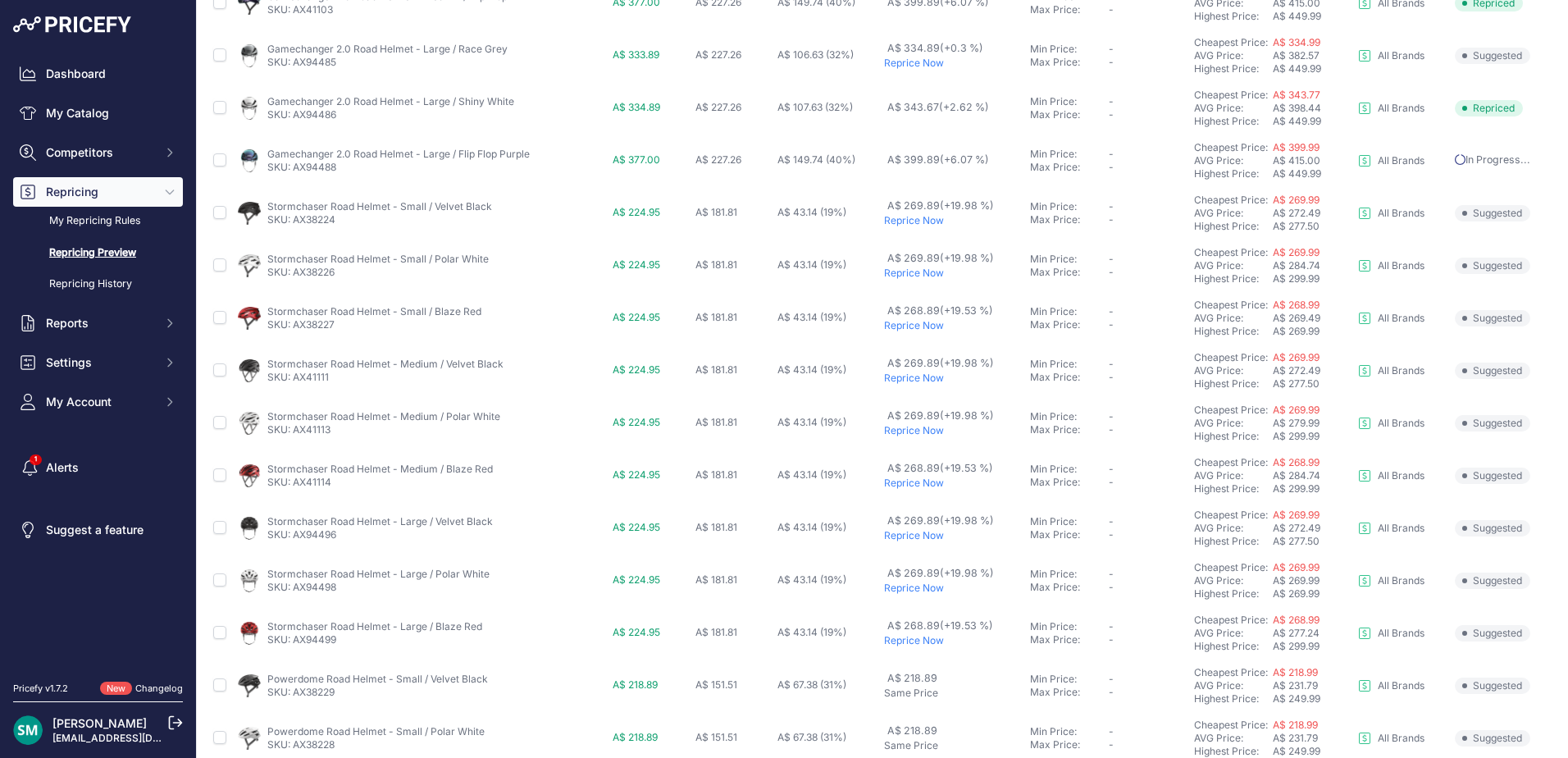
scroll to position [611, 0]
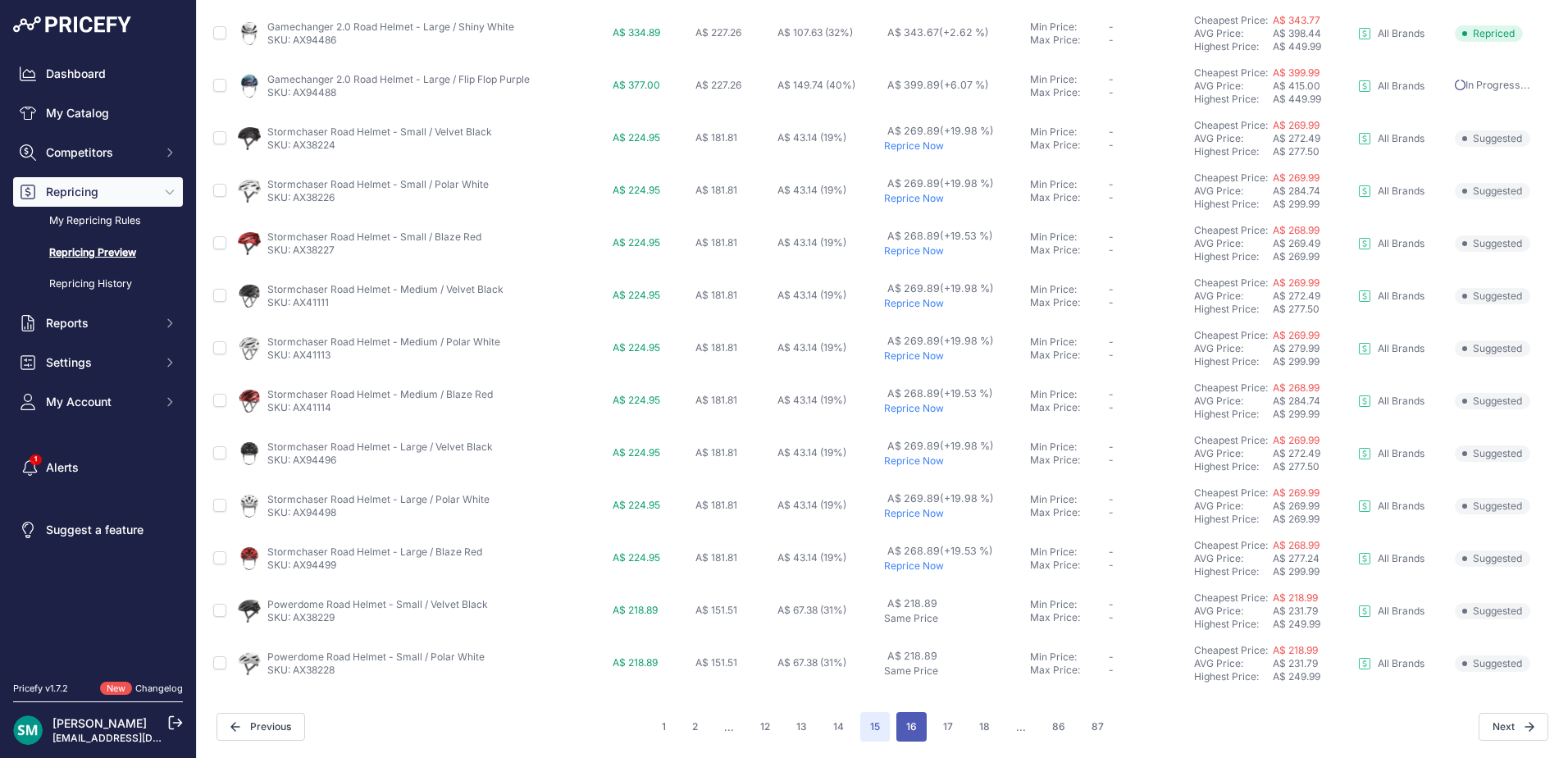
click at [907, 728] on button "16" at bounding box center [911, 727] width 30 height 30
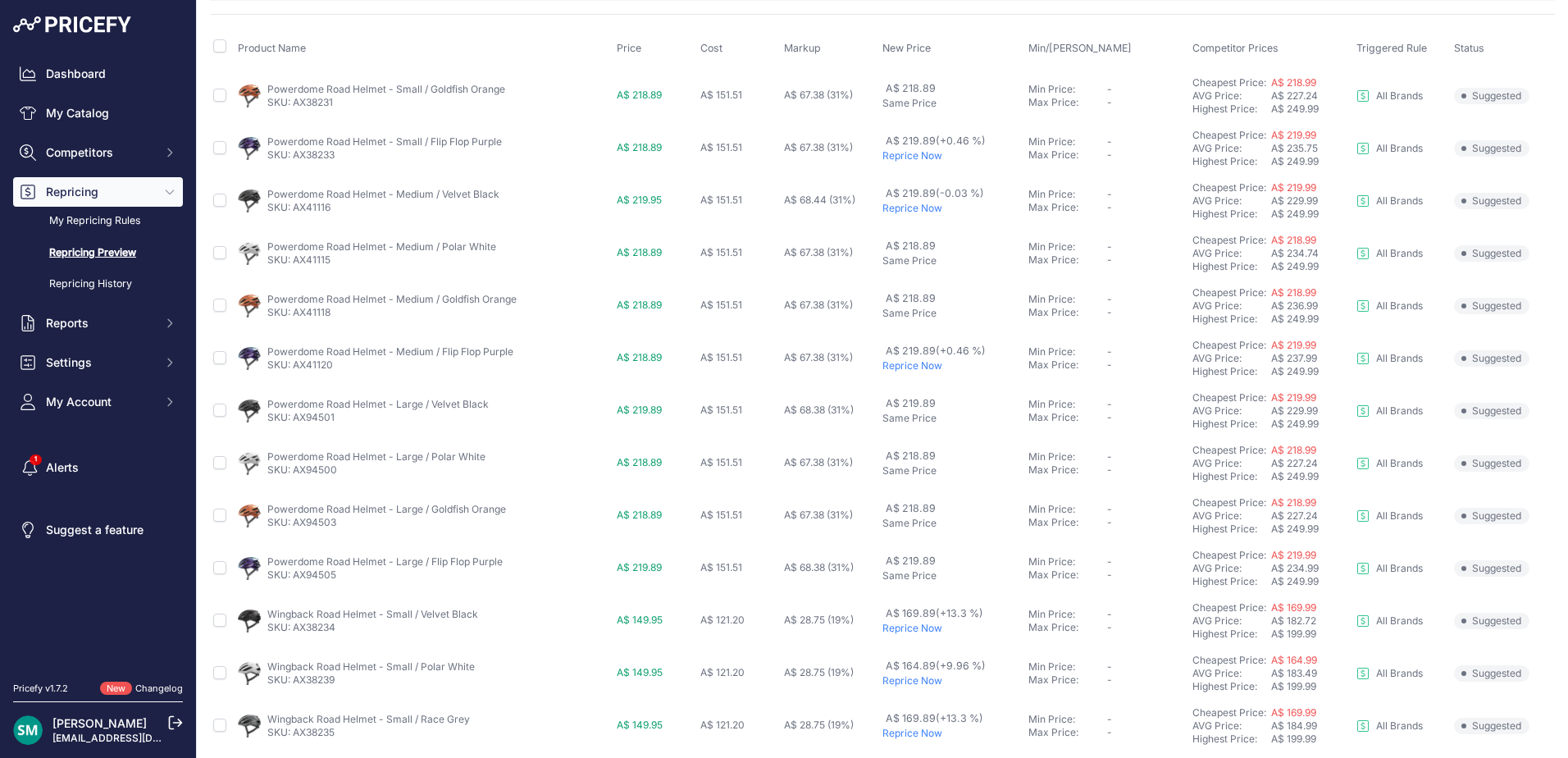
scroll to position [82, 0]
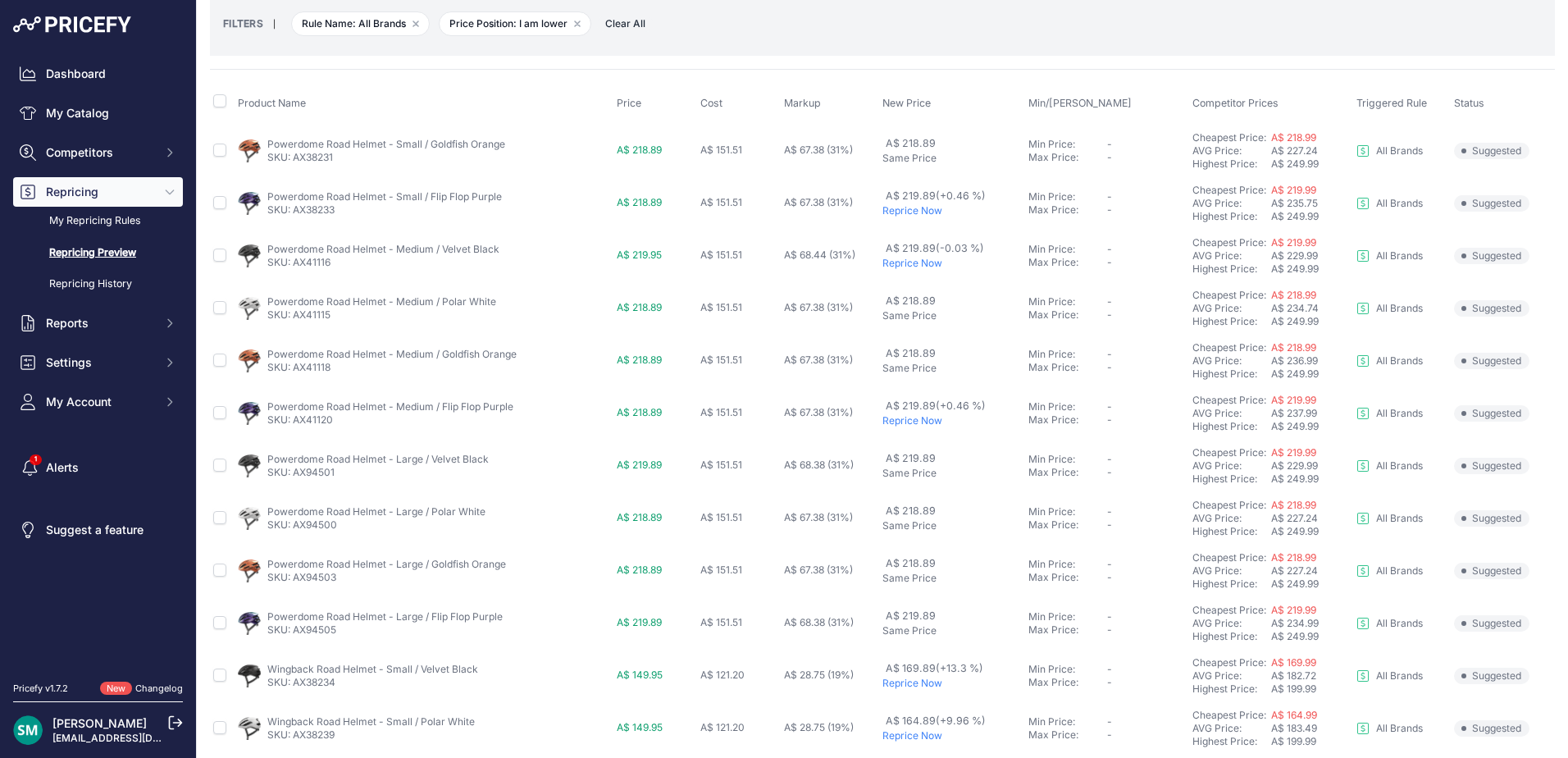
click at [904, 263] on p "Reprice Now" at bounding box center [952, 262] width 140 height 13
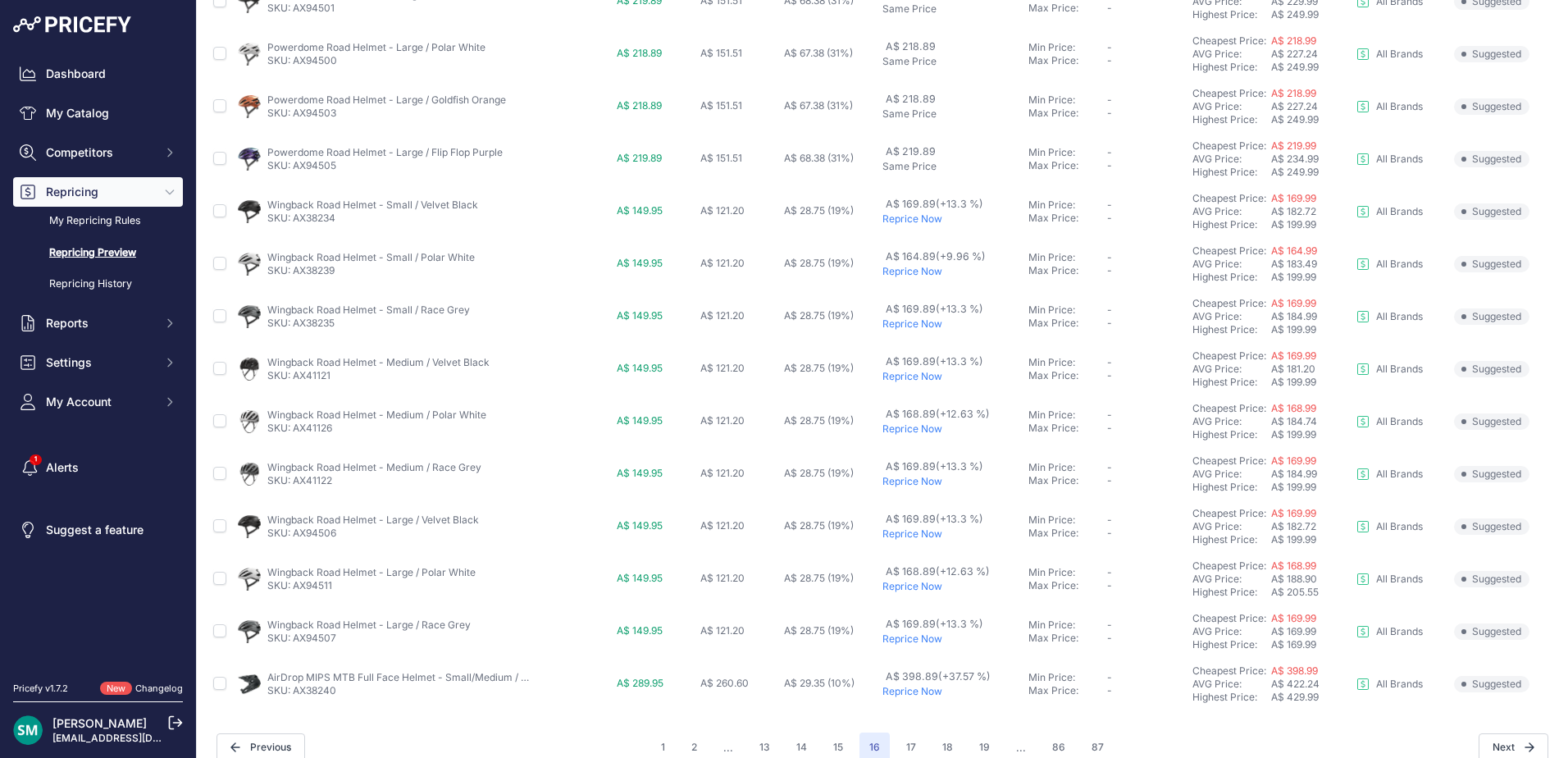
scroll to position [611, 0]
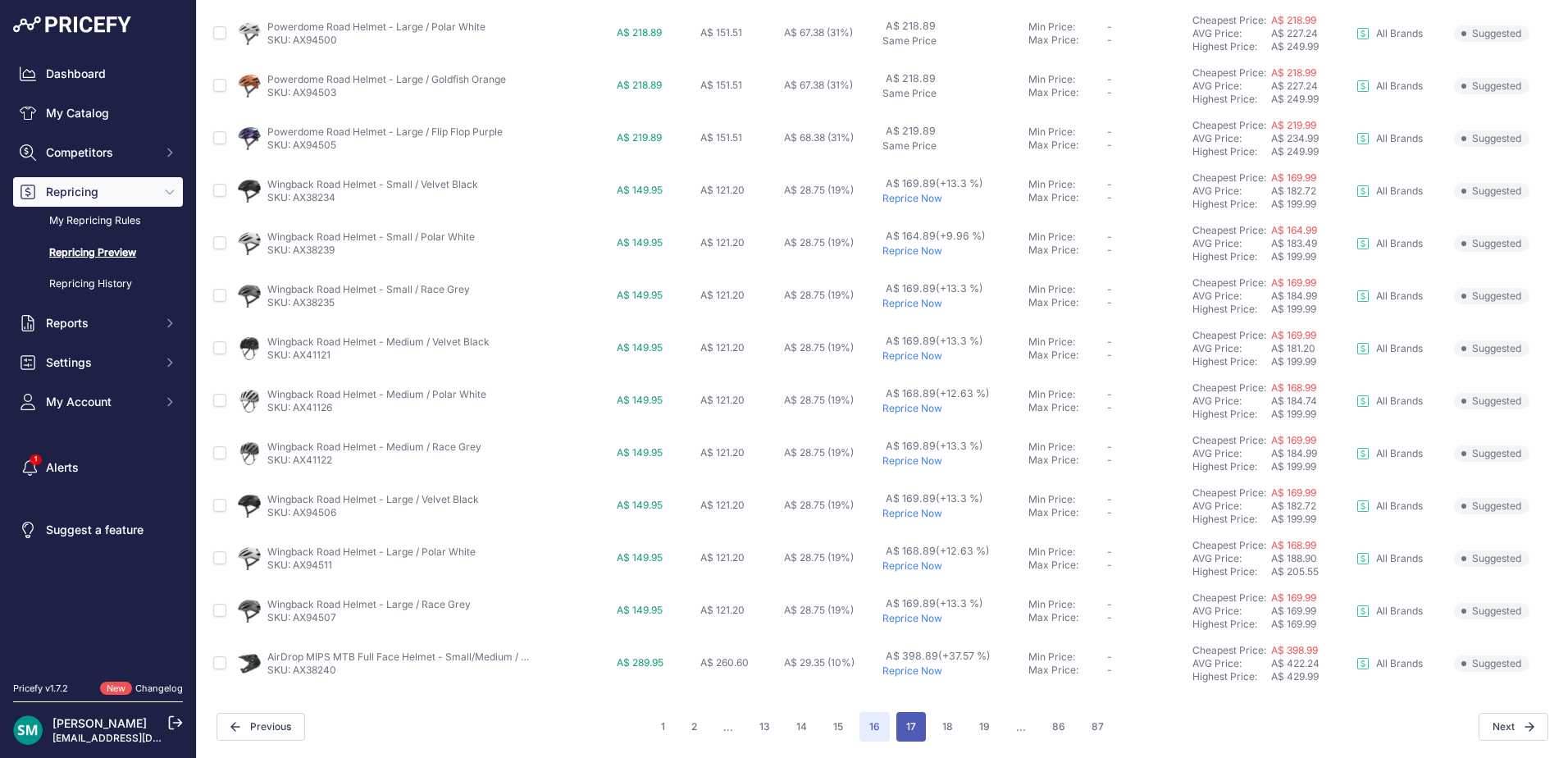
click at [908, 735] on button "17" at bounding box center [911, 727] width 30 height 30
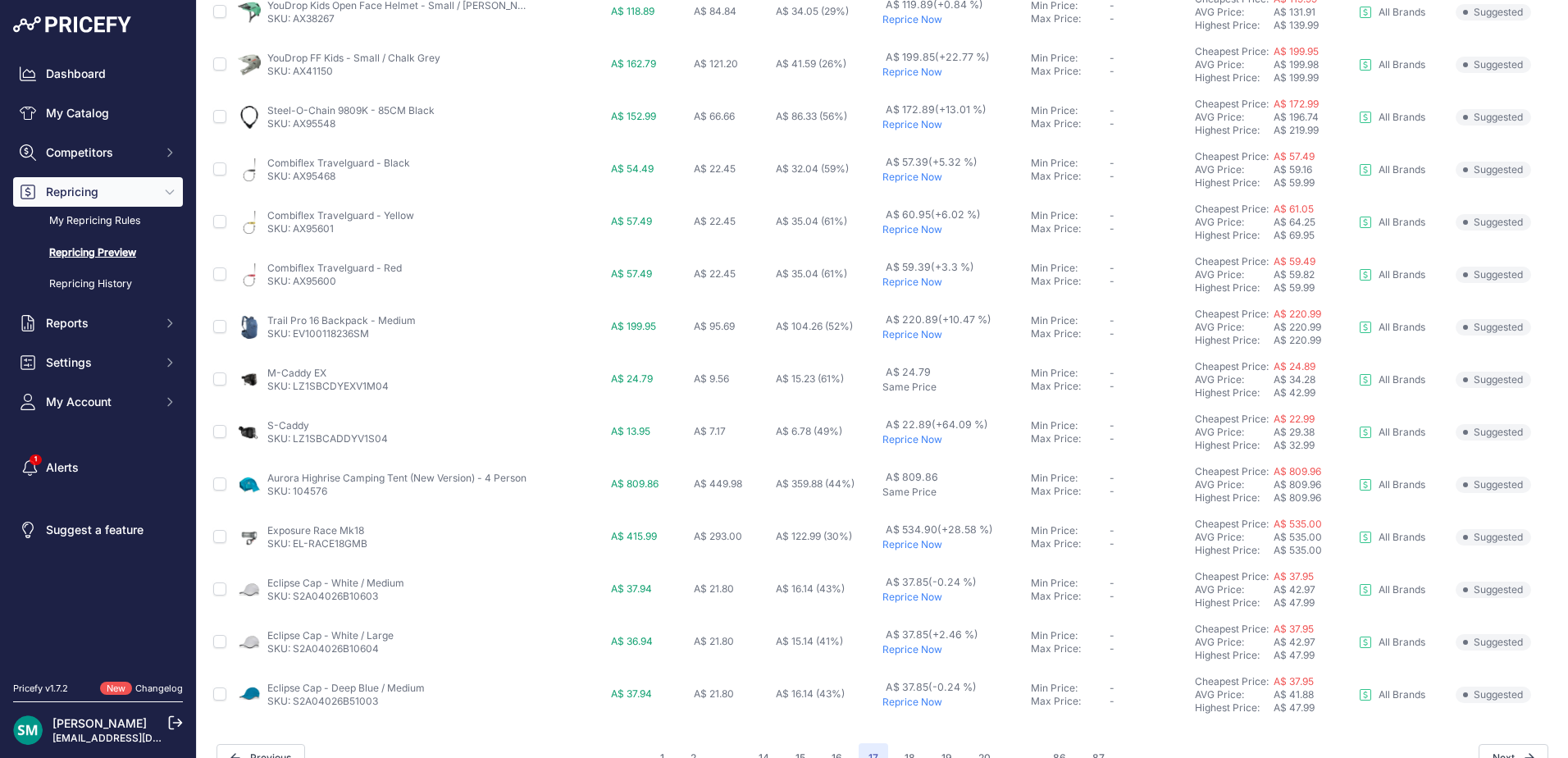
scroll to position [567, 0]
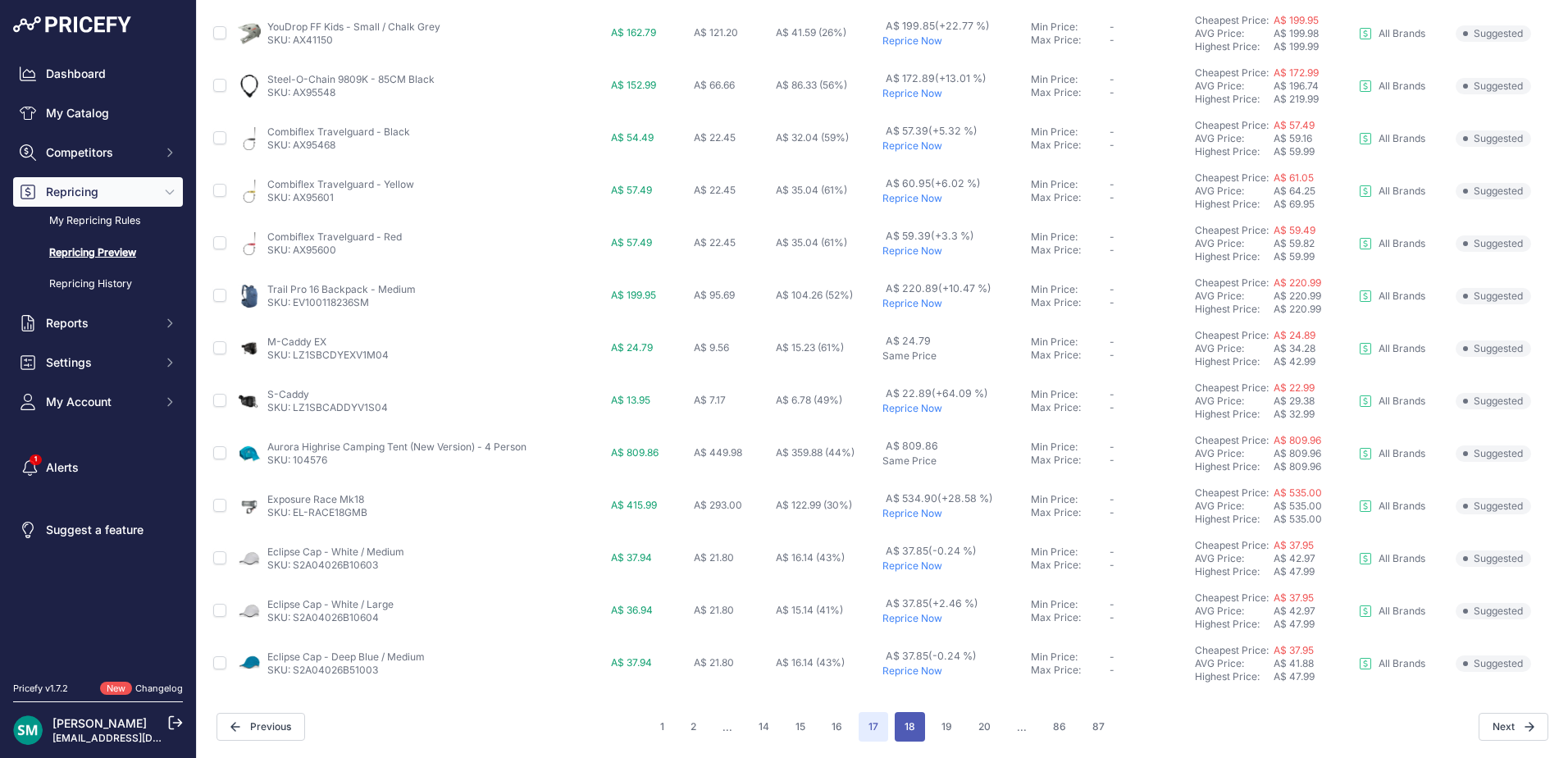
click at [900, 735] on button "18" at bounding box center [910, 727] width 30 height 30
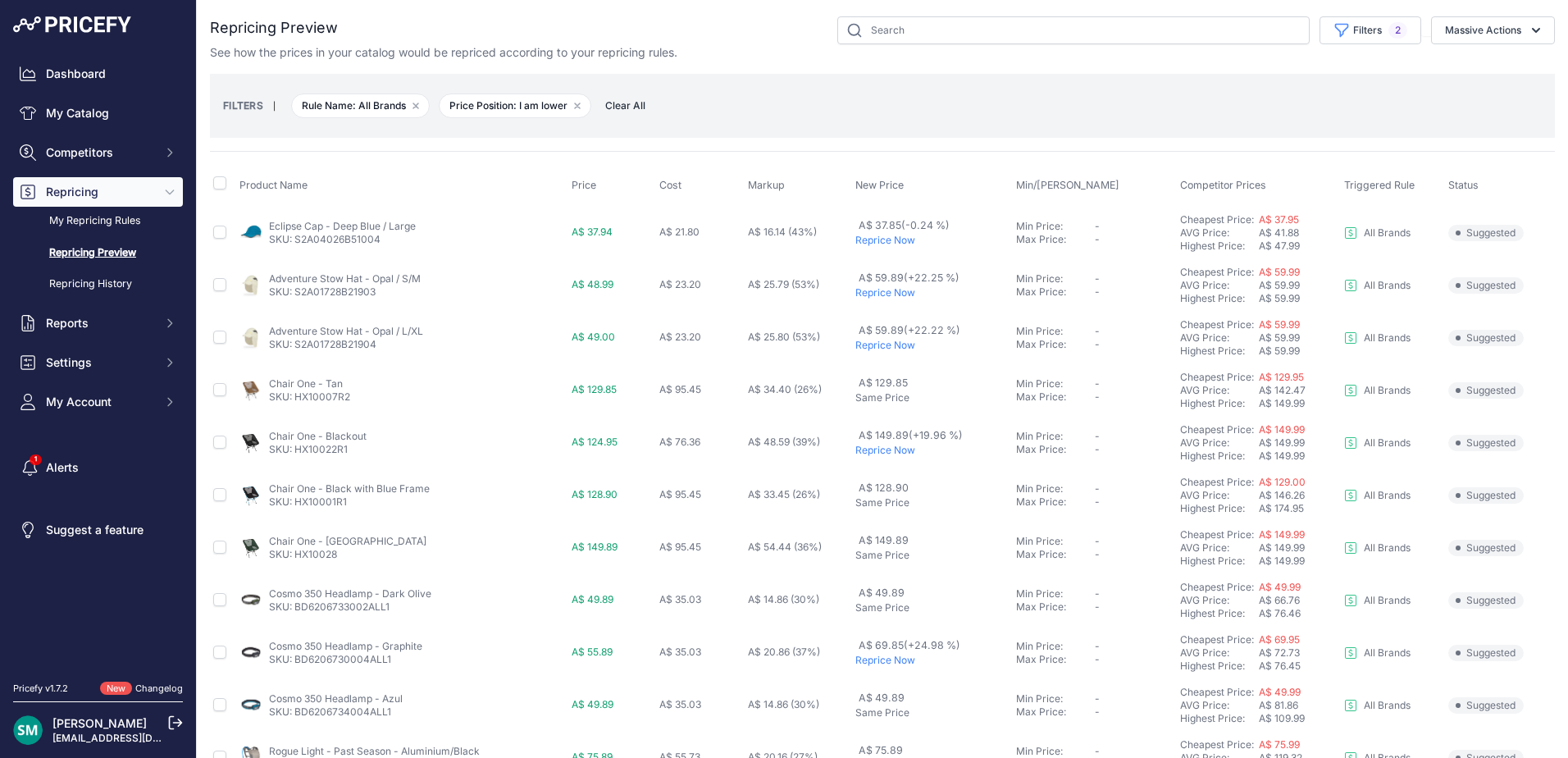
drag, startPoint x: 1017, startPoint y: 132, endPoint x: 1039, endPoint y: 168, distance: 42.2
click at [1018, 131] on div "FILTERS | Rule Name: All Brands Remove filter option Price Position: I am lower…" at bounding box center [882, 106] width 1345 height 64
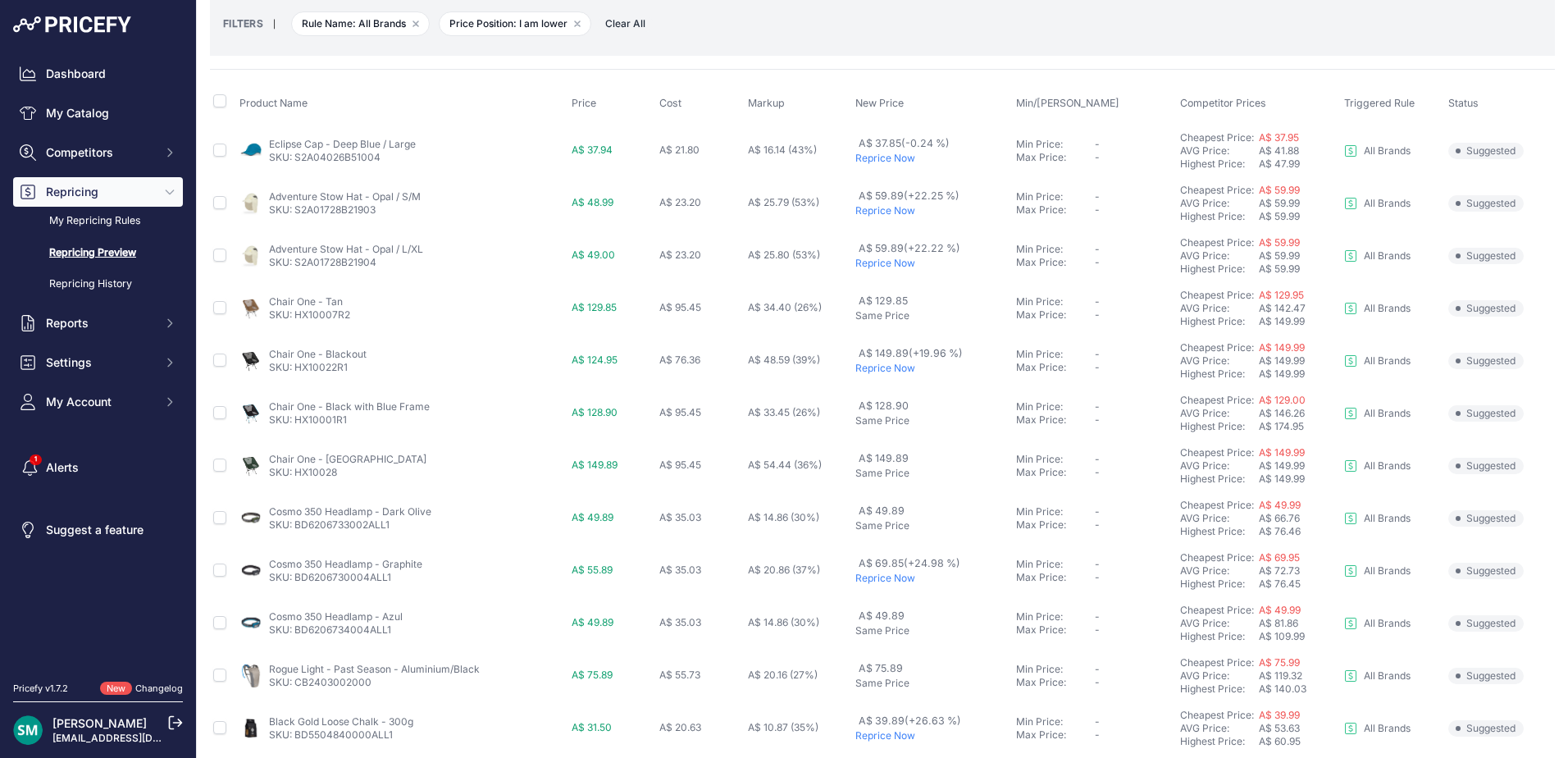
click at [1010, 30] on div "FILTERS | Rule Name: All Brands Remove filter option Price Position: I am lower…" at bounding box center [882, 24] width 1319 height 44
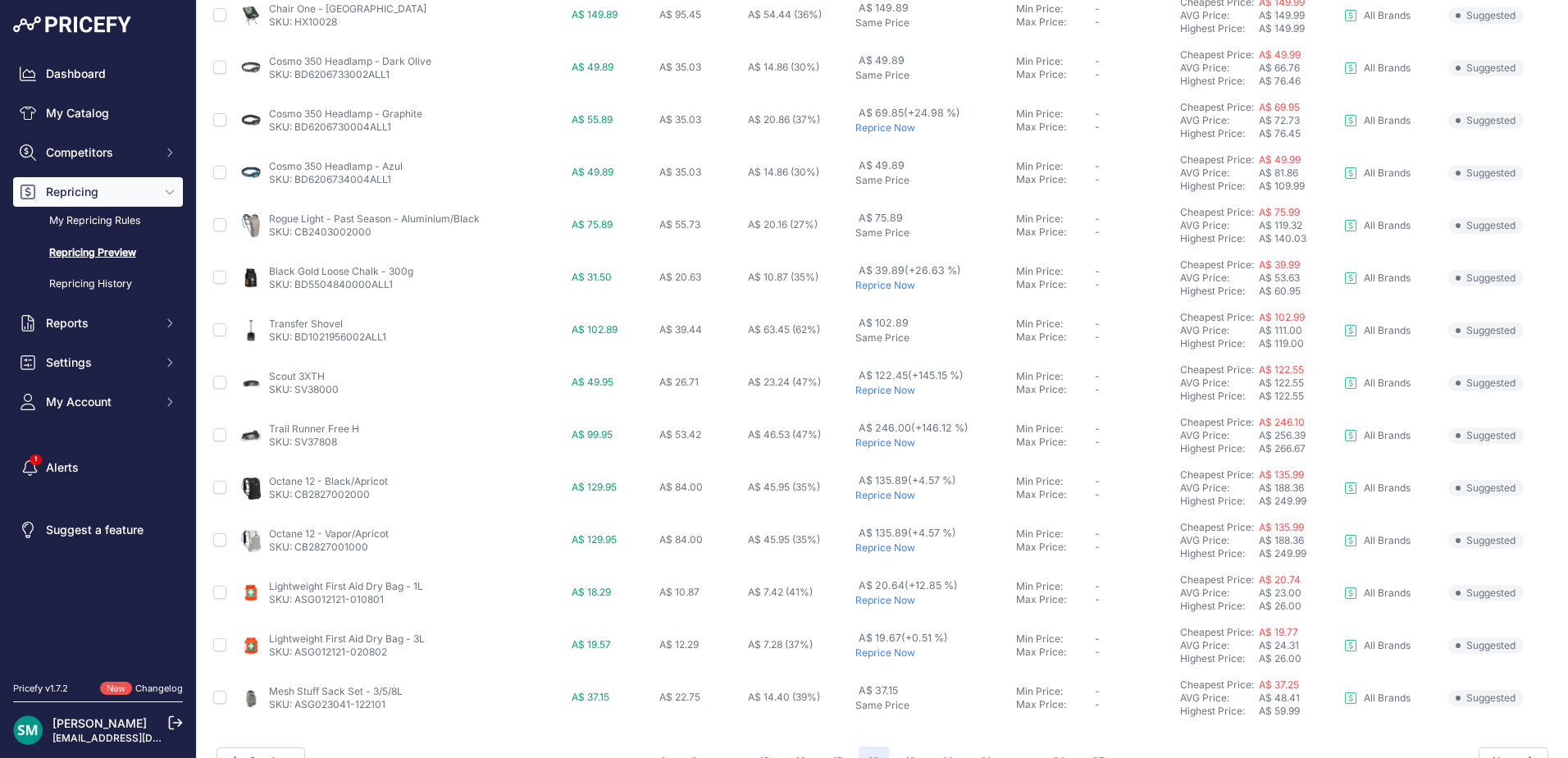
scroll to position [567, 0]
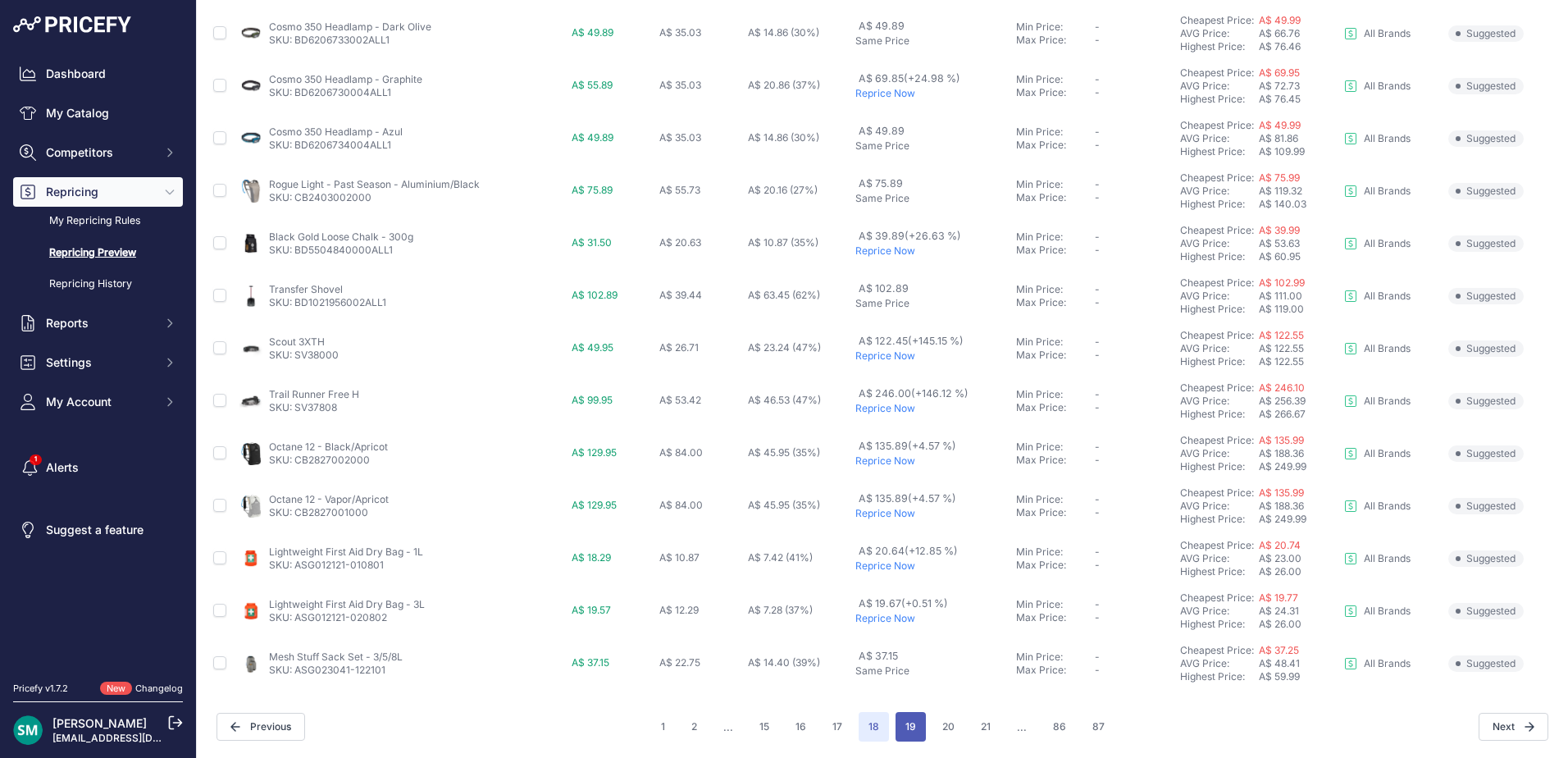
click at [909, 724] on button "19" at bounding box center [910, 727] width 30 height 30
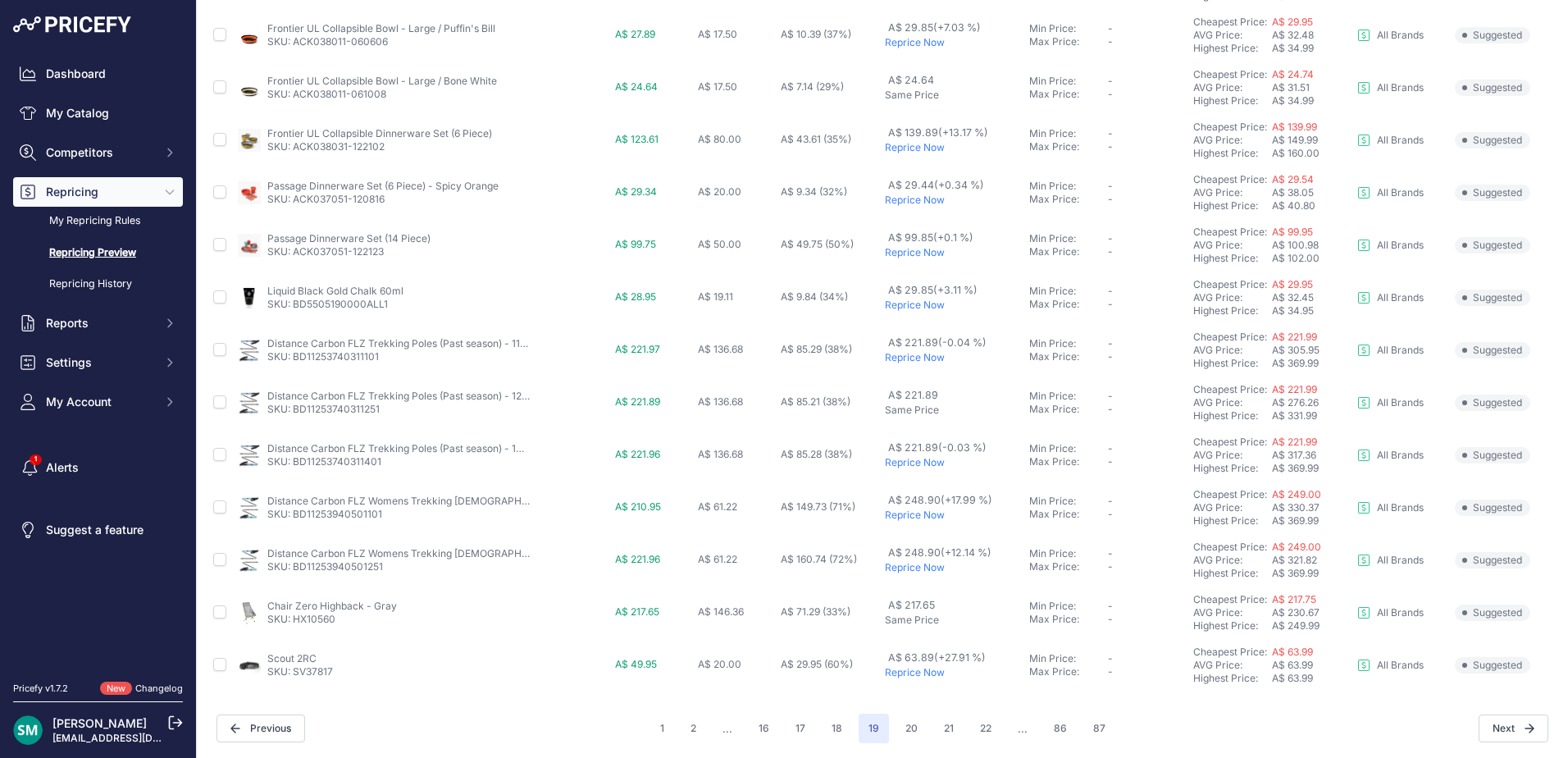
scroll to position [567, 0]
click at [900, 722] on button "20" at bounding box center [911, 727] width 32 height 30
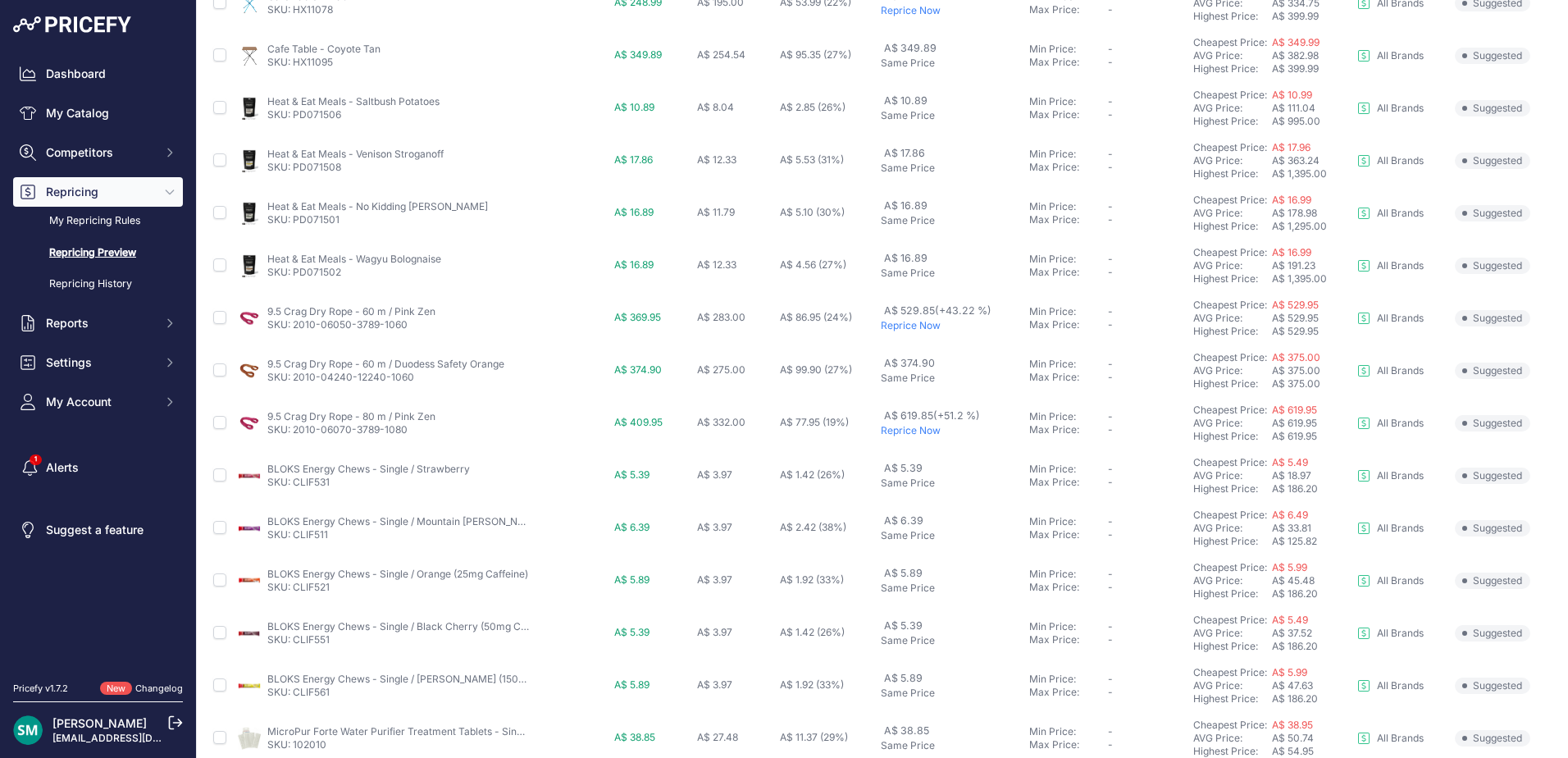
scroll to position [567, 0]
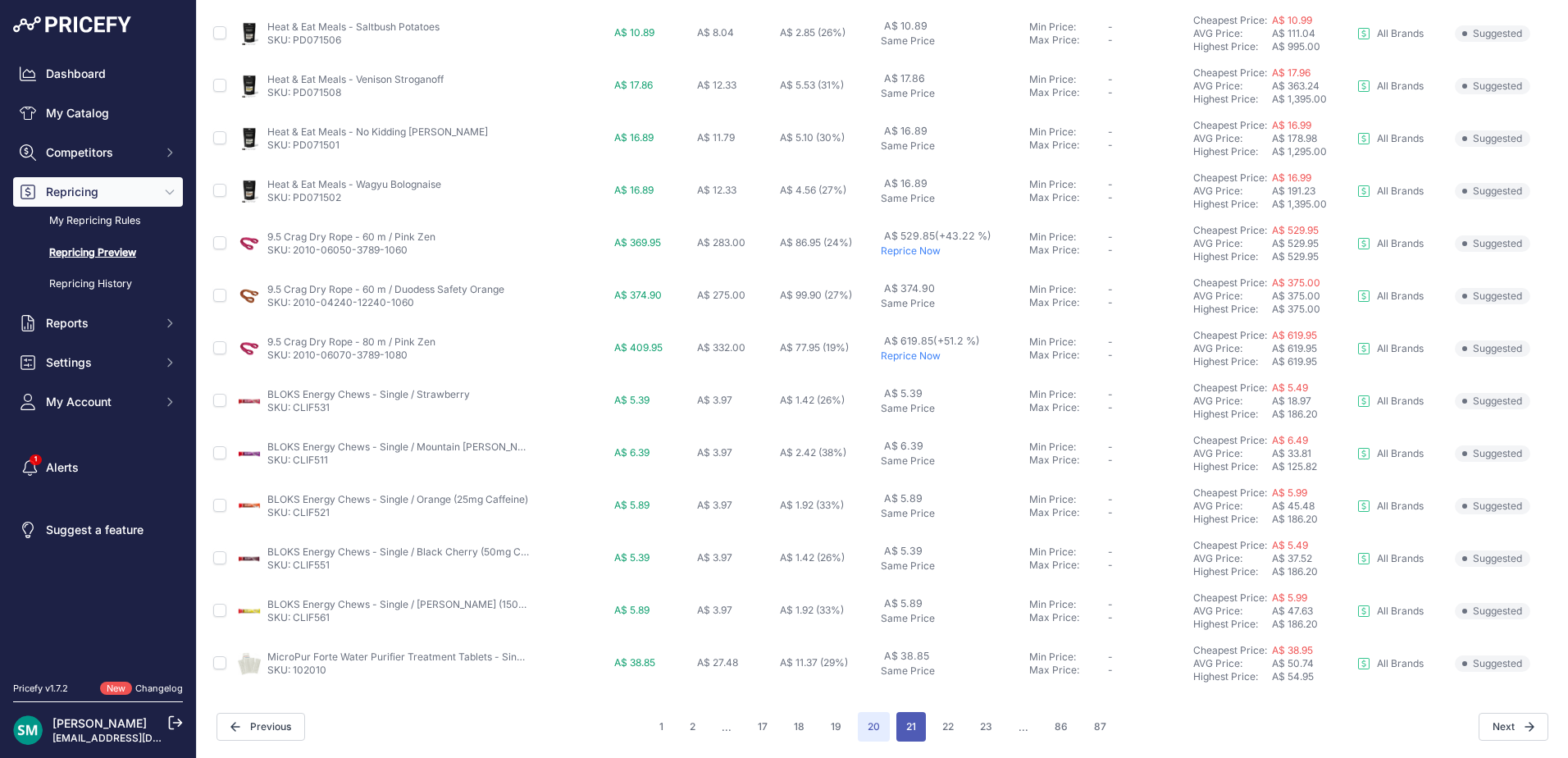
click at [897, 733] on button "21" at bounding box center [911, 727] width 30 height 30
